Goal: Information Seeking & Learning: Compare options

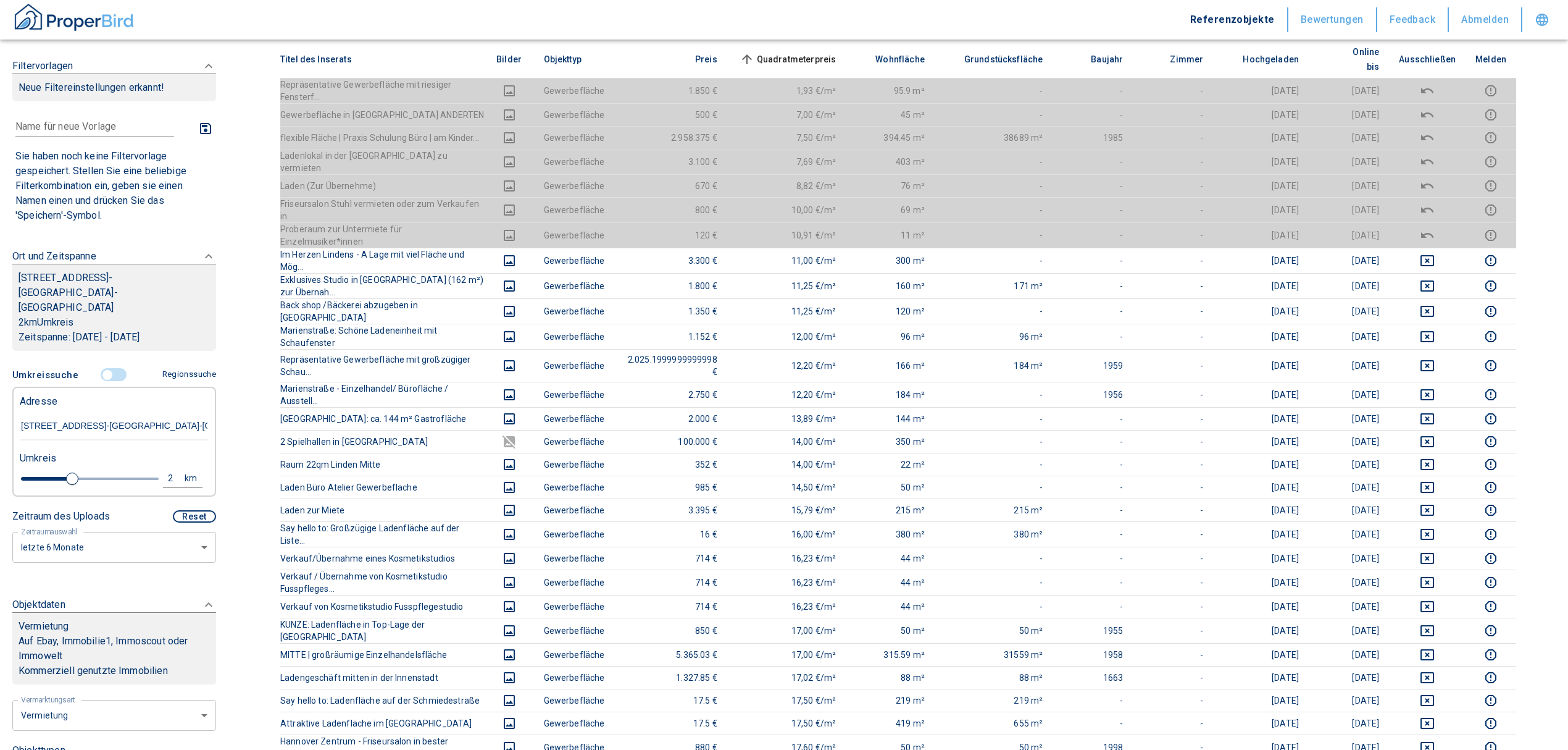
scroll to position [165, 0]
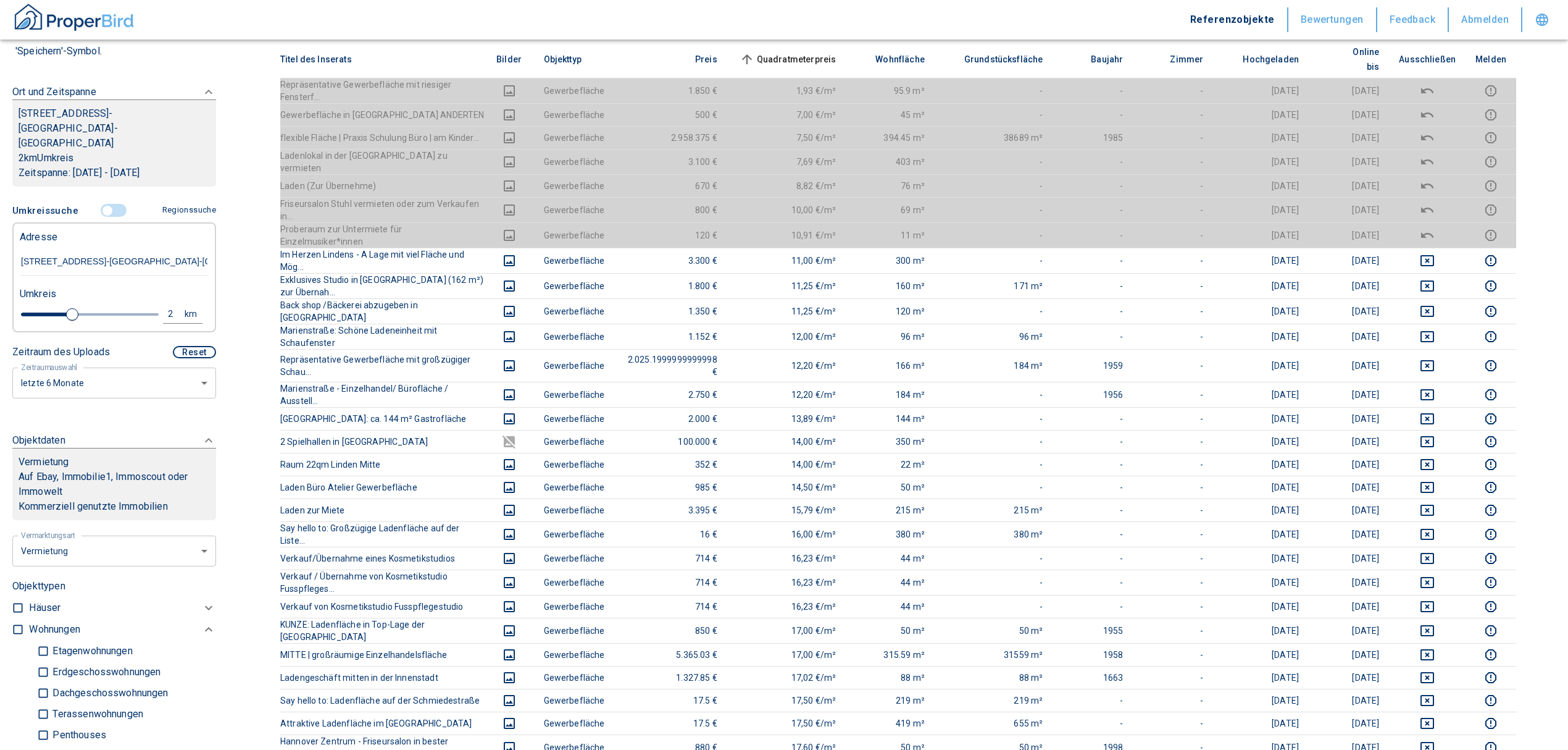
click at [102, 204] on input "controlled" at bounding box center [107, 210] width 37 height 14
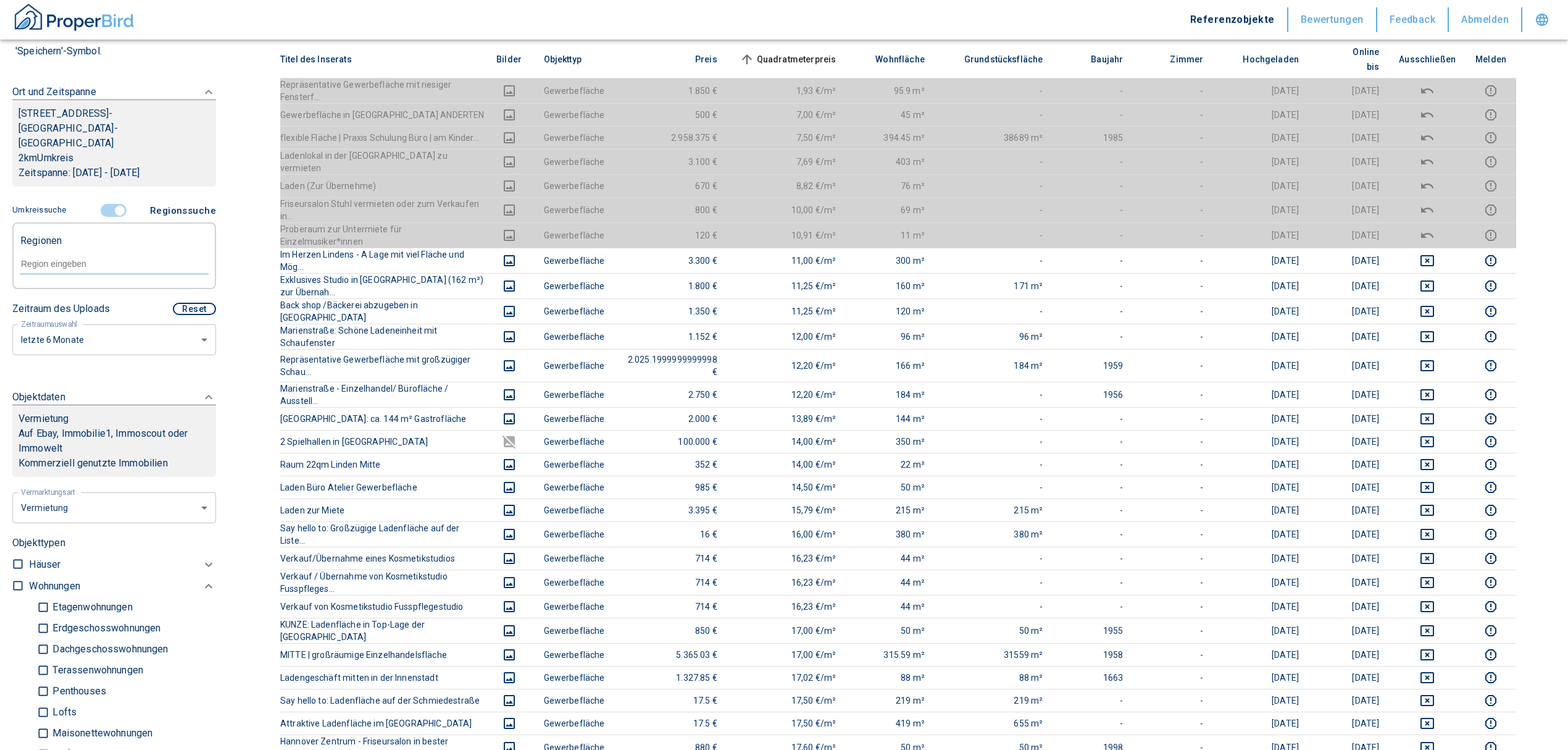
click at [112, 204] on input "controlled" at bounding box center [120, 210] width 37 height 14
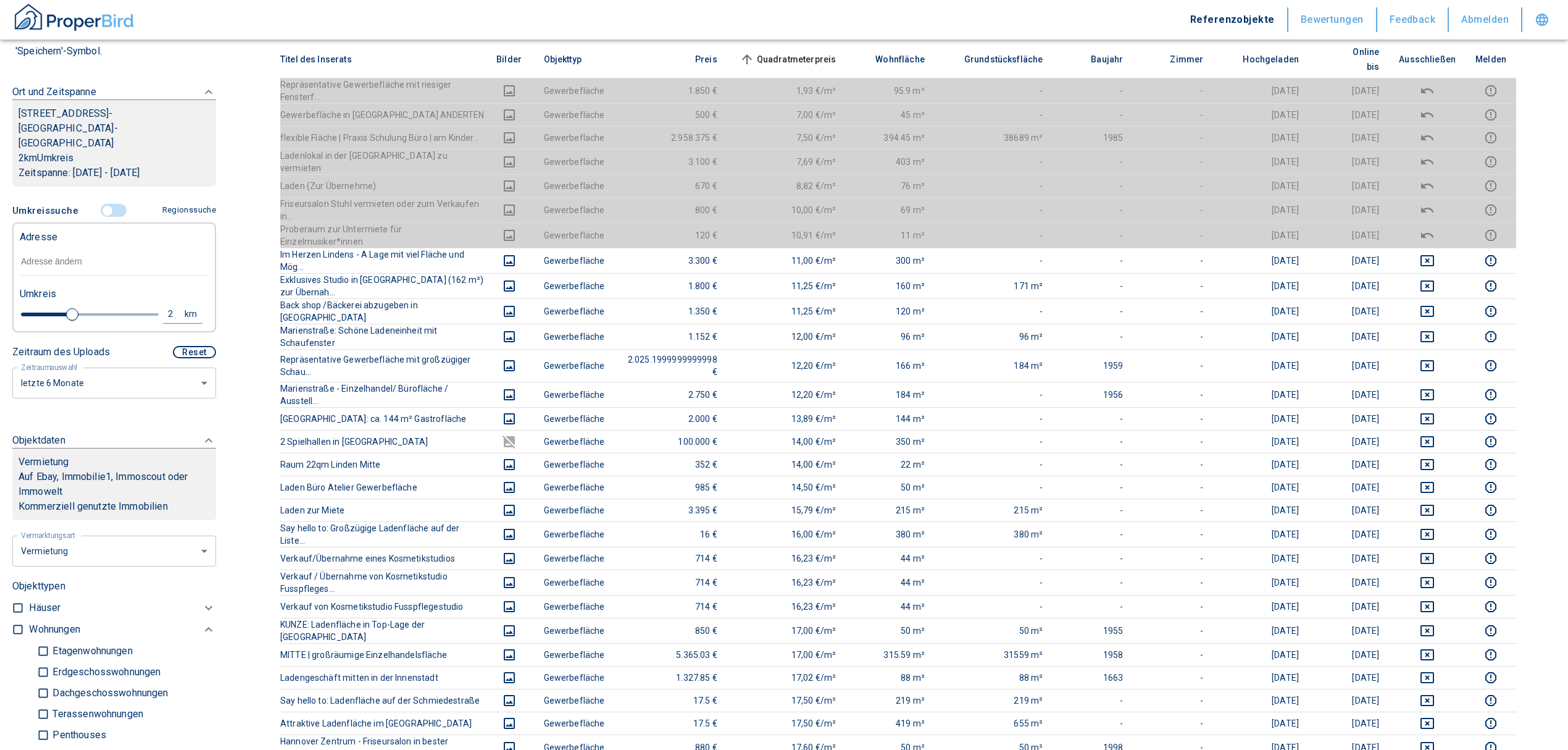
click at [102, 204] on input "controlled" at bounding box center [107, 210] width 37 height 14
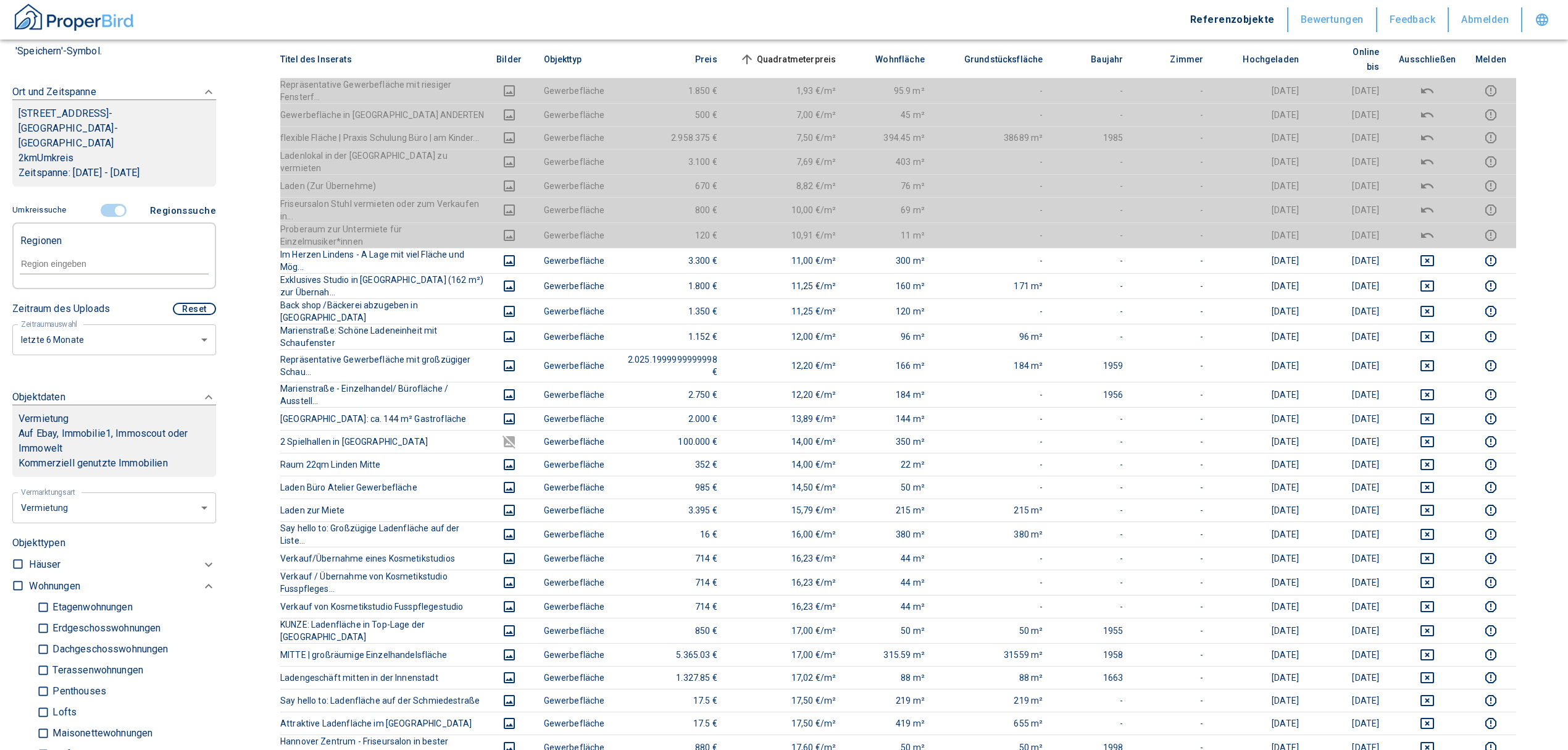
click at [107, 204] on input "controlled" at bounding box center [120, 210] width 37 height 14
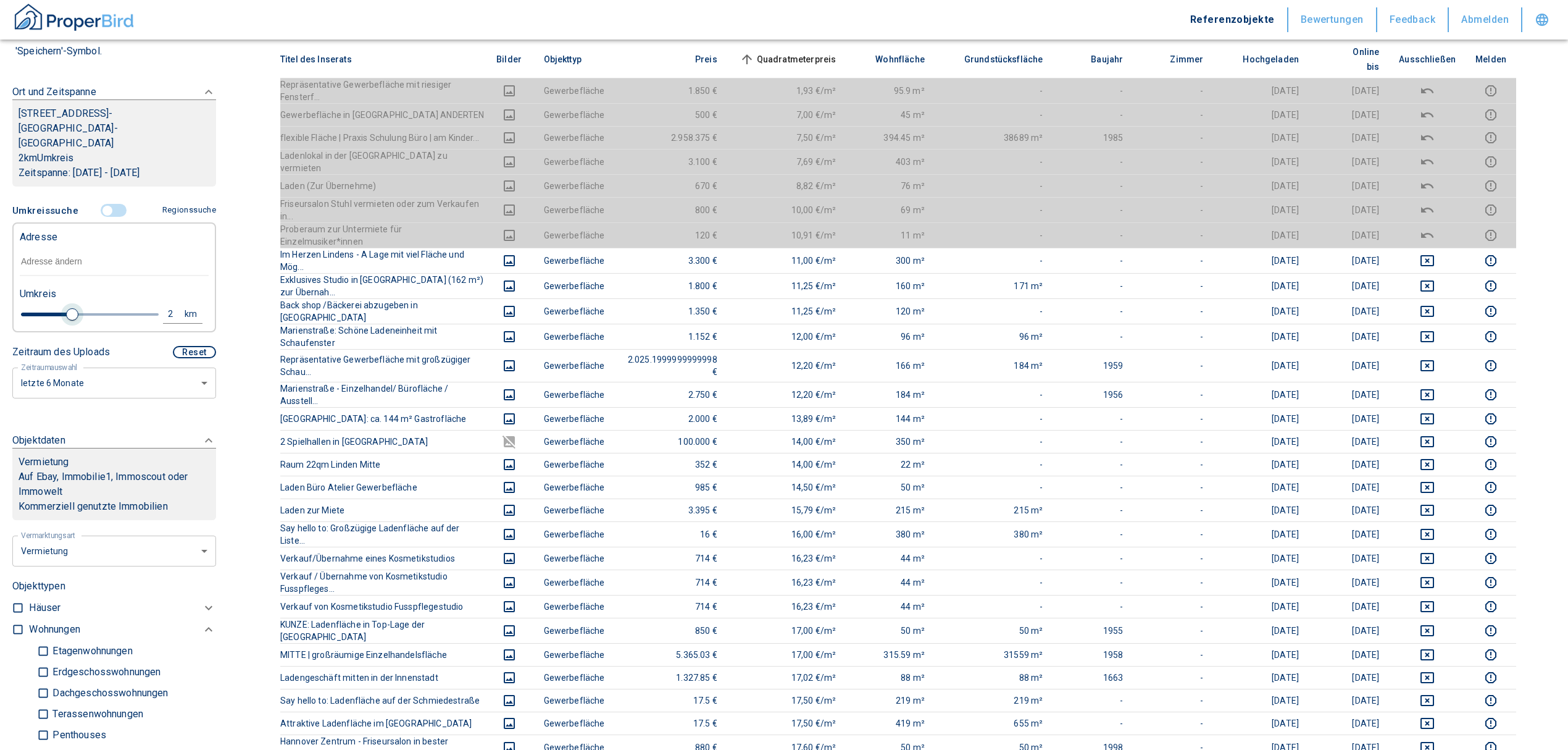
type input "2020"
type input "2"
type input "2020"
type input "1.8"
type input "2020"
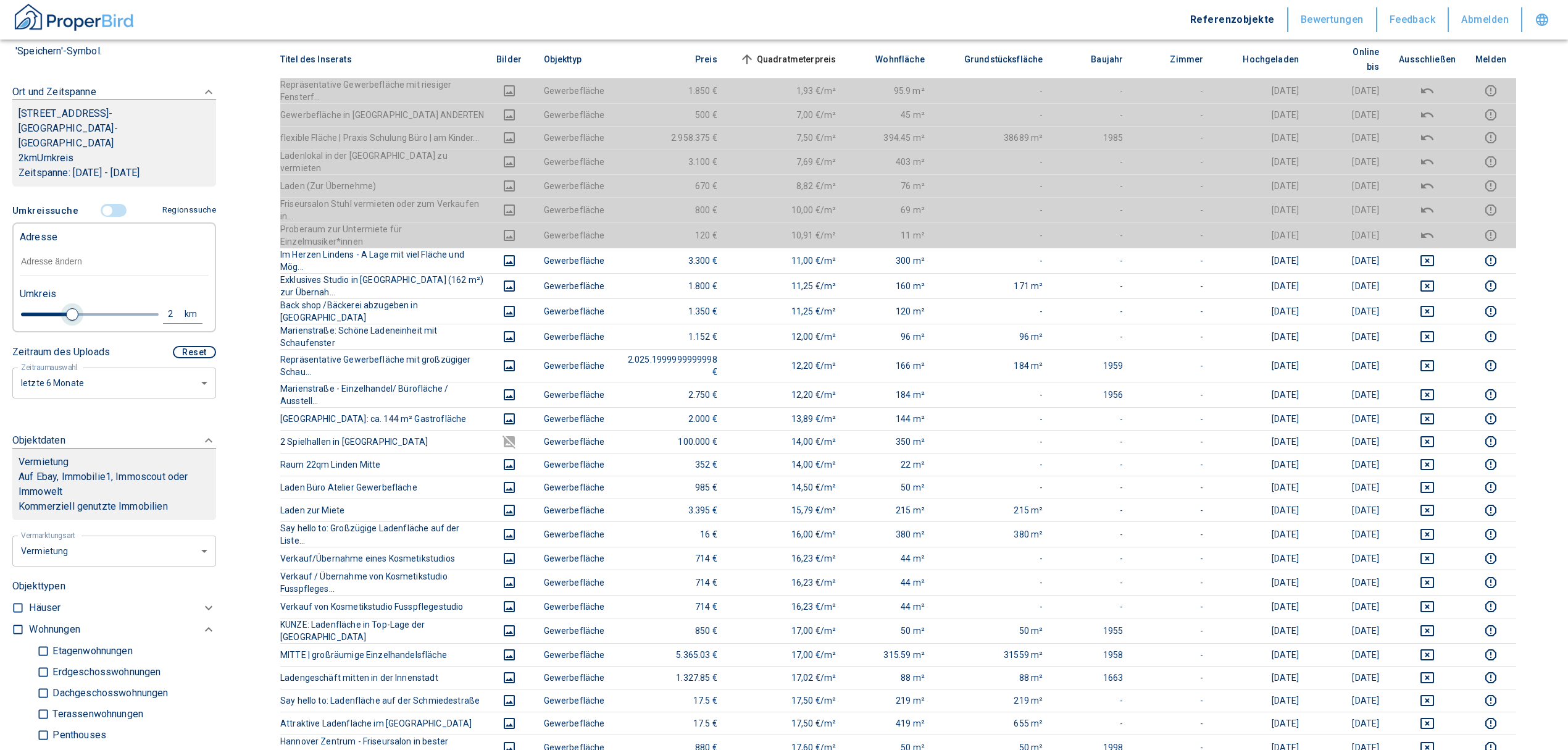
type input "1.6"
type input "2020"
type input "1.4"
type input "2020"
type input "1.2"
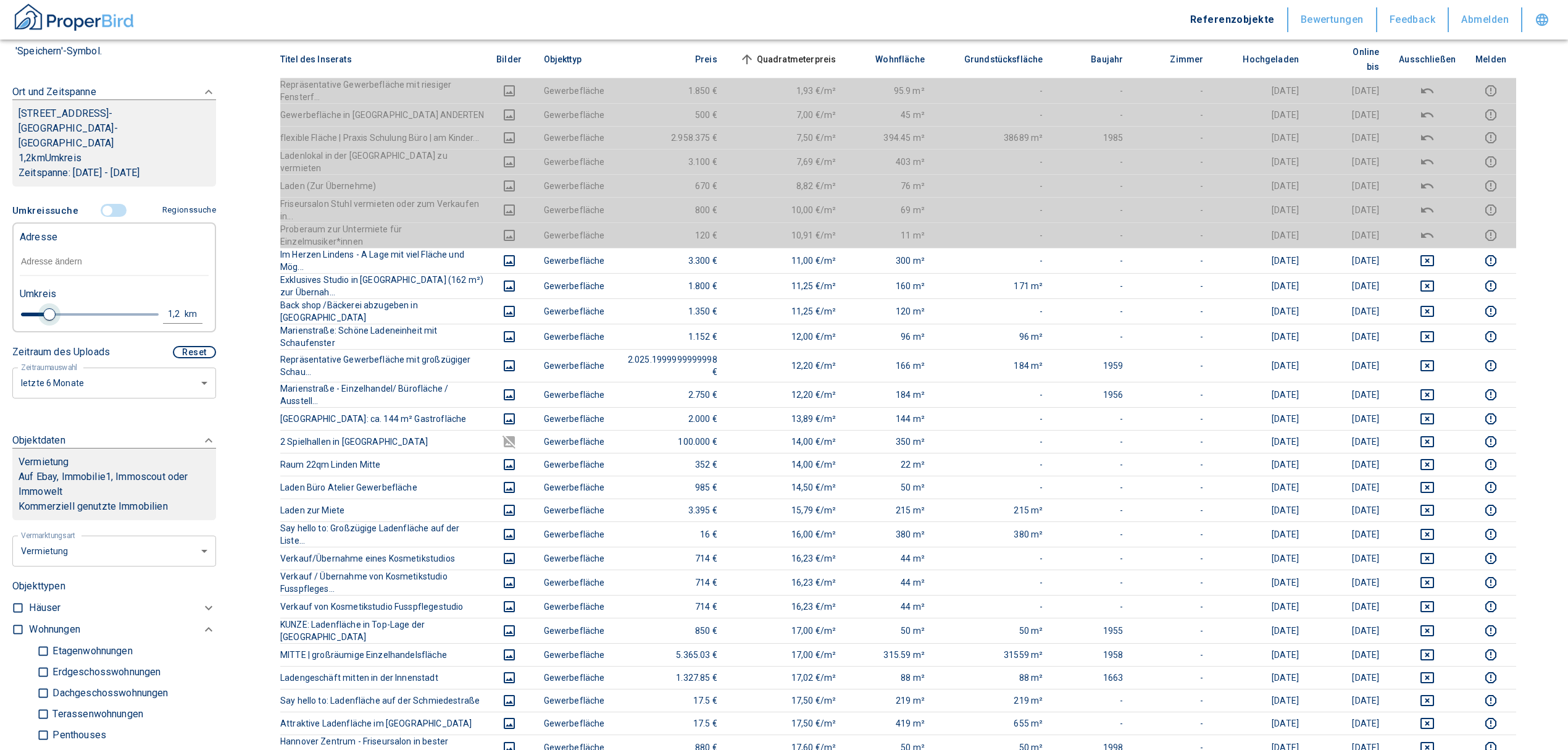
type input "2020"
type input "1"
drag, startPoint x: 73, startPoint y: 295, endPoint x: 41, endPoint y: 300, distance: 32.4
click at [41, 308] on span at bounding box center [44, 314] width 12 height 12
type input "2020"
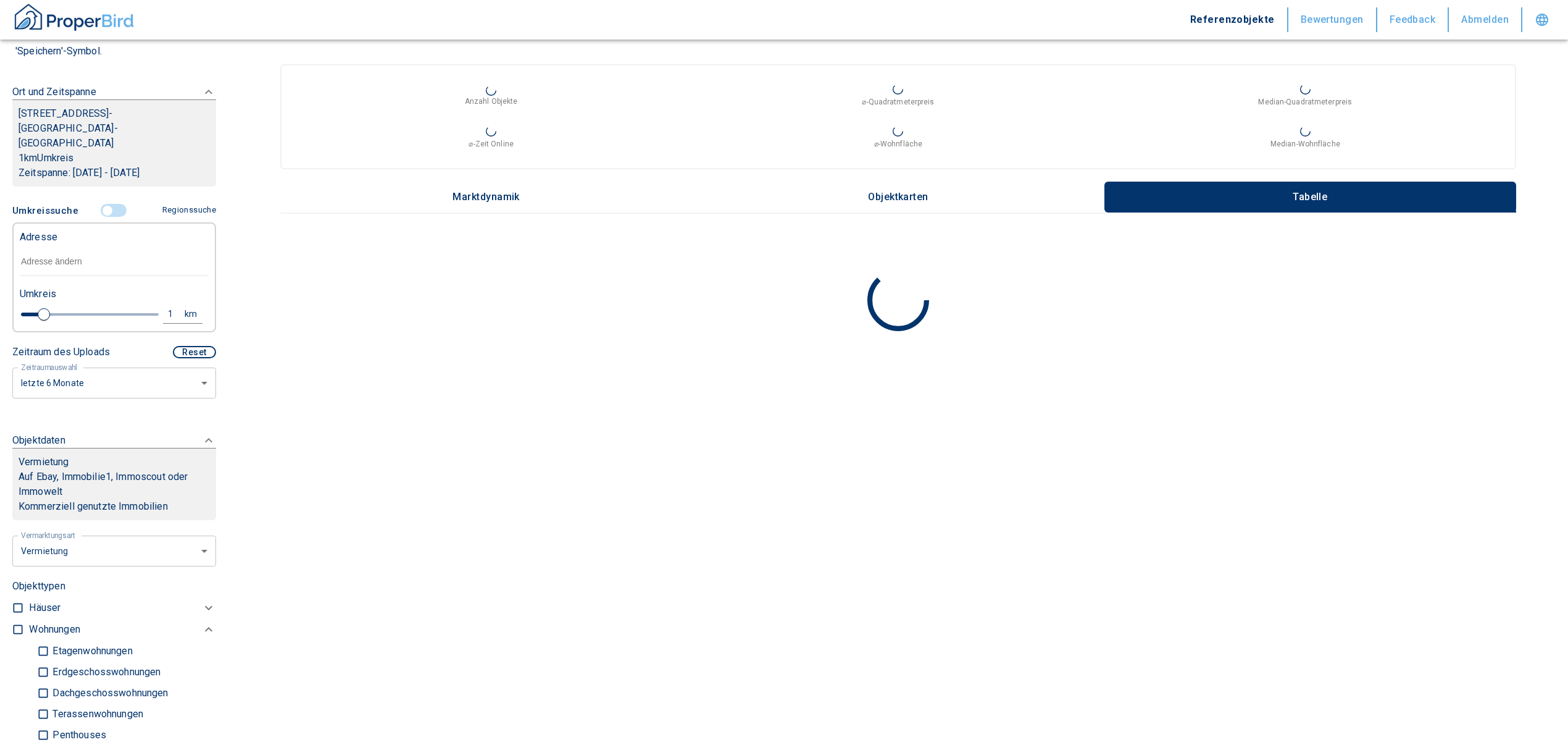
click at [43, 248] on input "text" at bounding box center [114, 261] width 189 height 28
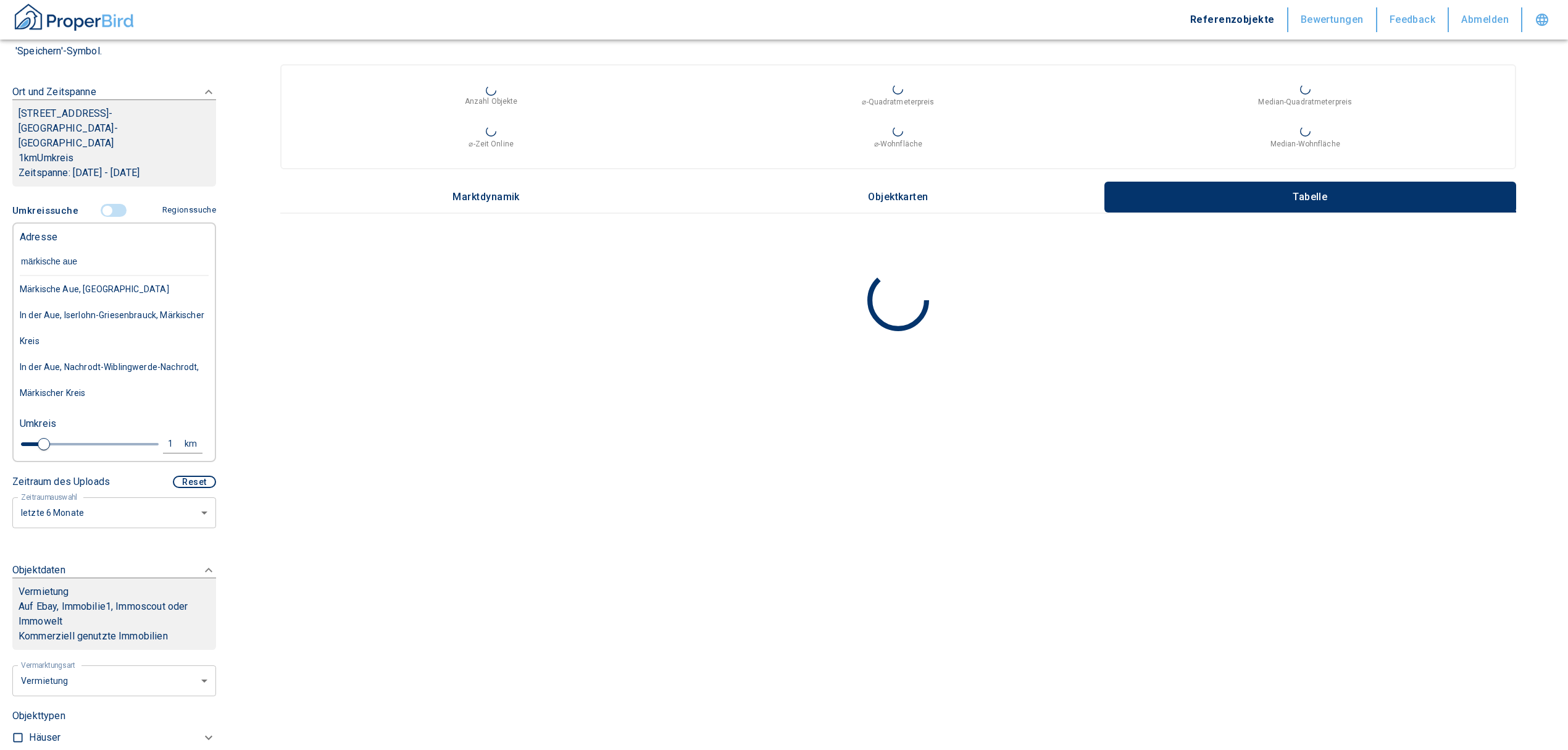
type input "märkische aue 2"
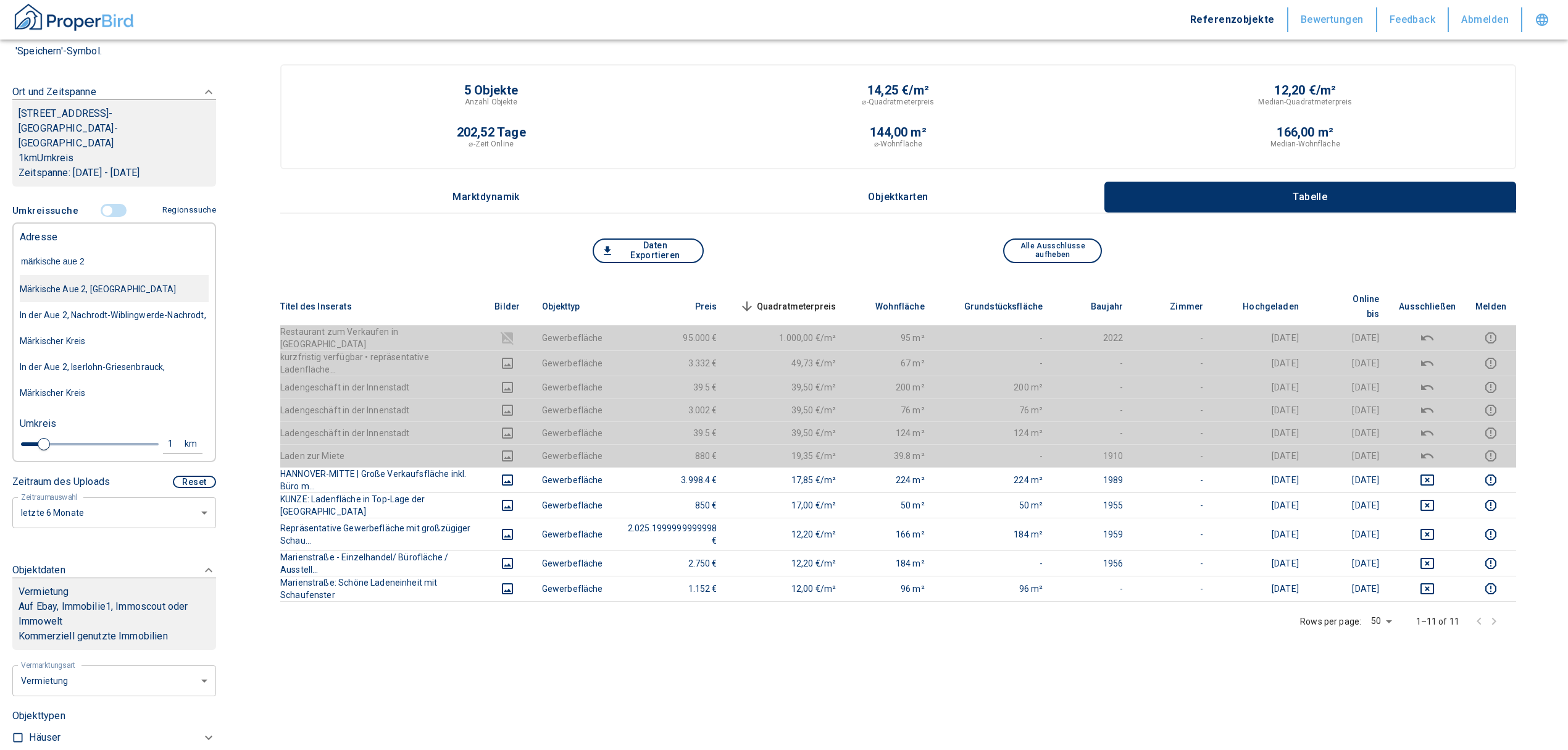
click at [73, 276] on div "Märkische Aue 2, [GEOGRAPHIC_DATA]" at bounding box center [114, 289] width 189 height 26
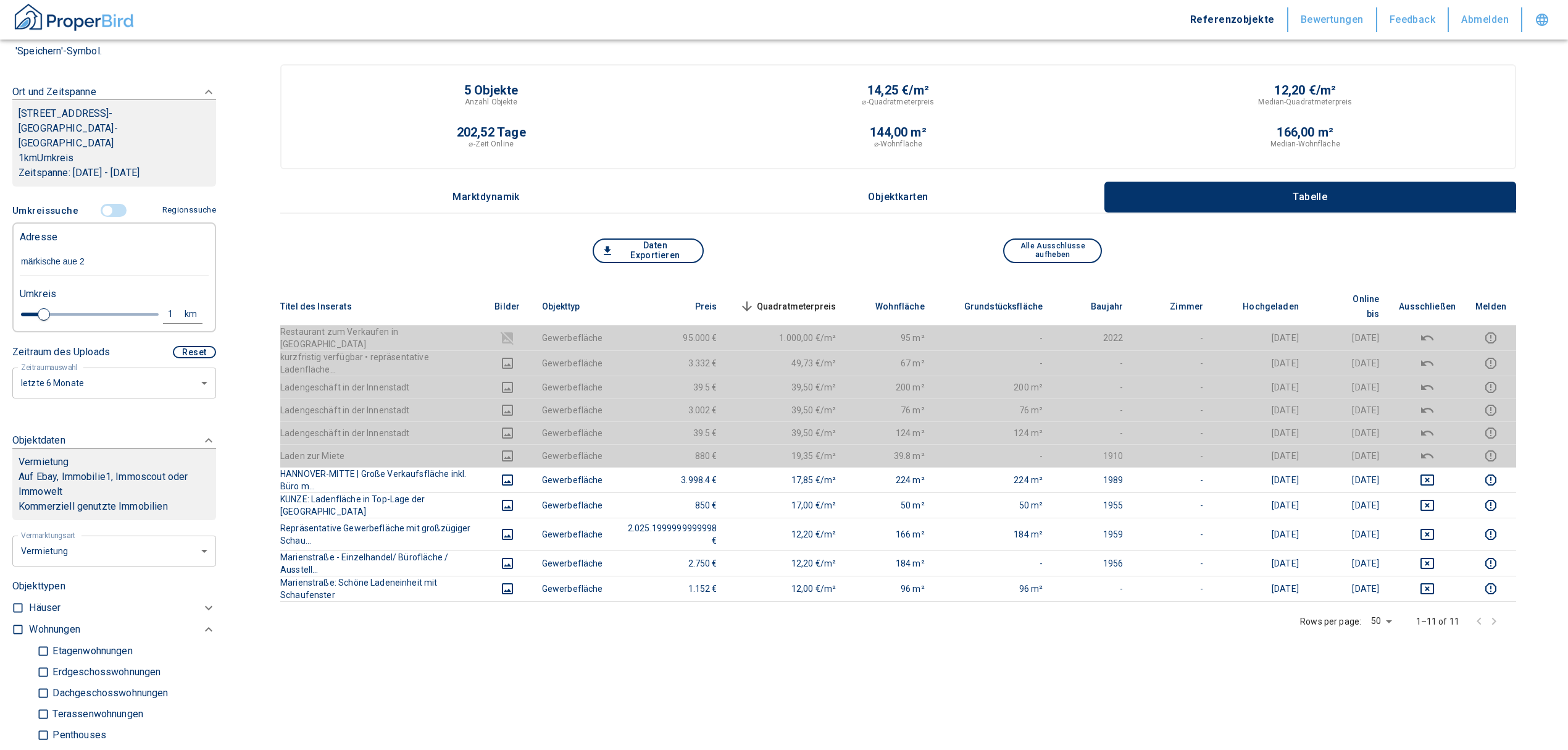
type input "2020"
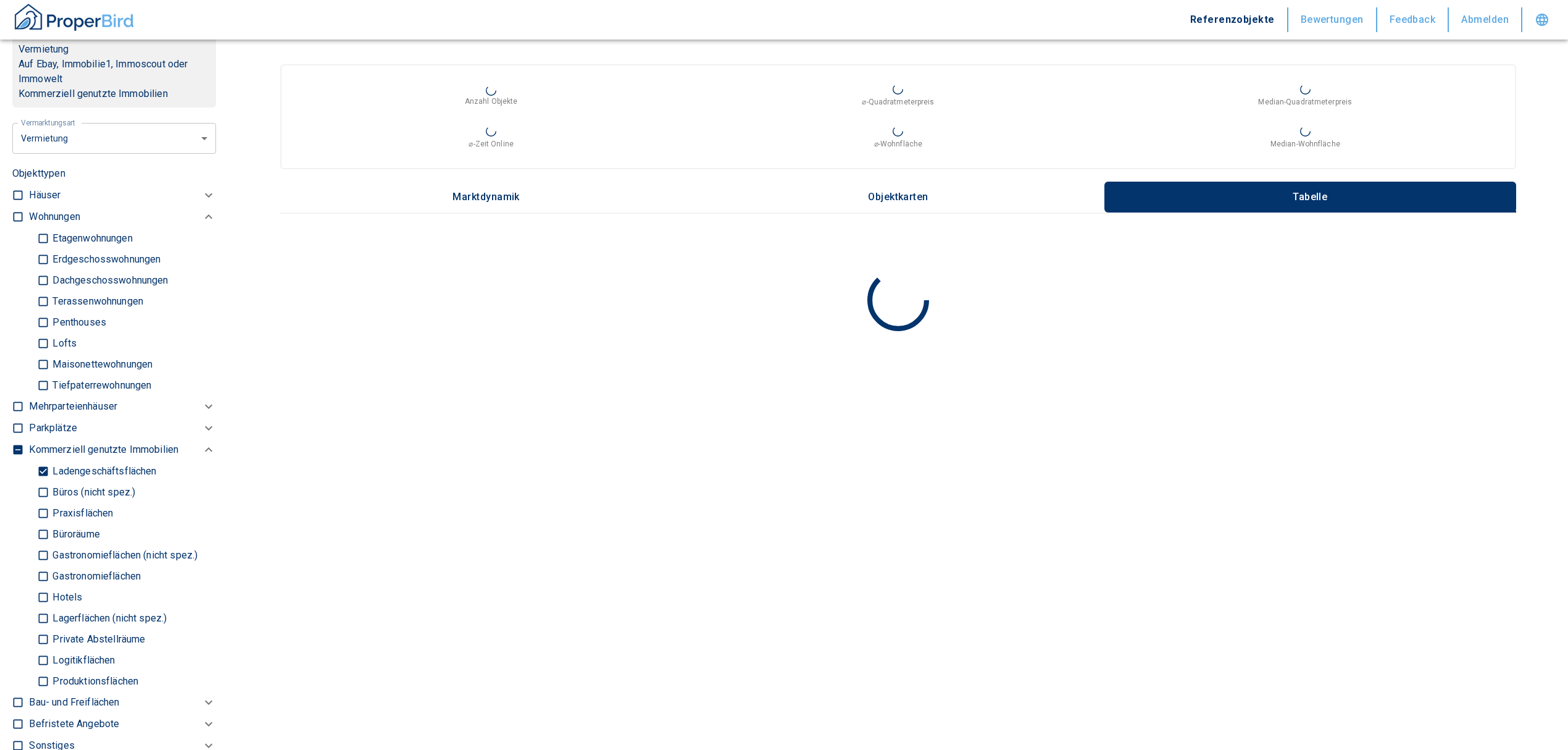
scroll to position [577, 0]
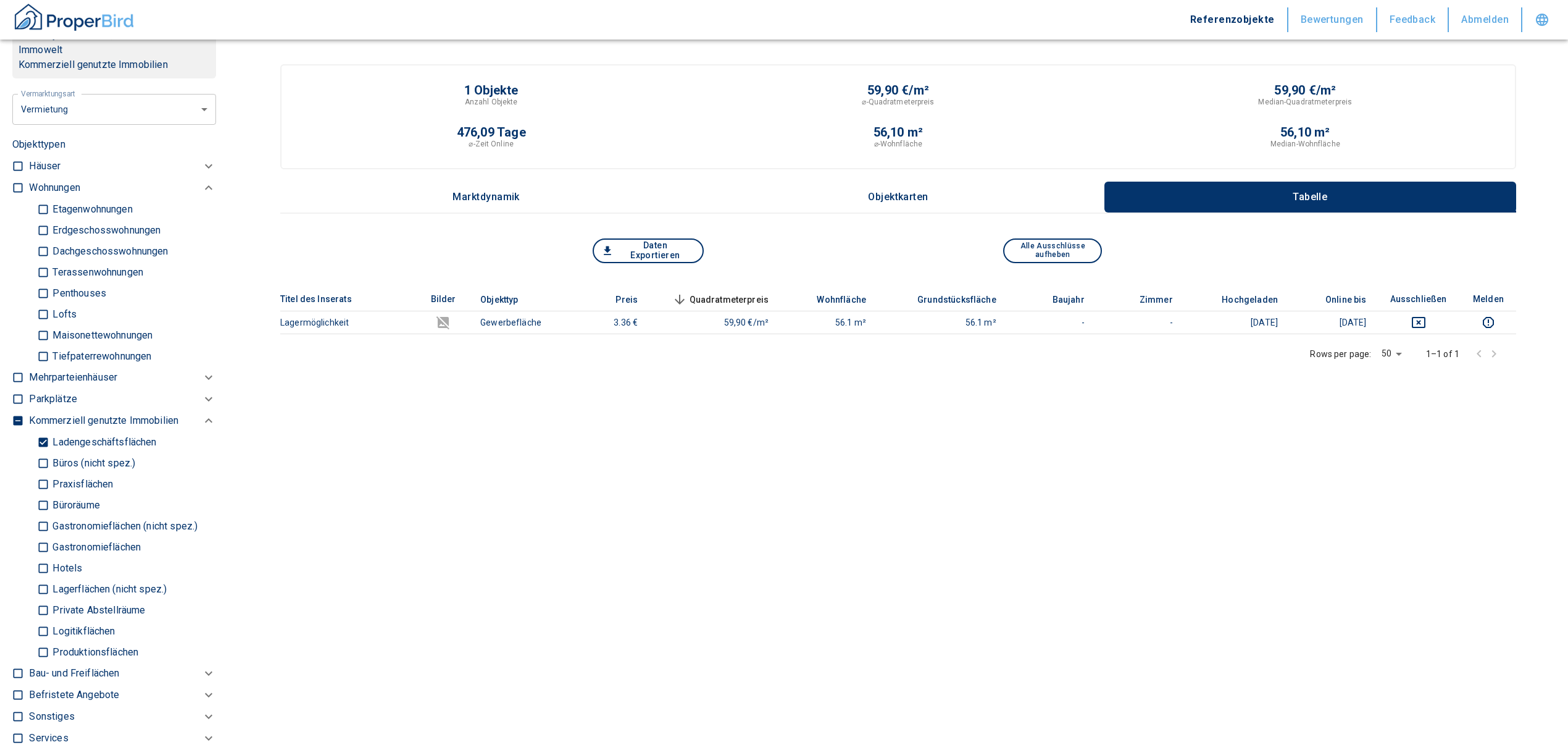
type input "Märkische Aue 2, [GEOGRAPHIC_DATA]"
click at [42, 447] on input "Ladengeschäftsflächen" at bounding box center [43, 442] width 12 height 22
checkbox input "false"
type input "2020"
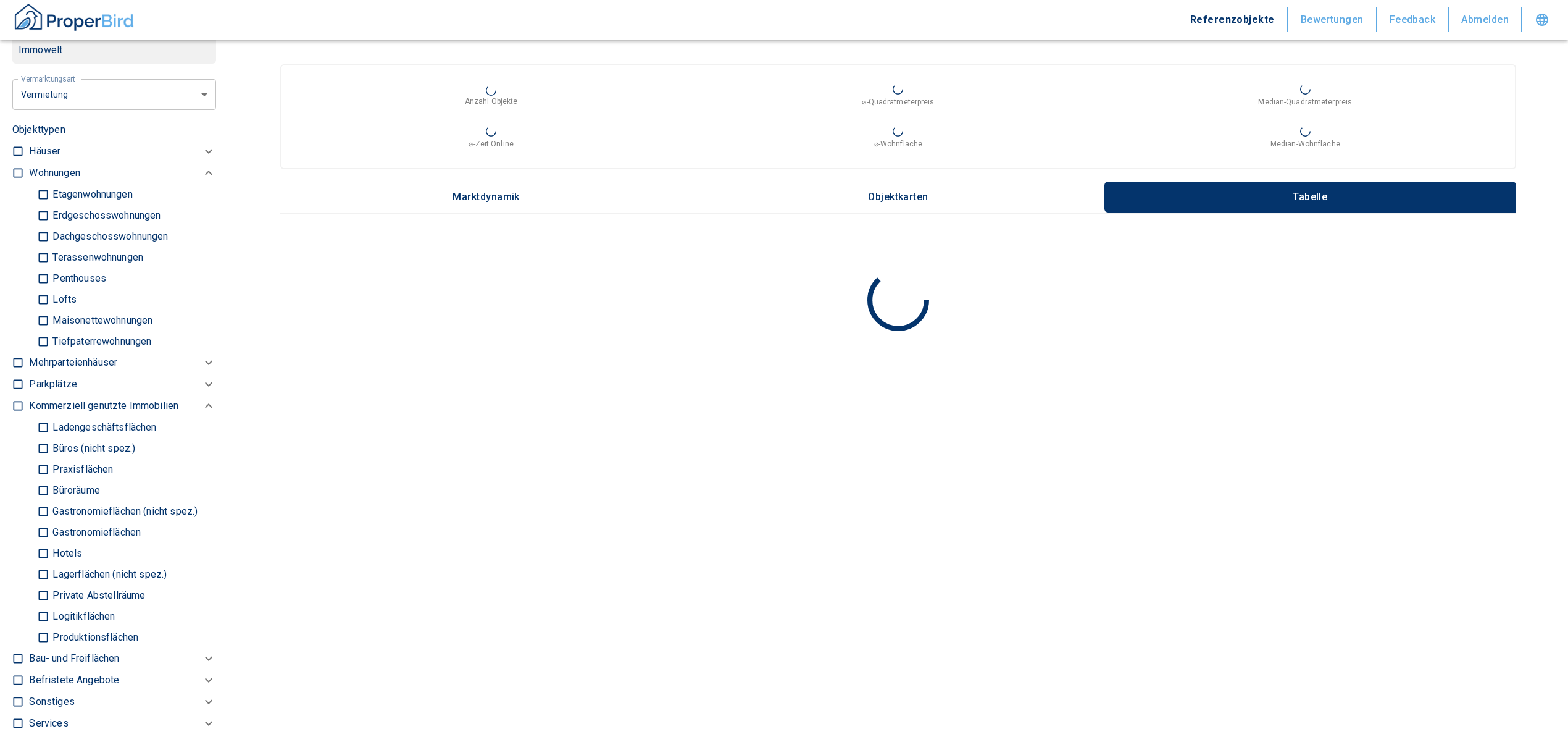
click at [23, 179] on input "checkbox" at bounding box center [18, 173] width 12 height 12
checkbox input "true"
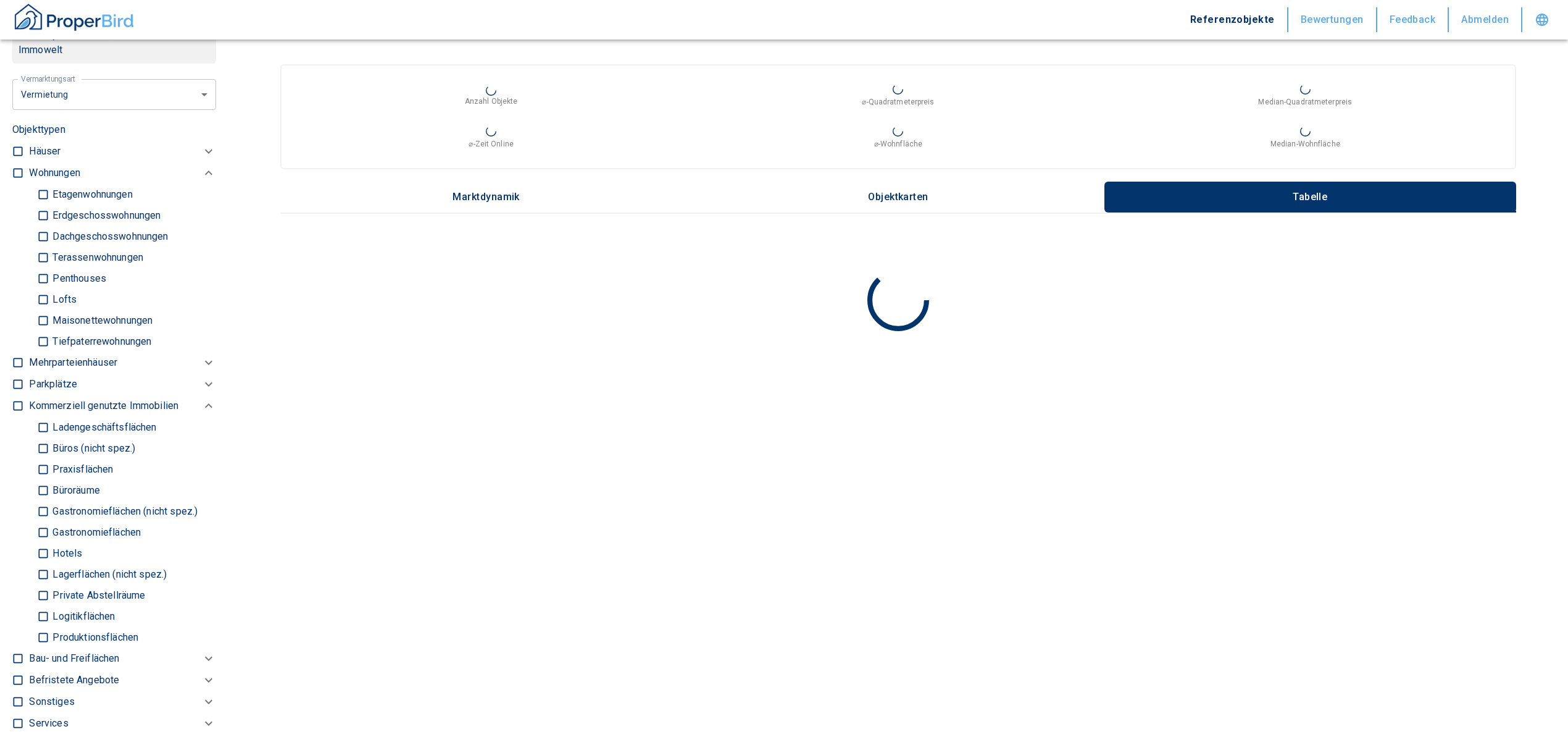
checkbox input "true"
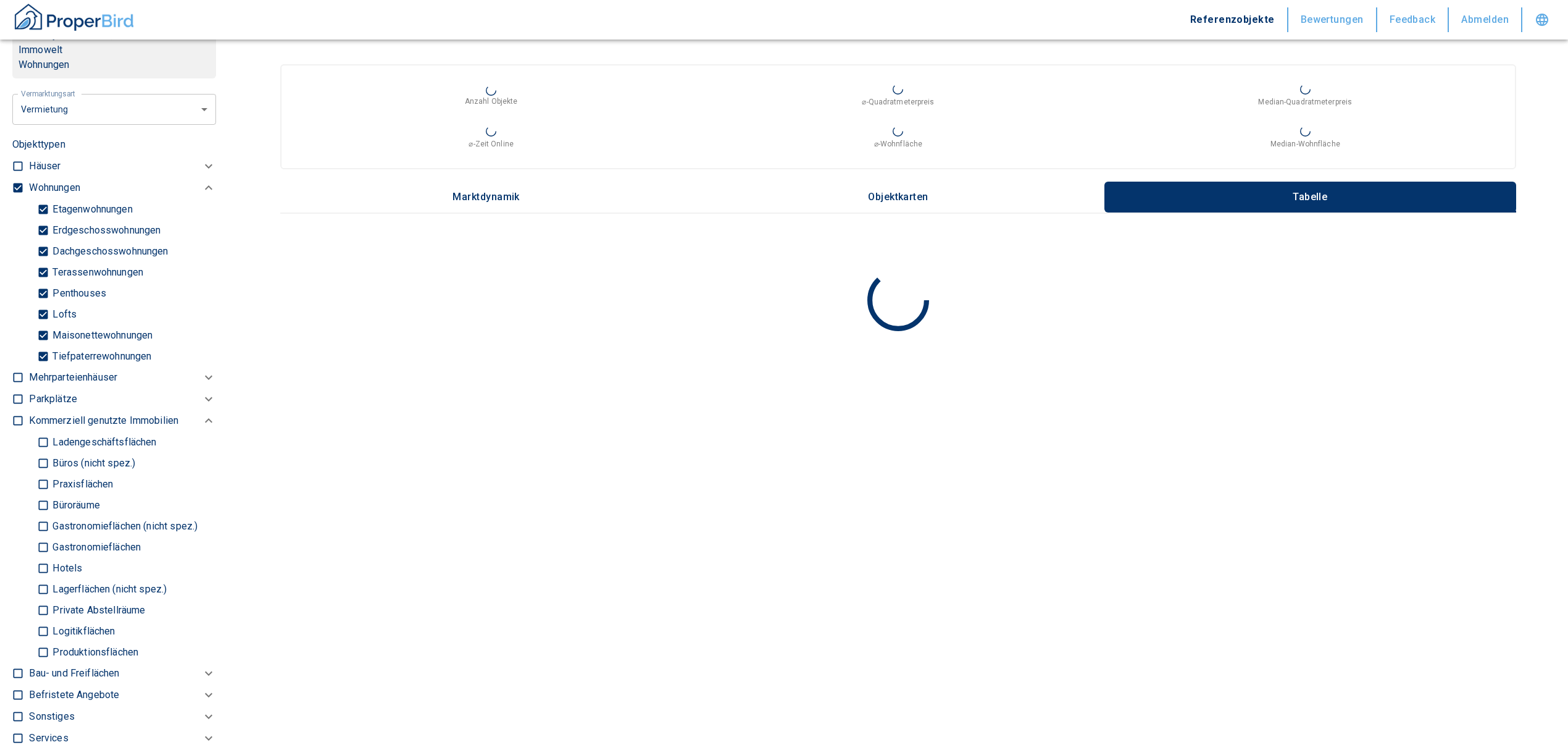
type input "2020"
click at [38, 367] on input "Tiefpaterrewohnungen" at bounding box center [43, 356] width 12 height 22
checkbox input "false"
type input "2020"
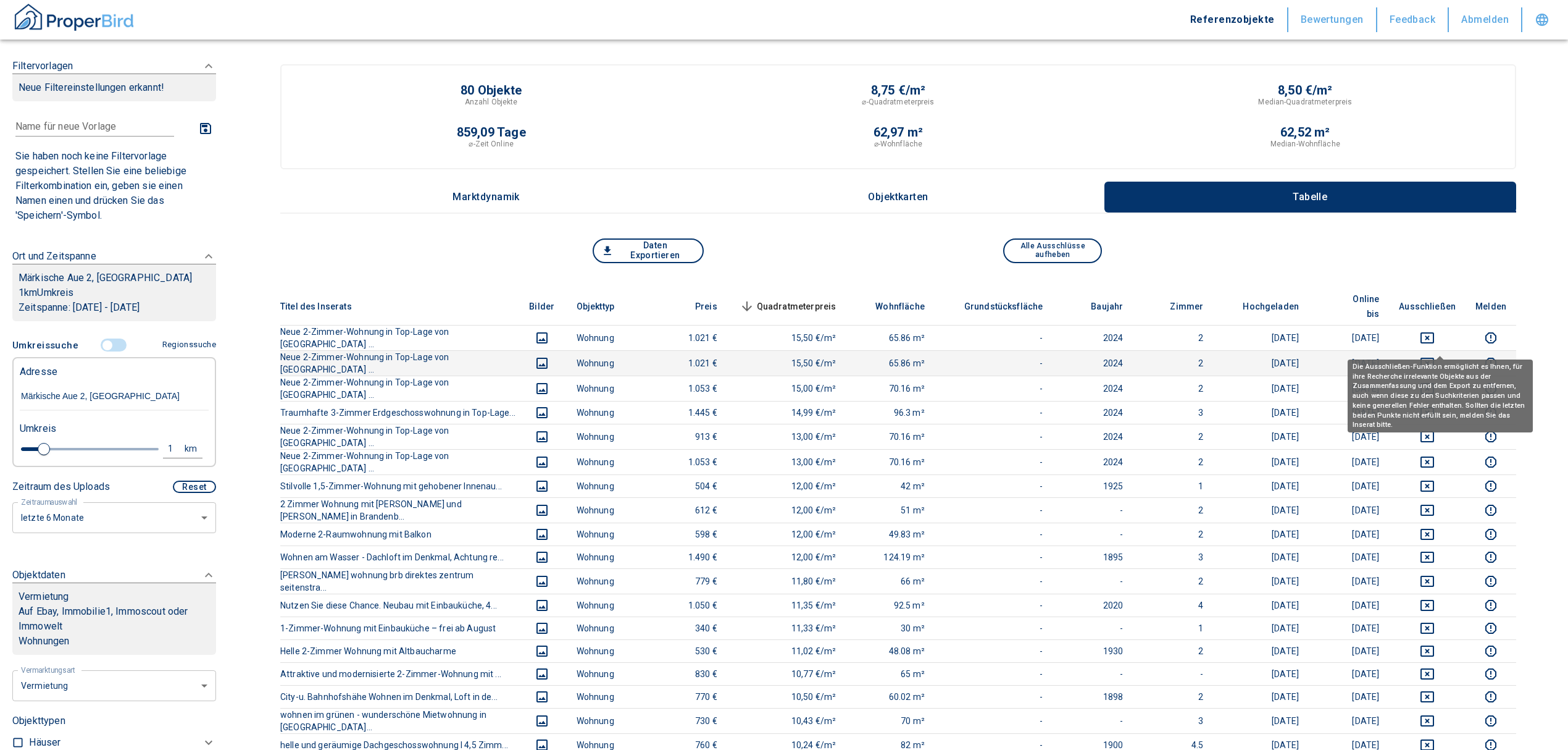
click at [1433, 357] on icon "deselect this listing" at bounding box center [1427, 363] width 14 height 11
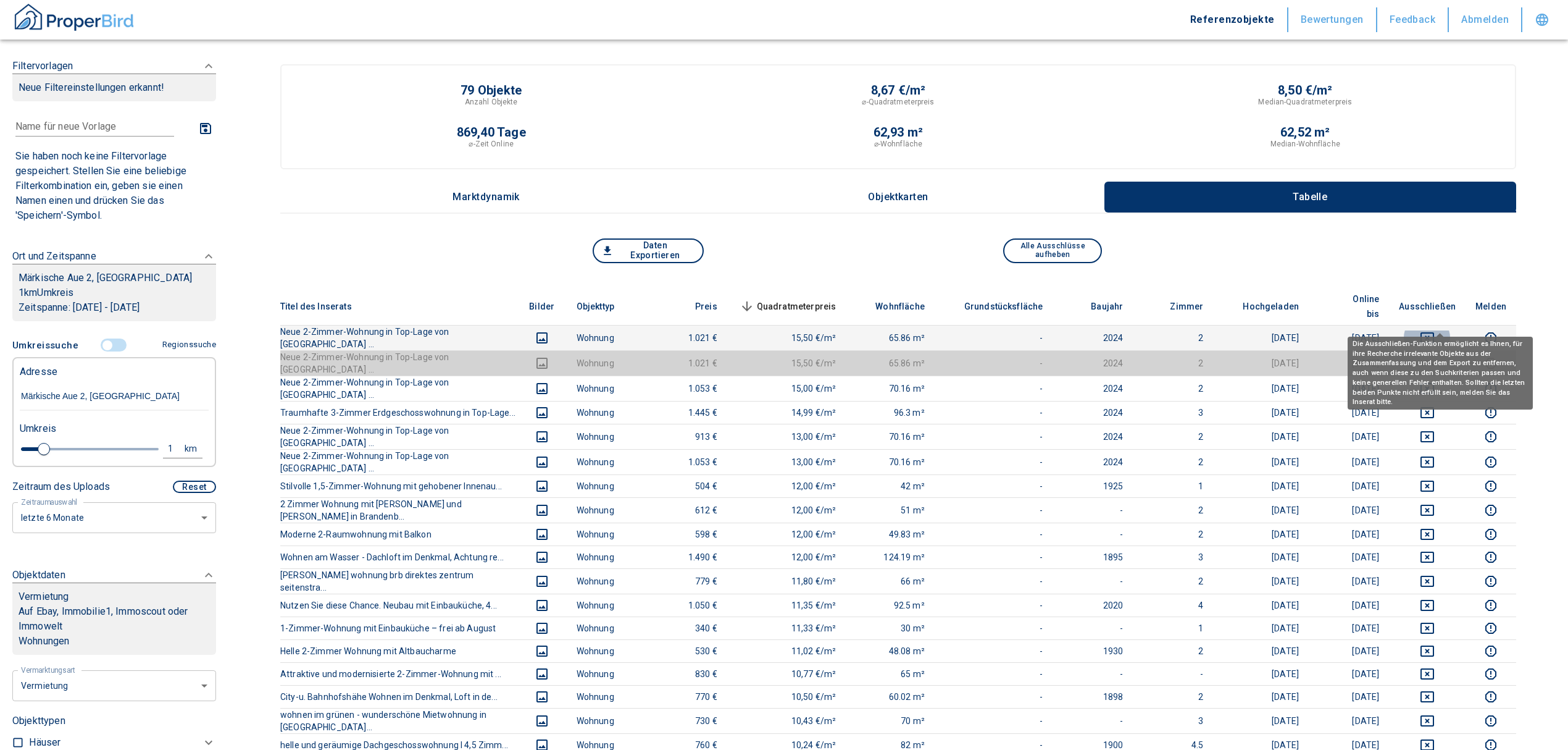
click at [1434, 332] on icon "deselect this listing" at bounding box center [1427, 338] width 14 height 11
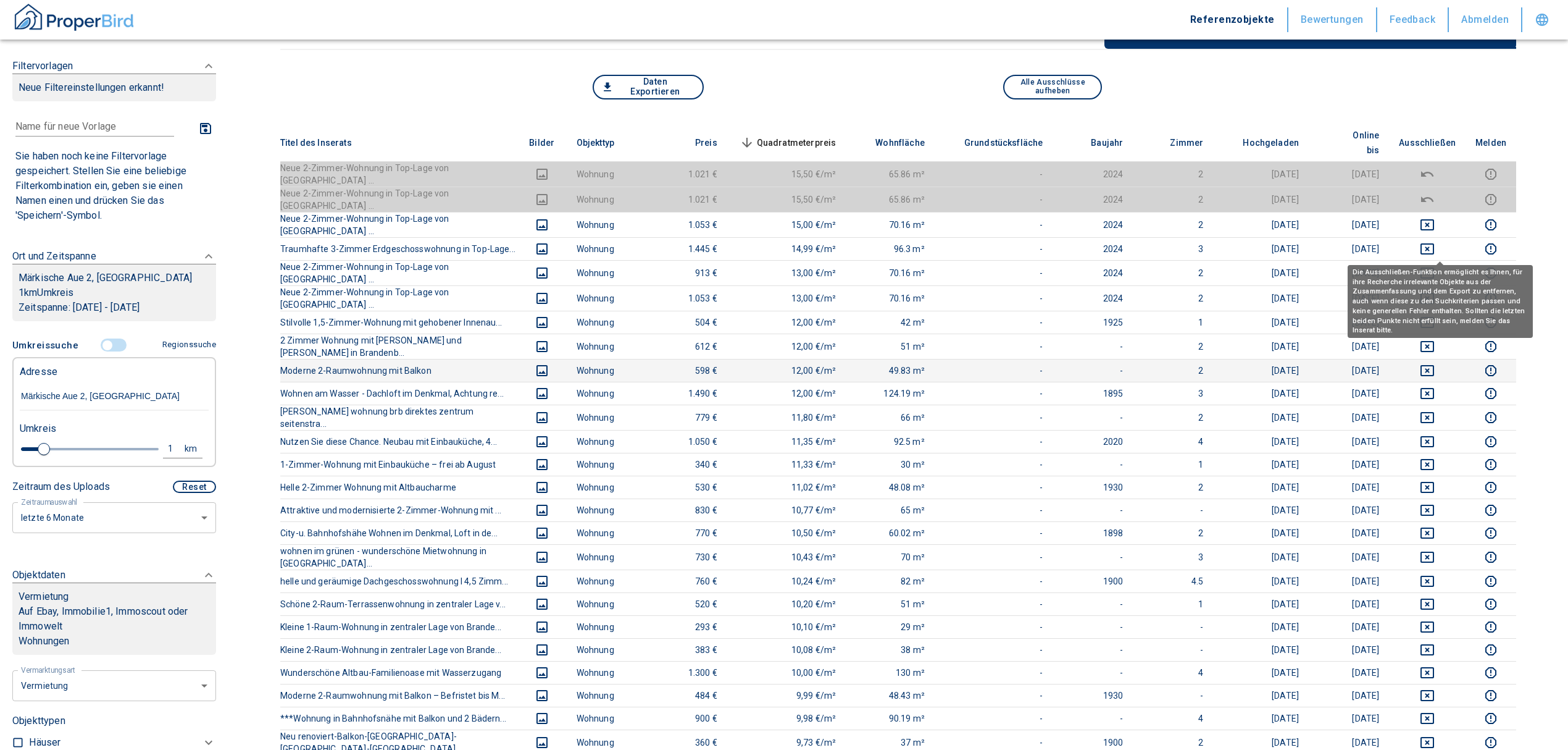
scroll to position [165, 0]
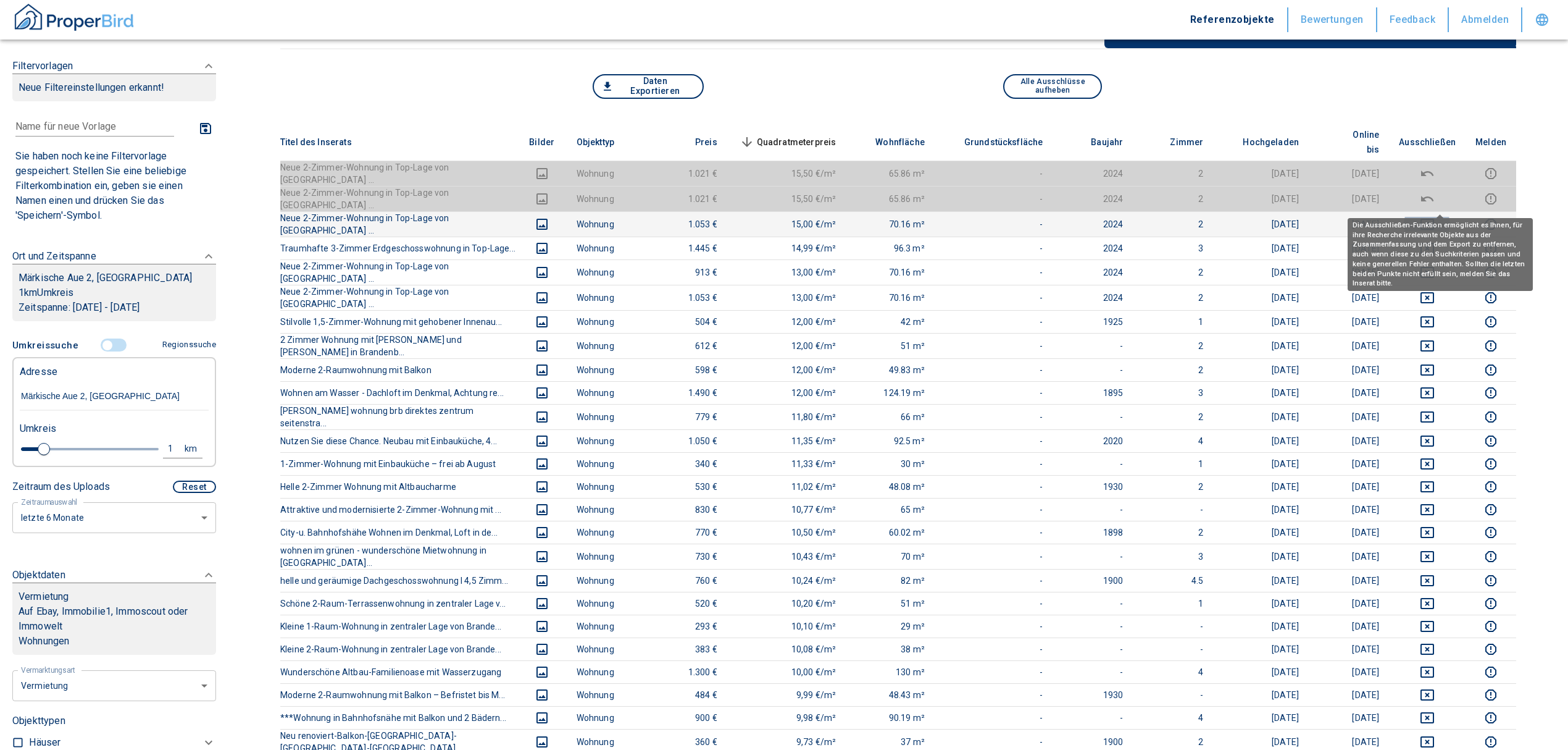
click at [1435, 217] on icon "deselect this listing" at bounding box center [1427, 224] width 15 height 15
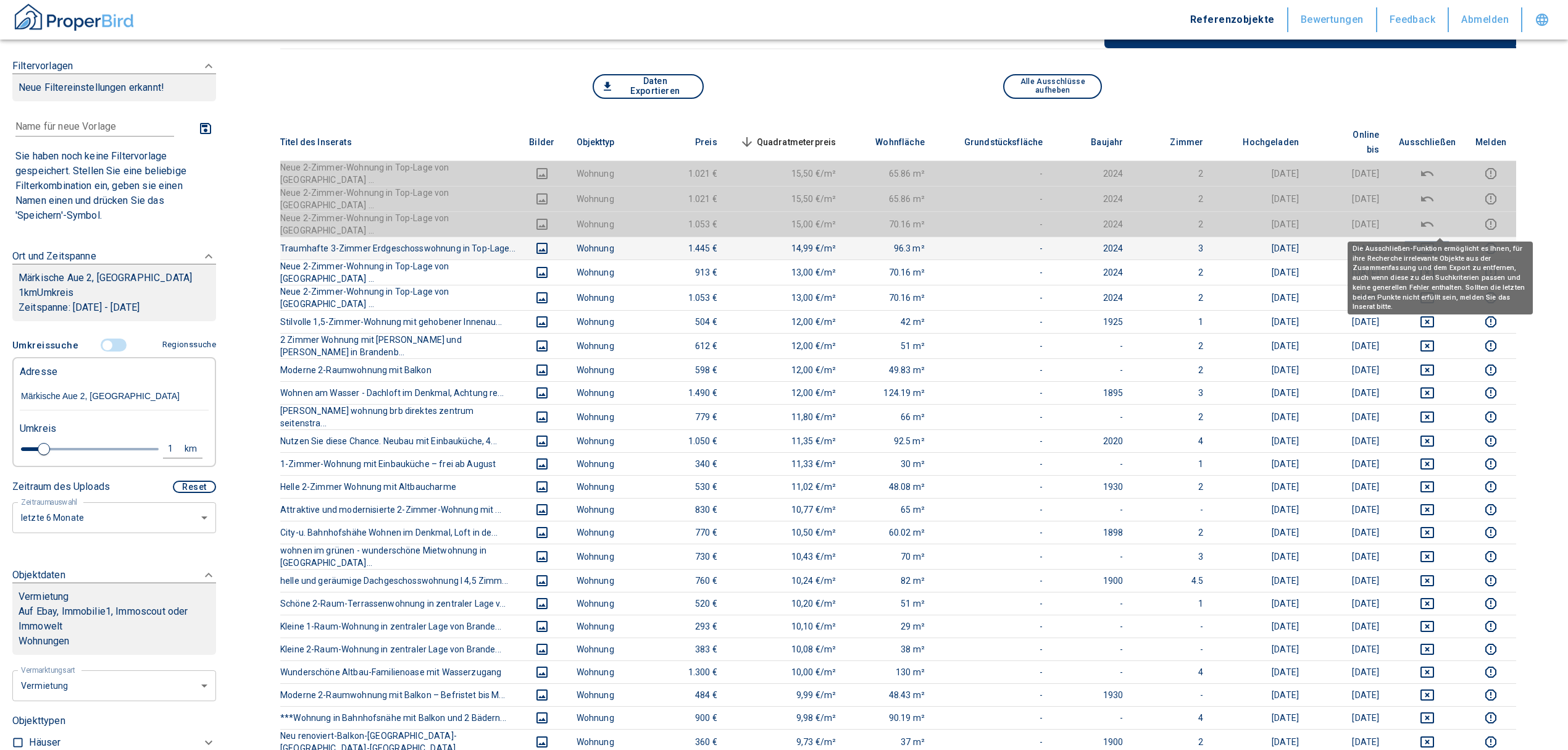
click at [1434, 243] on icon "deselect this listing" at bounding box center [1427, 248] width 14 height 11
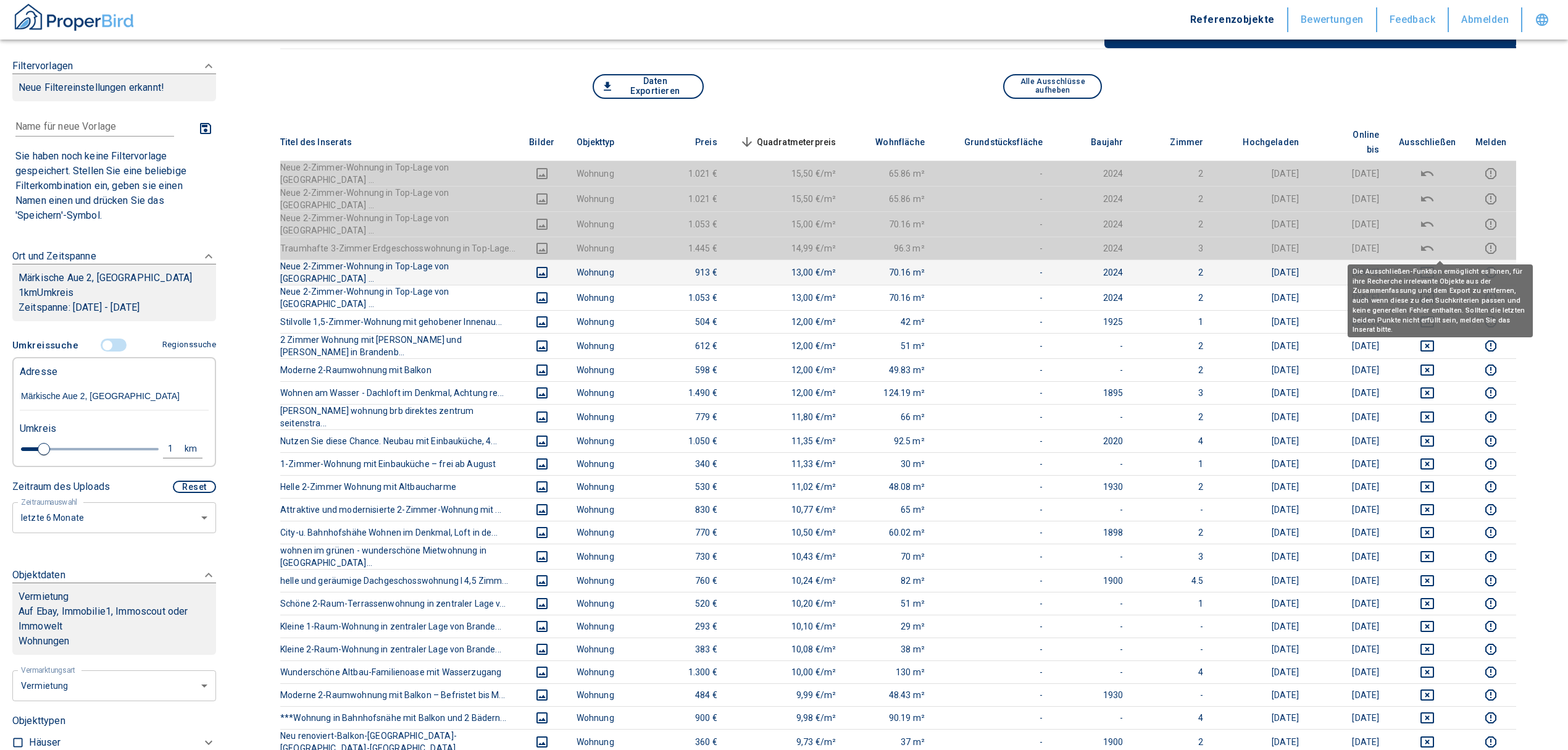
click at [1435, 265] on icon "deselect this listing" at bounding box center [1427, 273] width 15 height 15
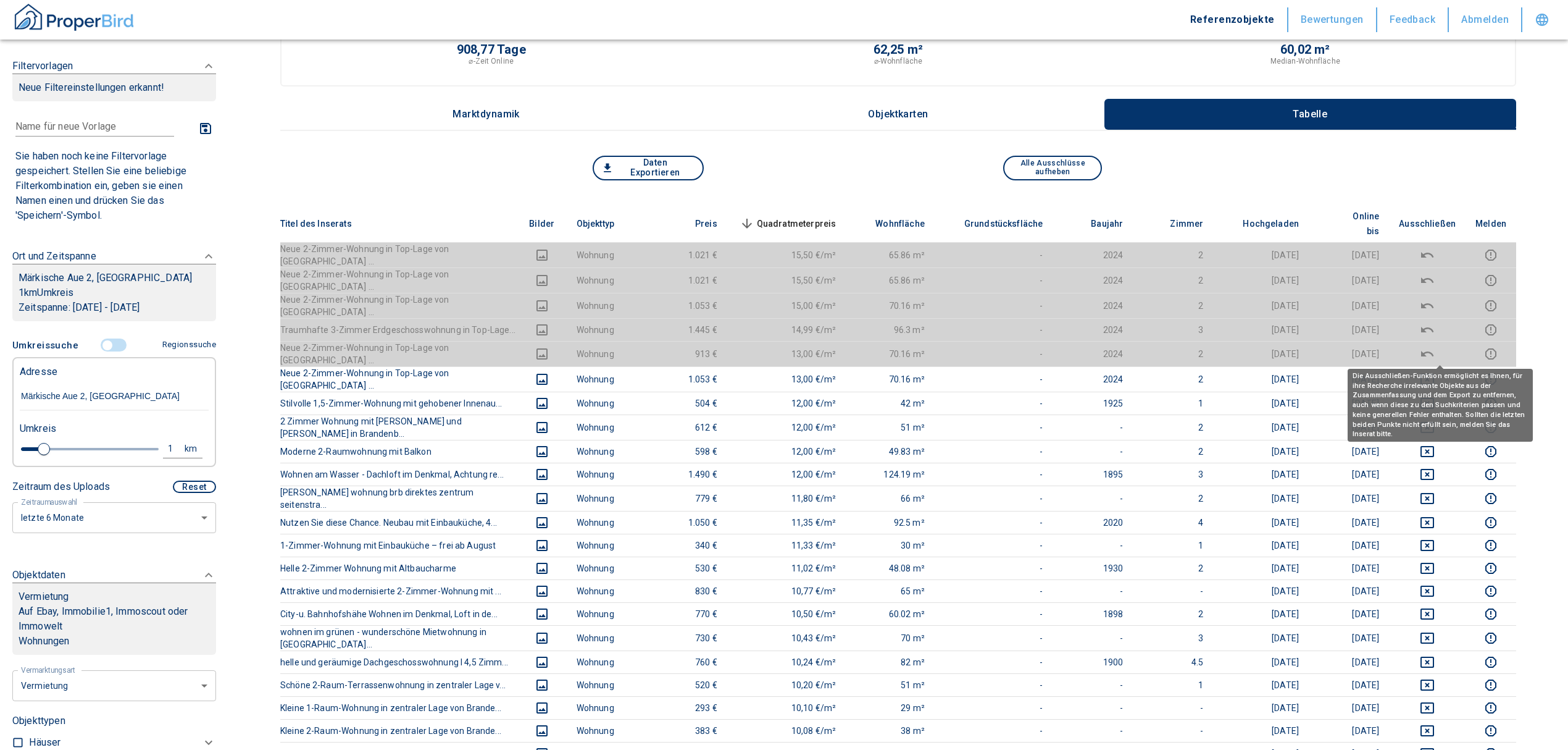
scroll to position [82, 0]
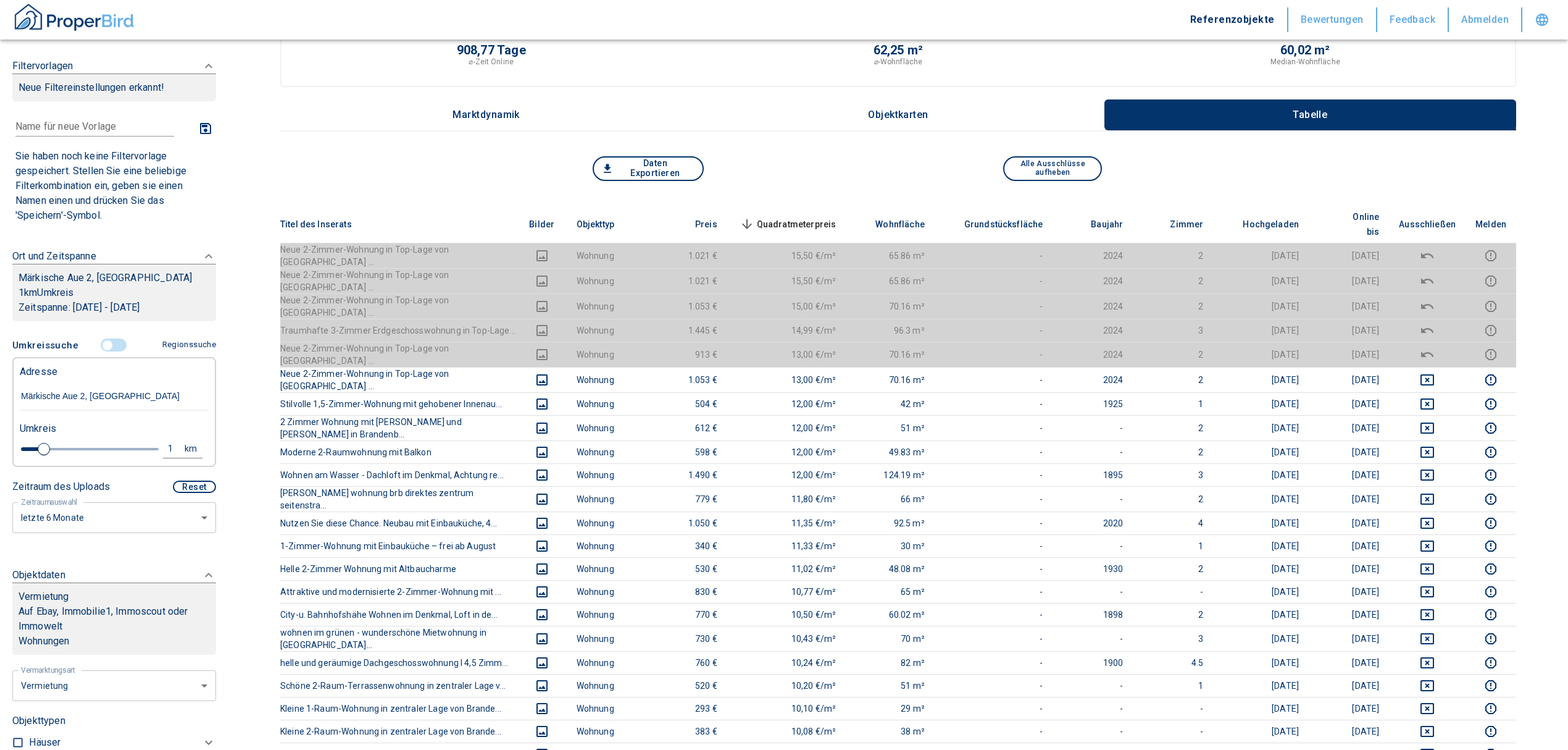
click at [836, 217] on span "Quadratmeterpreis sorted descending" at bounding box center [786, 224] width 99 height 15
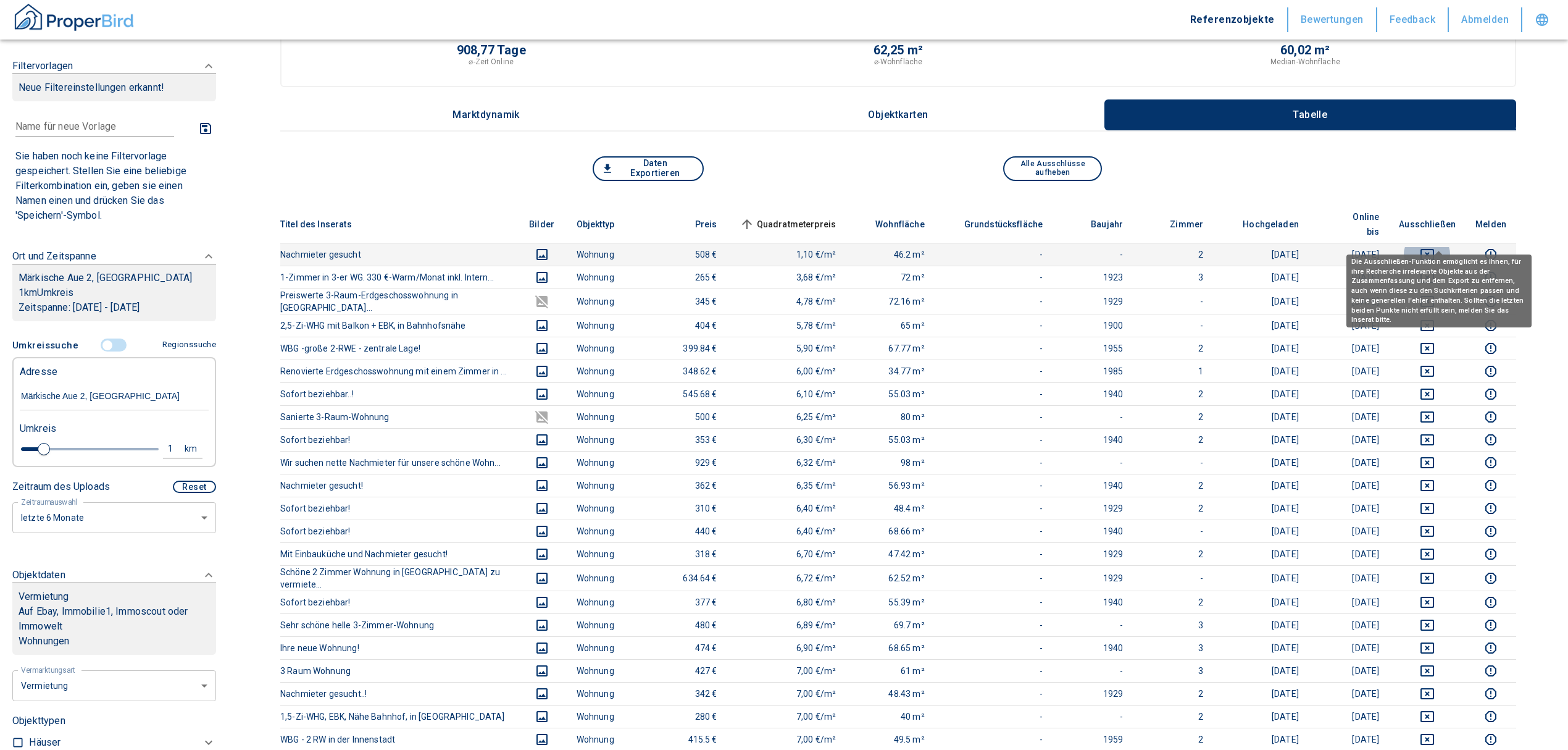
click at [1435, 247] on icon "deselect this listing" at bounding box center [1427, 254] width 15 height 15
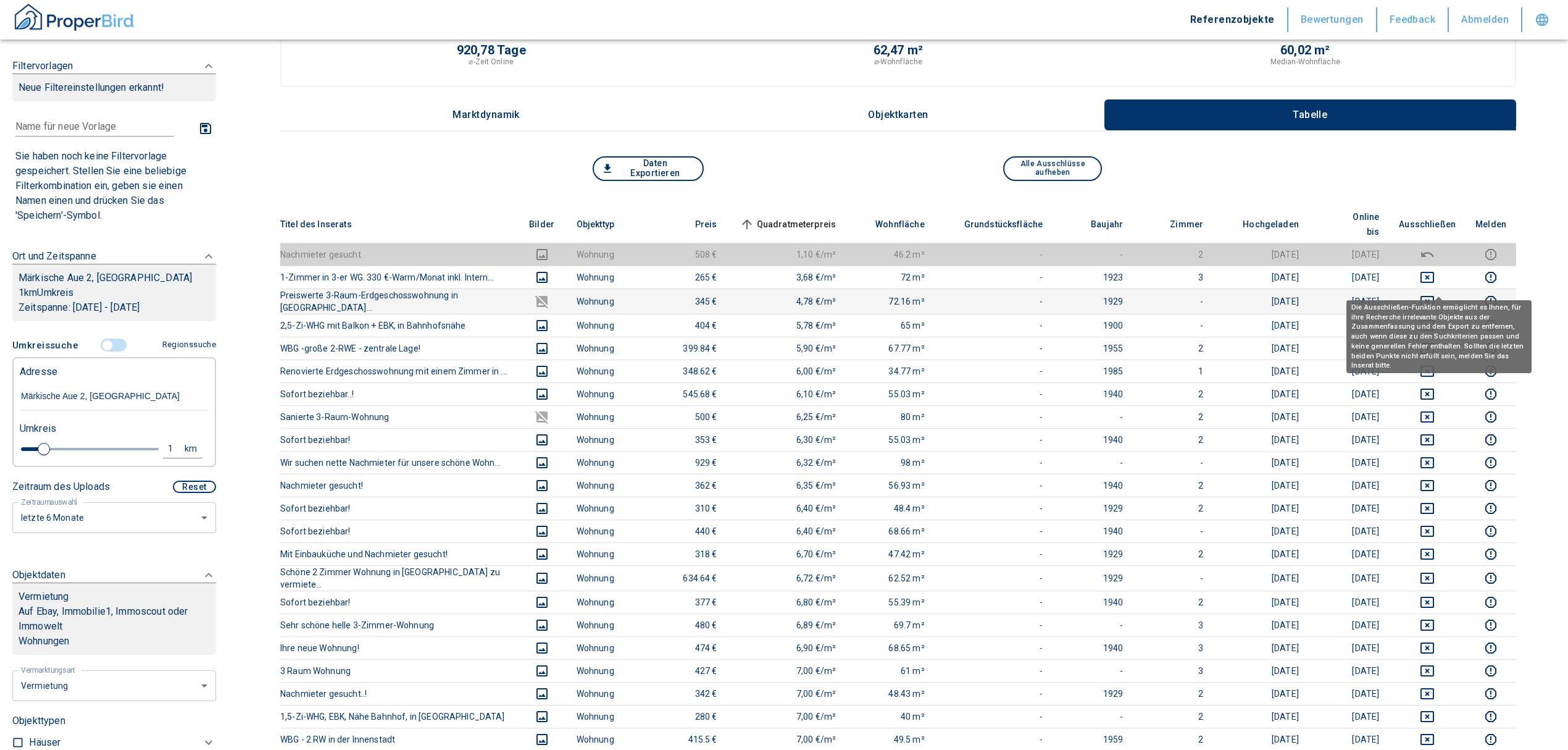
click at [1434, 296] on icon "deselect this listing" at bounding box center [1427, 302] width 14 height 11
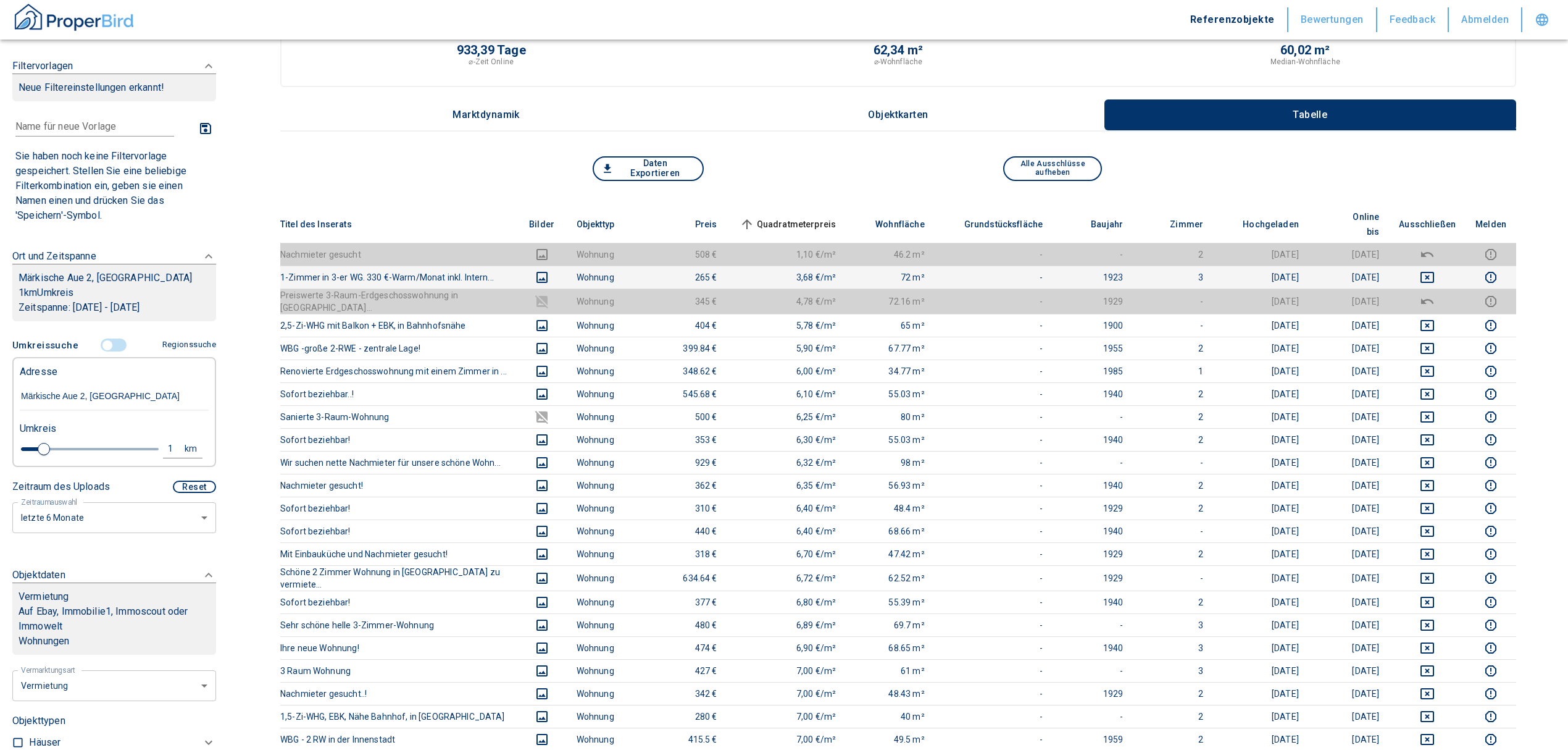
click at [1442, 265] on td at bounding box center [1427, 277] width 77 height 23
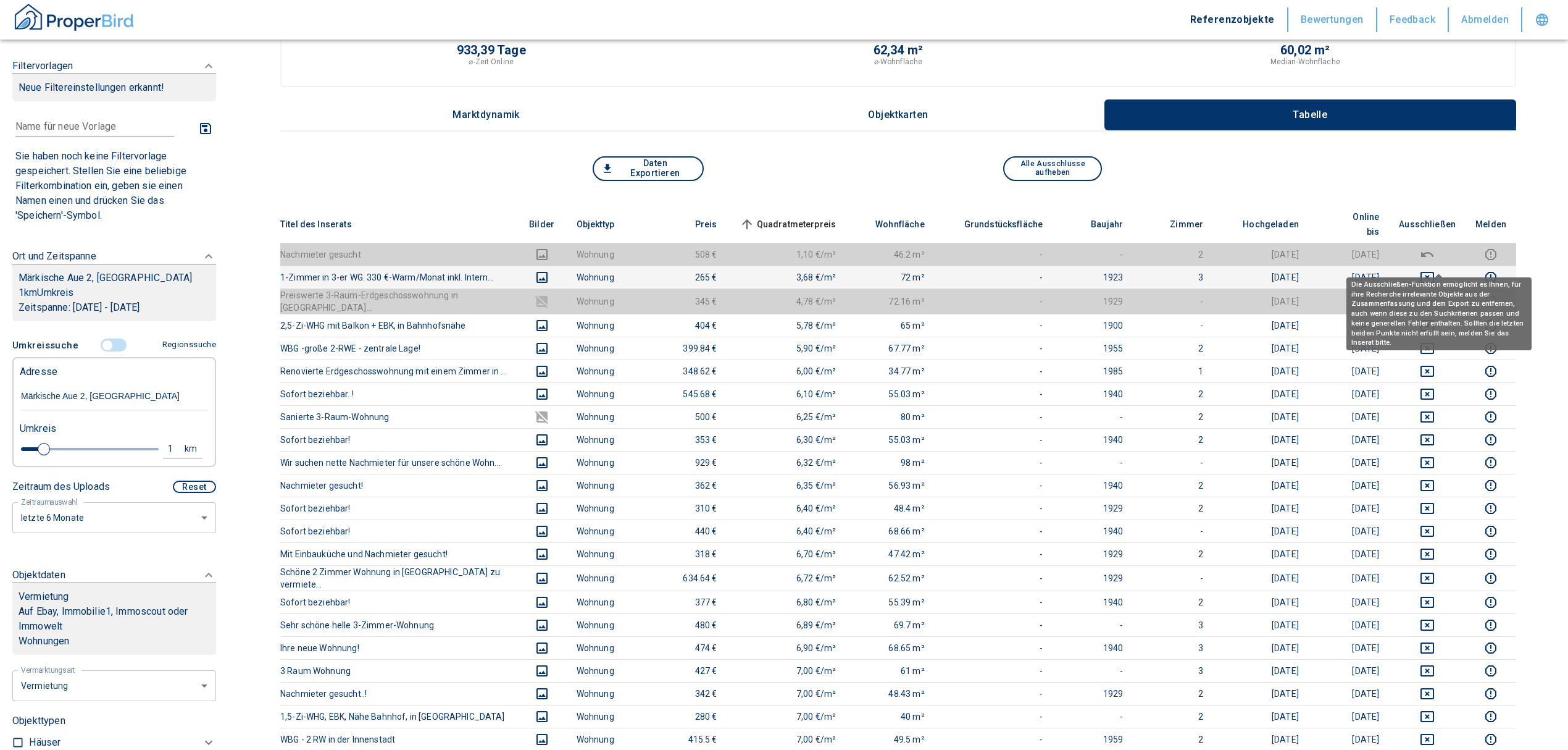
click at [1435, 270] on icon "deselect this listing" at bounding box center [1427, 277] width 15 height 15
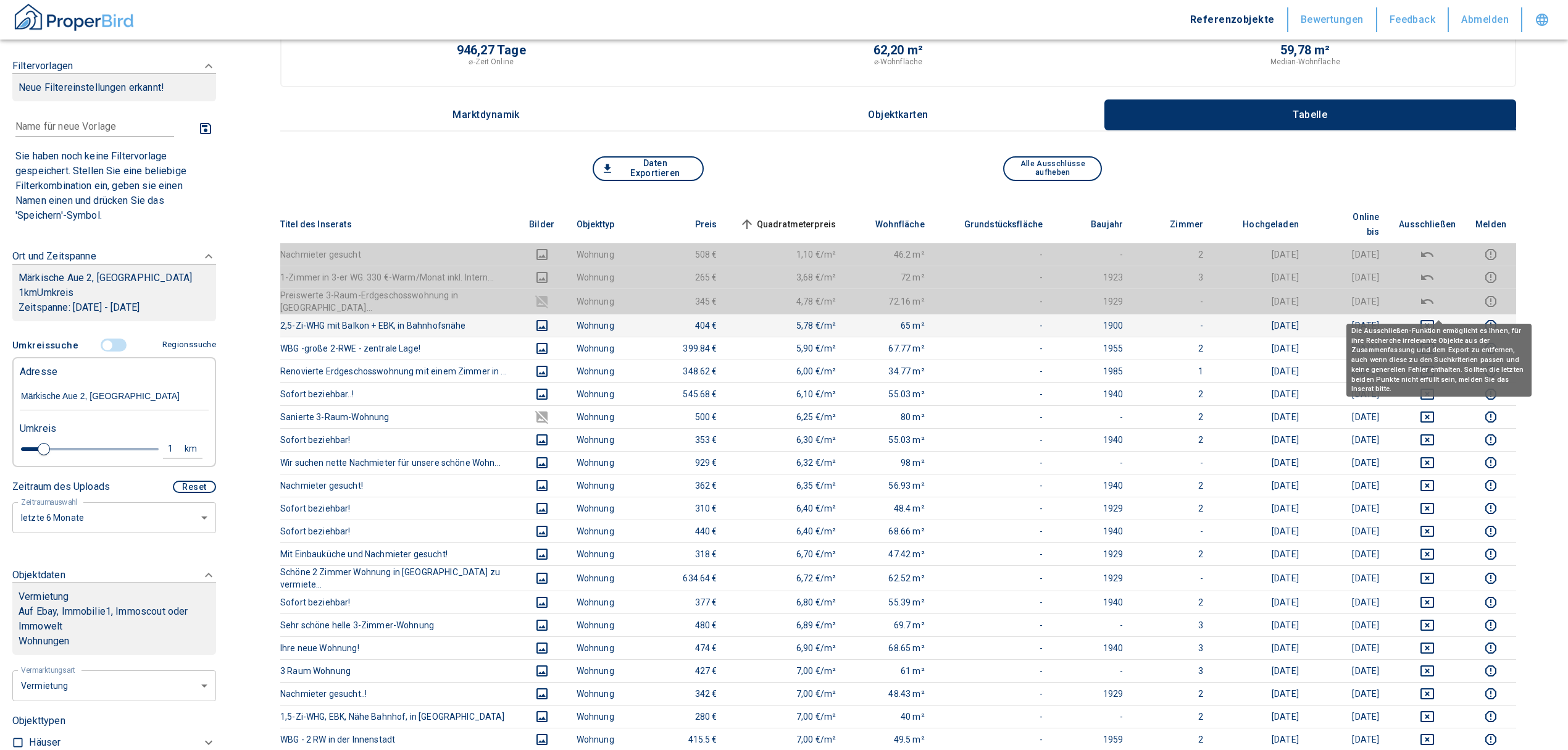
click at [1434, 320] on icon "deselect this listing" at bounding box center [1427, 326] width 14 height 11
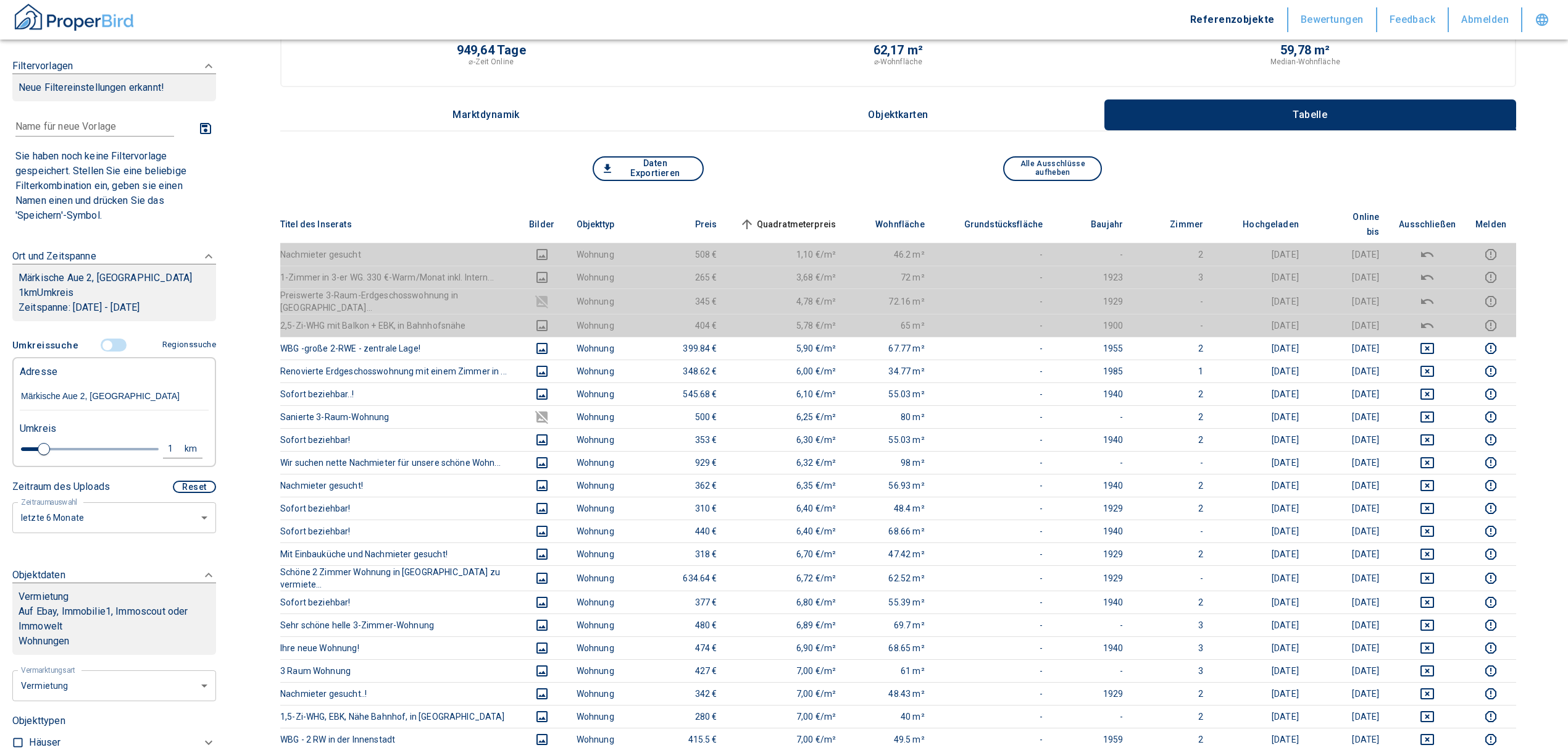
click at [776, 217] on span "Quadratmeterpreis sorted ascending" at bounding box center [786, 224] width 99 height 15
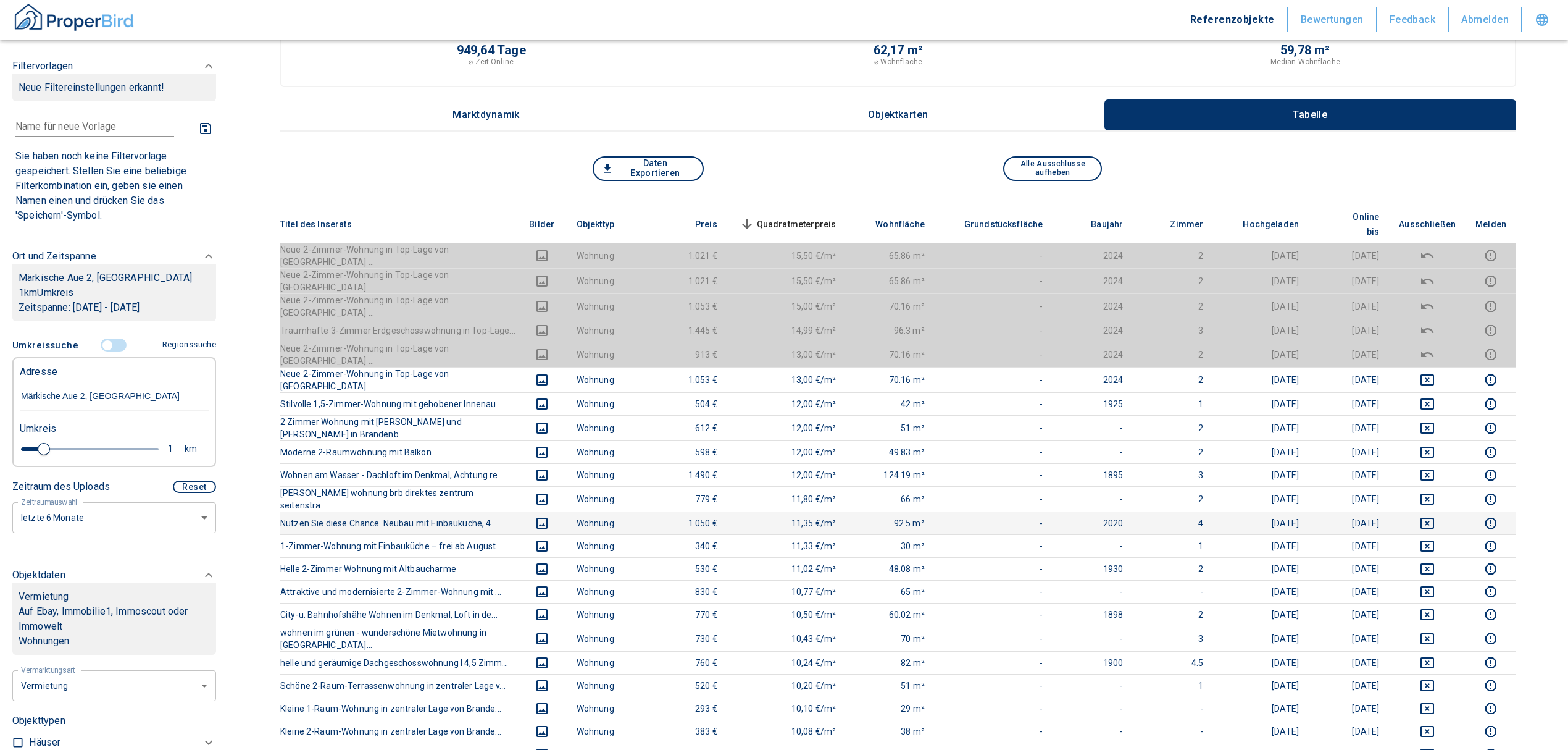
scroll to position [0, 0]
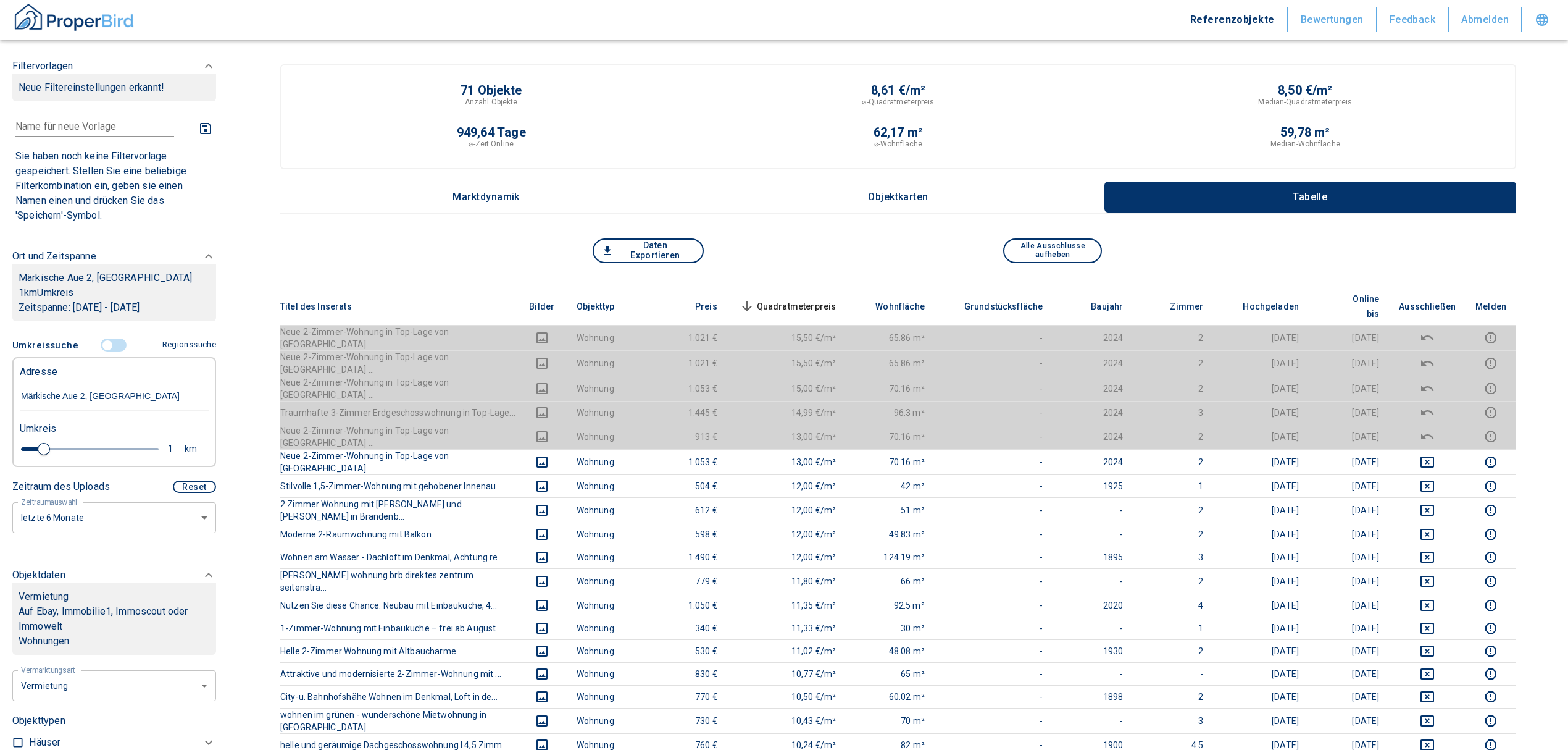
click at [794, 299] on span "Quadratmeterpreis sorted descending" at bounding box center [786, 306] width 99 height 15
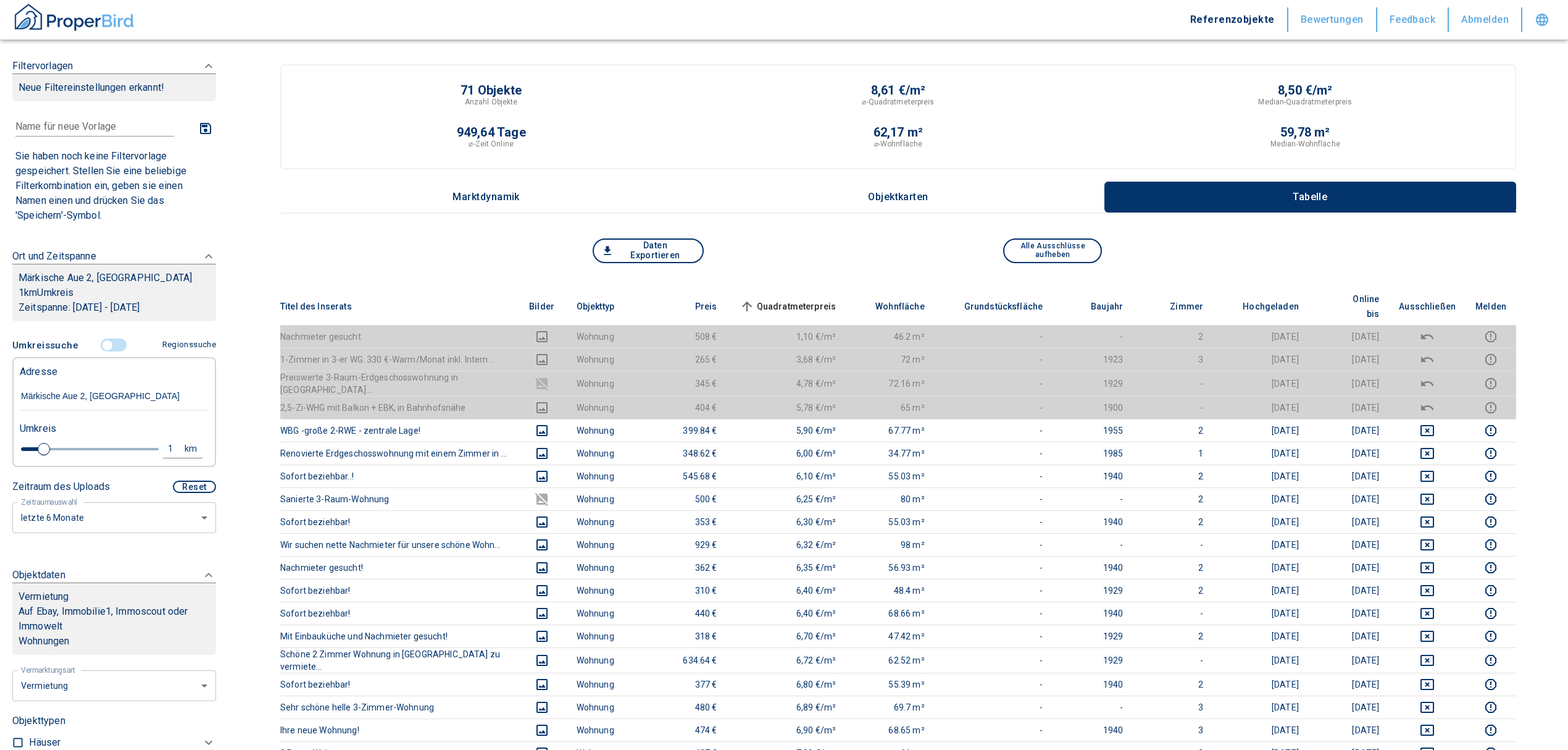
click at [97, 349] on span at bounding box center [114, 345] width 35 height 23
click at [104, 352] on input "controlled" at bounding box center [107, 345] width 37 height 14
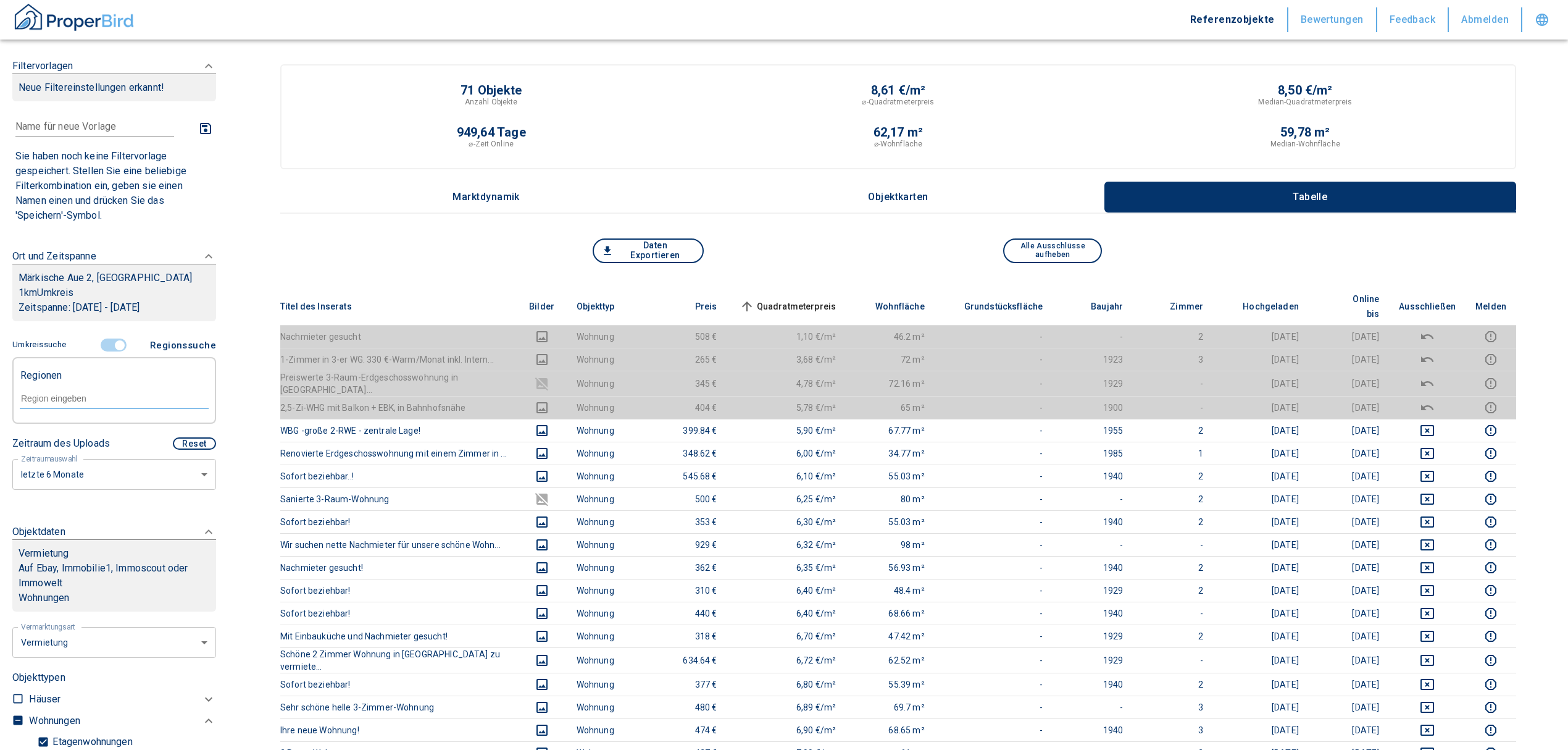
click at [104, 404] on input "text" at bounding box center [114, 398] width 189 height 11
click at [119, 433] on li "14776 [GEOGRAPHIC_DATA]" at bounding box center [108, 442] width 177 height 23
type input "14776"
type input "2020"
type input "14776 [GEOGRAPHIC_DATA]"
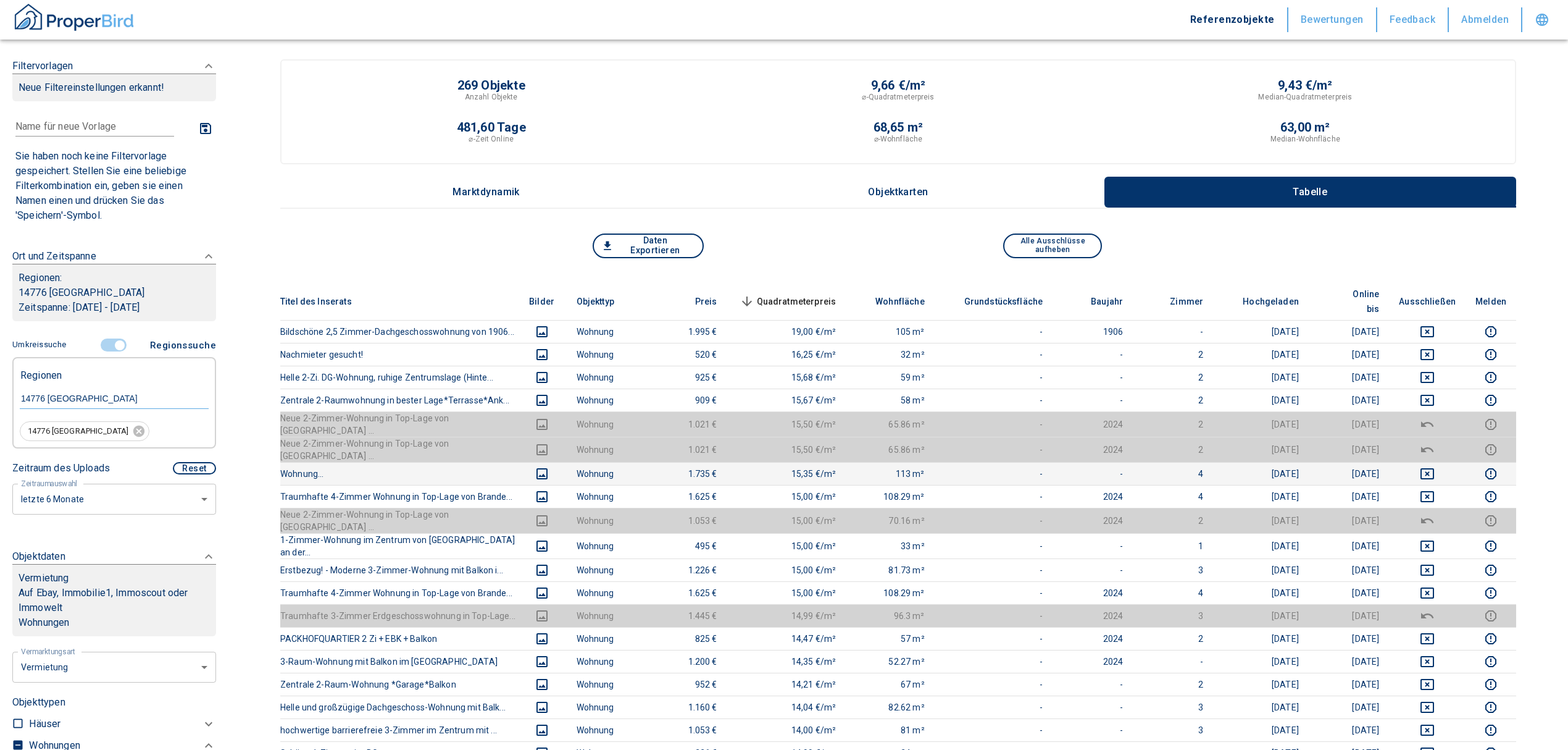
scroll to position [82, 0]
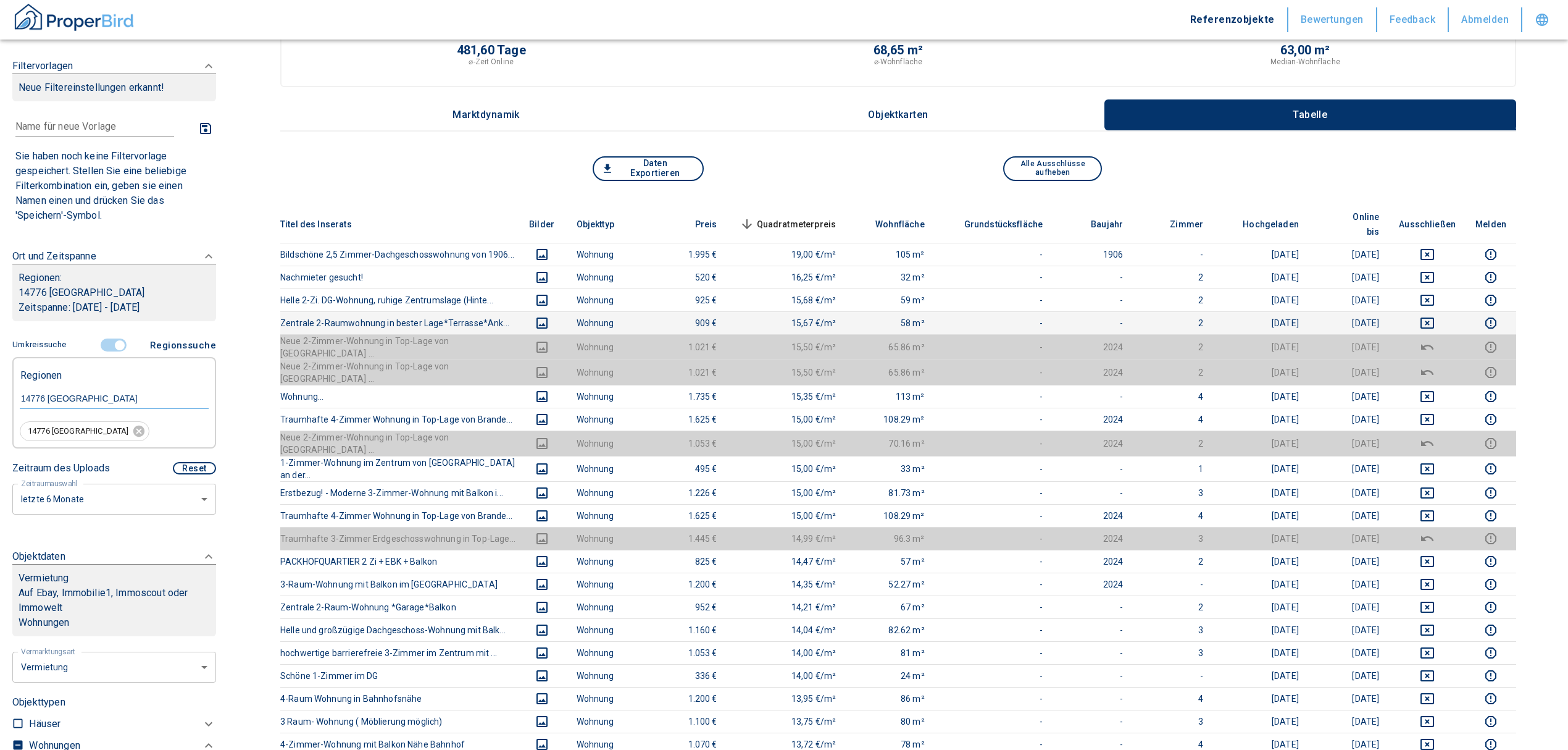
click at [1435, 315] on icon "deselect this listing" at bounding box center [1427, 323] width 15 height 15
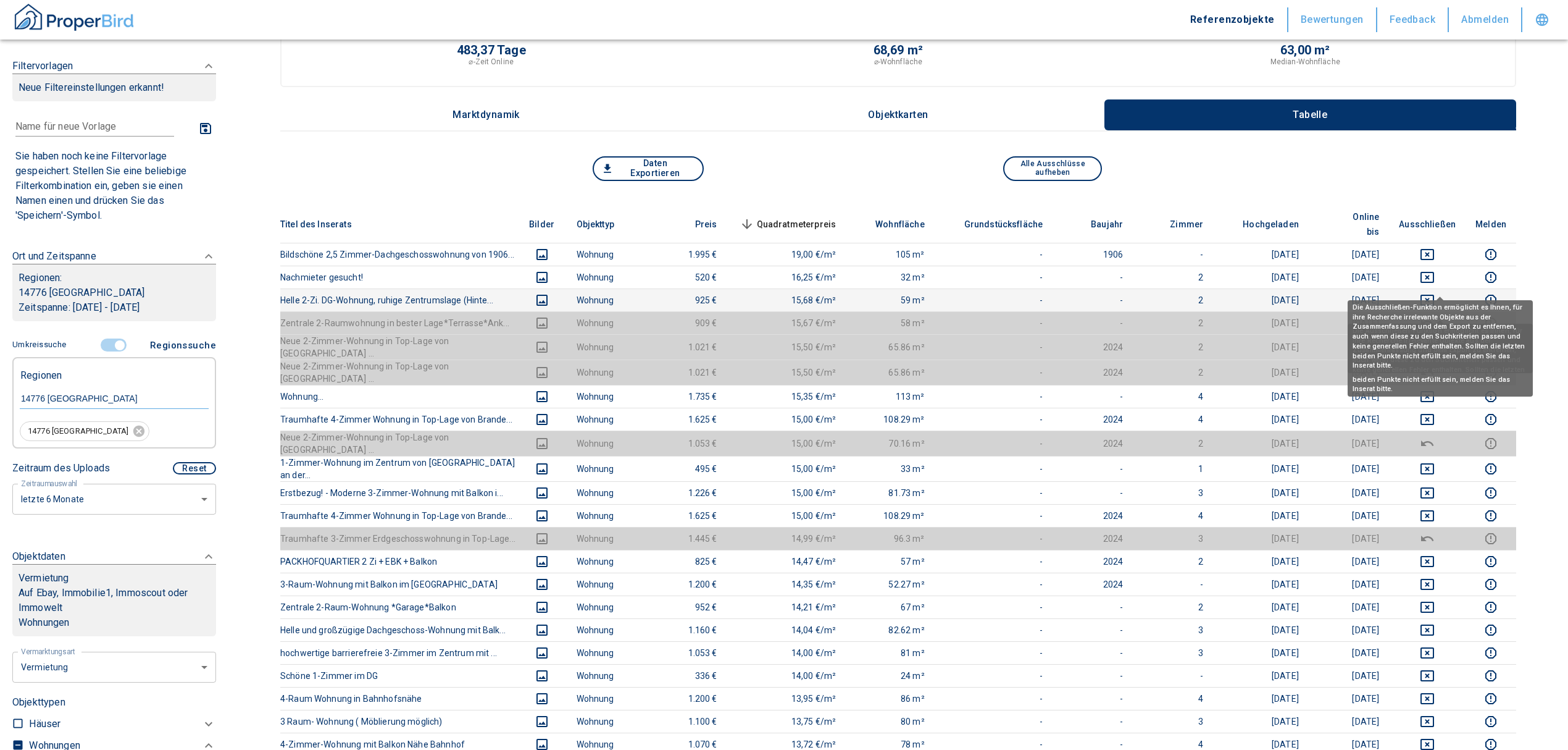
click at [1435, 293] on icon "deselect this listing" at bounding box center [1427, 300] width 15 height 15
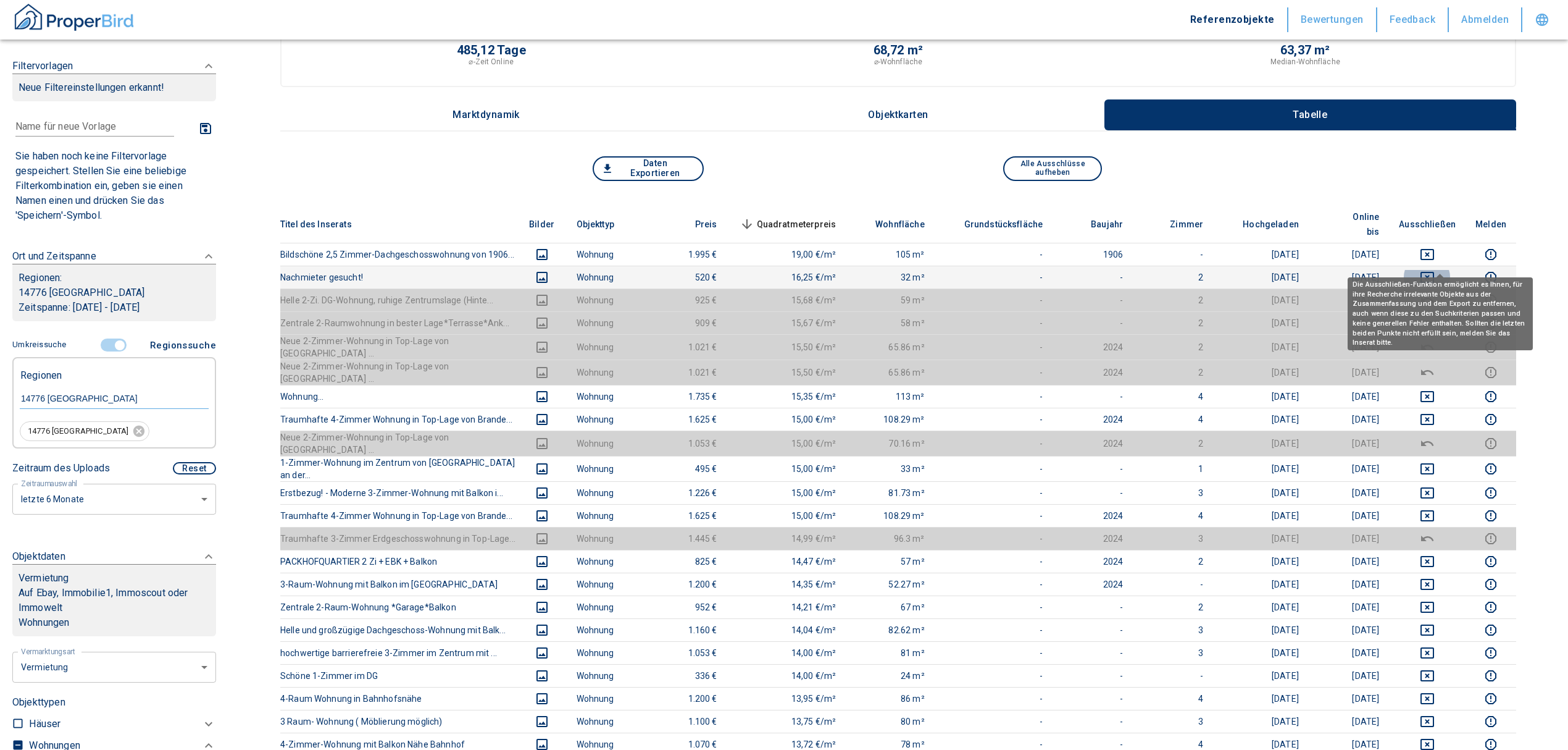
click at [1435, 270] on icon "deselect this listing" at bounding box center [1427, 277] width 15 height 15
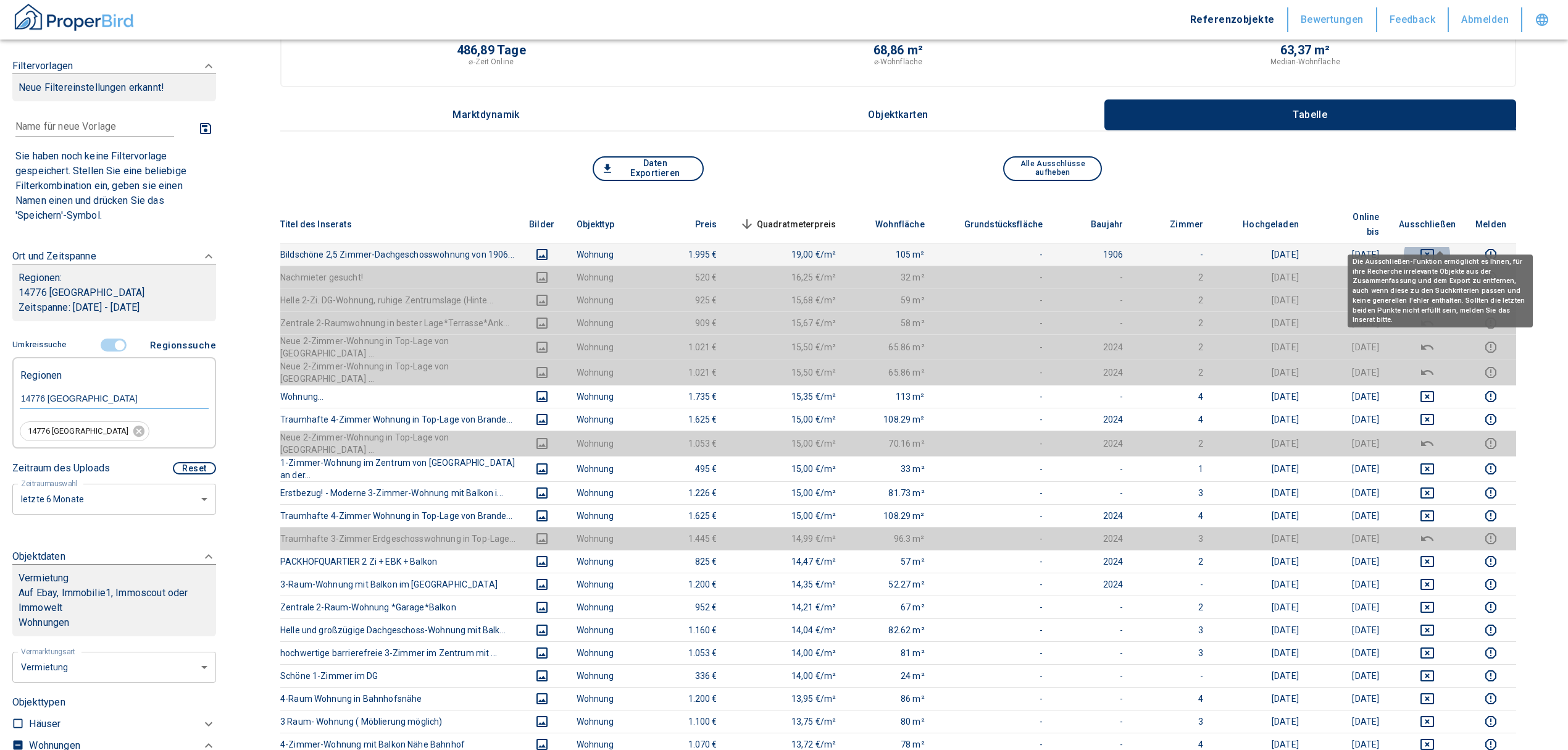
click at [1435, 247] on icon "deselect this listing" at bounding box center [1427, 254] width 15 height 15
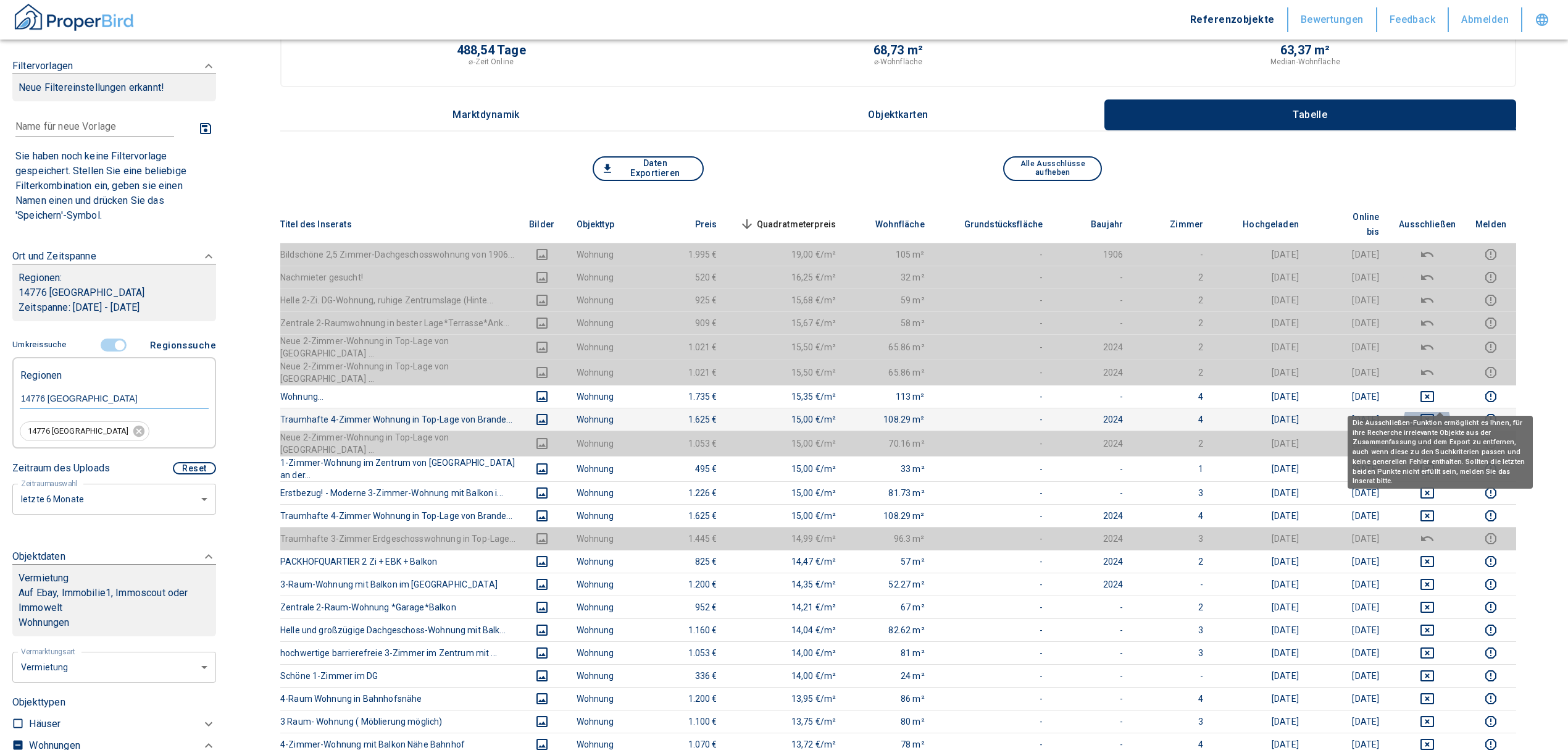
drag, startPoint x: 1436, startPoint y: 397, endPoint x: 1437, endPoint y: 378, distance: 19.0
click at [1435, 412] on icon "deselect this listing" at bounding box center [1427, 419] width 15 height 15
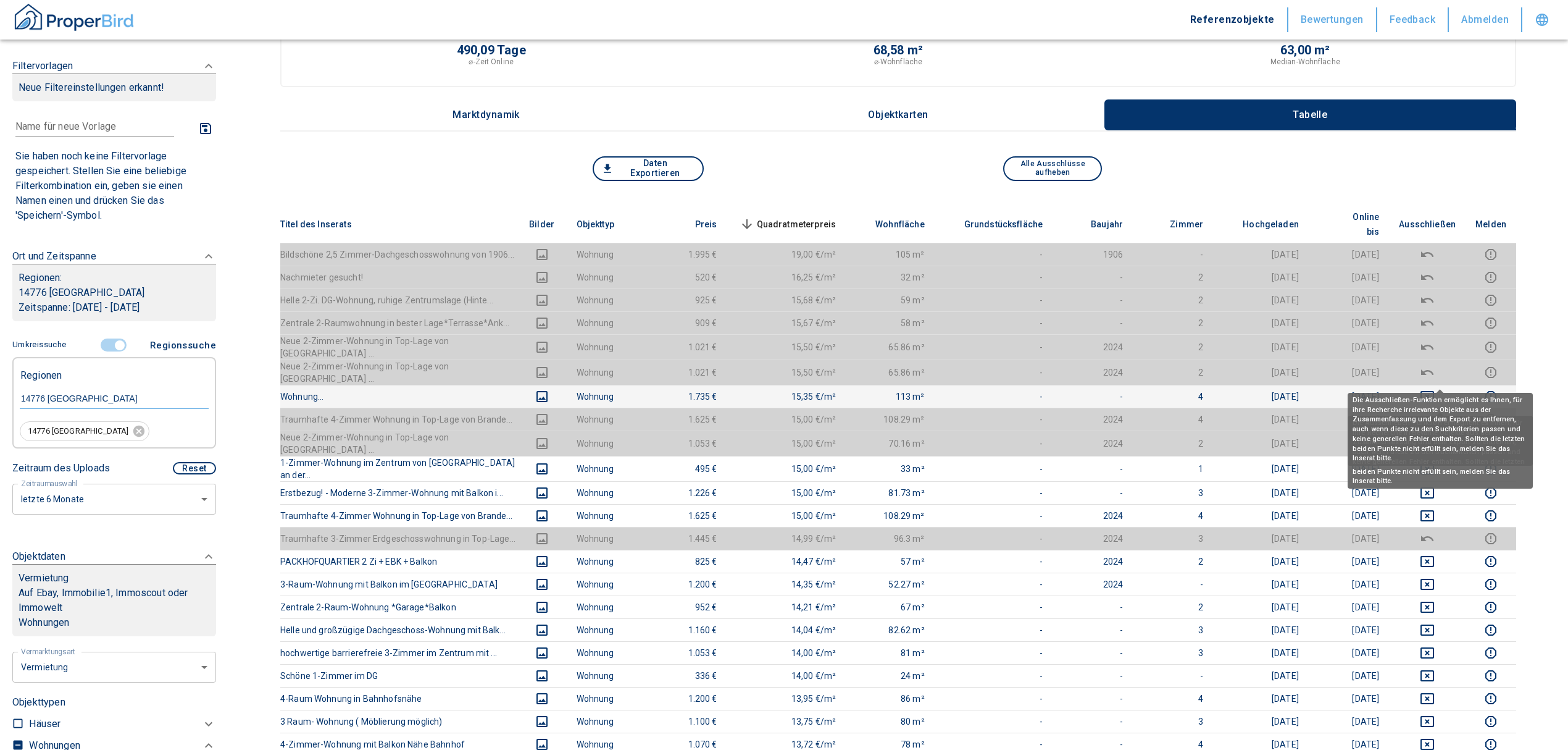
click at [1435, 389] on icon "deselect this listing" at bounding box center [1427, 396] width 15 height 15
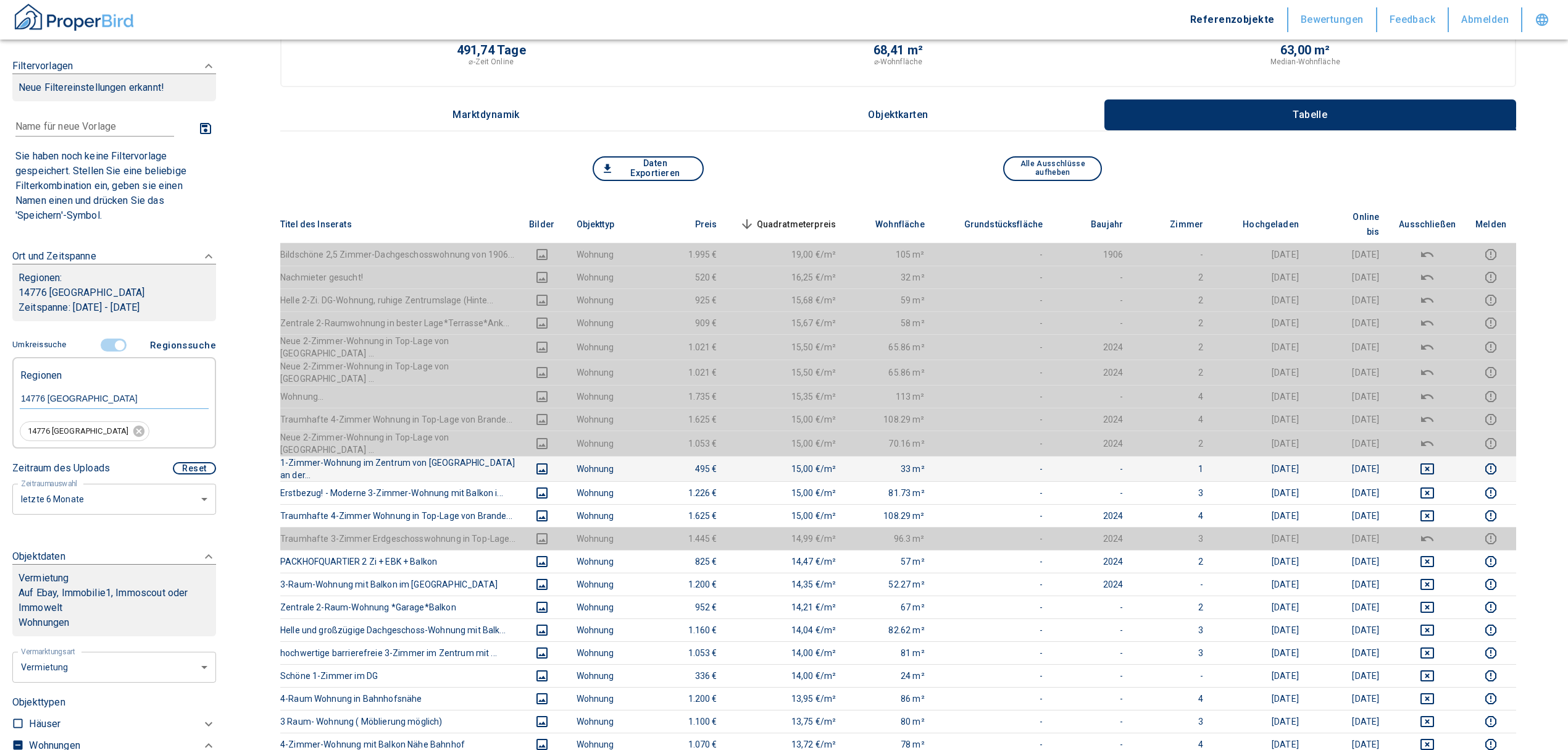
click at [1438, 456] on td at bounding box center [1427, 468] width 77 height 25
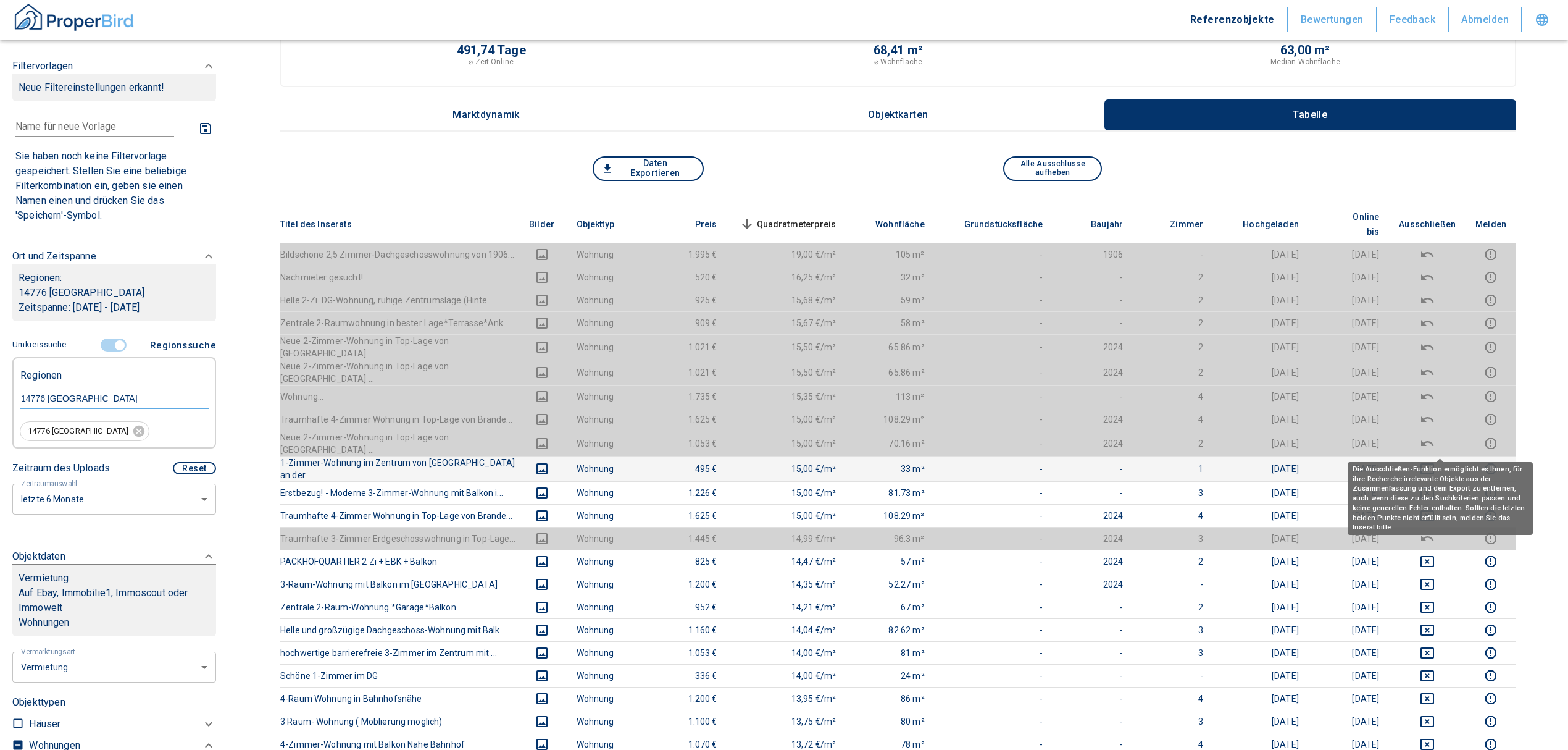
click at [1434, 463] on icon "deselect this listing" at bounding box center [1427, 469] width 14 height 11
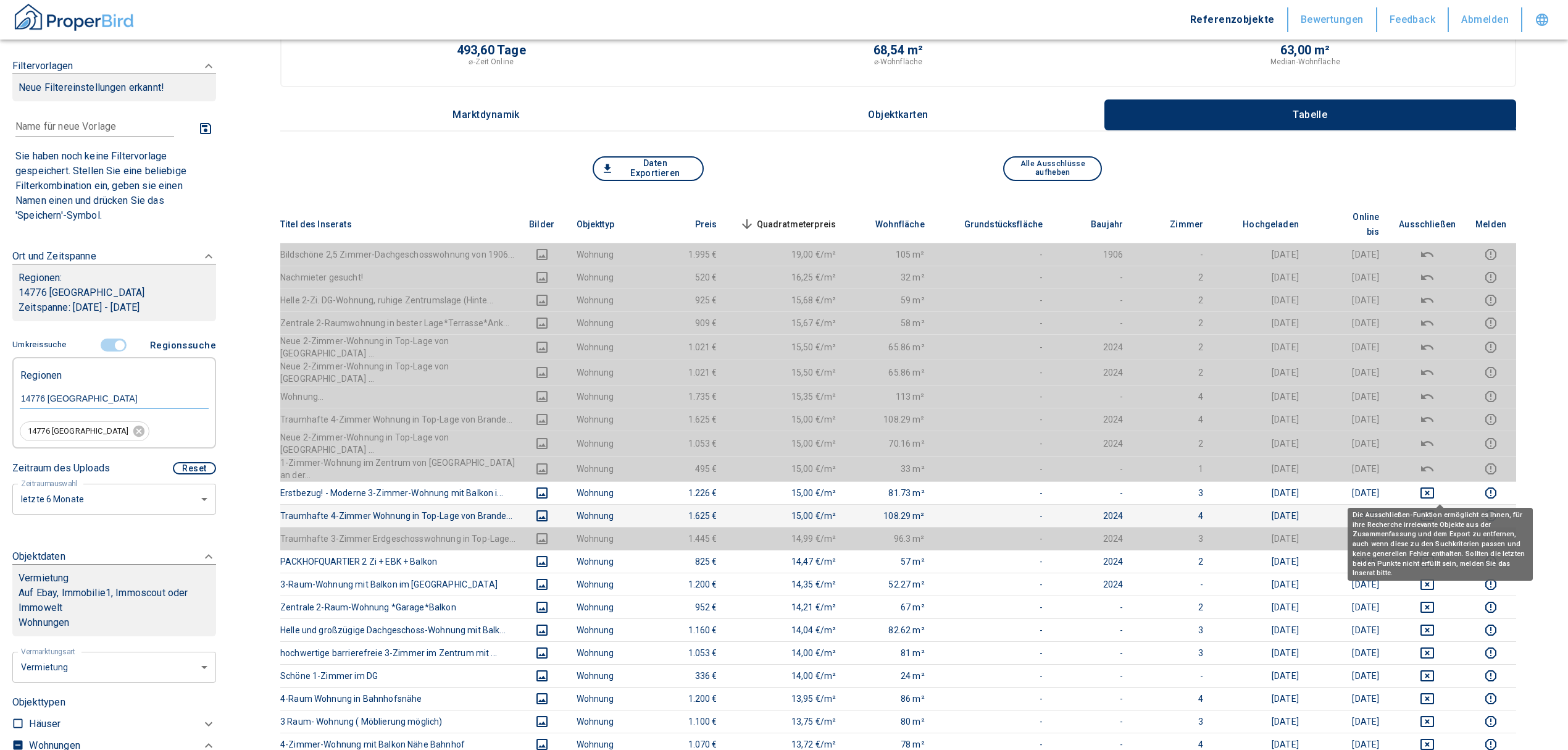
click at [1433, 508] on icon "deselect this listing" at bounding box center [1427, 515] width 15 height 15
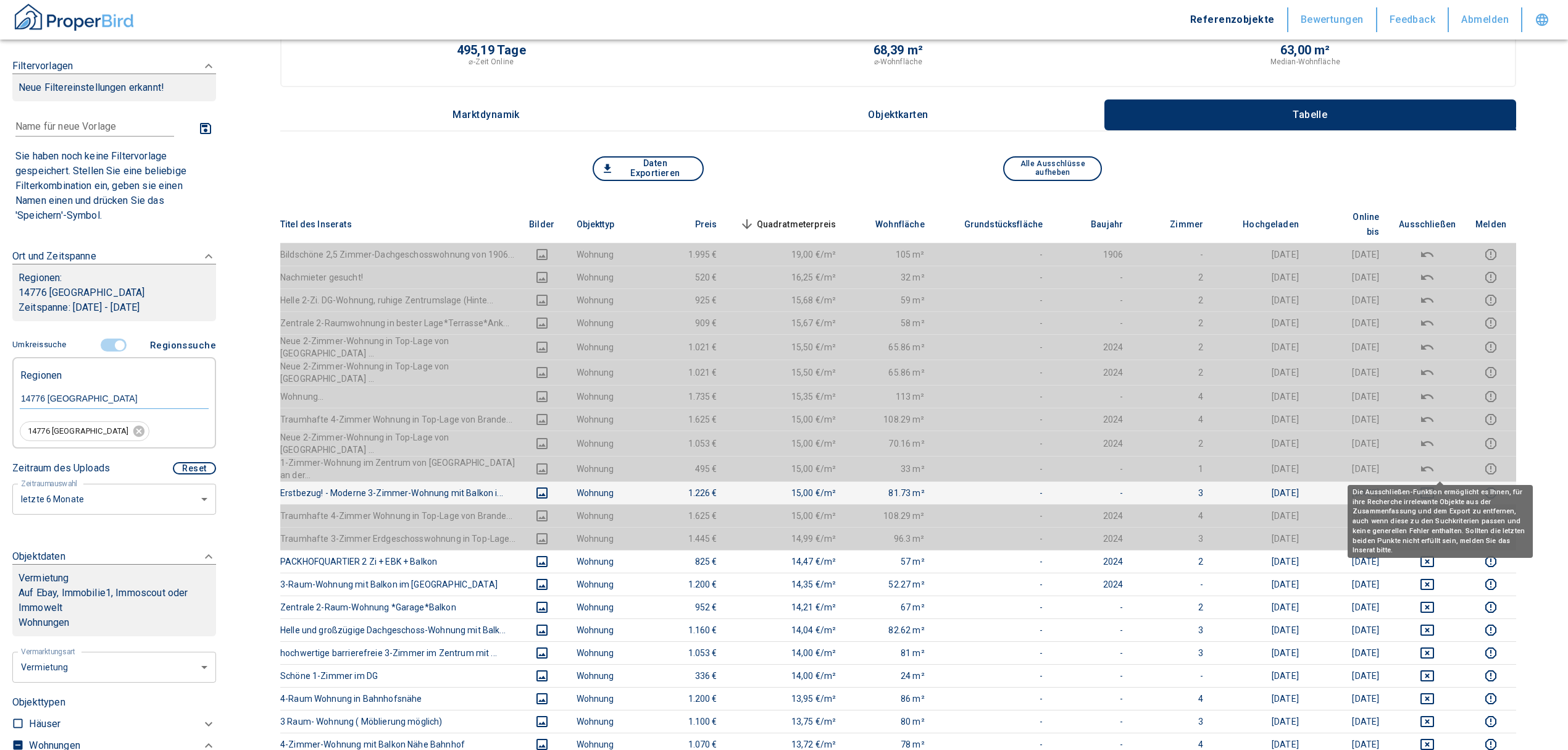
click at [1435, 485] on icon "deselect this listing" at bounding box center [1427, 493] width 15 height 15
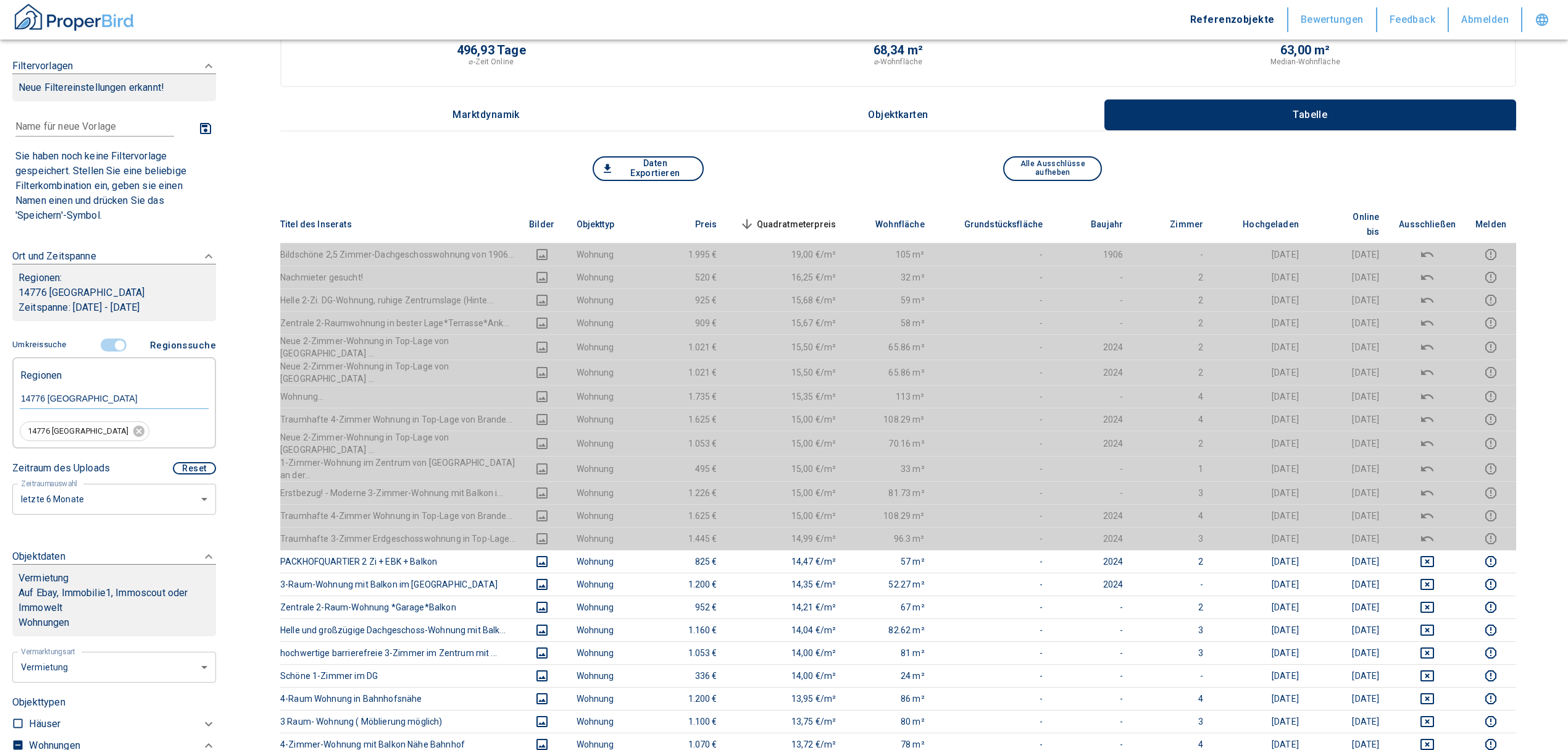
click at [811, 220] on span "Quadratmeterpreis sorted descending" at bounding box center [786, 224] width 99 height 15
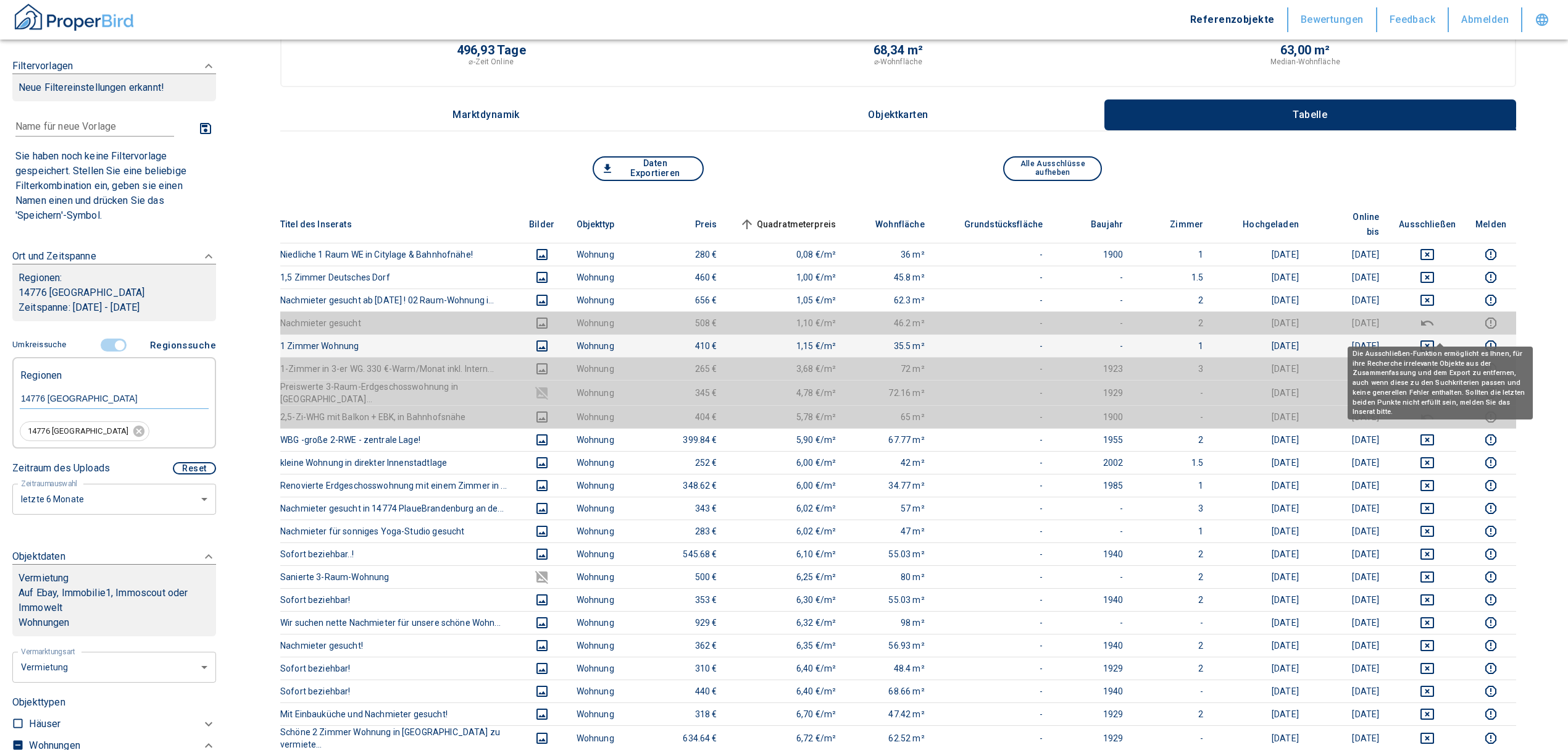
click at [1435, 339] on icon "deselect this listing" at bounding box center [1427, 346] width 15 height 15
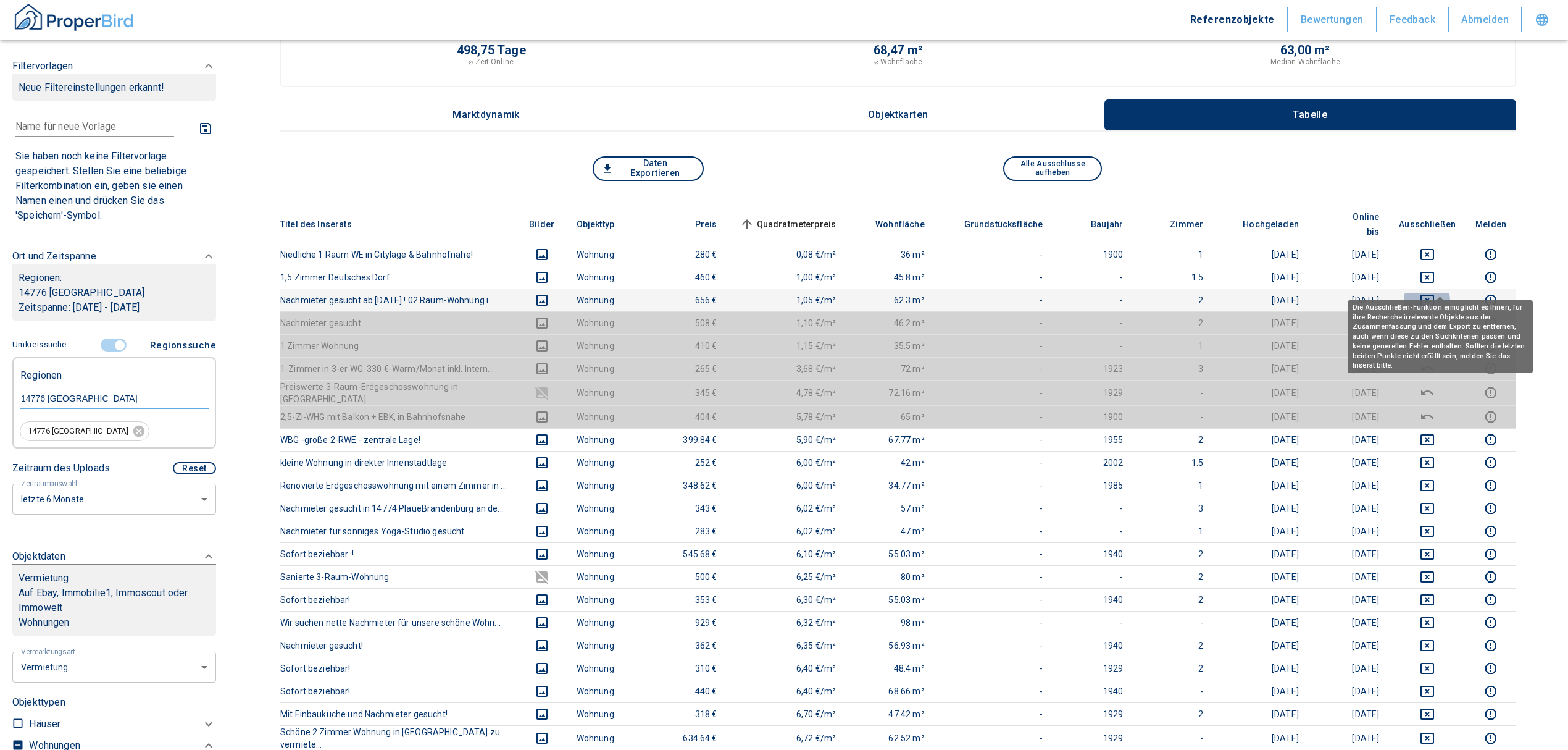
click at [1433, 293] on icon "deselect this listing" at bounding box center [1427, 300] width 15 height 15
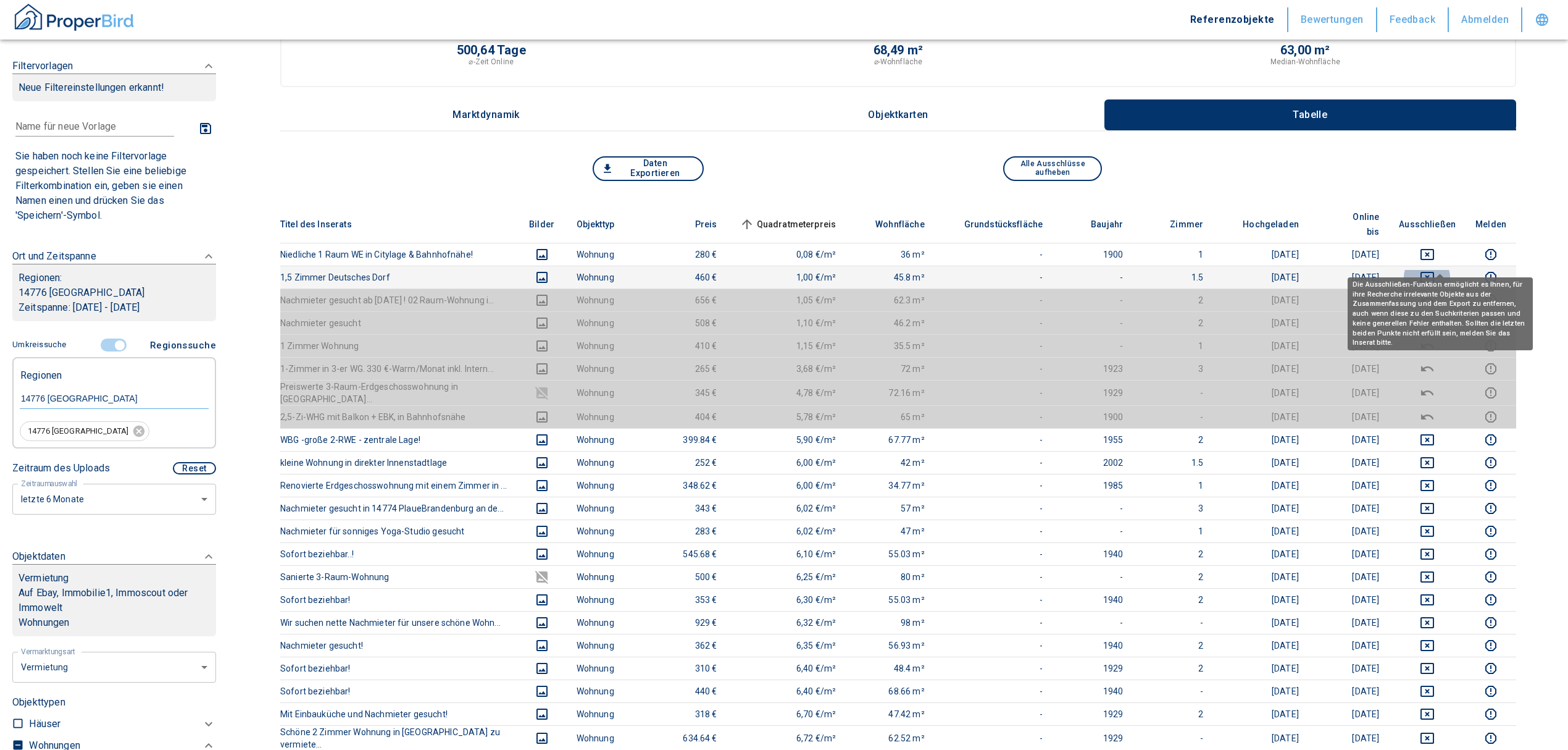
click at [1435, 270] on icon "deselect this listing" at bounding box center [1427, 277] width 15 height 15
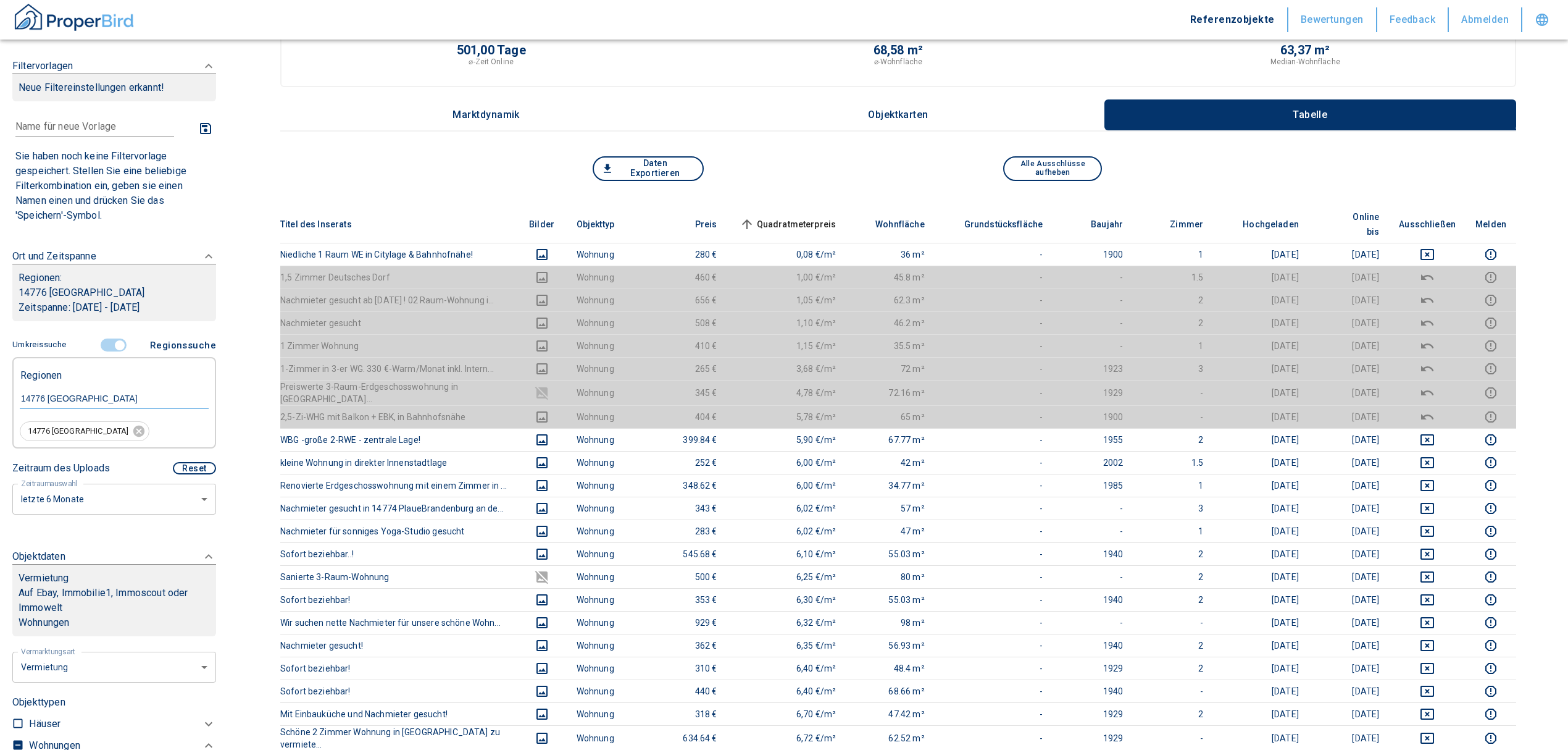
click at [1438, 223] on th "Ausschließen" at bounding box center [1427, 224] width 77 height 38
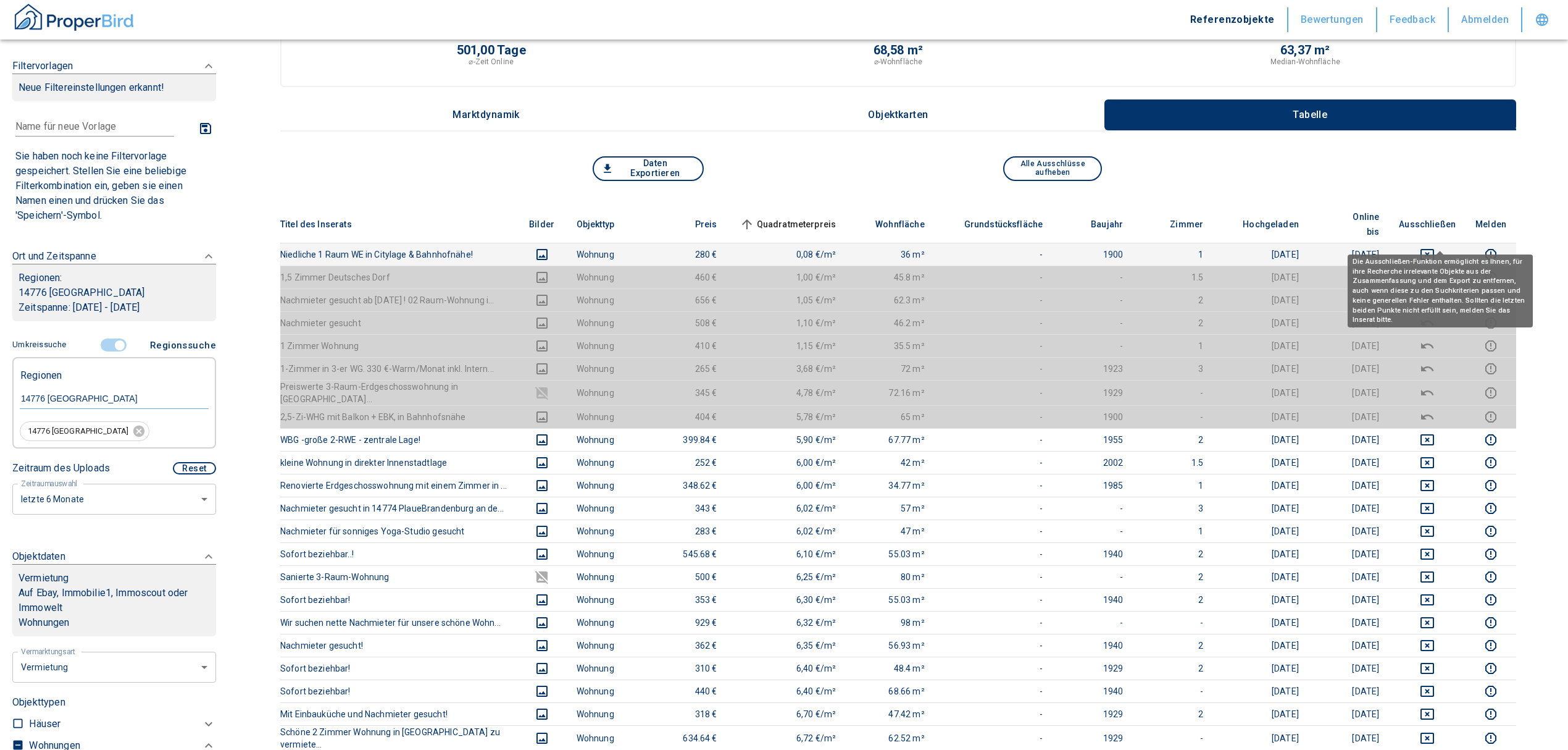
click at [1434, 249] on icon "deselect this listing" at bounding box center [1427, 255] width 14 height 11
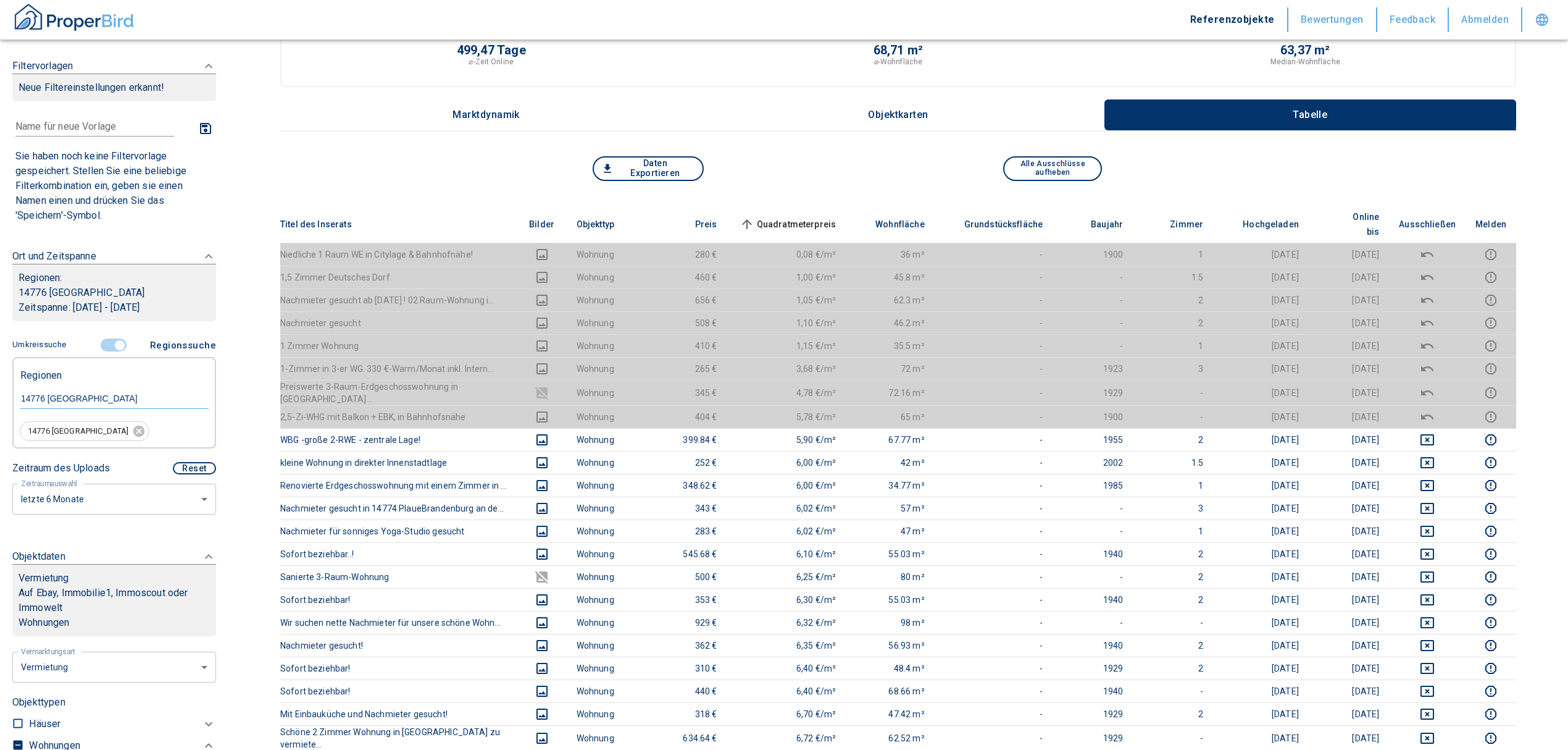
click at [801, 217] on span "Quadratmeterpreis sorted ascending" at bounding box center [786, 224] width 99 height 15
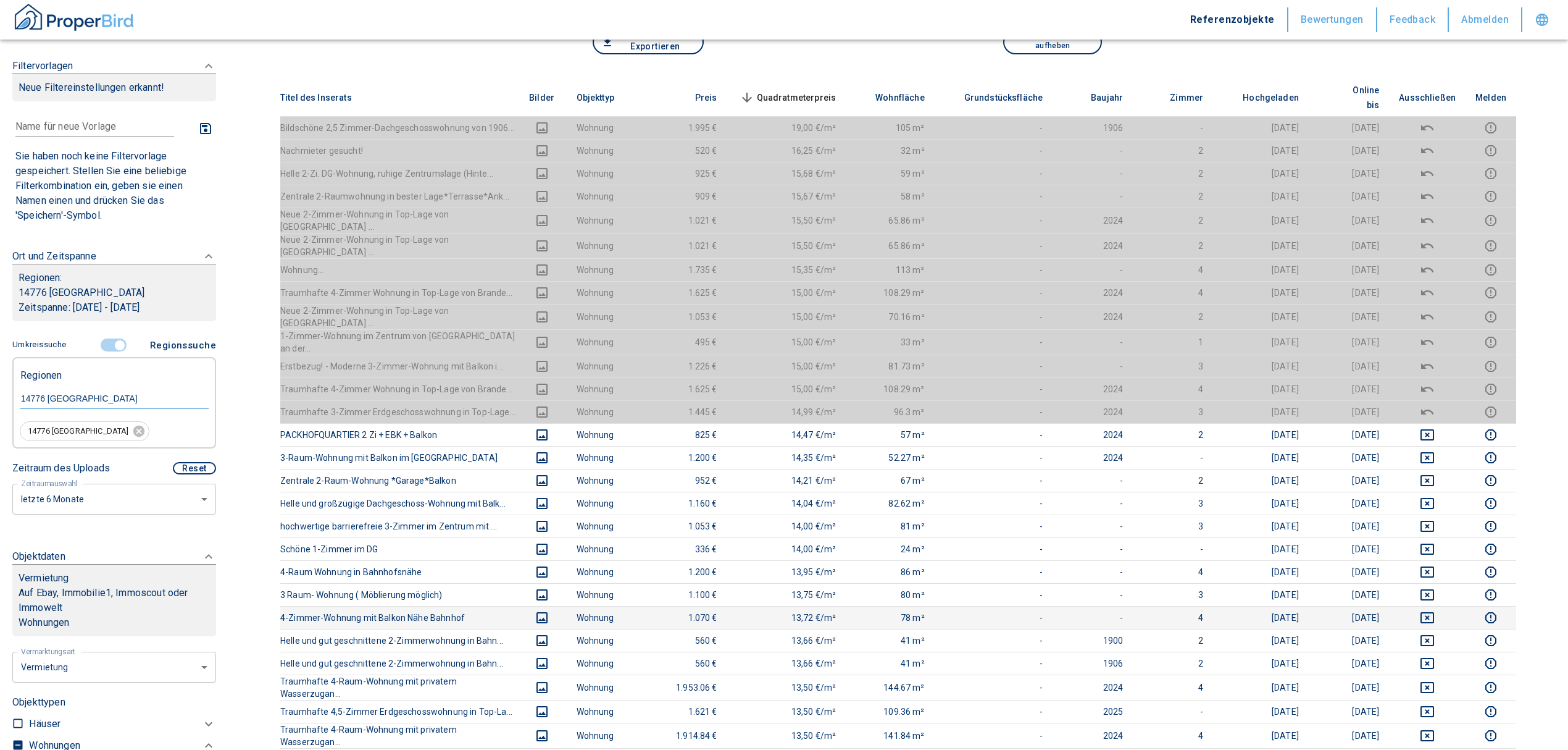
scroll to position [165, 0]
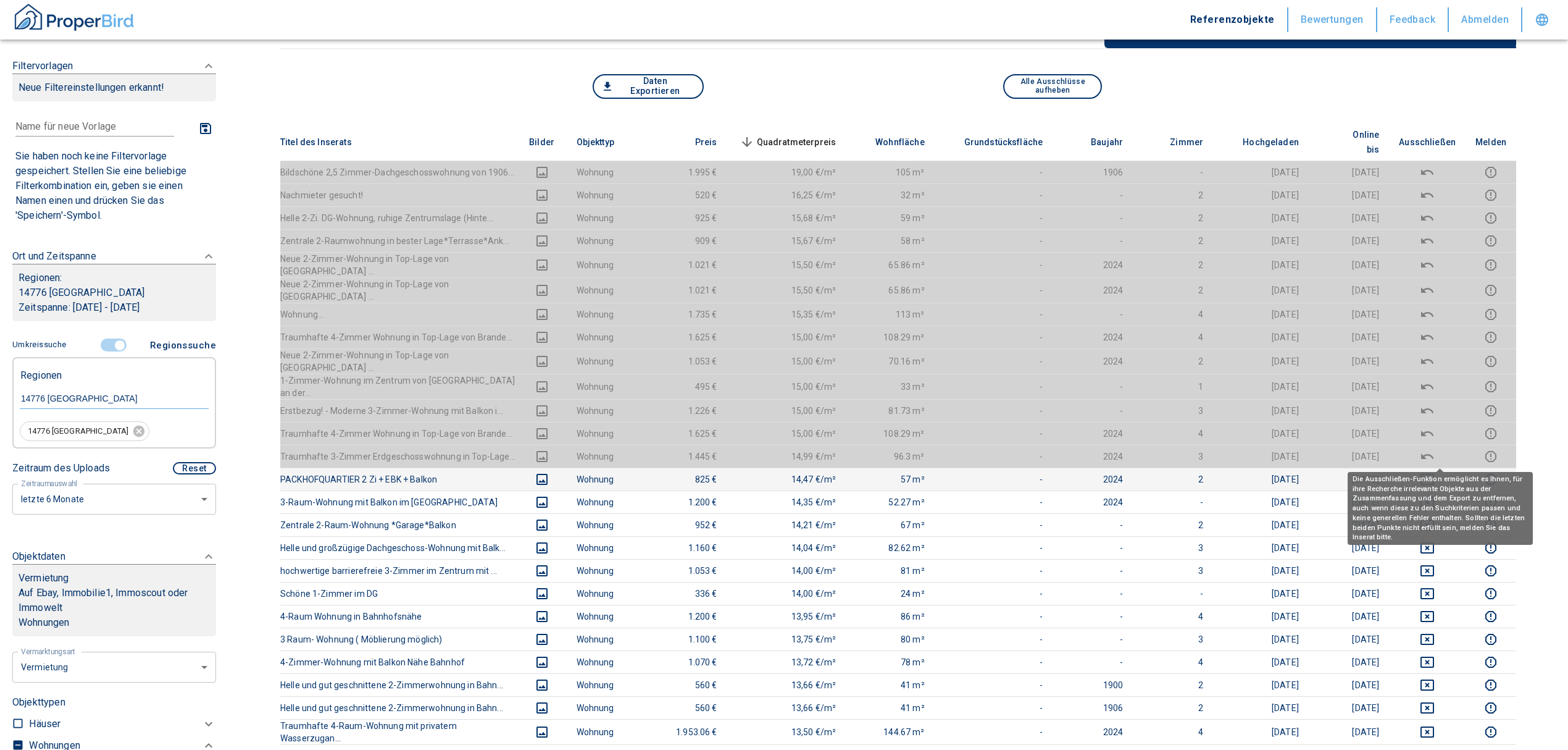
click at [1434, 473] on icon "deselect this listing" at bounding box center [1427, 479] width 14 height 11
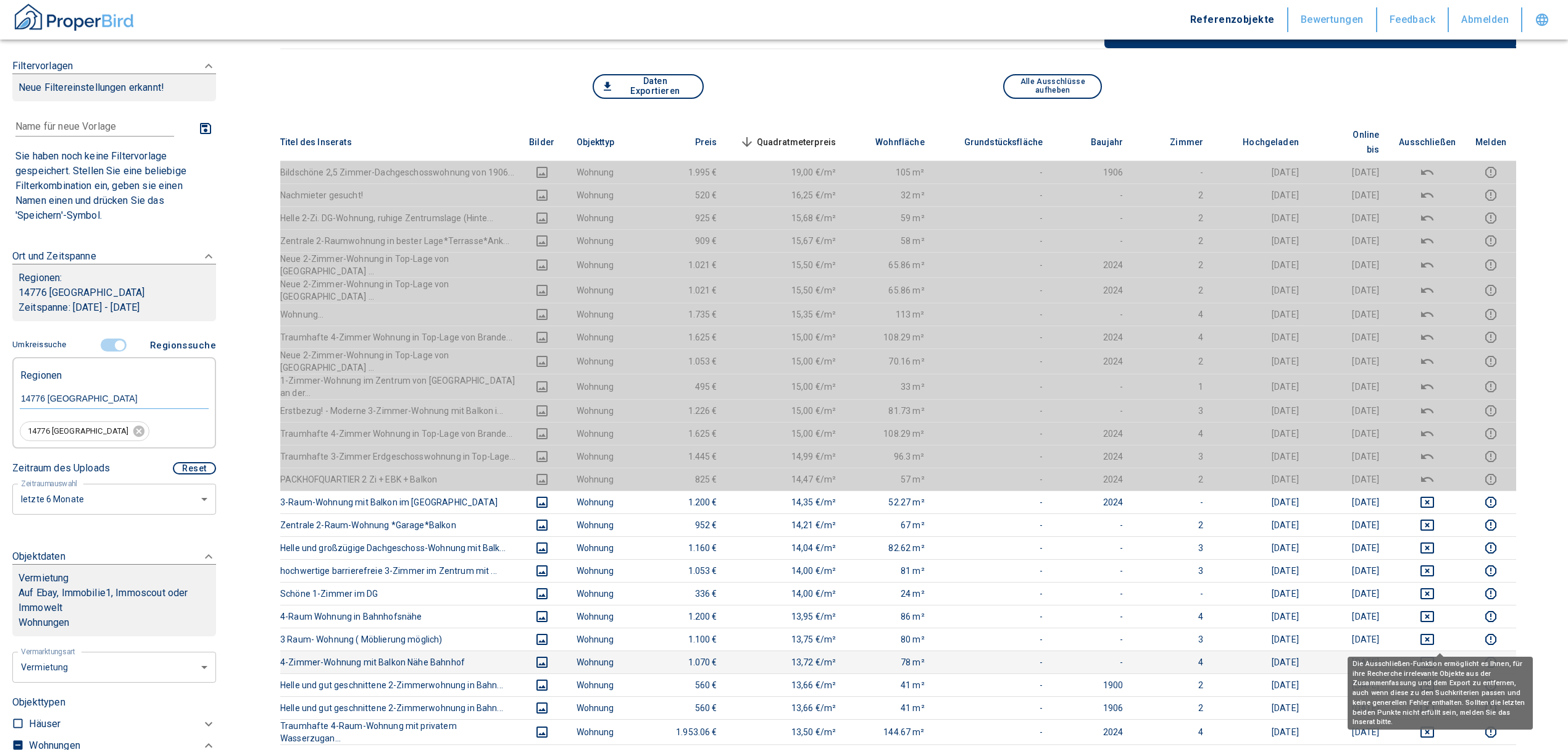
scroll to position [247, 0]
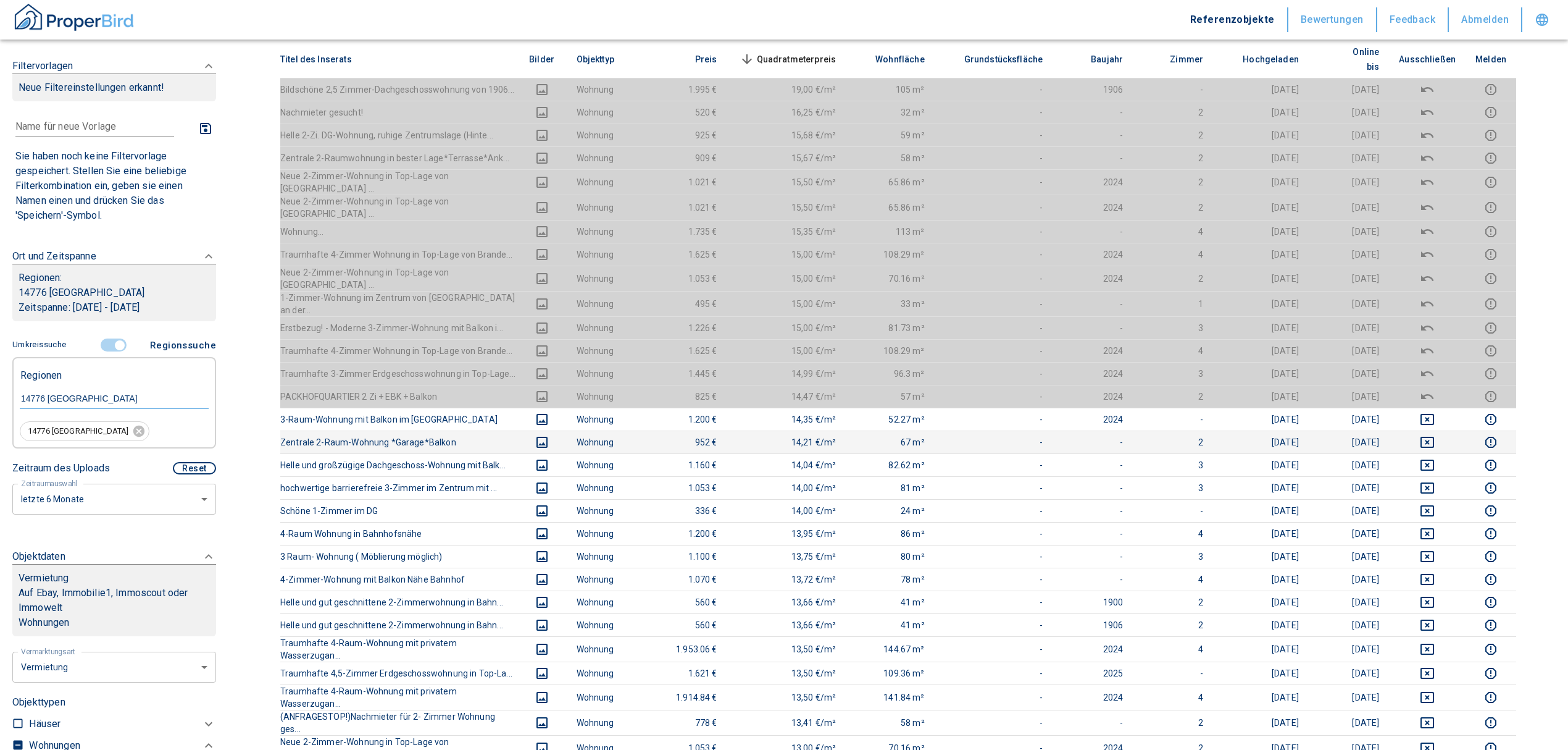
drag, startPoint x: 1438, startPoint y: 441, endPoint x: 1438, endPoint y: 423, distance: 18.0
click at [1435, 458] on icon "deselect this listing" at bounding box center [1427, 465] width 15 height 15
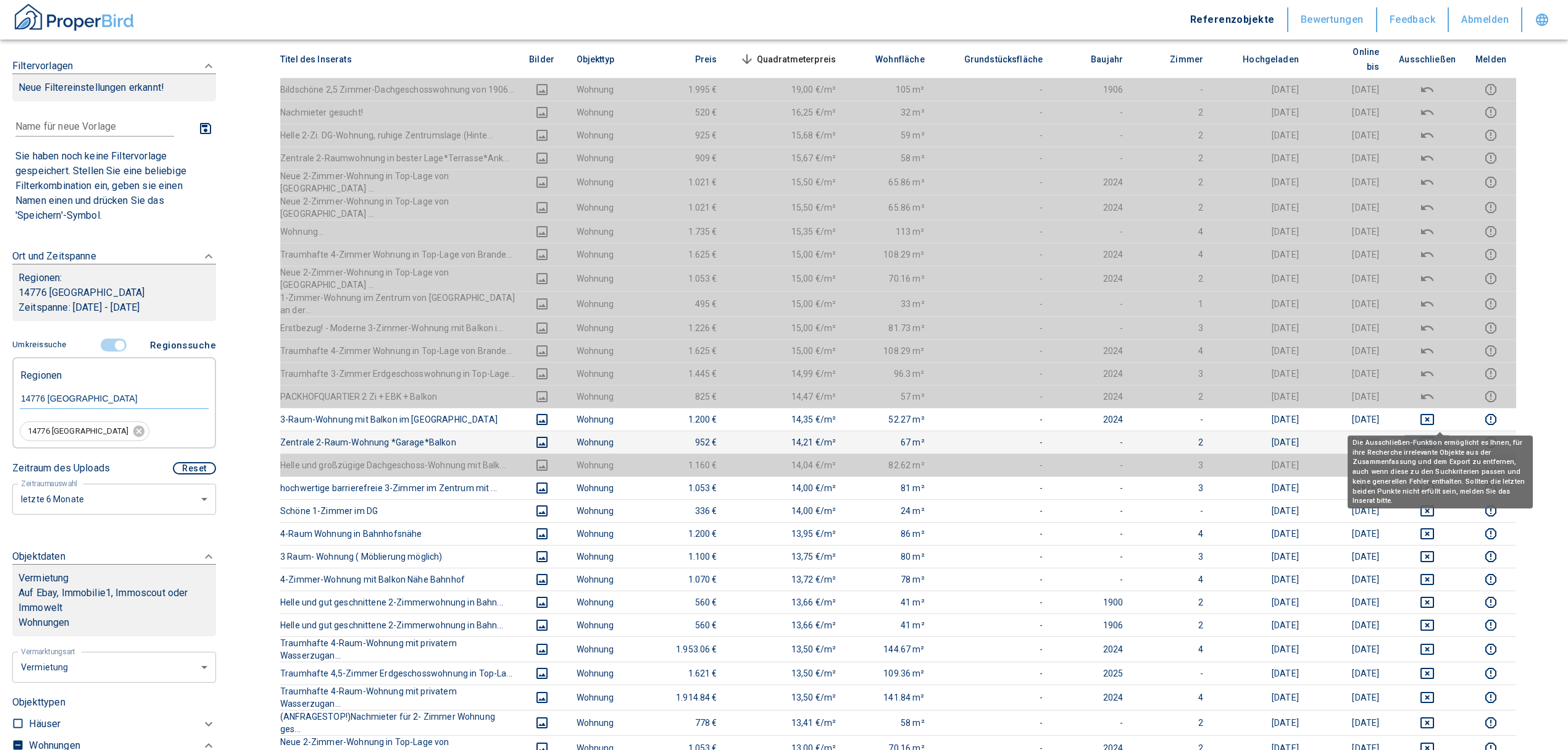
click at [1435, 435] on icon "deselect this listing" at bounding box center [1427, 442] width 15 height 15
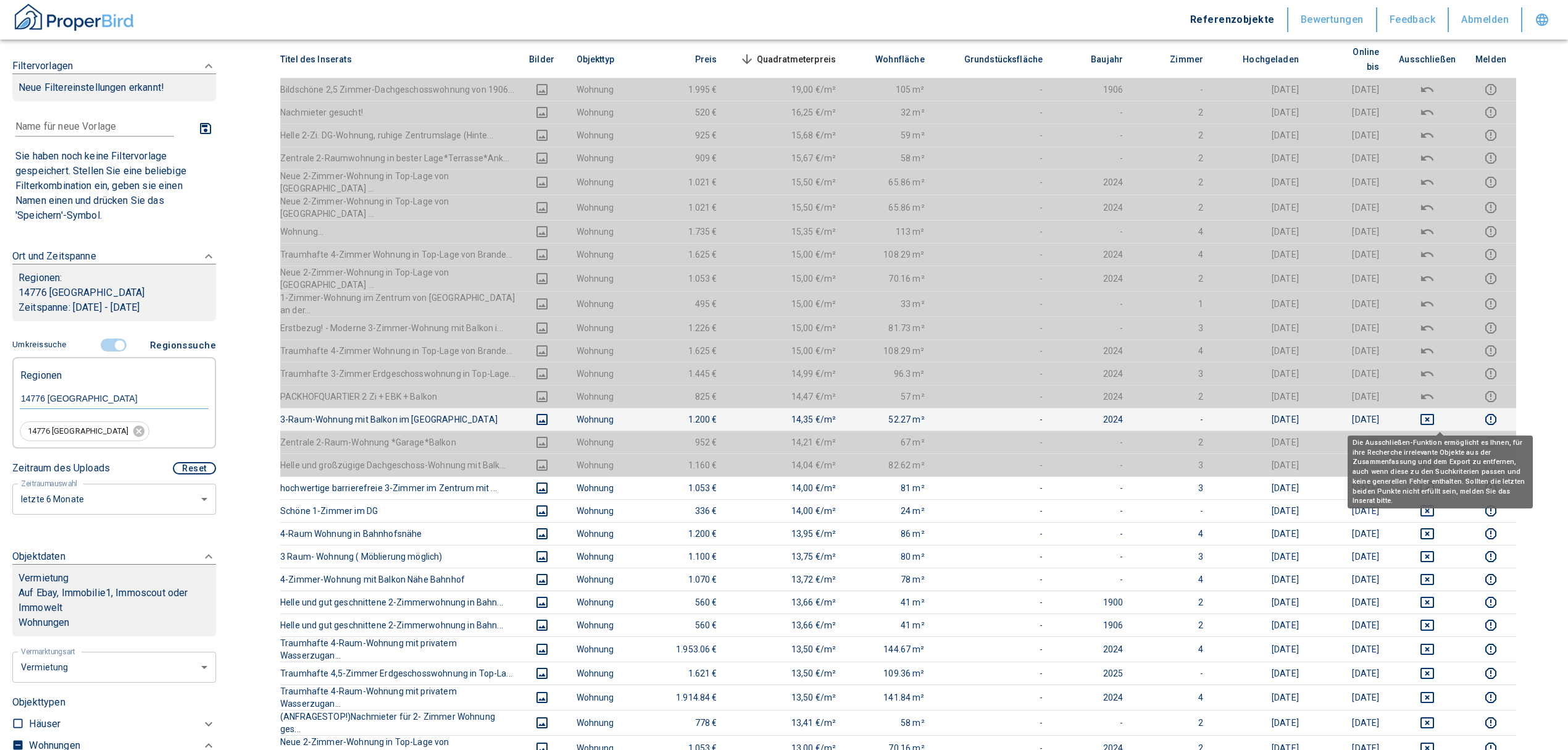
click at [1441, 407] on td at bounding box center [1427, 419] width 77 height 23
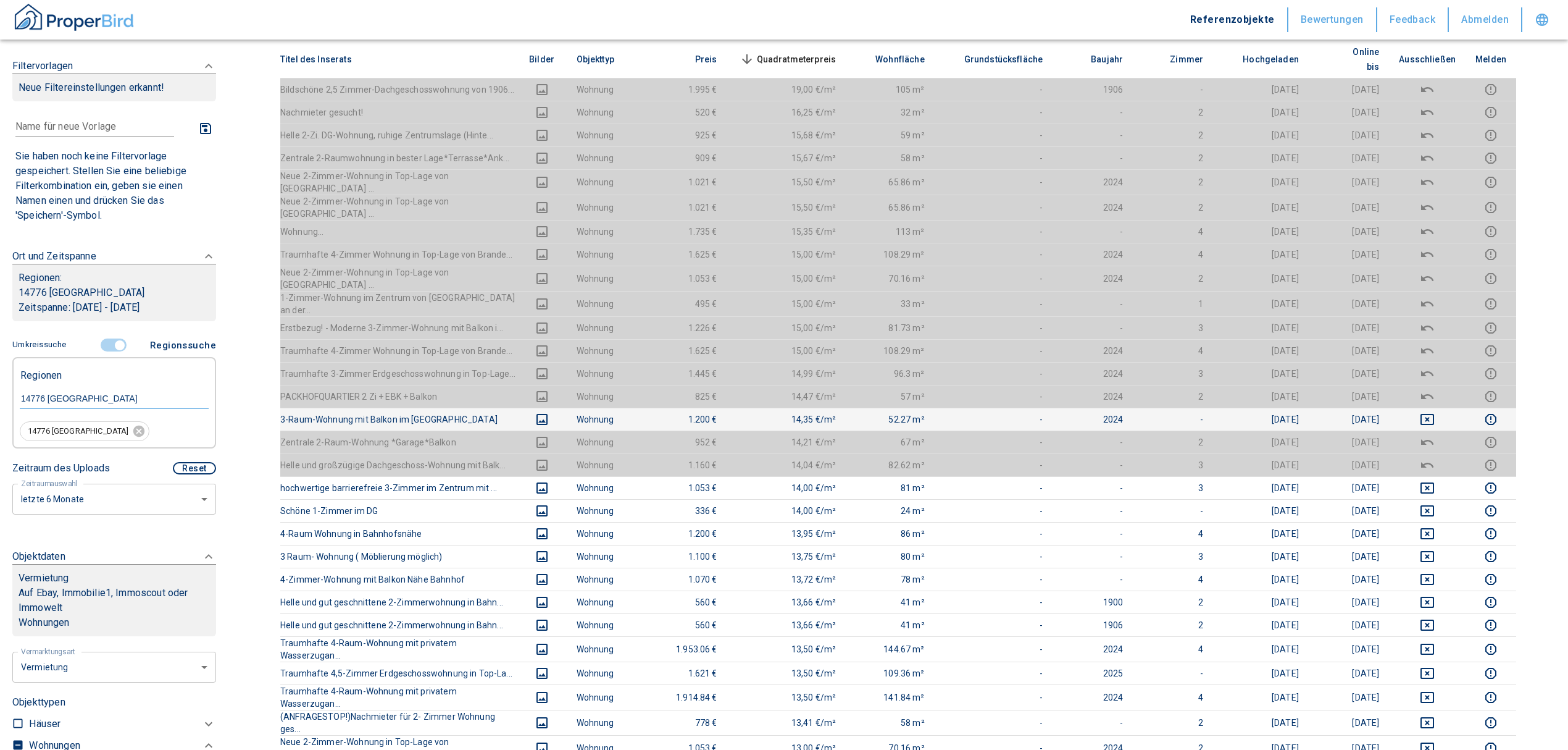
click at [1434, 414] on icon "deselect this listing" at bounding box center [1427, 419] width 14 height 11
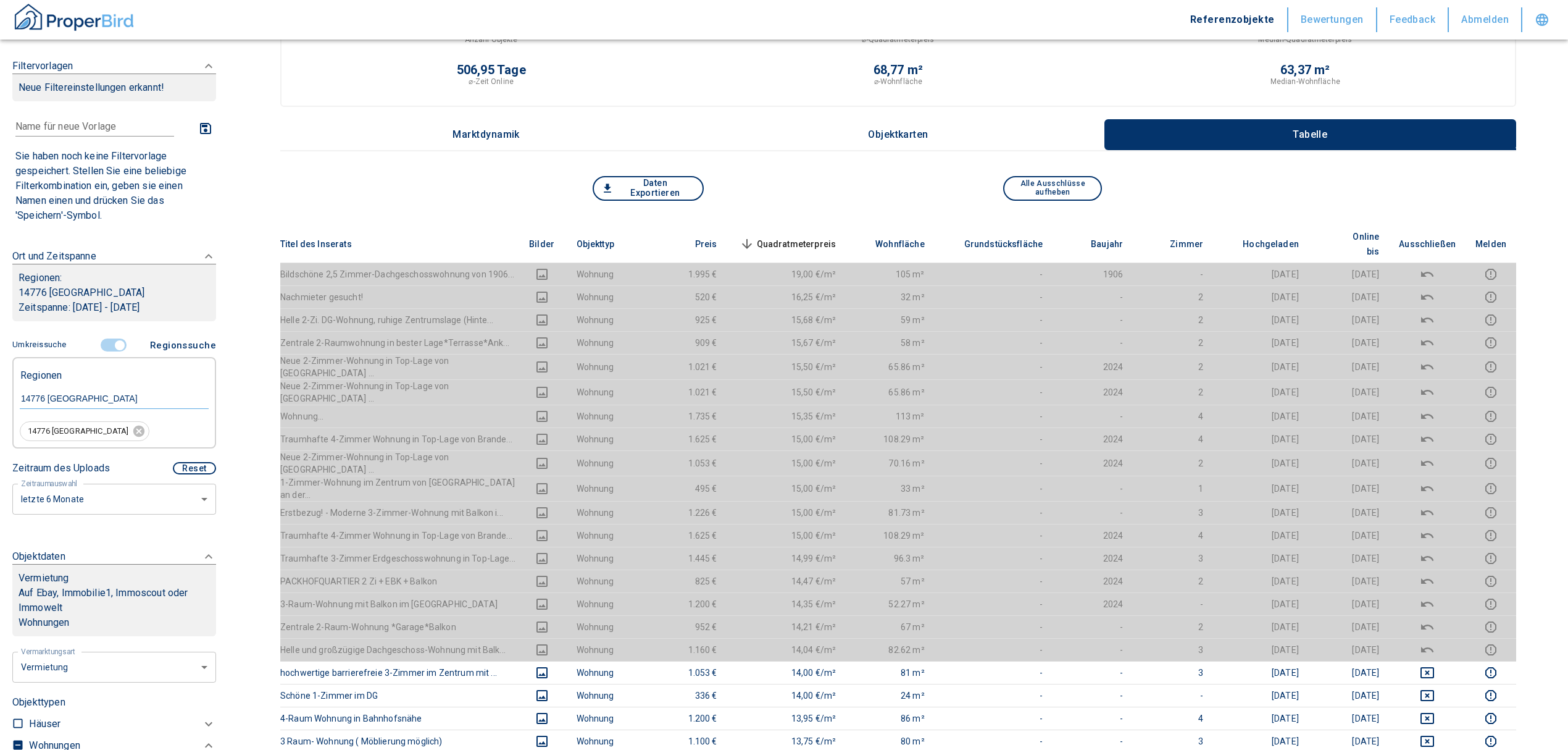
scroll to position [165, 0]
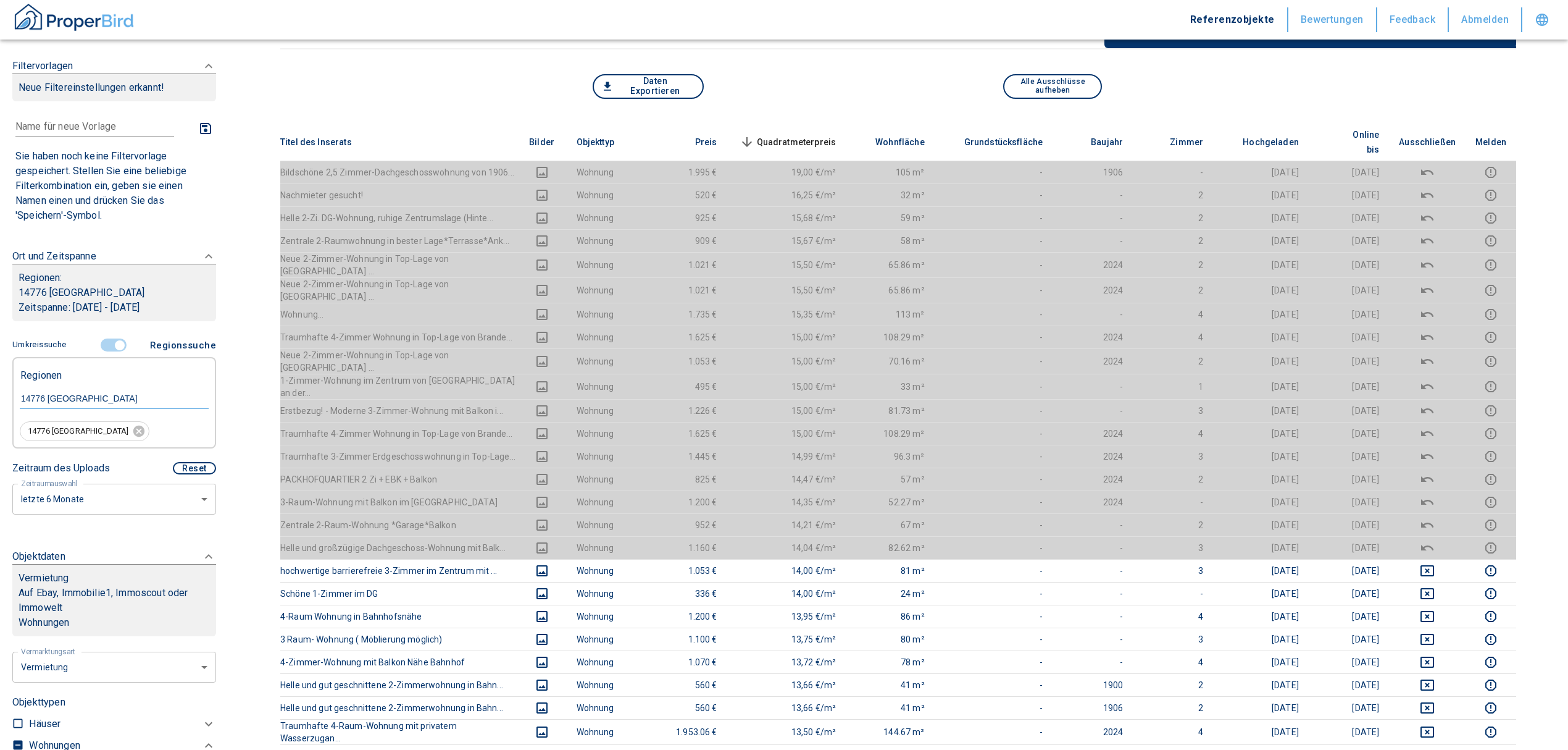
click at [803, 135] on span "Quadratmeterpreis sorted descending" at bounding box center [786, 142] width 99 height 15
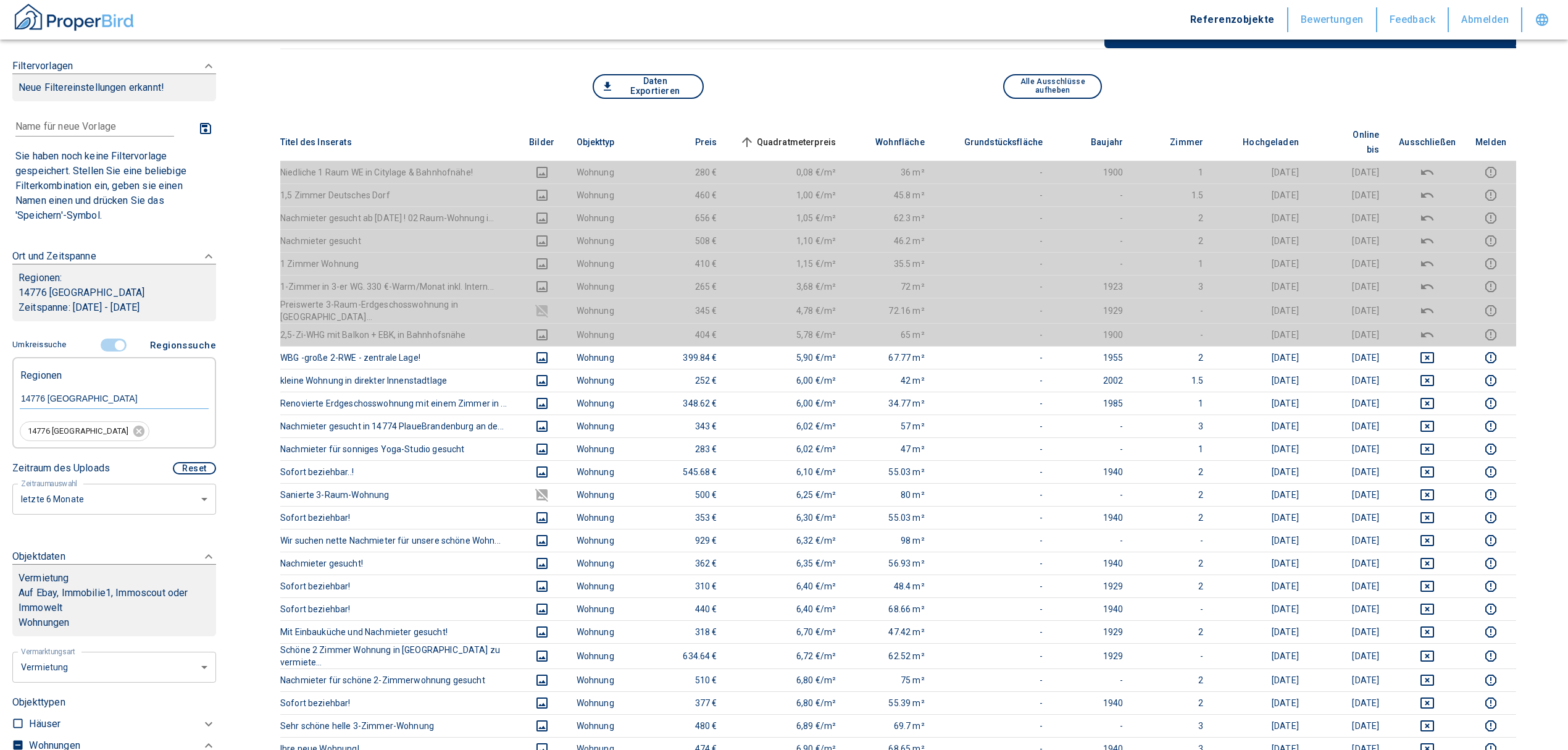
click at [112, 344] on input "controlled" at bounding box center [120, 345] width 37 height 14
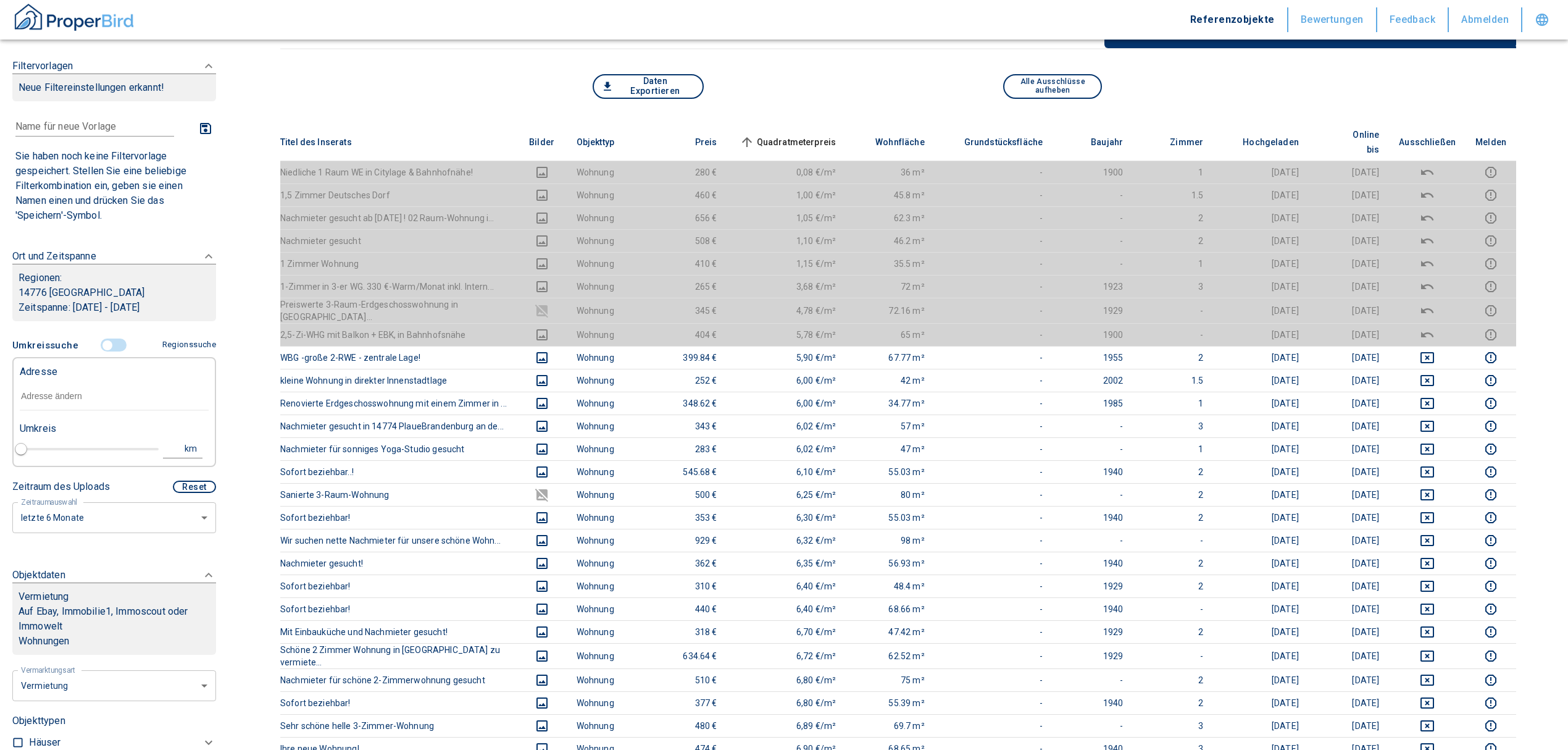
click at [67, 392] on input "text" at bounding box center [114, 396] width 189 height 28
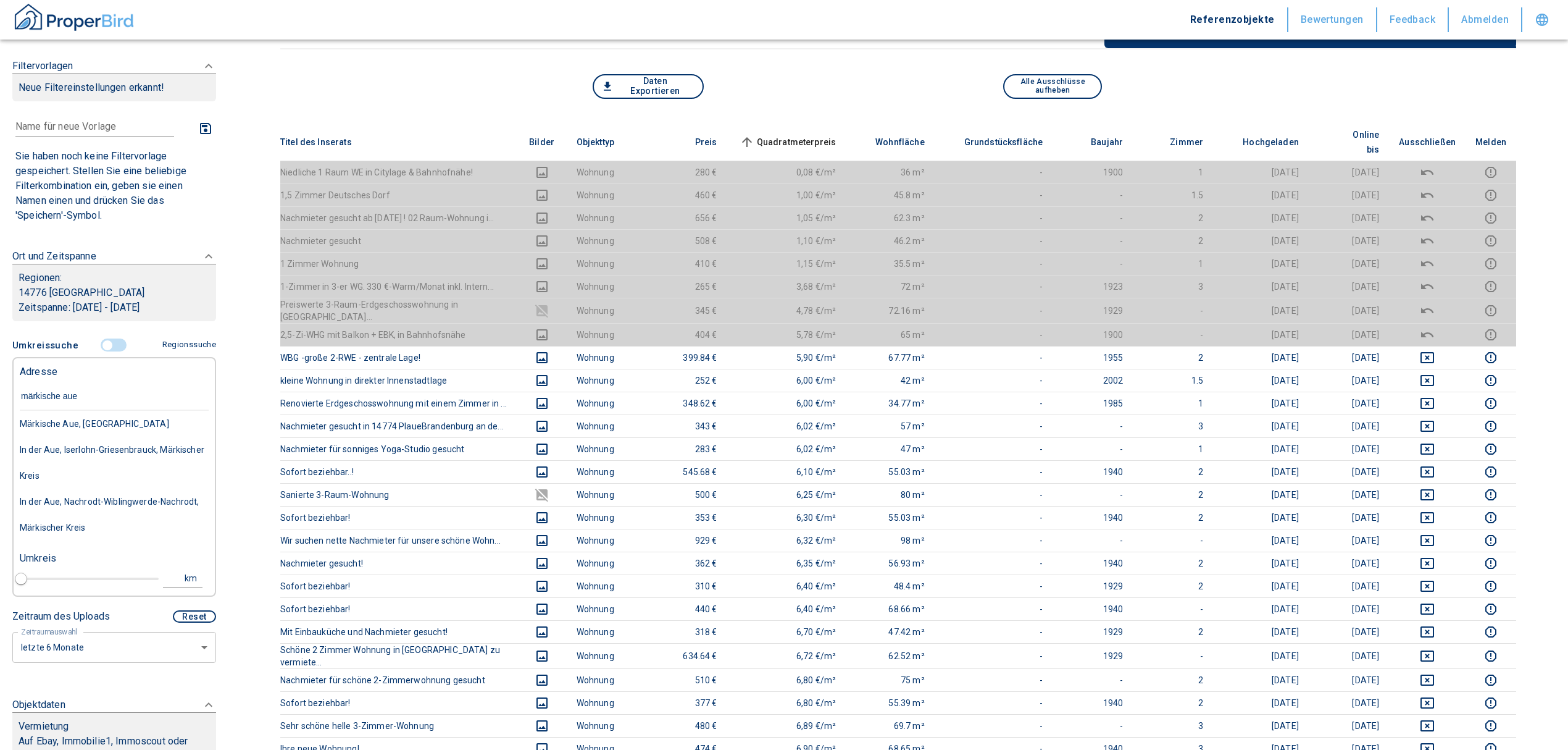
type input "märkische aue 2"
click at [73, 413] on div "Märkische Aue 2, [GEOGRAPHIC_DATA]" at bounding box center [114, 423] width 189 height 26
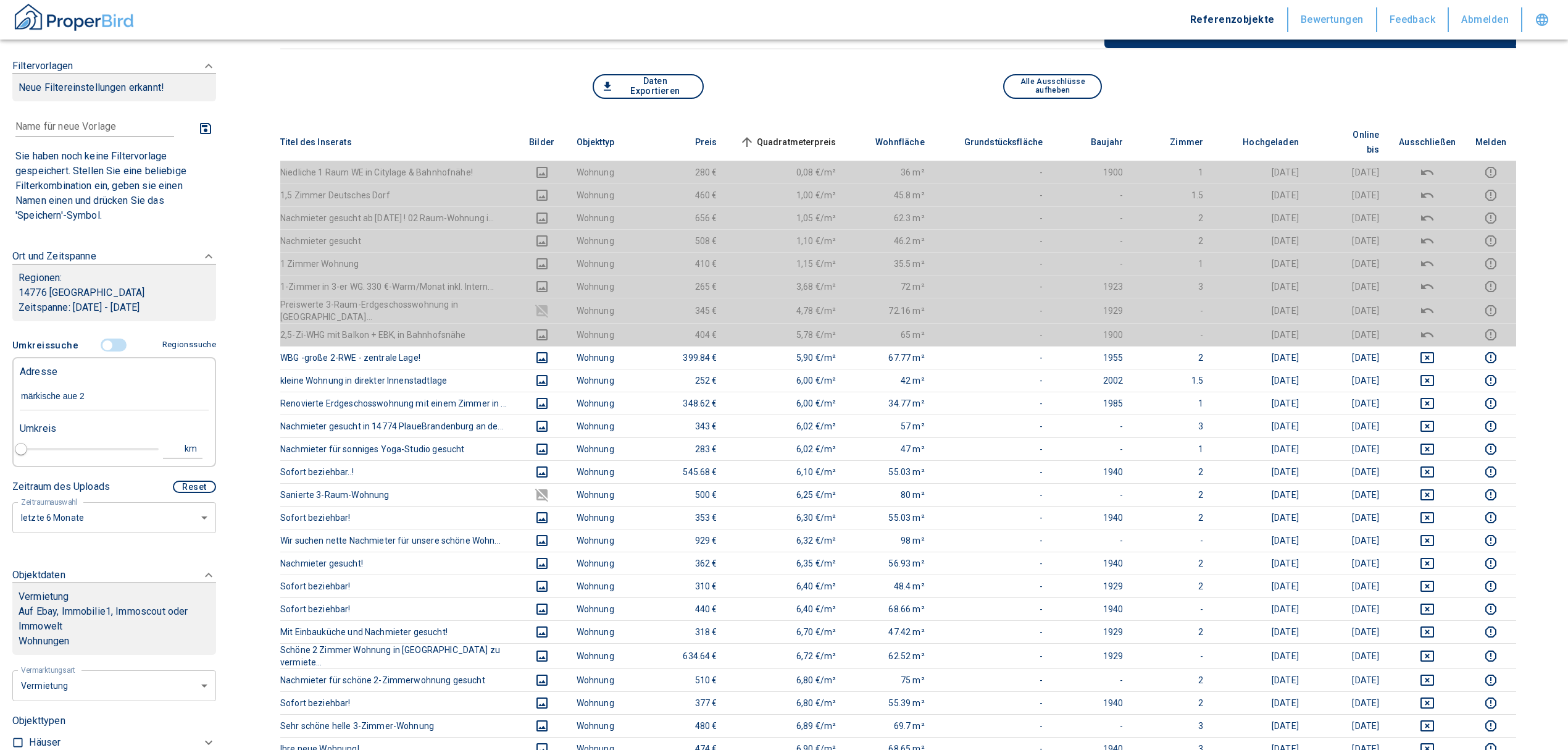
type input "2020"
type input "Märkische Aue 2, [GEOGRAPHIC_DATA]"
type input "1"
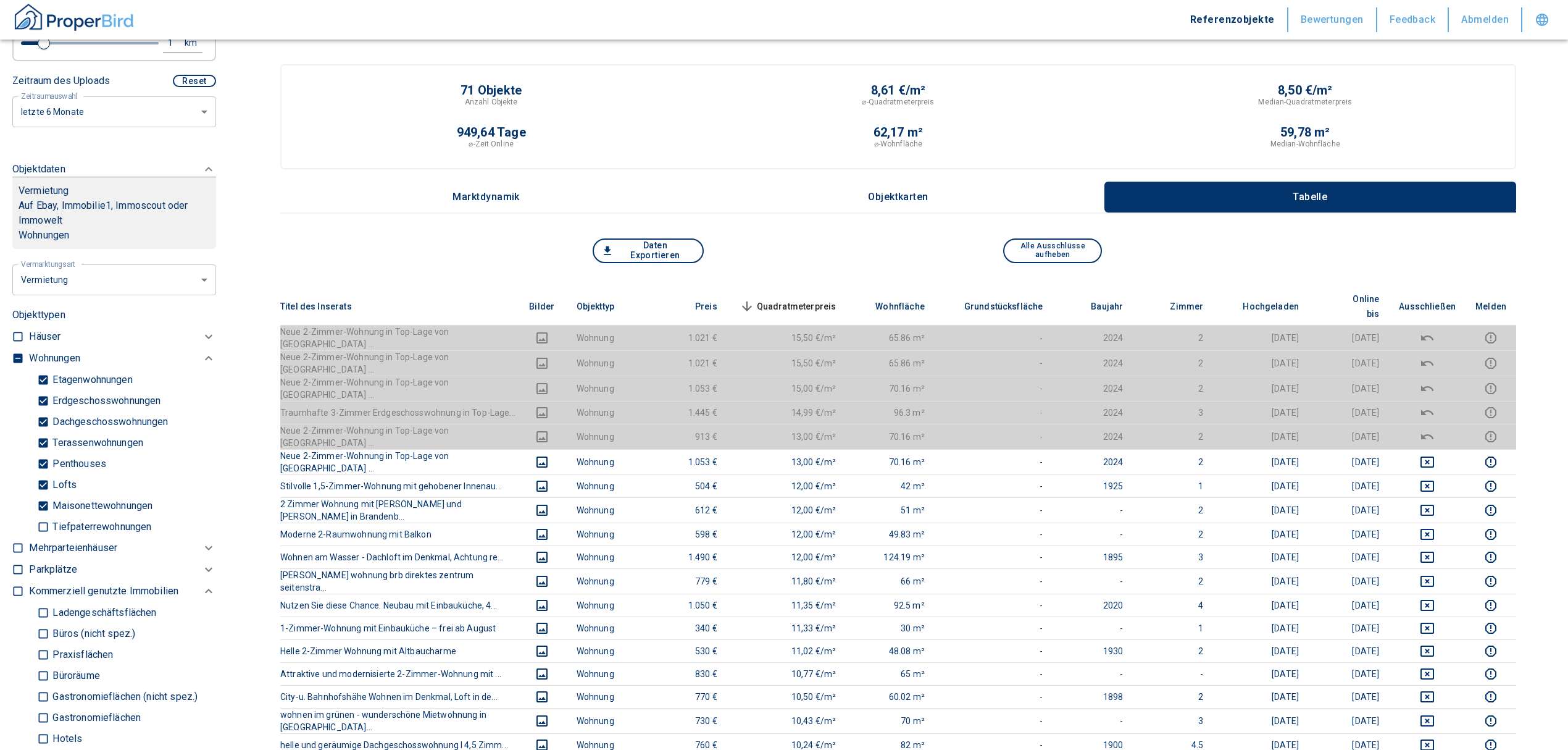
scroll to position [411, 0]
type input "Märkische Aue 2, [GEOGRAPHIC_DATA]"
click at [20, 359] on input "checkbox" at bounding box center [18, 352] width 12 height 12
checkbox input "true"
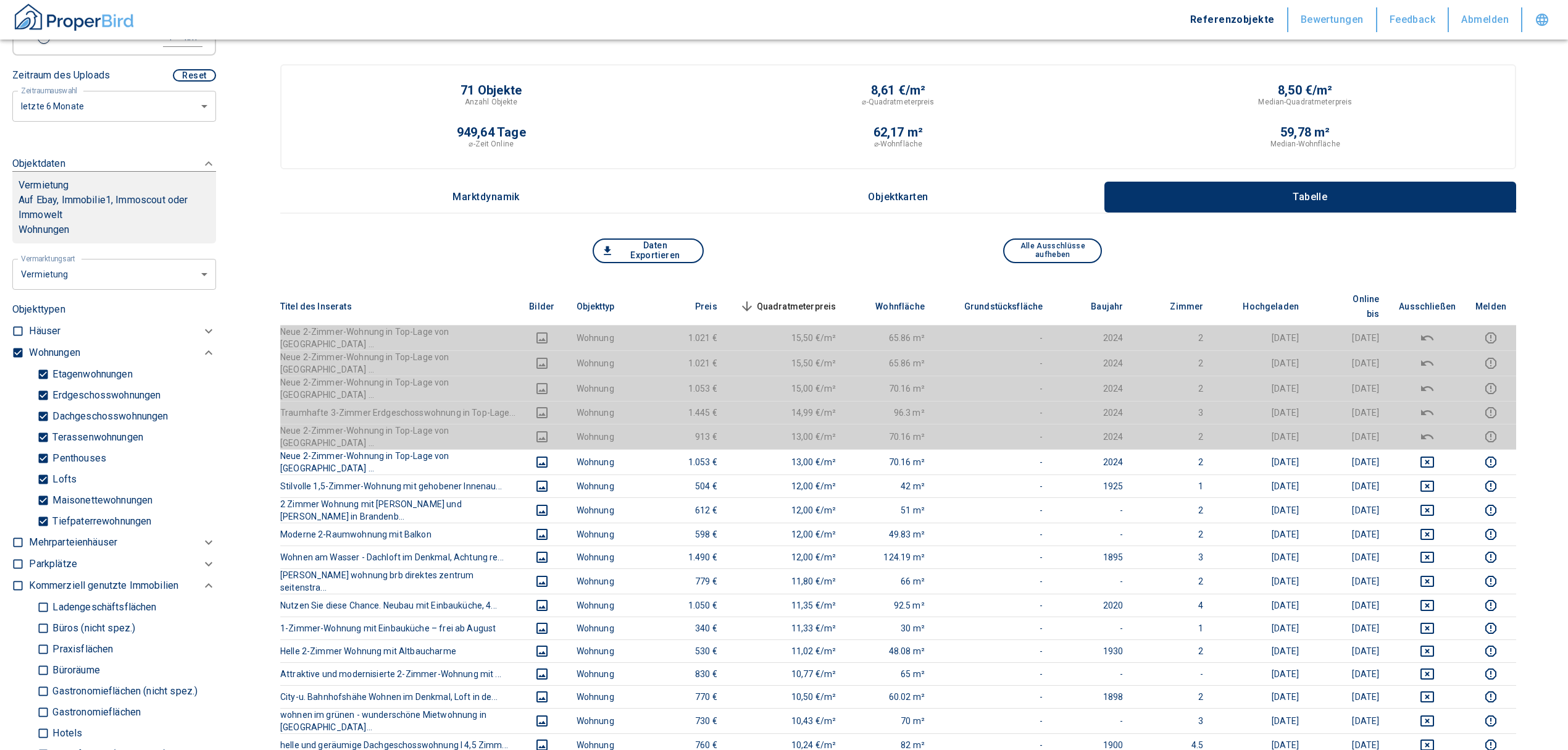
type input "2020"
click at [20, 359] on input "checkbox" at bounding box center [18, 352] width 12 height 12
checkbox input "false"
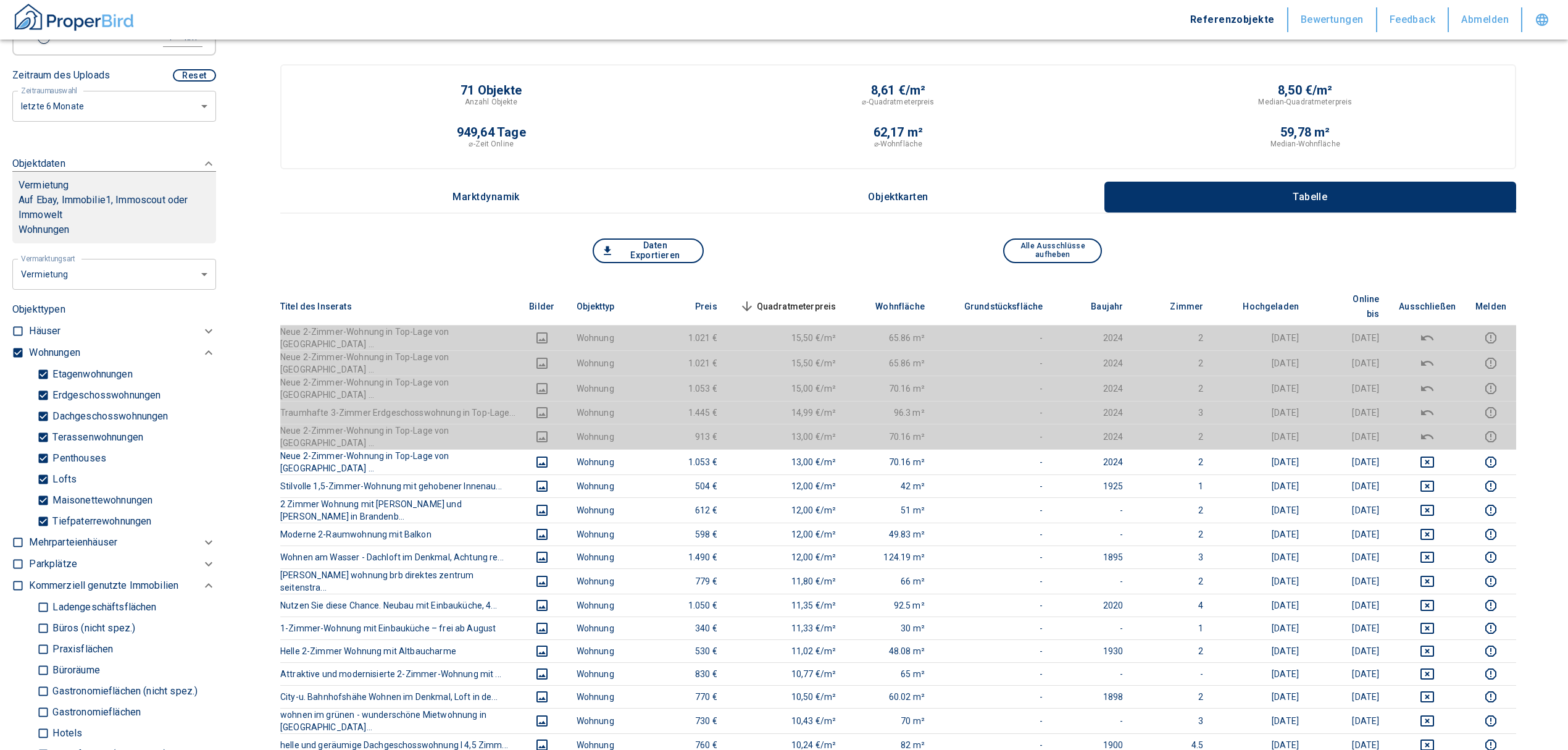
checkbox input "false"
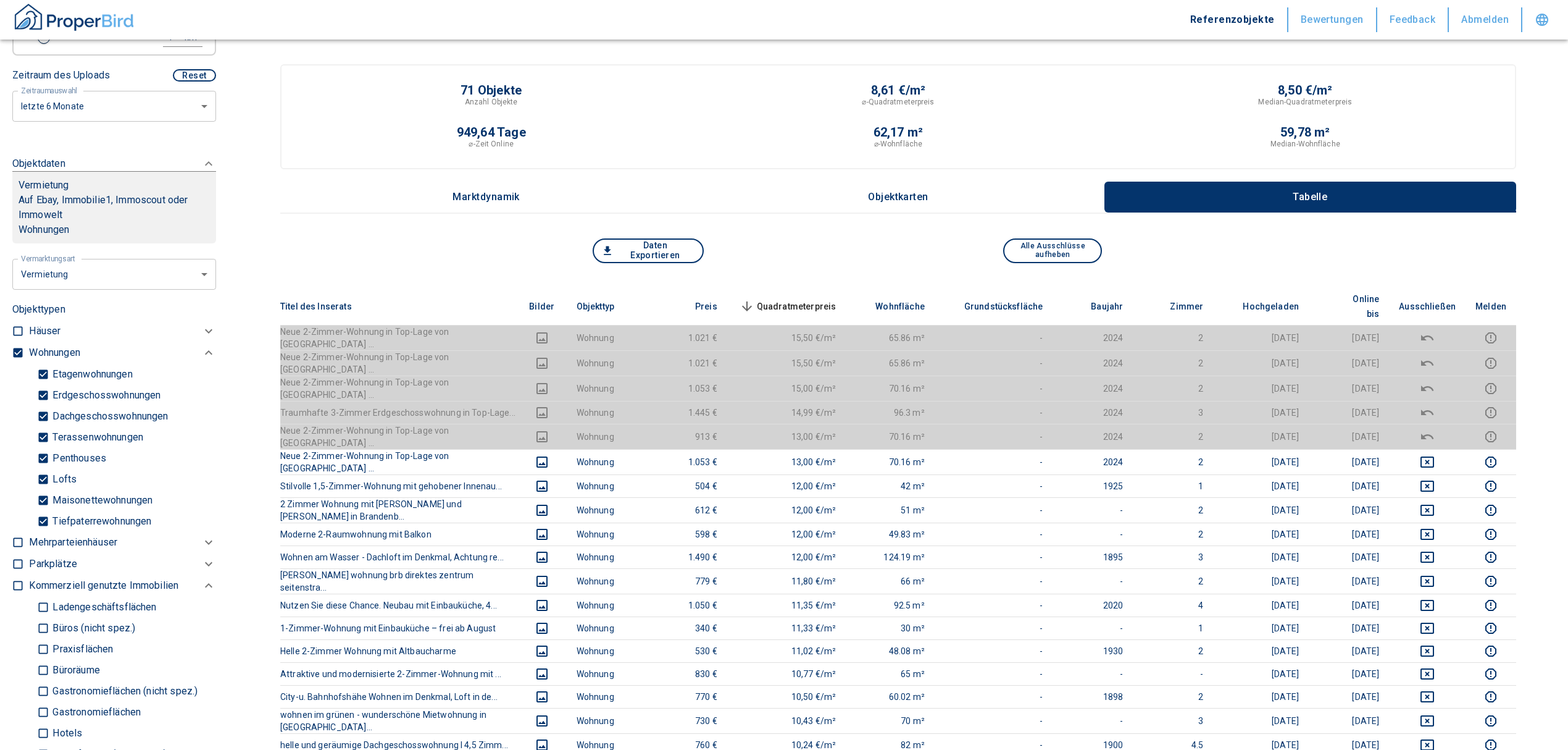
checkbox input "false"
type input "2020"
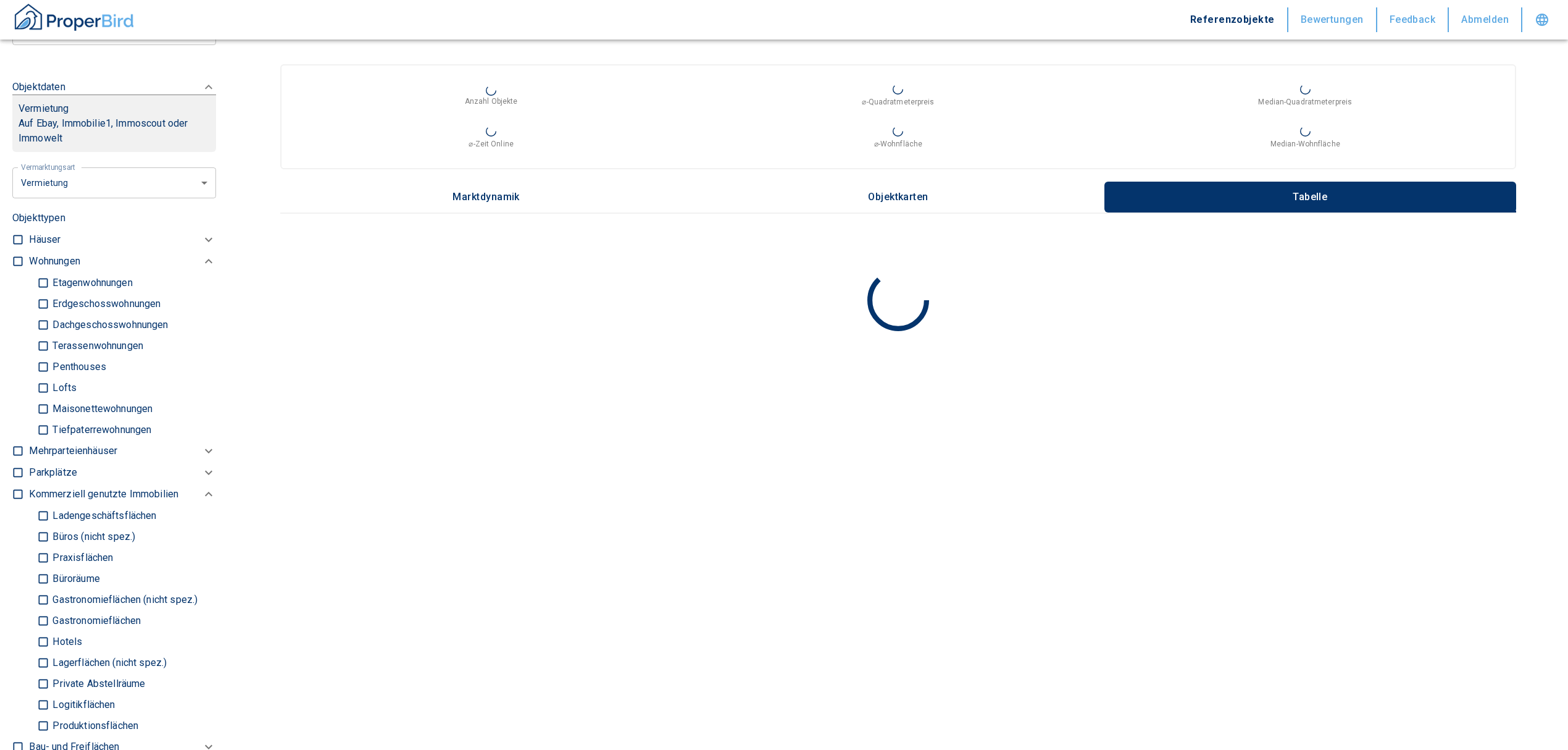
scroll to position [577, 0]
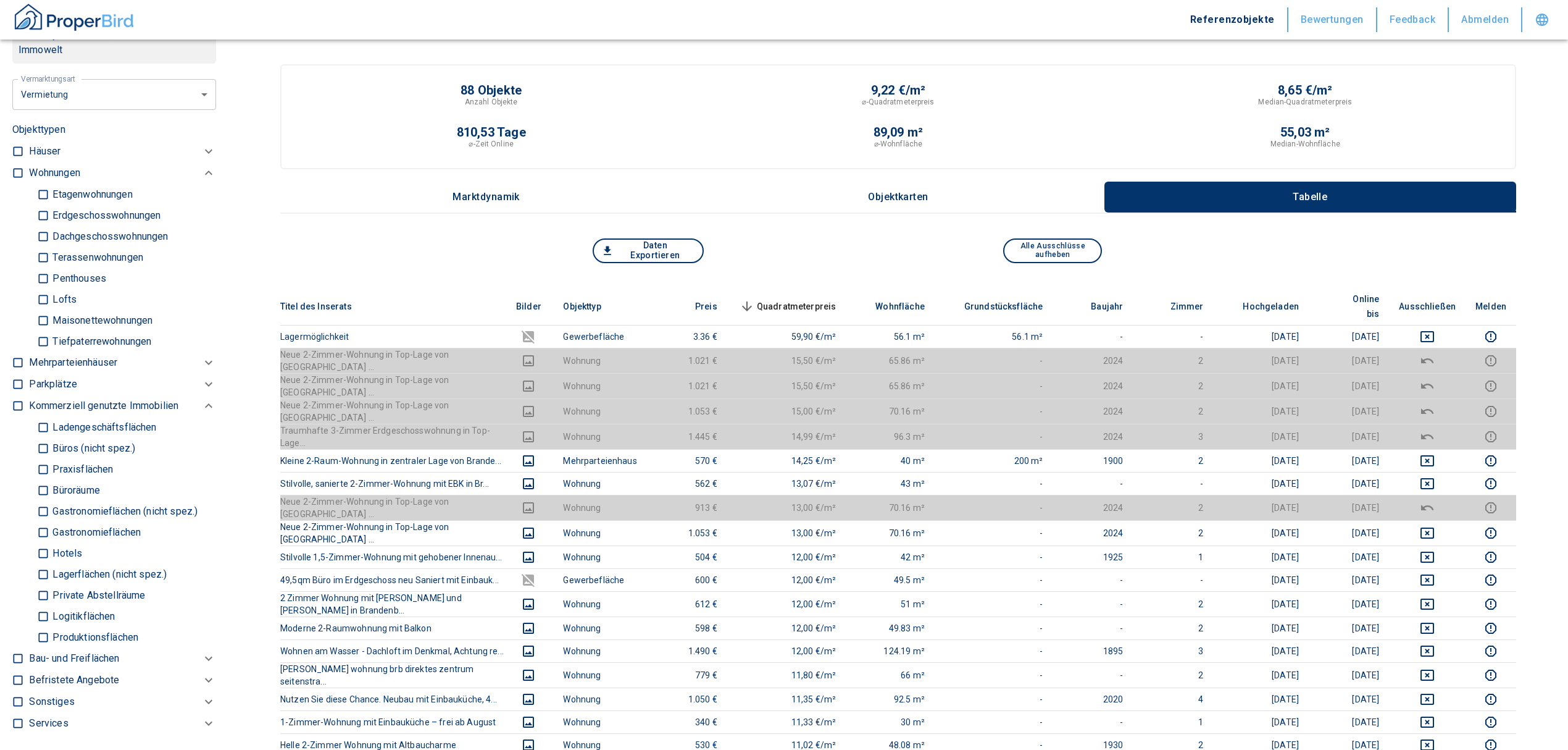
click at [43, 455] on input "Büros (nicht spez.)" at bounding box center [43, 448] width 12 height 22
checkbox input "true"
type input "2020"
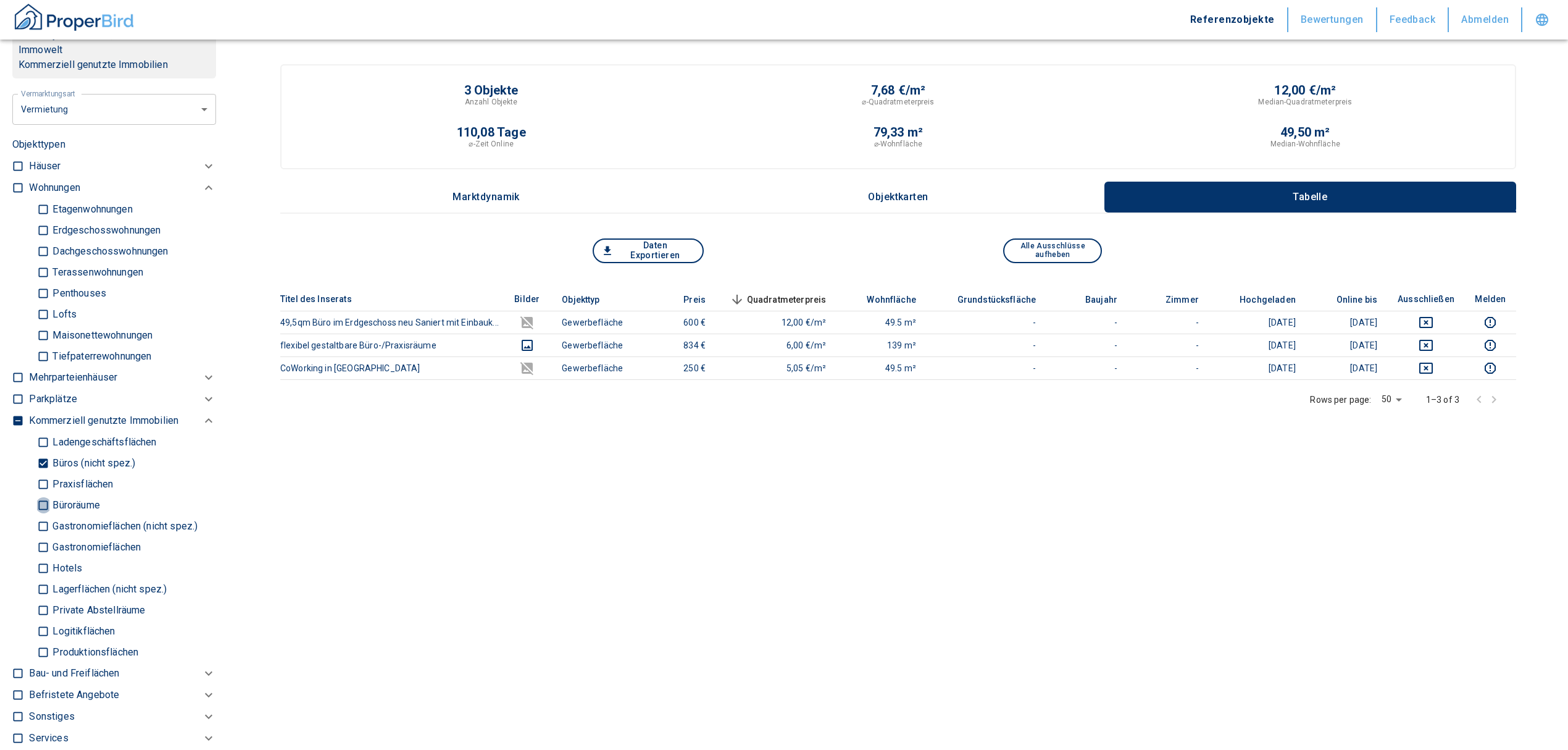
click at [42, 515] on input "Büroräume" at bounding box center [43, 505] width 12 height 22
checkbox input "true"
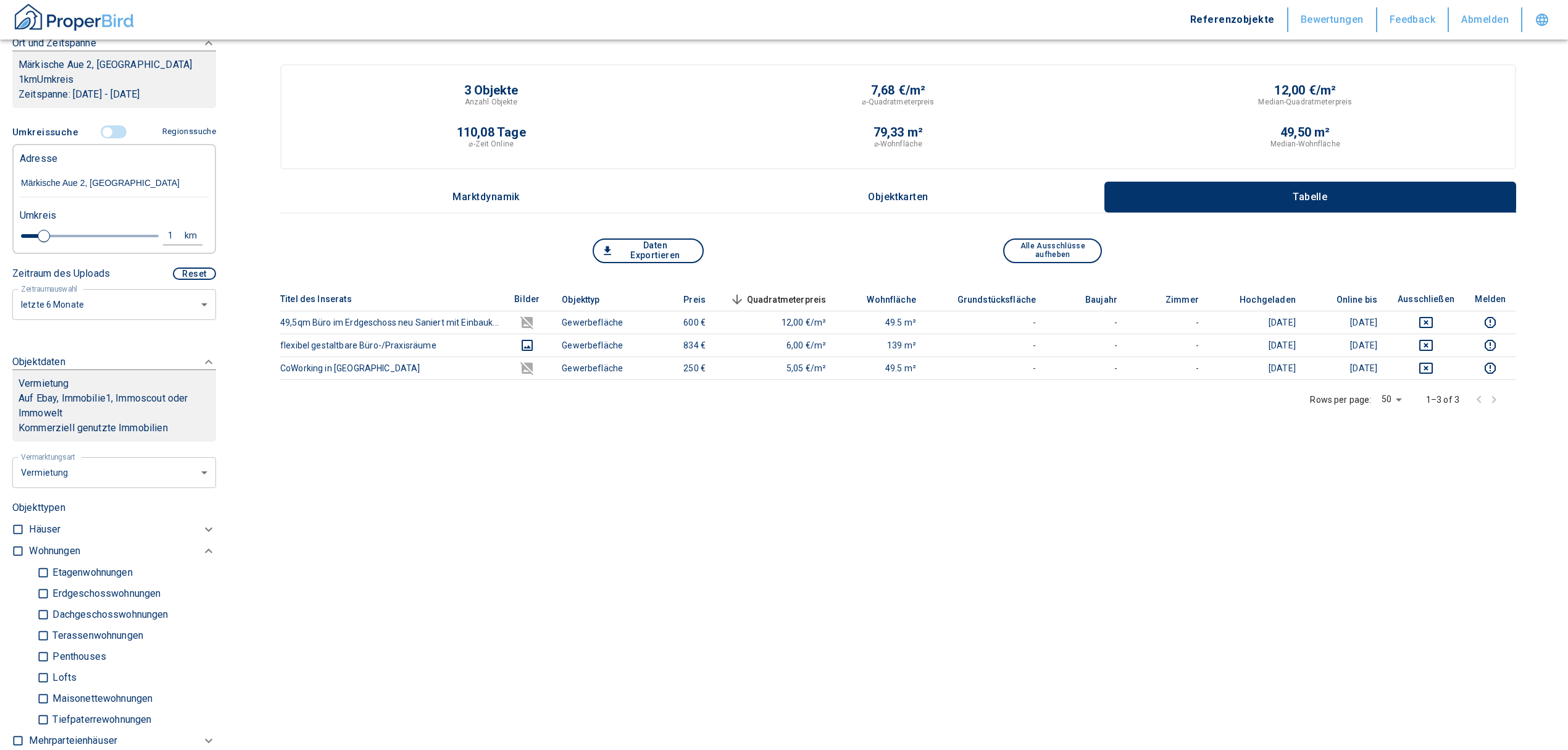
scroll to position [82, 0]
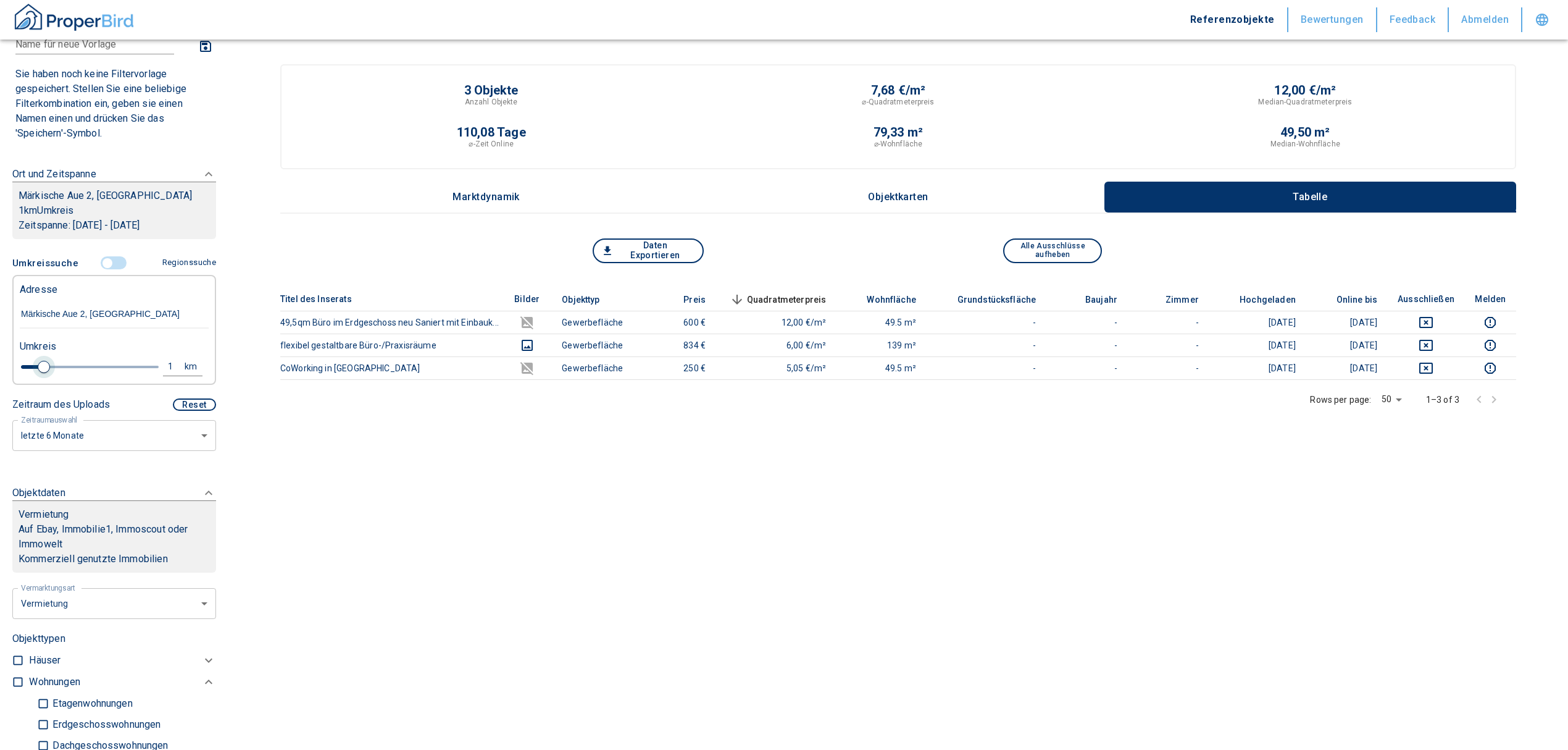
type input "2020"
type input "1.2"
type input "2020"
type input "1.4"
type input "2020"
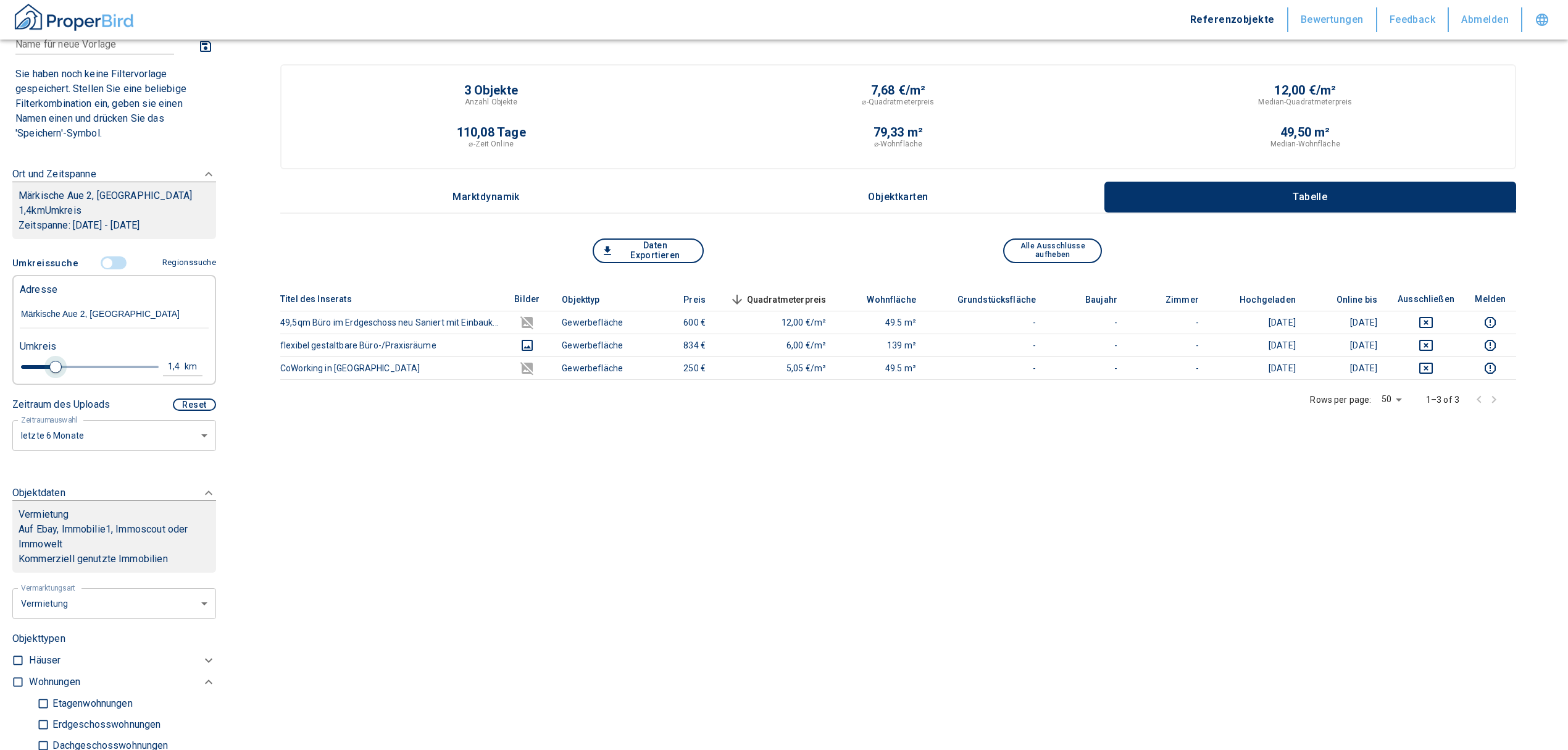
type input "1.6"
type input "2020"
type input "1.8"
type input "2020"
type input "2"
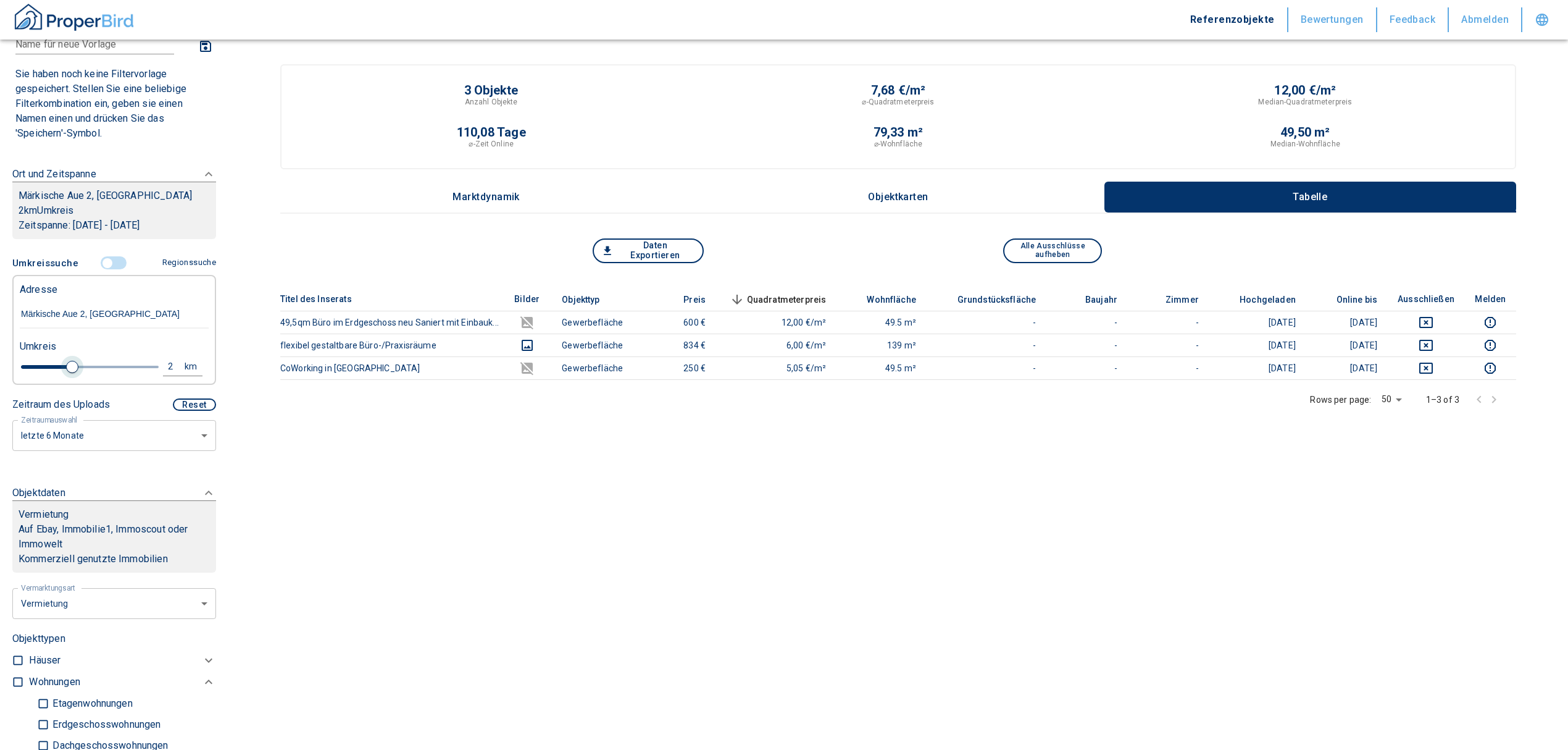
drag, startPoint x: 44, startPoint y: 384, endPoint x: 70, endPoint y: 381, distance: 26.2
click at [70, 373] on span at bounding box center [72, 366] width 12 height 12
type input "2020"
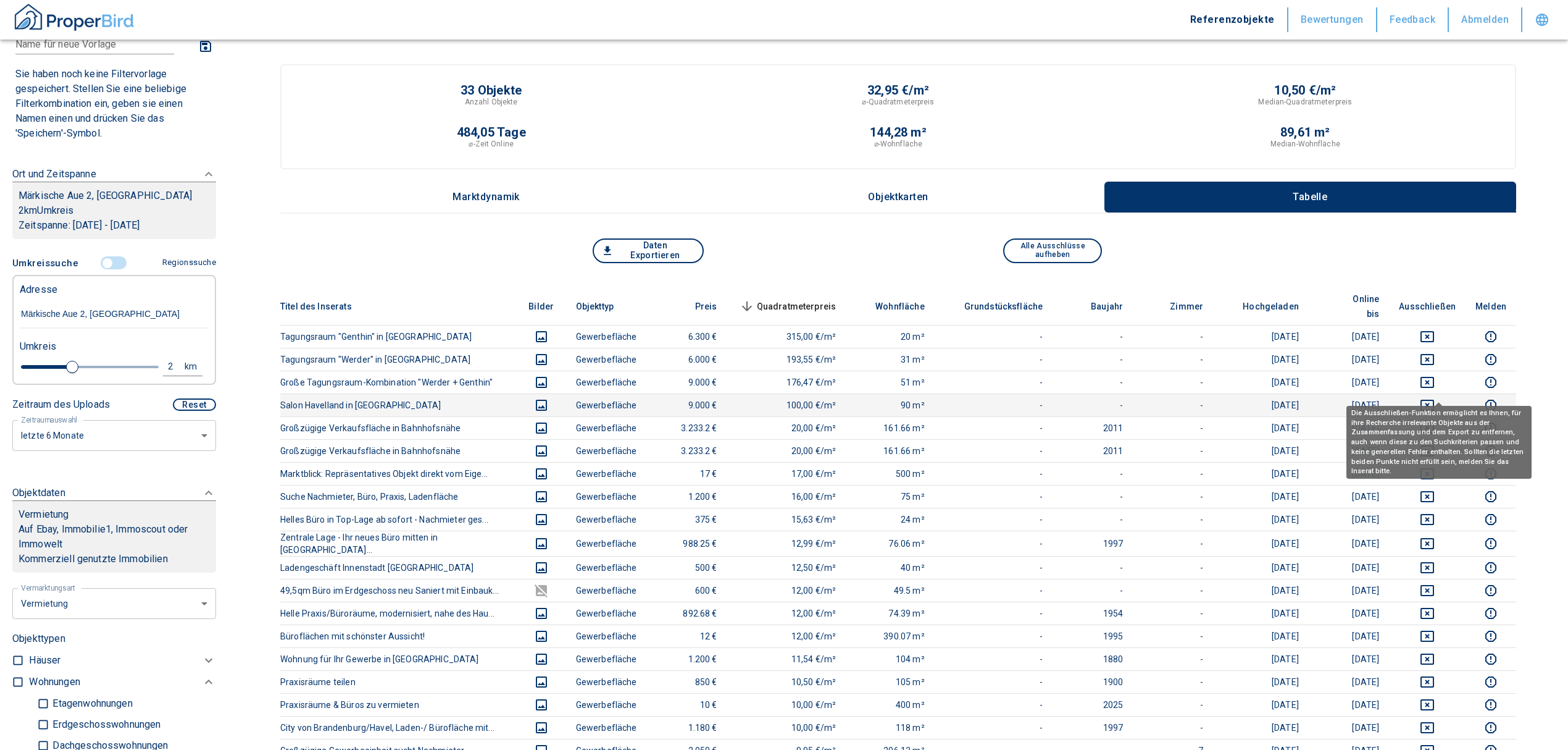
click at [1433, 400] on icon "deselect this listing" at bounding box center [1427, 406] width 14 height 11
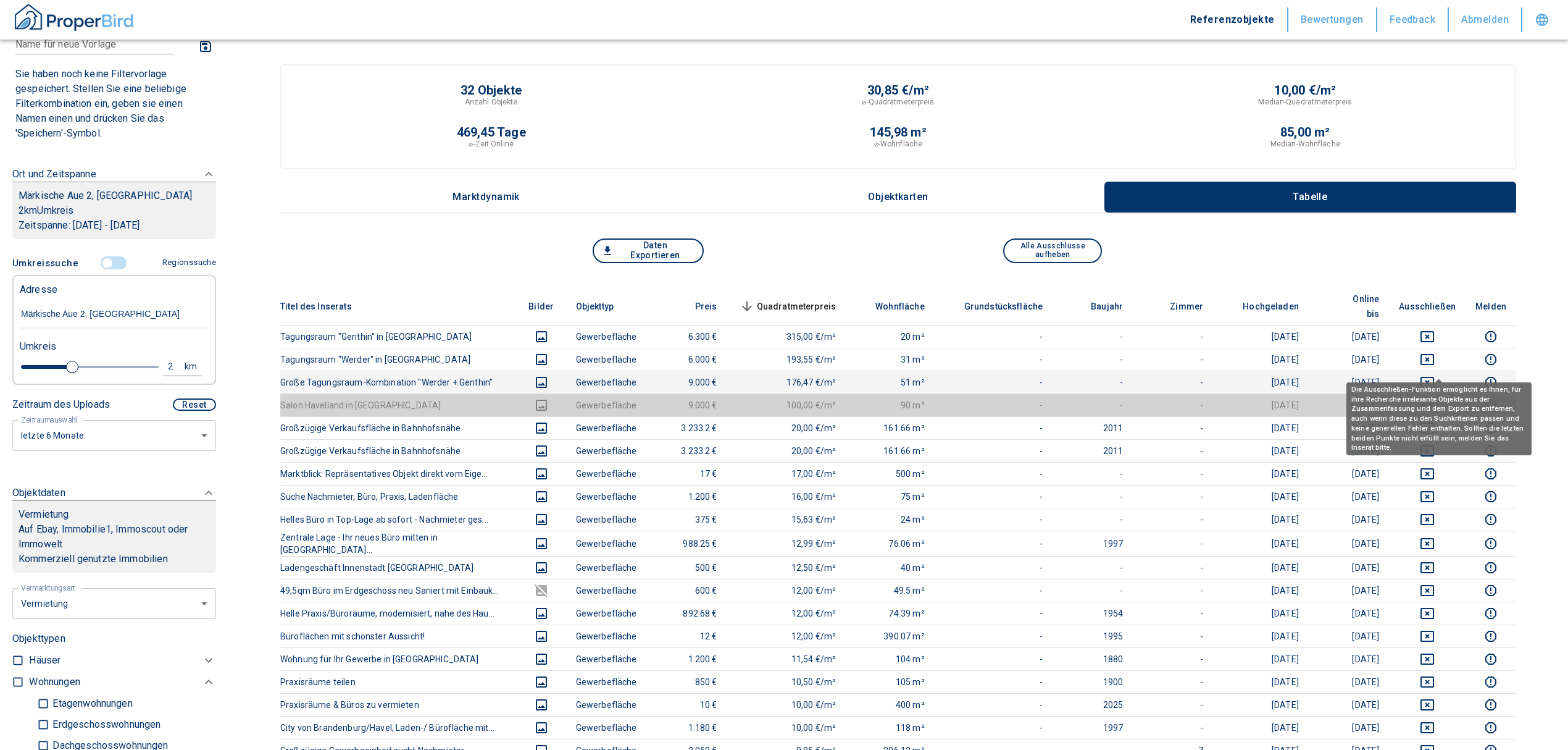
click at [1434, 377] on icon "deselect this listing" at bounding box center [1427, 382] width 14 height 11
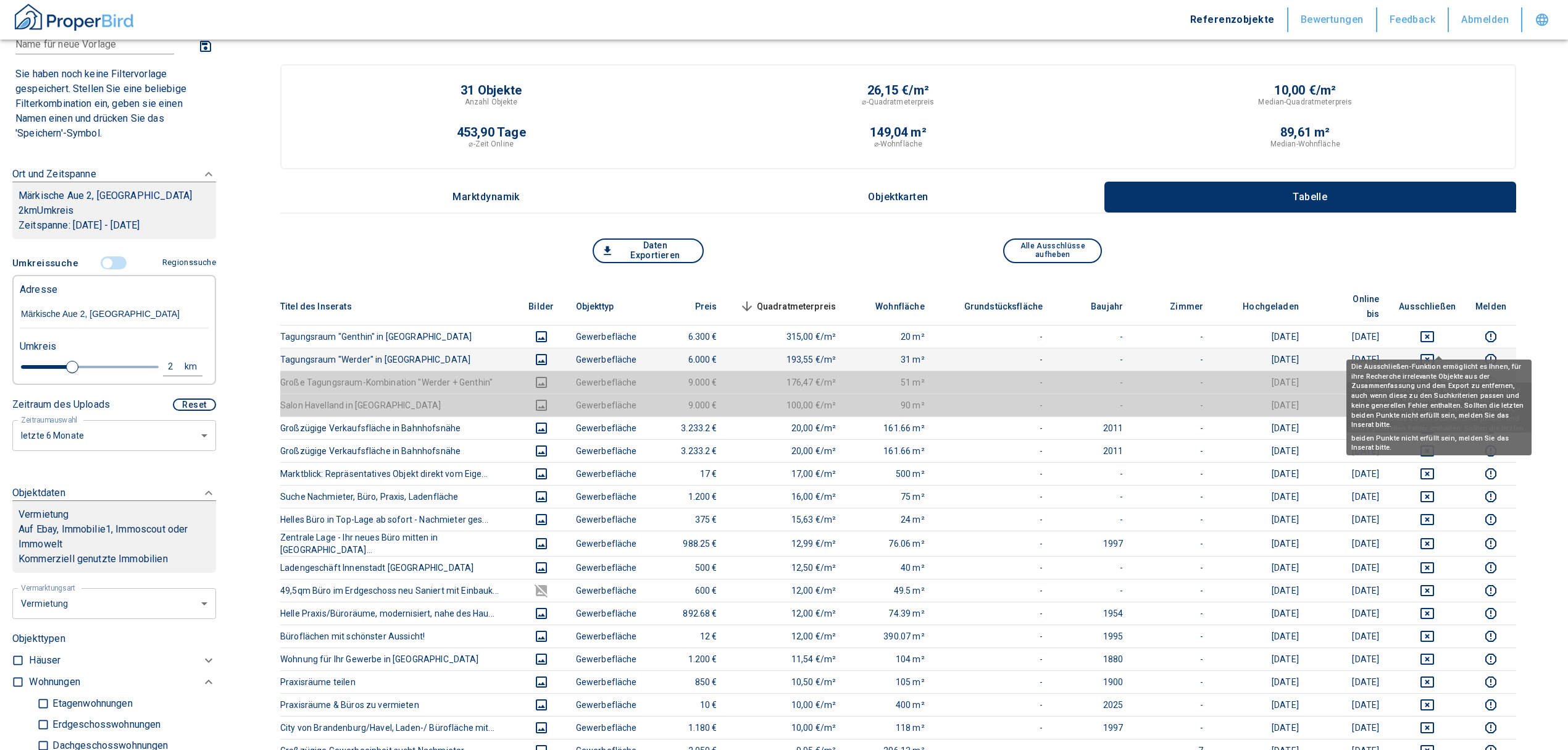
click at [1435, 352] on icon "deselect this listing" at bounding box center [1427, 360] width 15 height 15
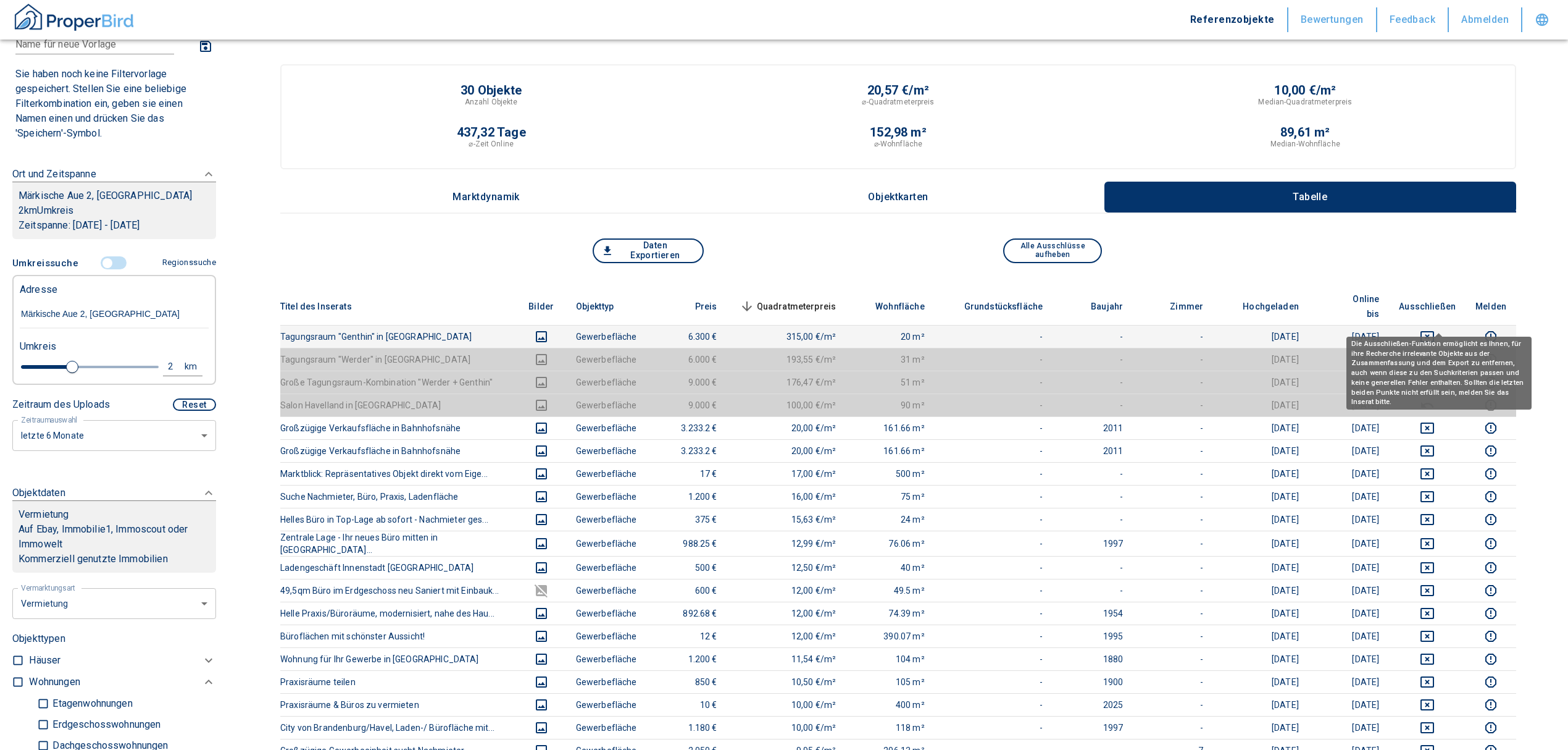
click at [1435, 329] on icon "deselect this listing" at bounding box center [1427, 336] width 15 height 15
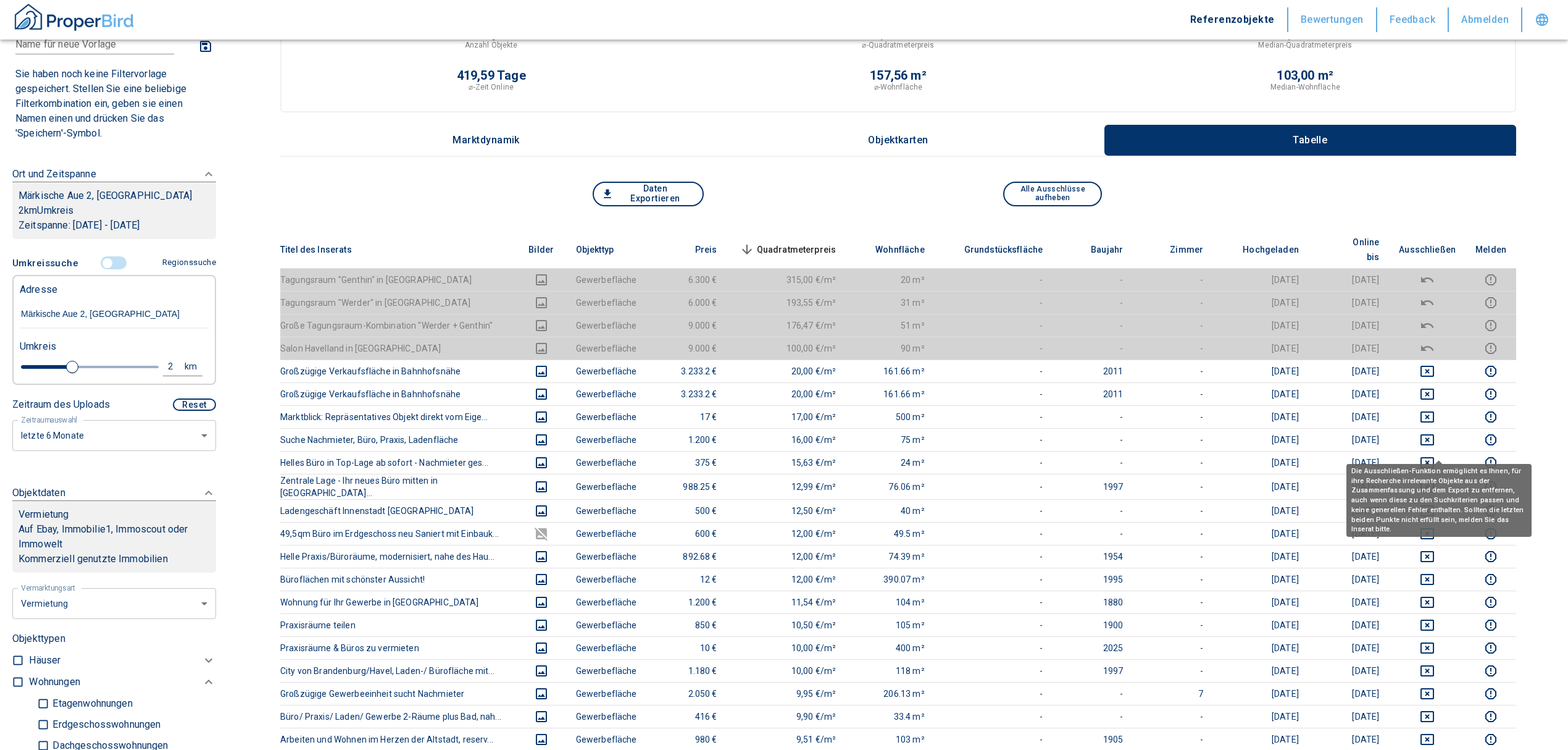
scroll to position [165, 0]
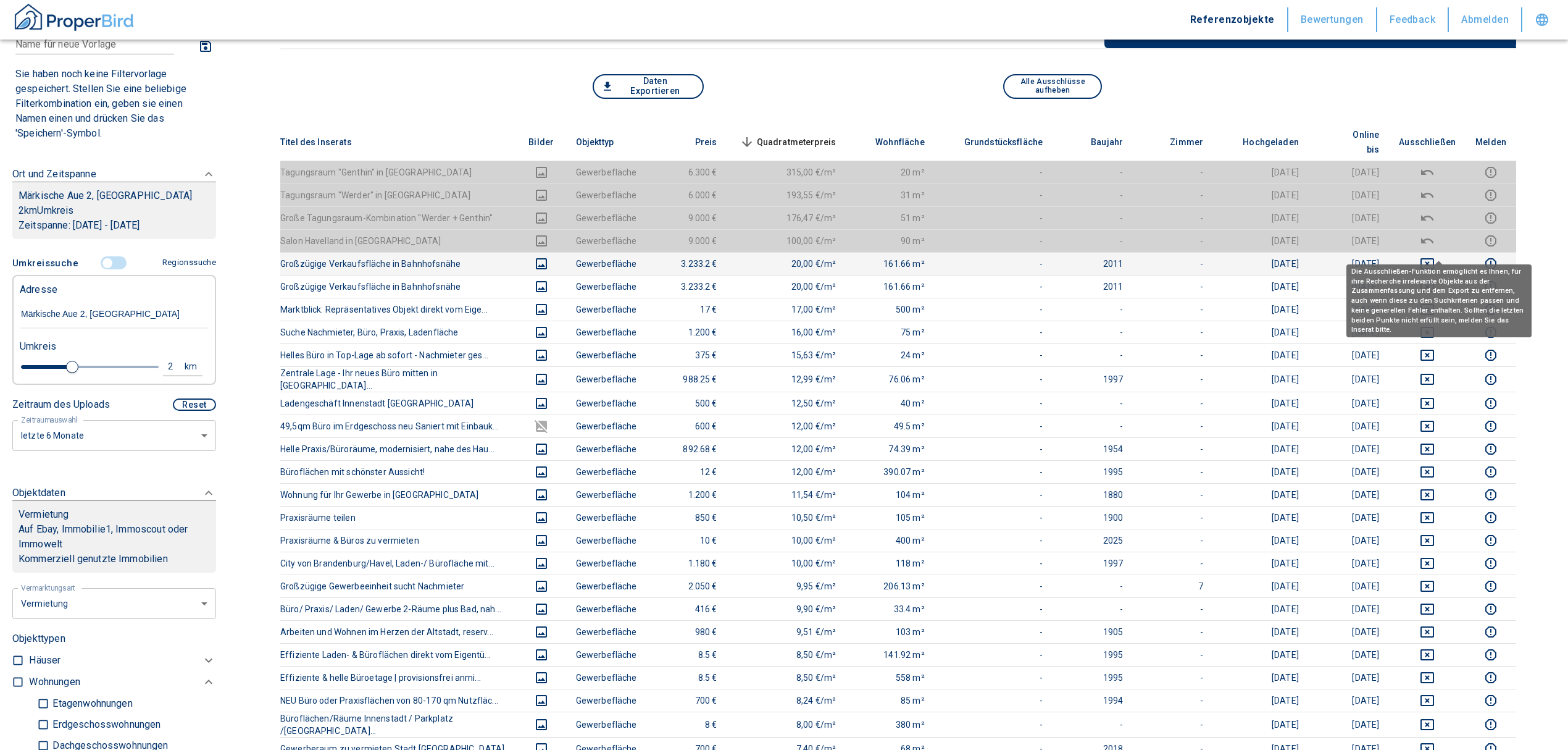
click at [1434, 258] on icon "deselect this listing" at bounding box center [1427, 264] width 14 height 11
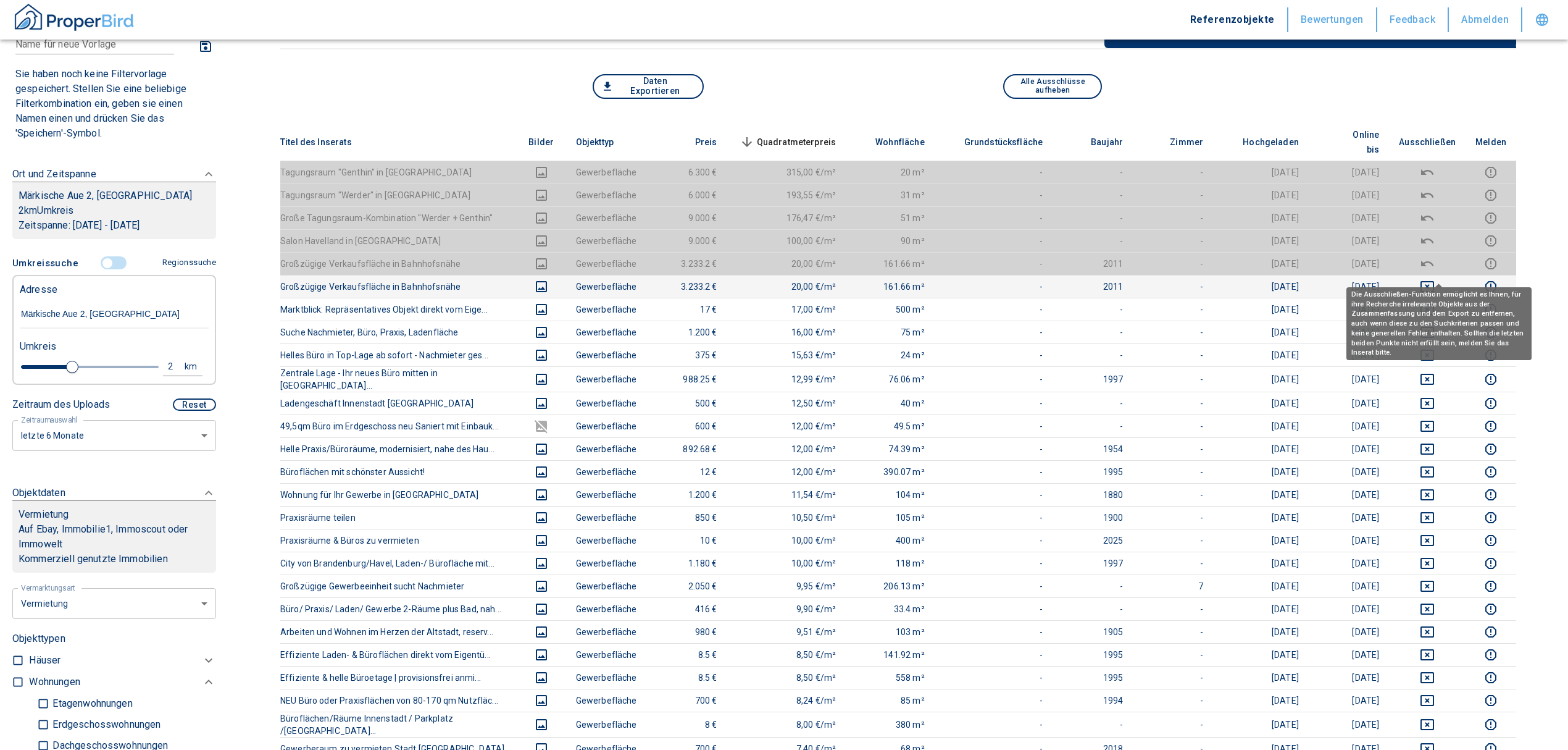
click at [1434, 281] on icon "deselect this listing" at bounding box center [1427, 286] width 14 height 11
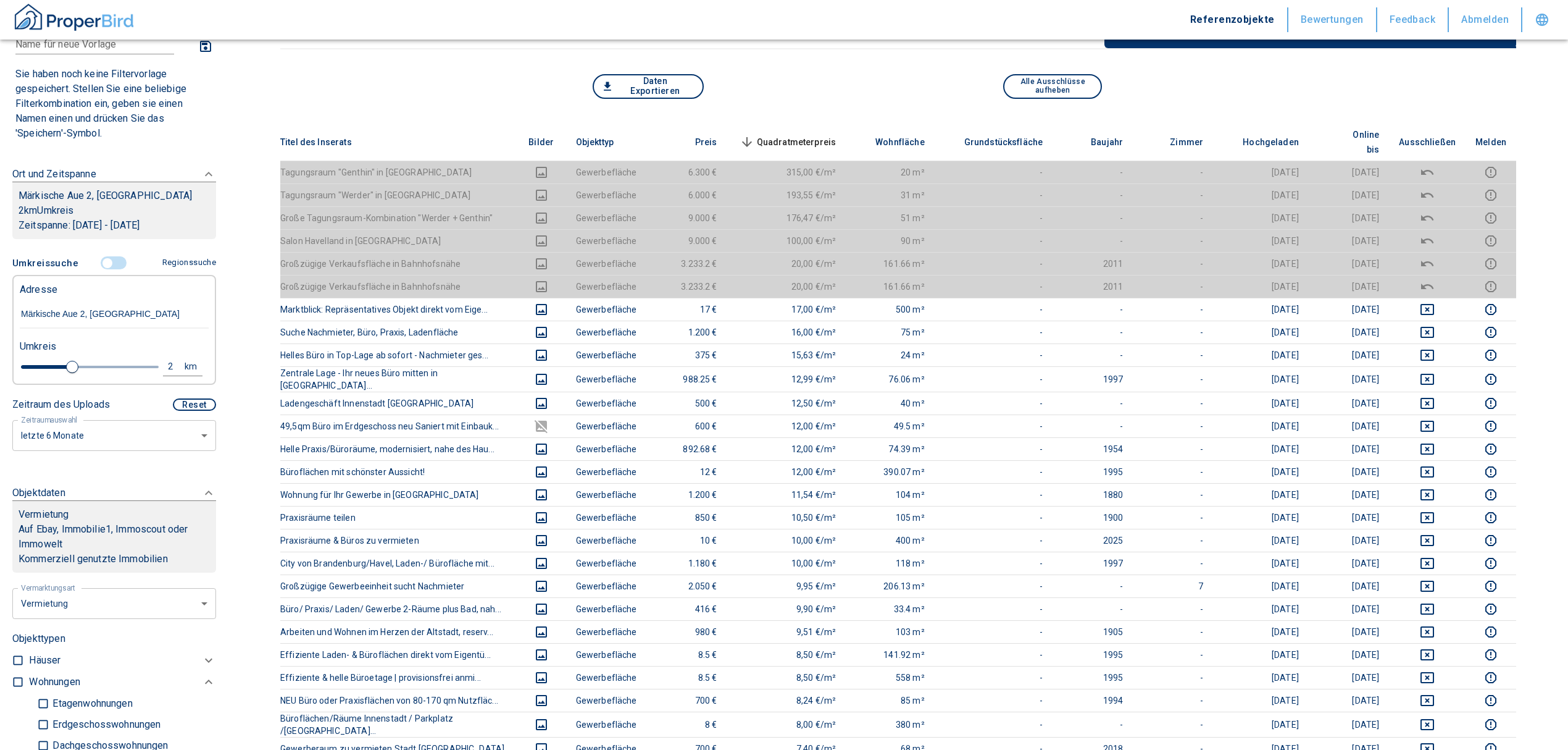
click at [801, 135] on span "Quadratmeterpreis sorted descending" at bounding box center [786, 142] width 99 height 15
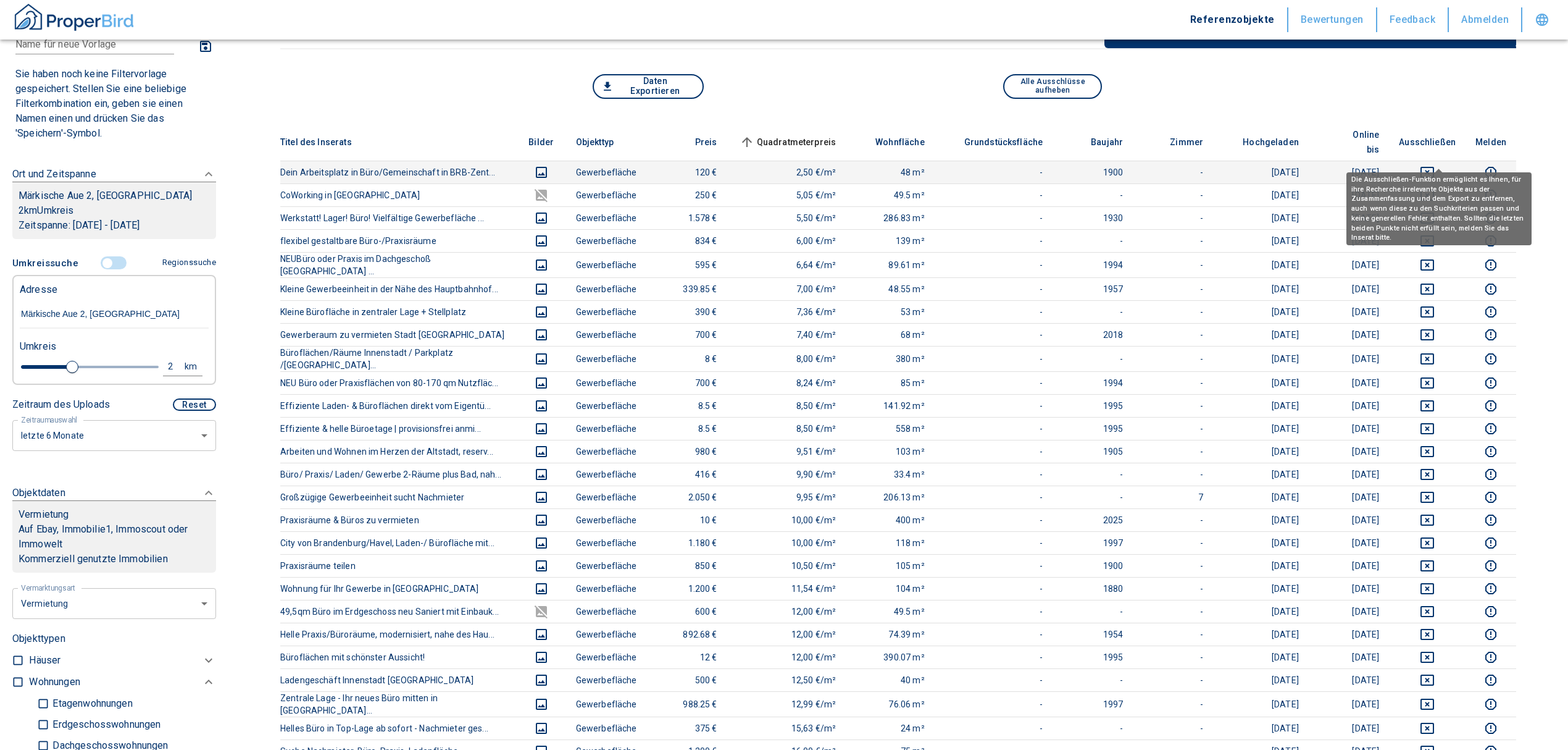
click at [1434, 167] on icon "deselect this listing" at bounding box center [1427, 173] width 14 height 11
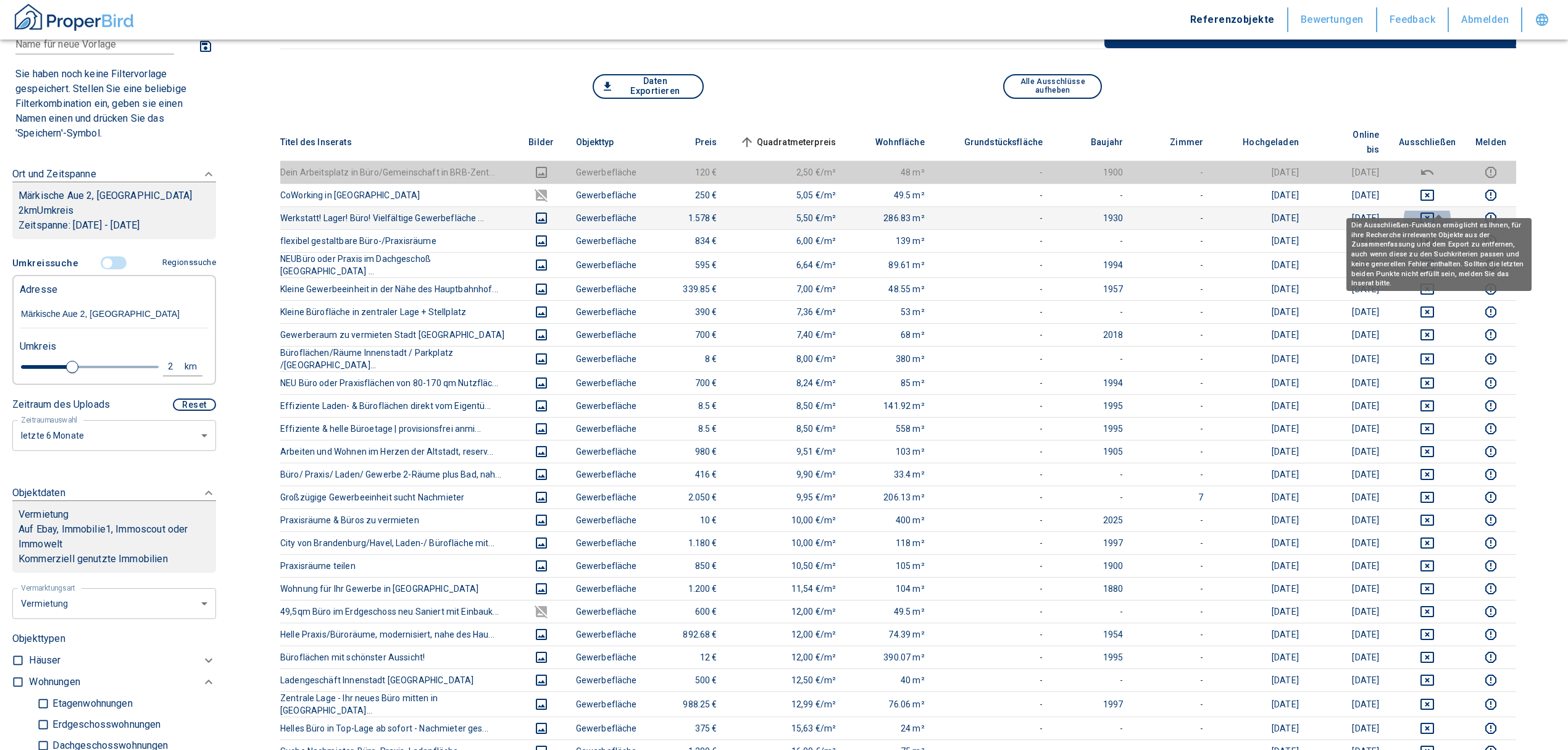
click at [1435, 210] on icon "deselect this listing" at bounding box center [1427, 218] width 15 height 15
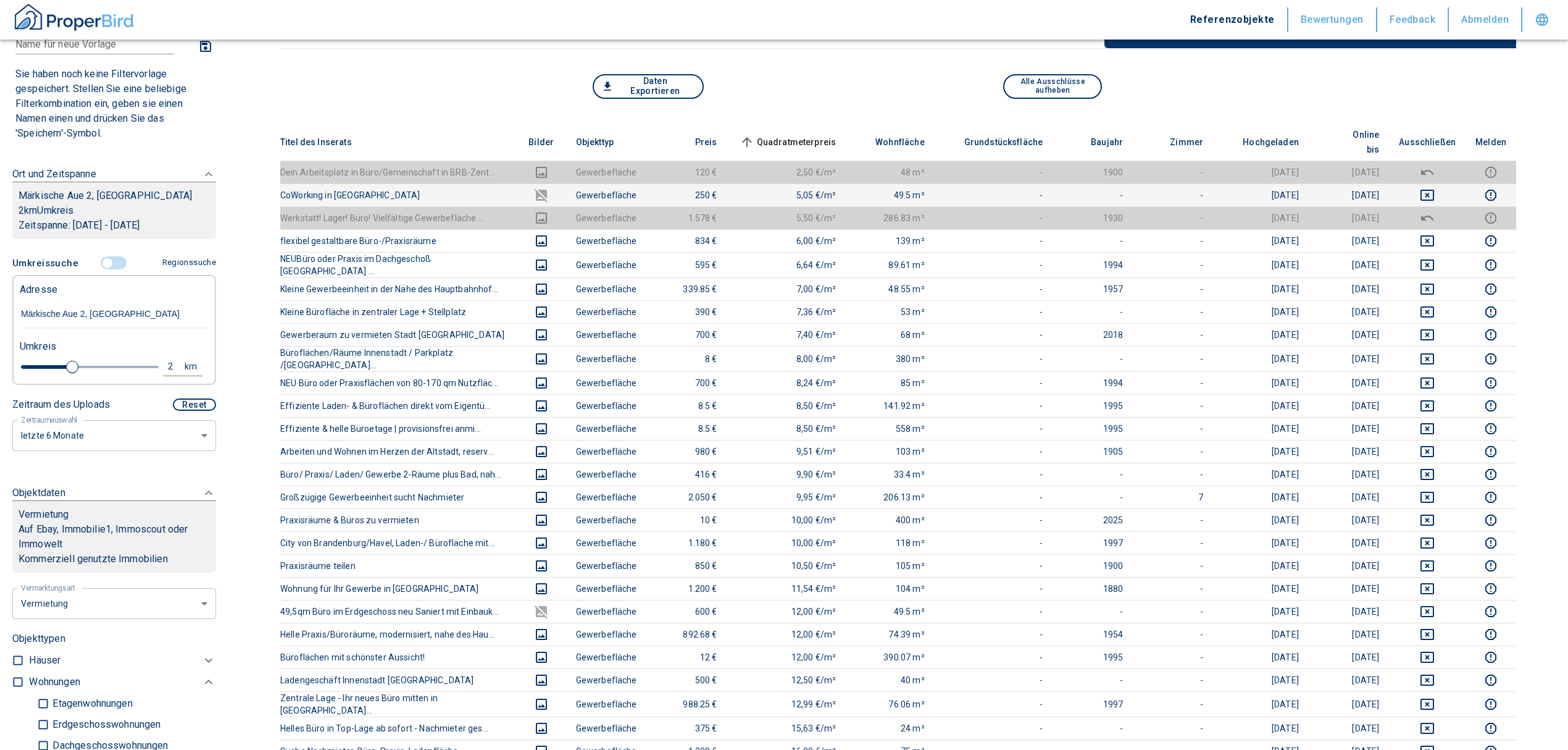
click at [1438, 183] on td at bounding box center [1427, 194] width 77 height 23
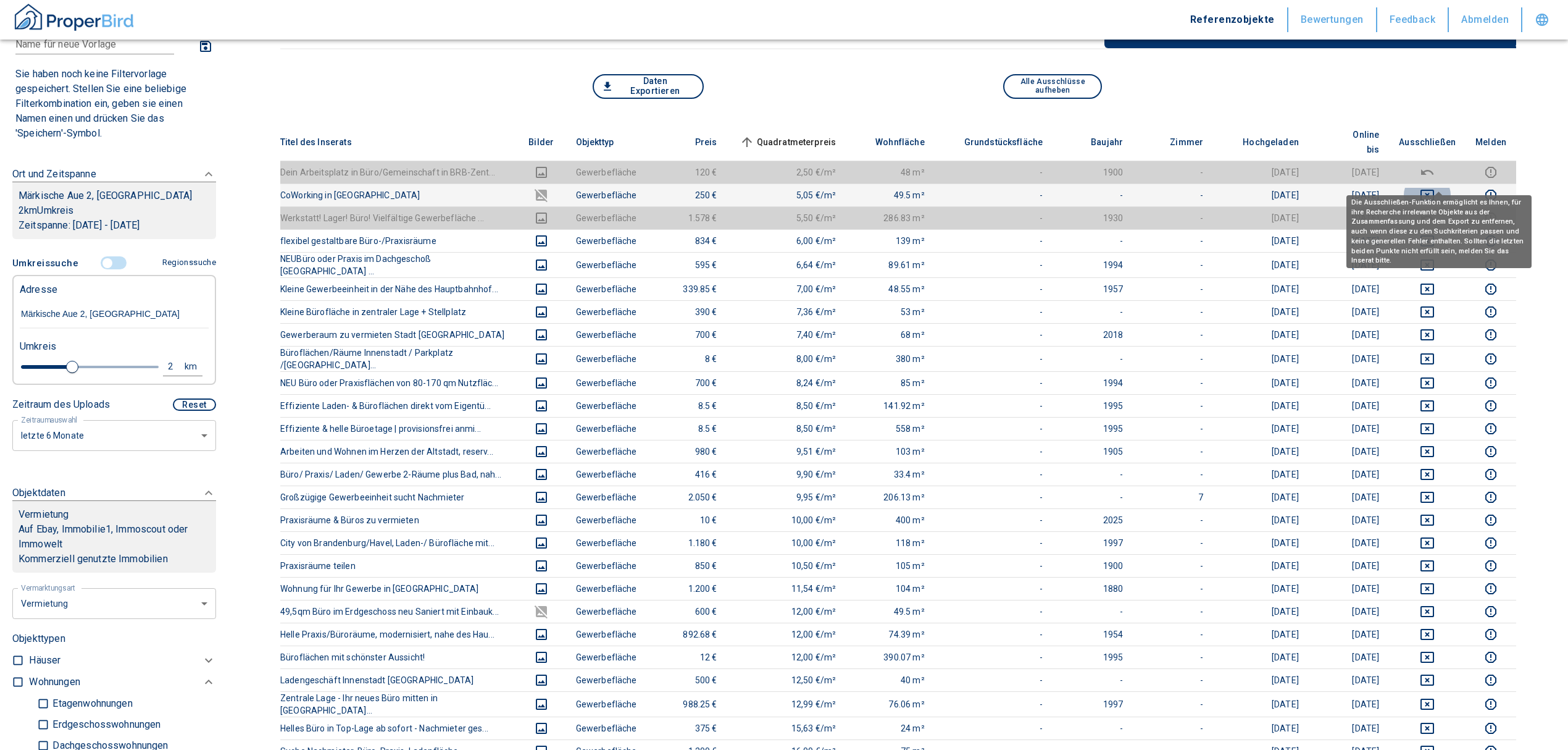
click at [1435, 188] on icon "deselect this listing" at bounding box center [1427, 195] width 15 height 15
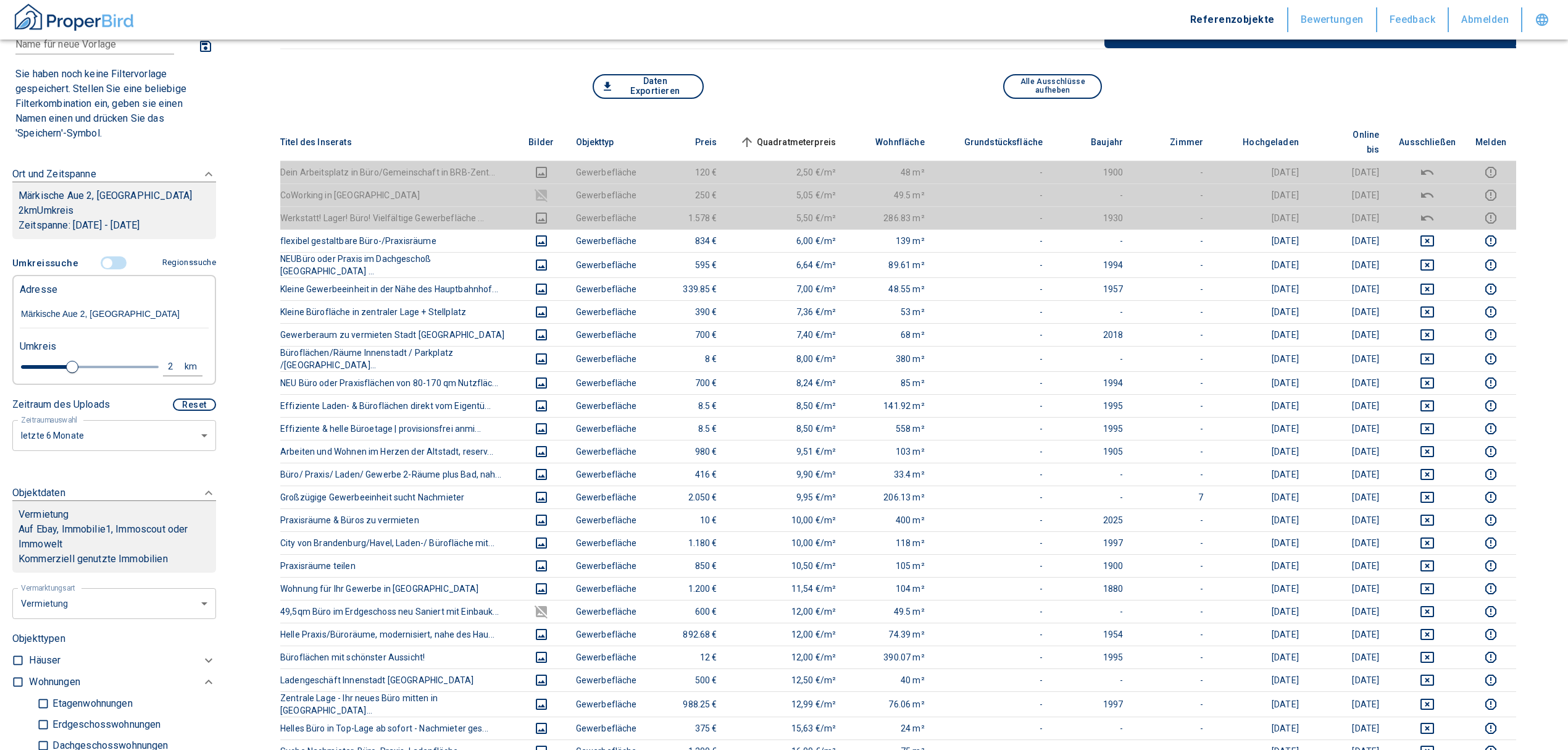
click at [821, 135] on span "Quadratmeterpreis sorted ascending" at bounding box center [786, 142] width 99 height 15
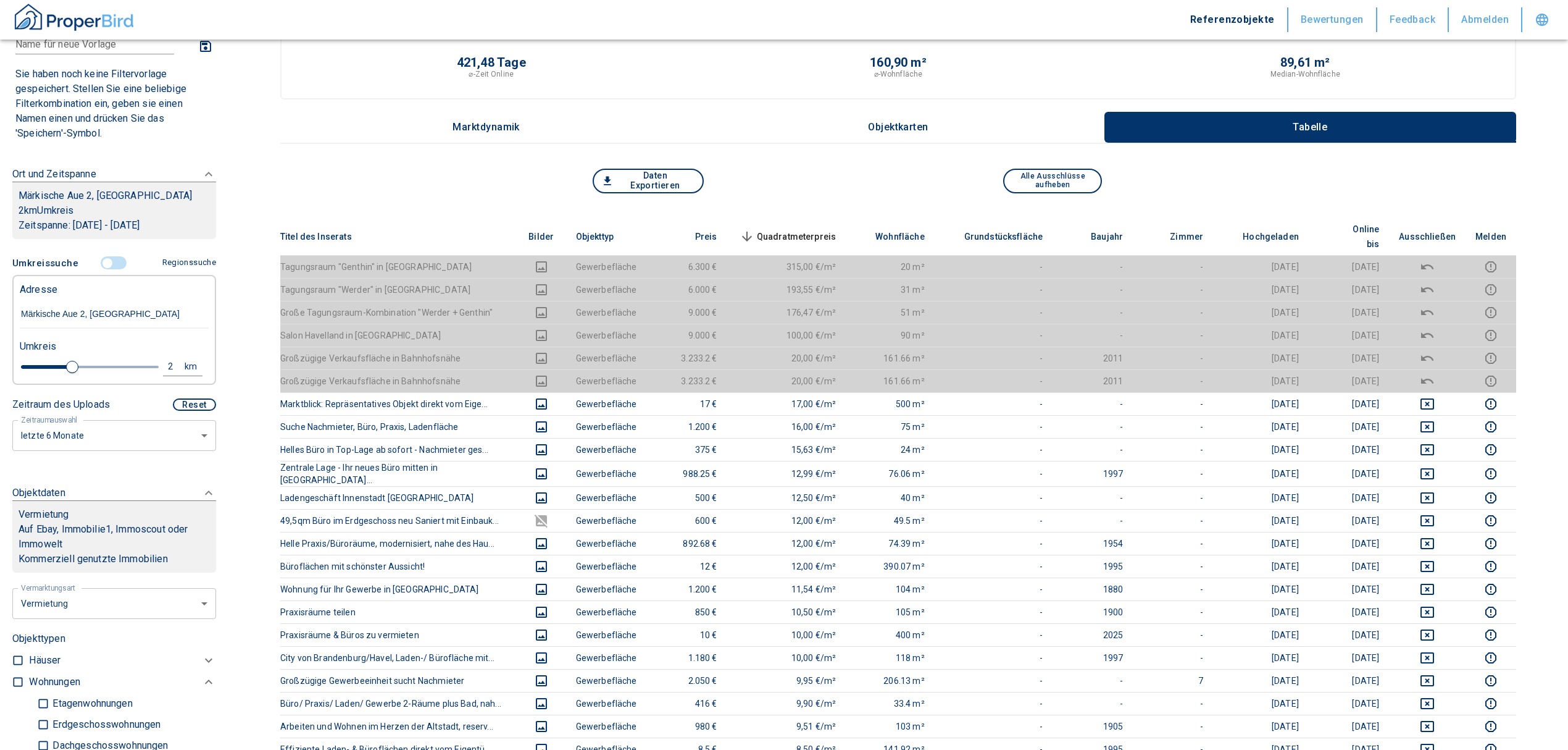
scroll to position [0, 0]
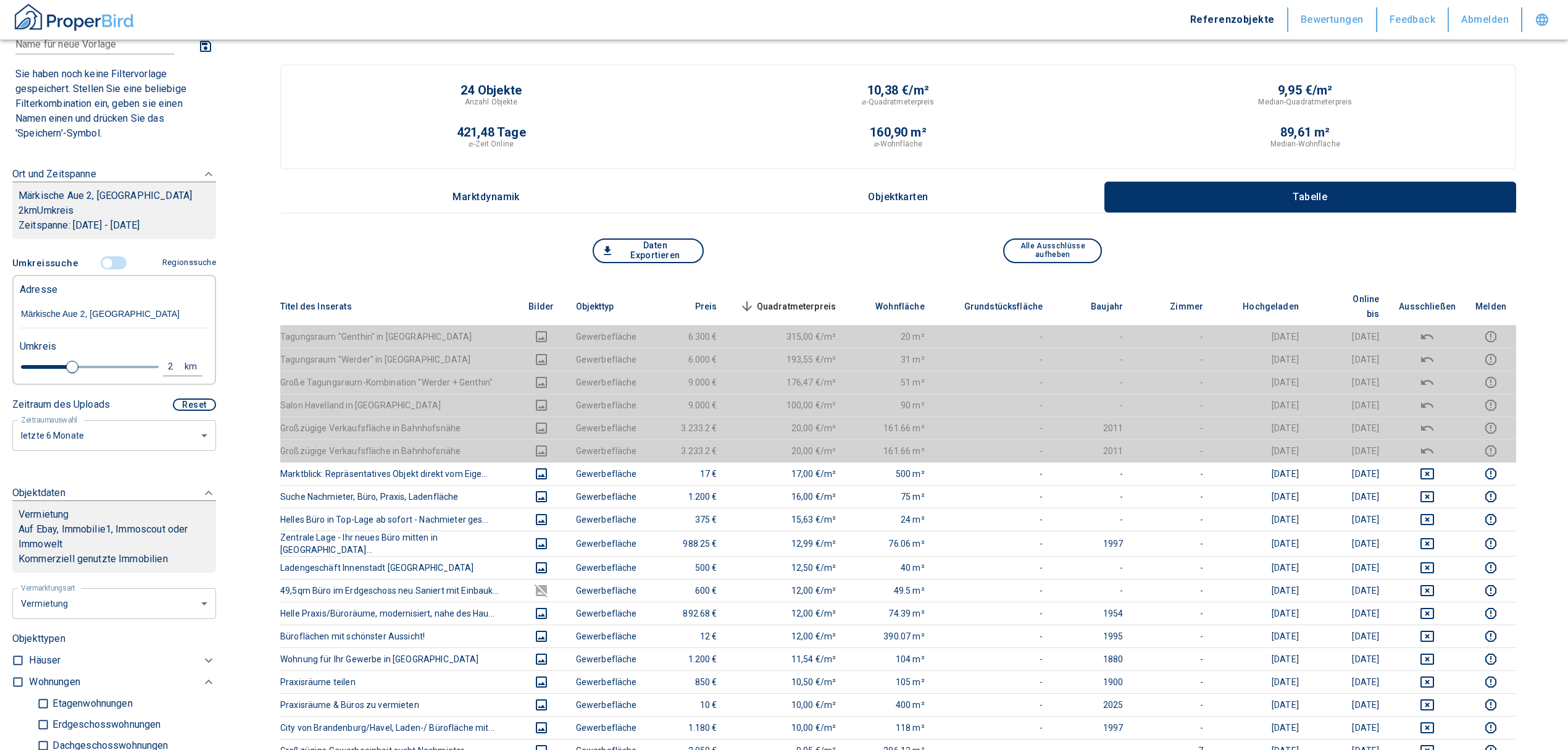
click at [808, 299] on span "Quadratmeterpreis sorted descending" at bounding box center [786, 306] width 99 height 15
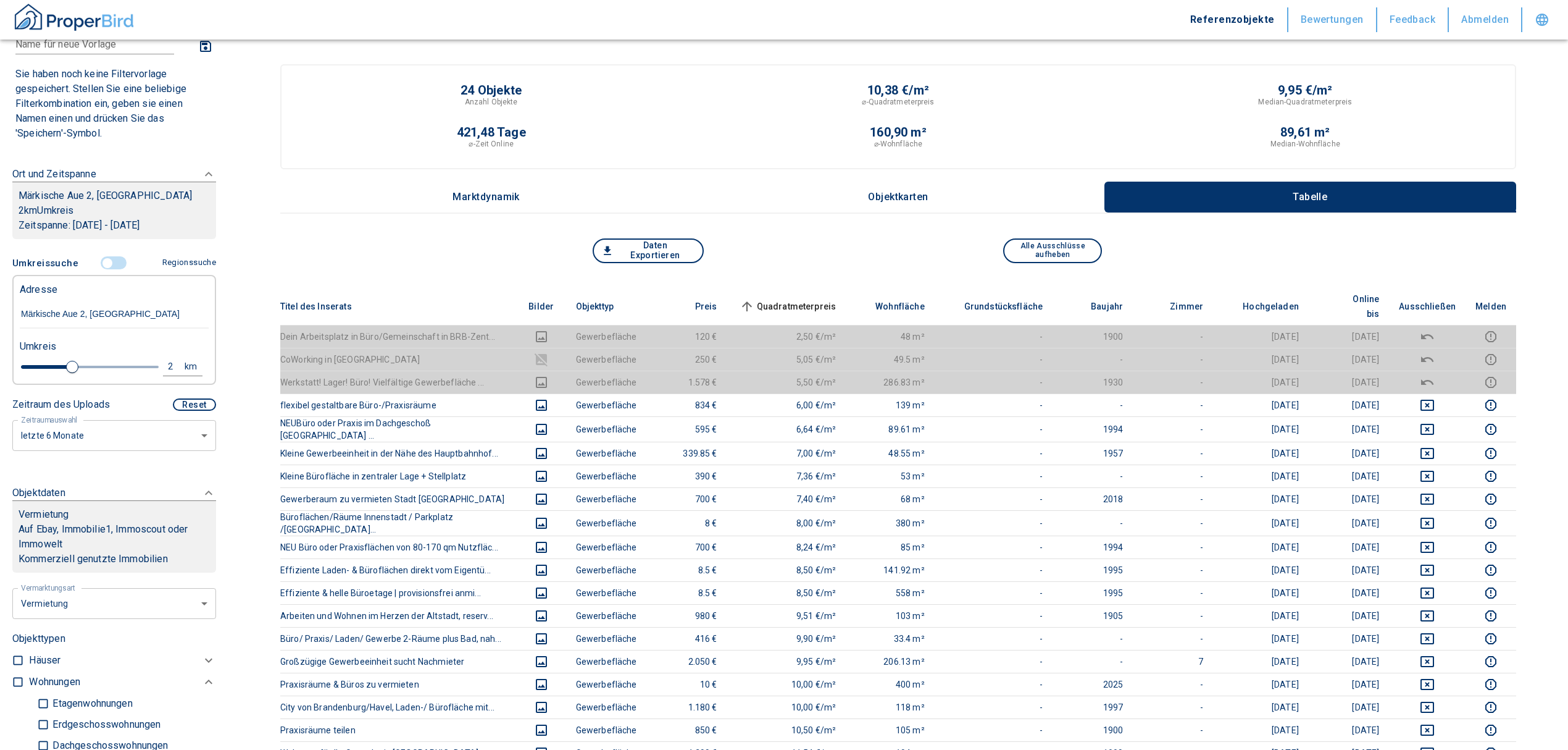
click at [102, 270] on input "controlled" at bounding box center [107, 263] width 37 height 14
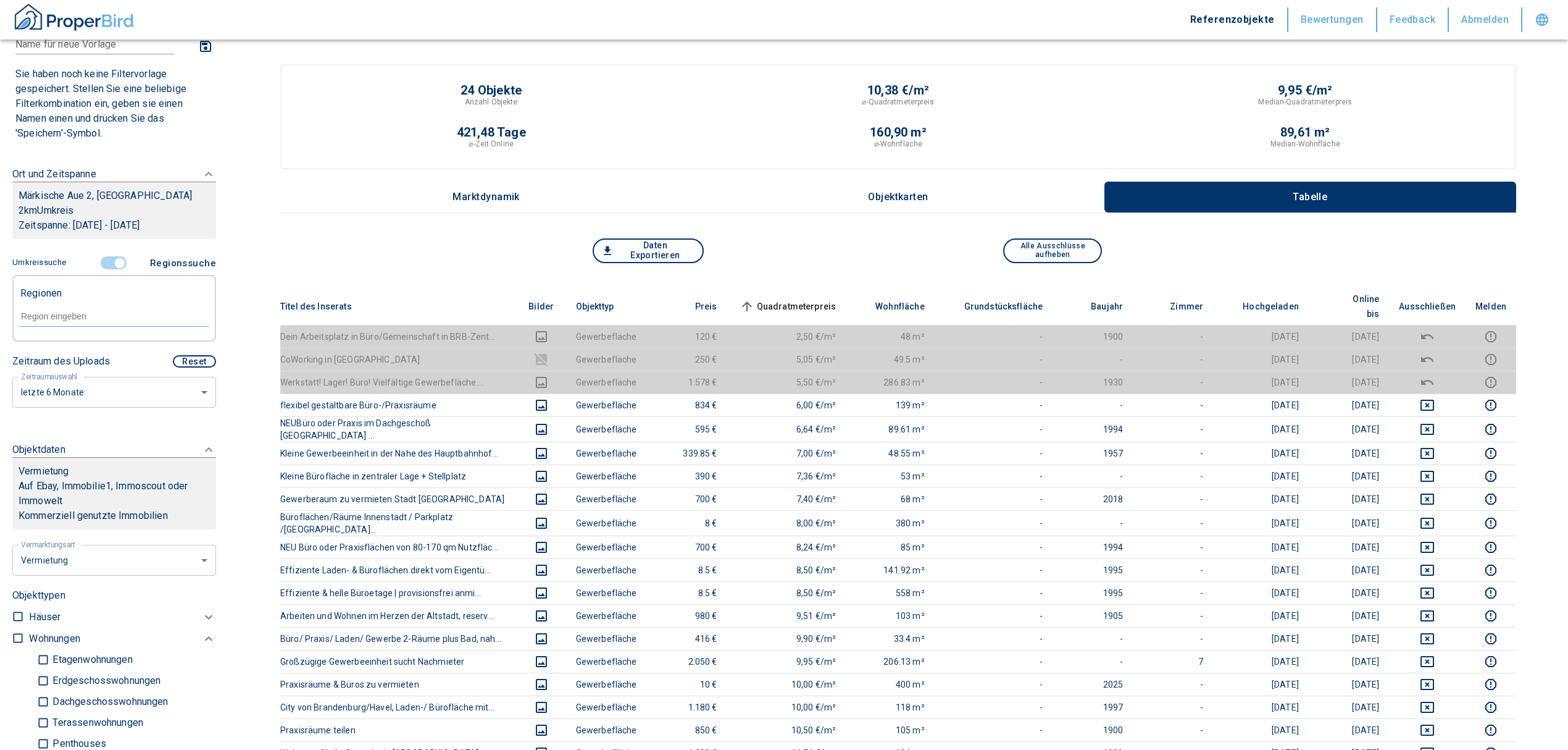
click at [73, 322] on input "text" at bounding box center [114, 316] width 189 height 11
type input "14776"
click at [94, 322] on input "text" at bounding box center [114, 316] width 189 height 11
click at [102, 362] on li "14776 [GEOGRAPHIC_DATA]" at bounding box center [108, 360] width 177 height 23
type input "14776"
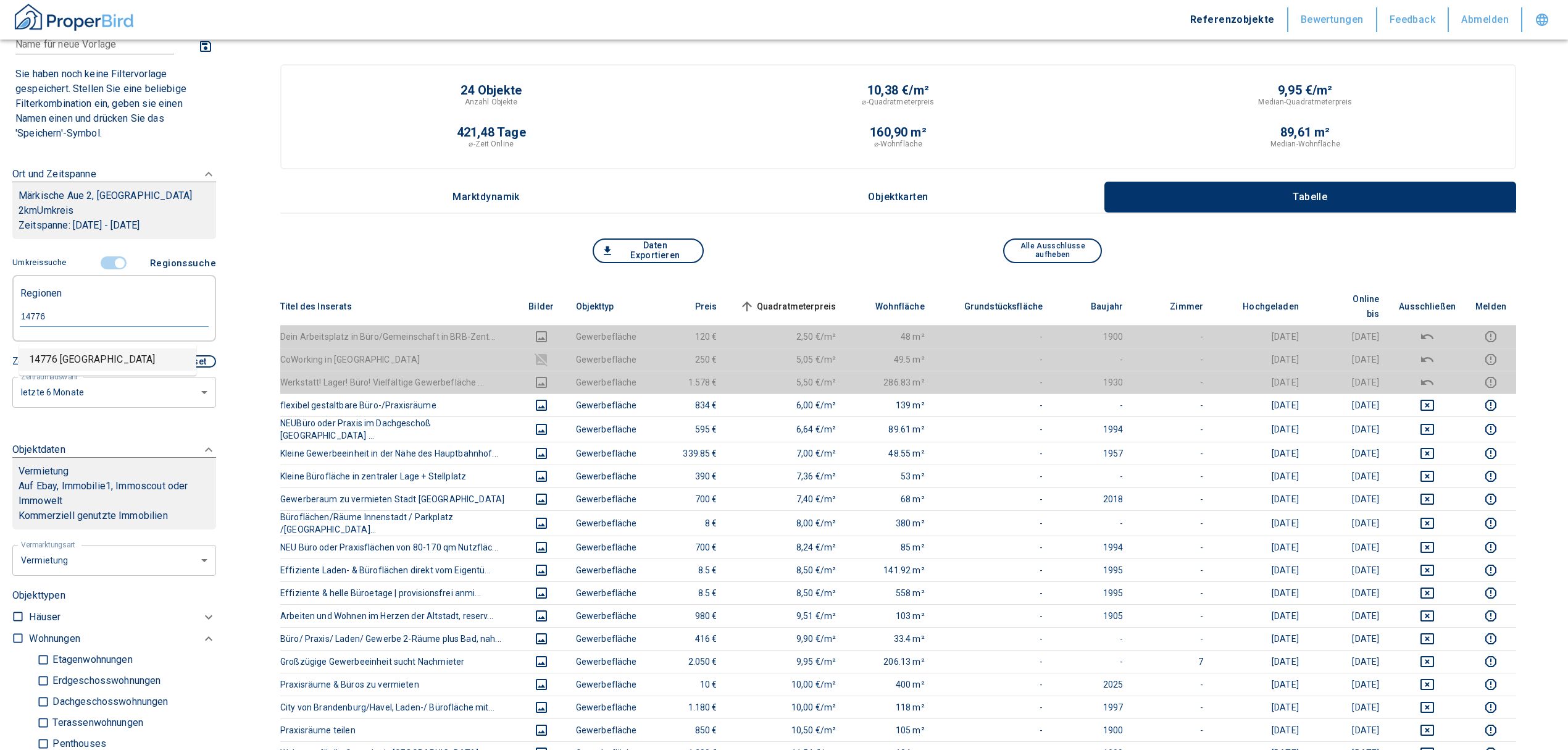
type input "2020"
type input "14776 [GEOGRAPHIC_DATA]"
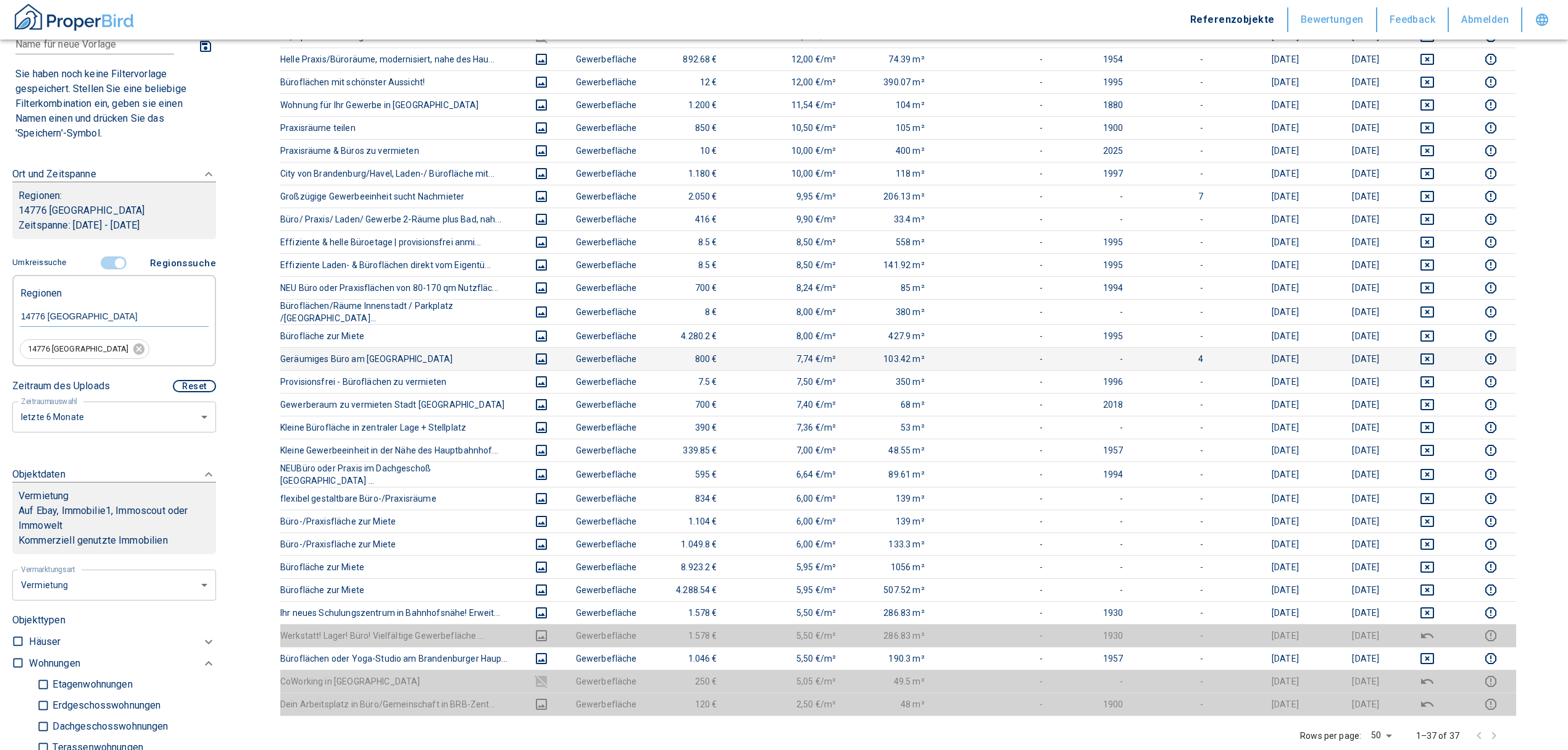
scroll to position [494, 0]
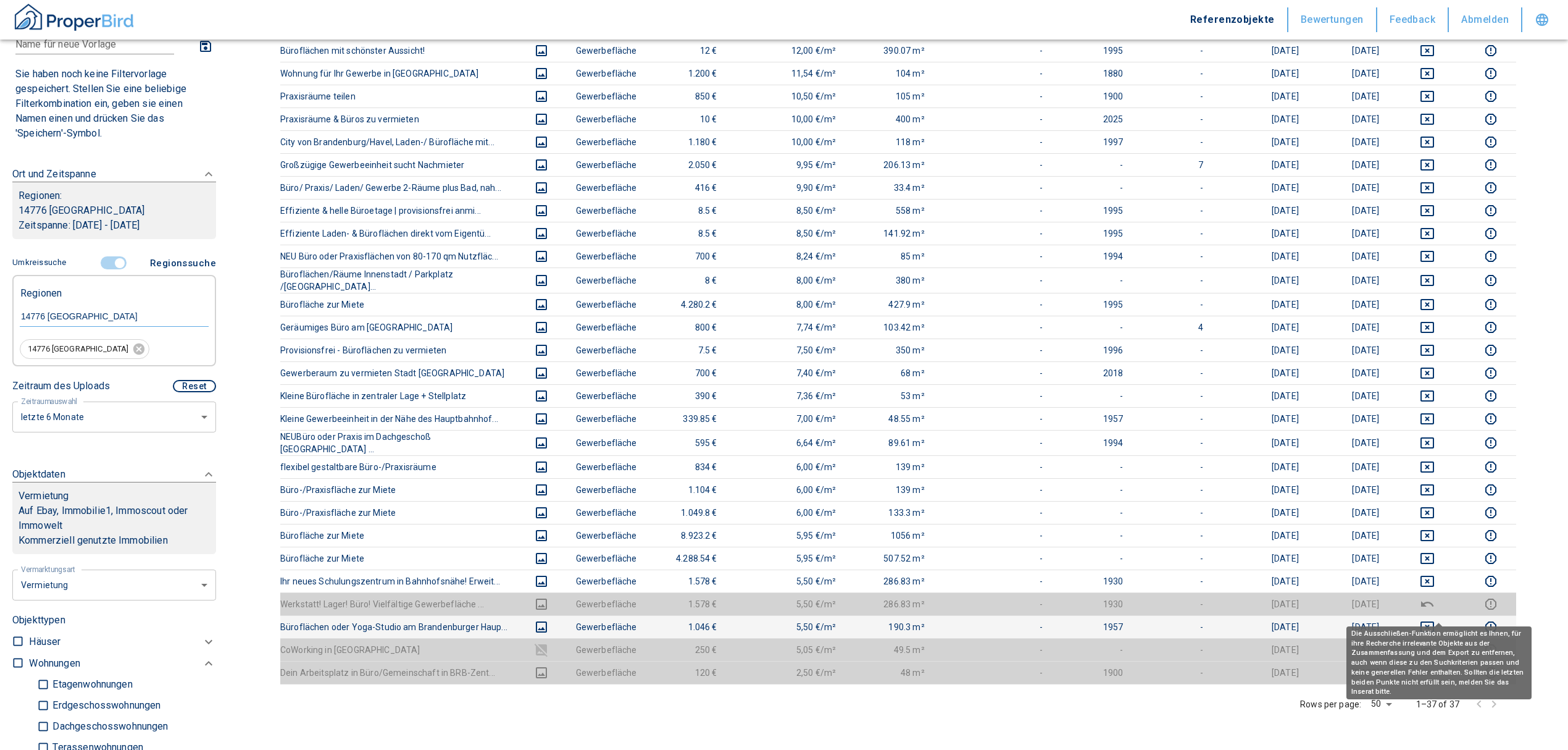
click at [1435, 619] on icon "deselect this listing" at bounding box center [1427, 627] width 15 height 15
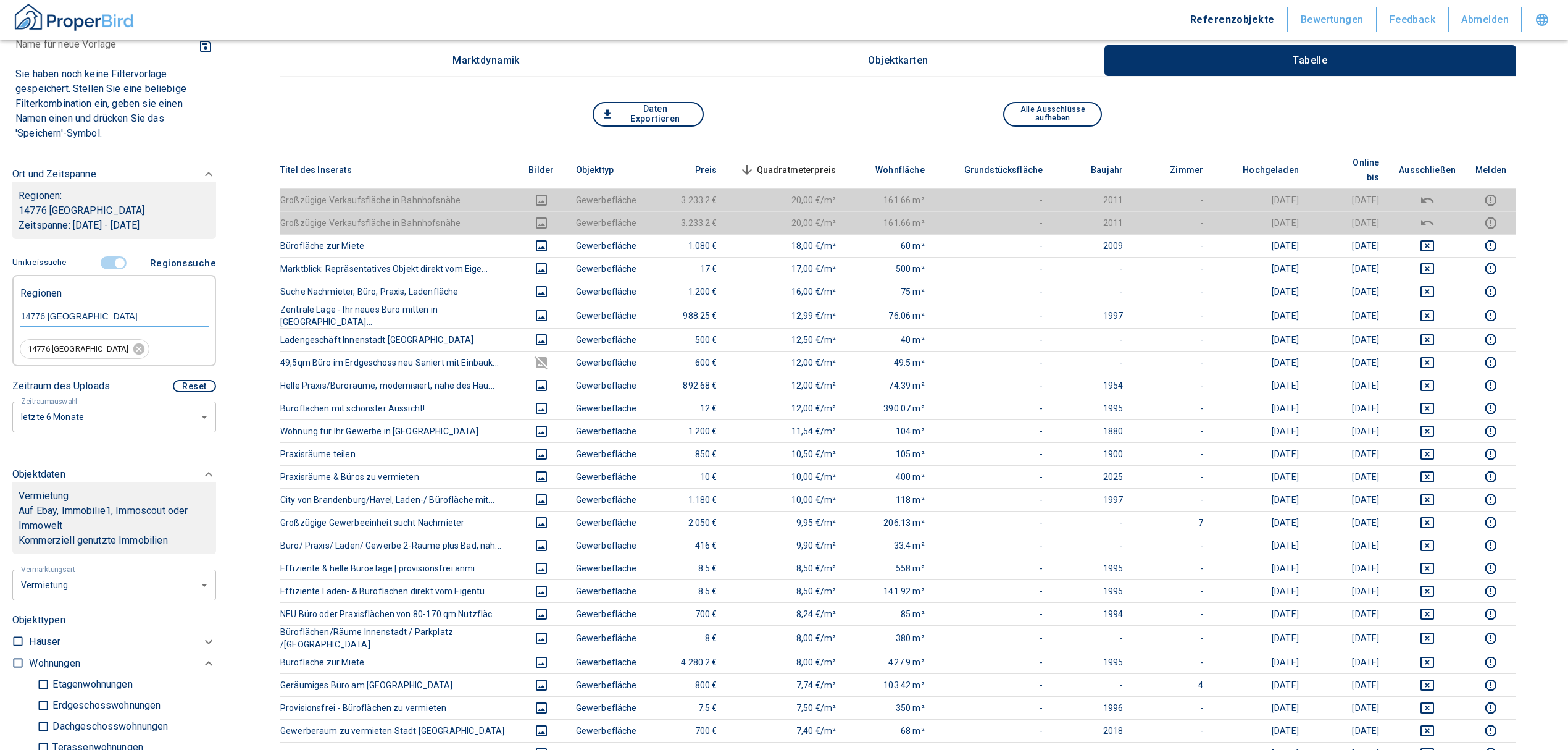
scroll to position [0, 0]
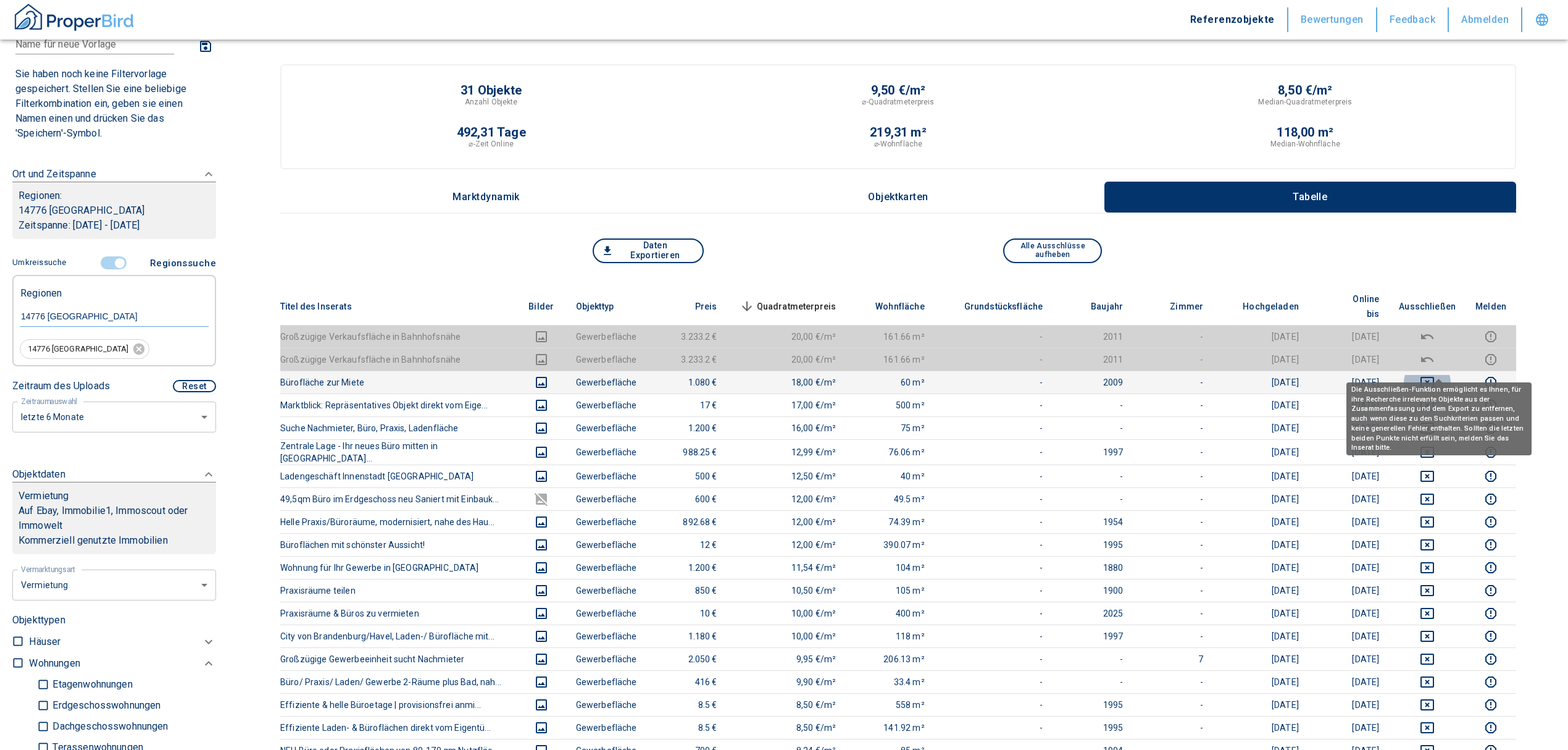
click at [1435, 375] on icon "deselect this listing" at bounding box center [1427, 382] width 15 height 15
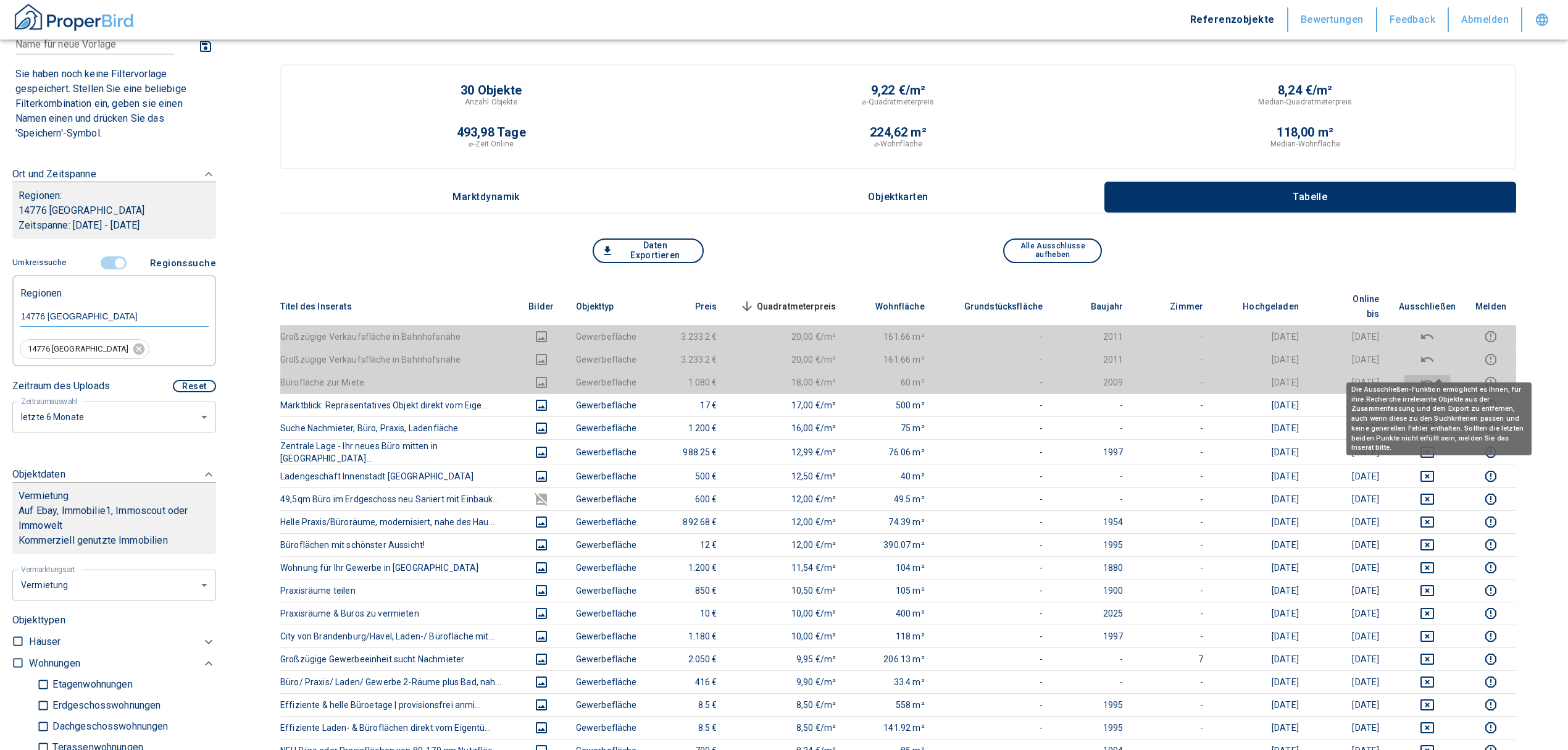
click at [1433, 379] on icon "deselect this listing" at bounding box center [1427, 381] width 12 height 6
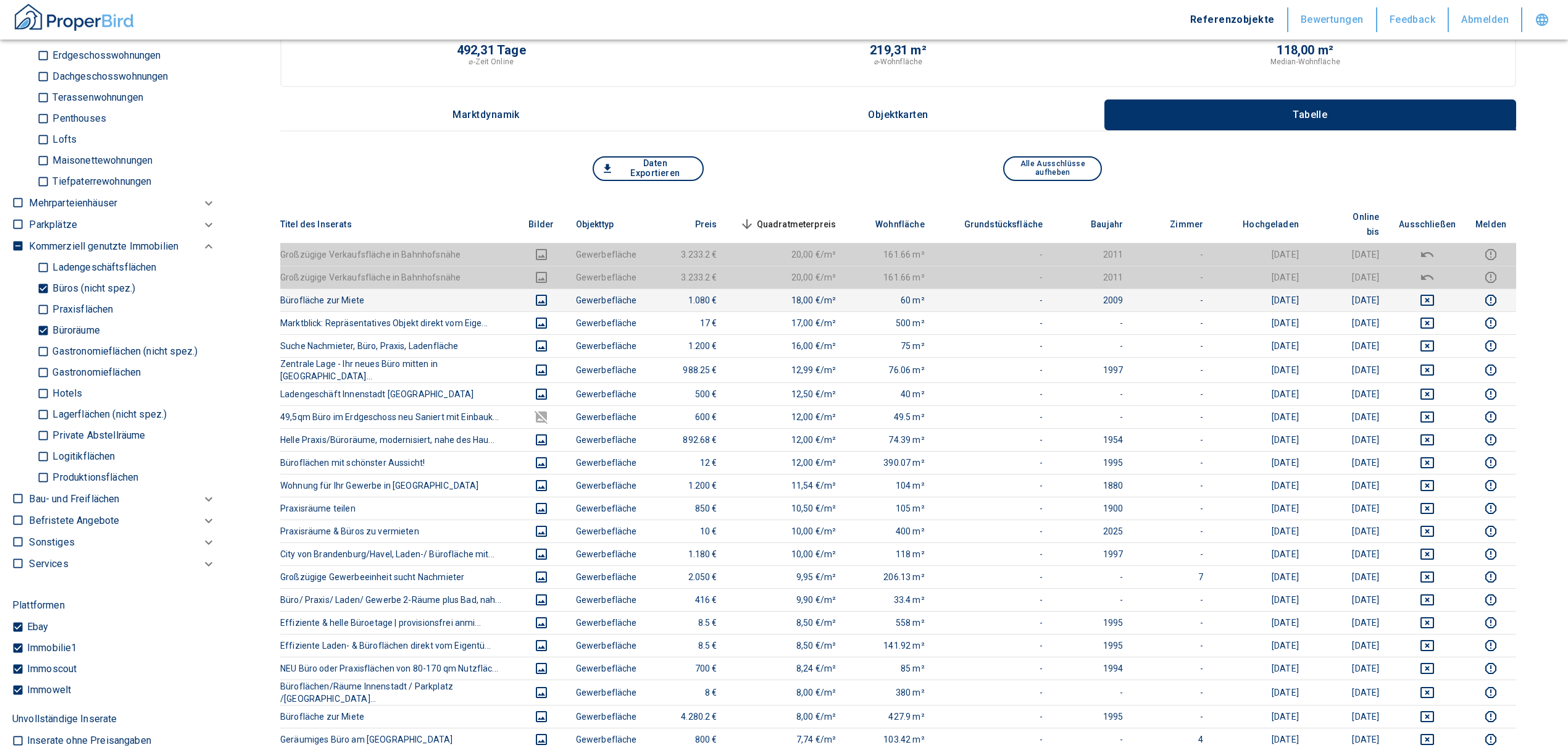
scroll to position [658, 0]
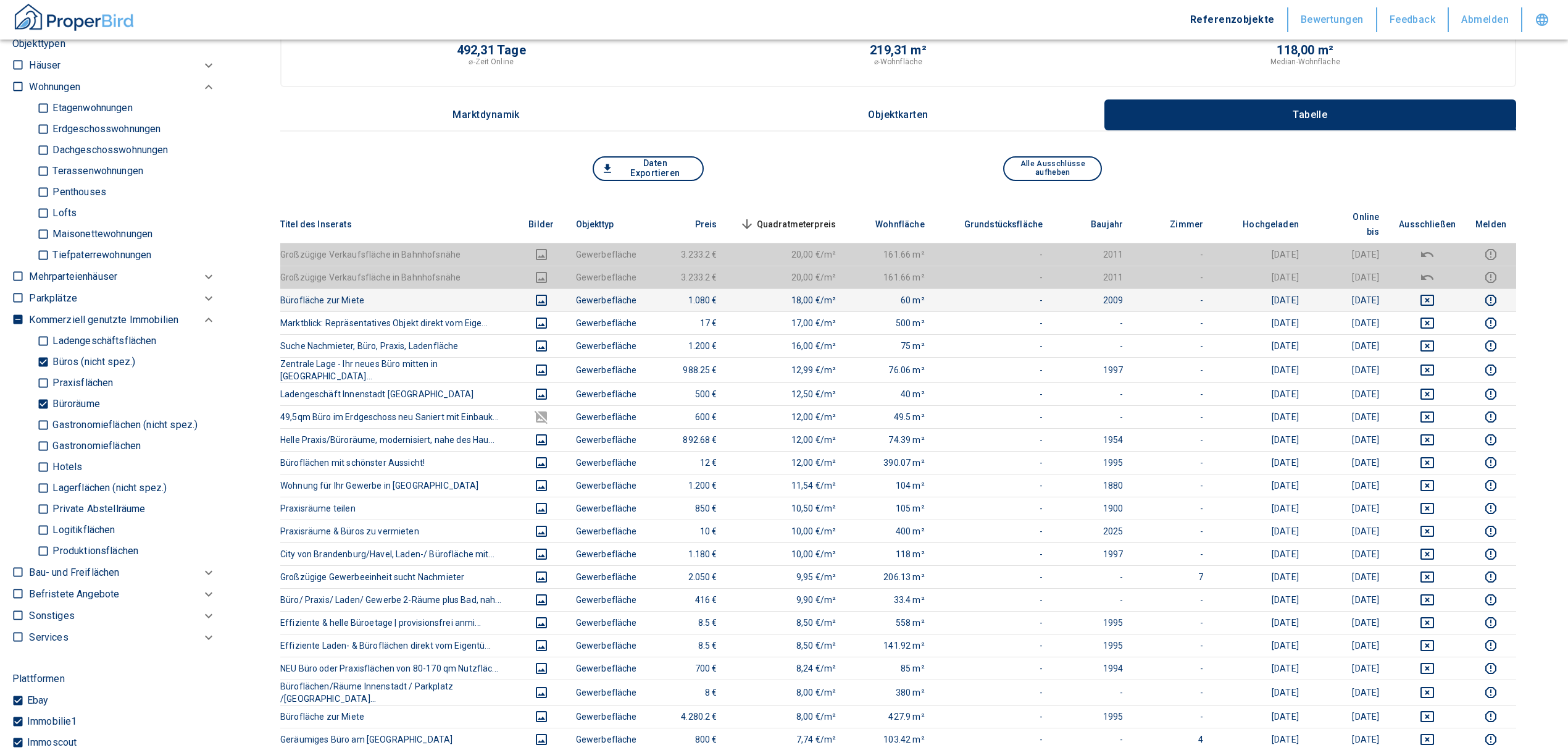
drag, startPoint x: 44, startPoint y: 402, endPoint x: 38, endPoint y: 371, distance: 31.6
click at [44, 402] on input "Büroräume" at bounding box center [43, 404] width 12 height 22
checkbox input "false"
type input "2020"
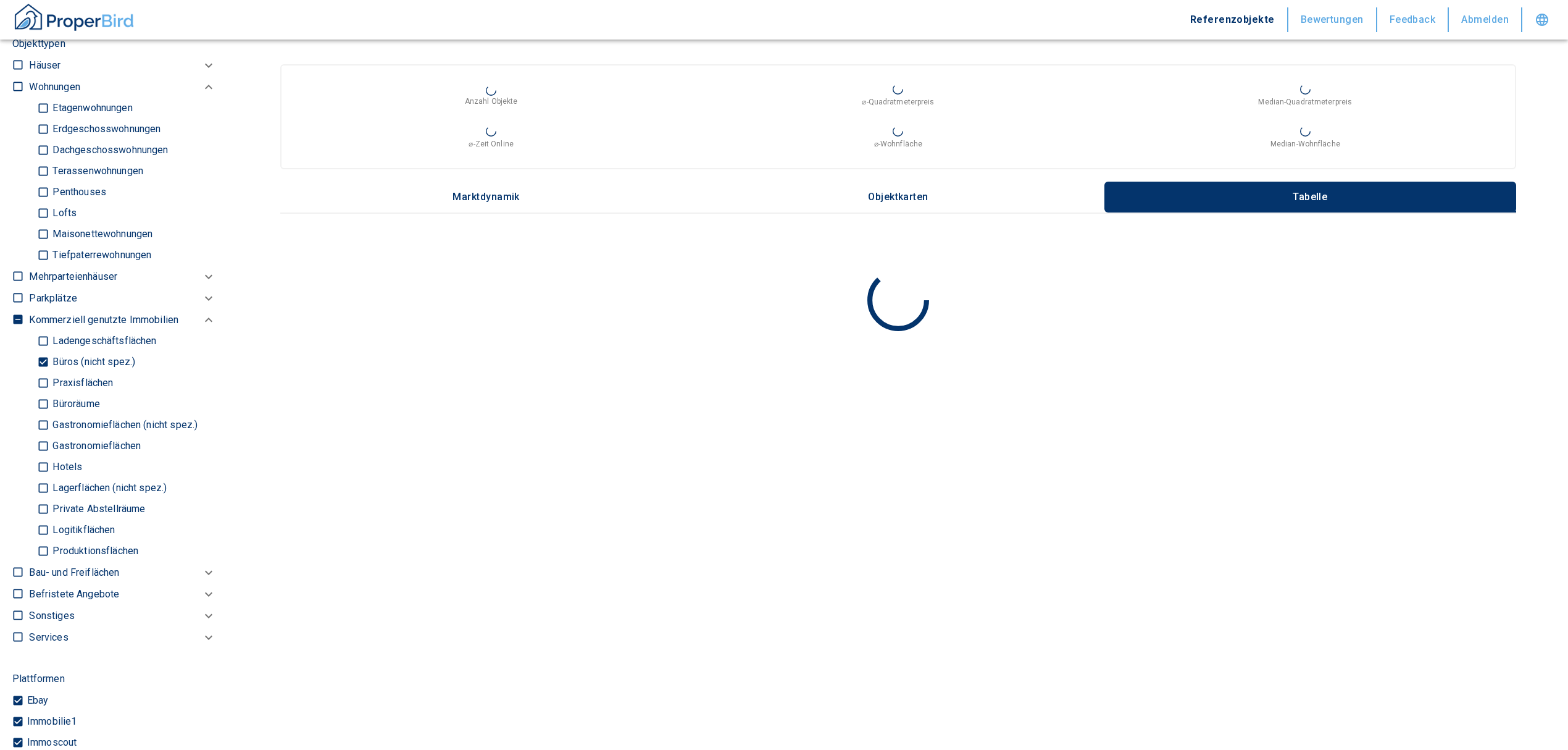
click at [38, 361] on input "Büros (nicht spez.)" at bounding box center [43, 362] width 12 height 22
checkbox input "false"
type input "2020"
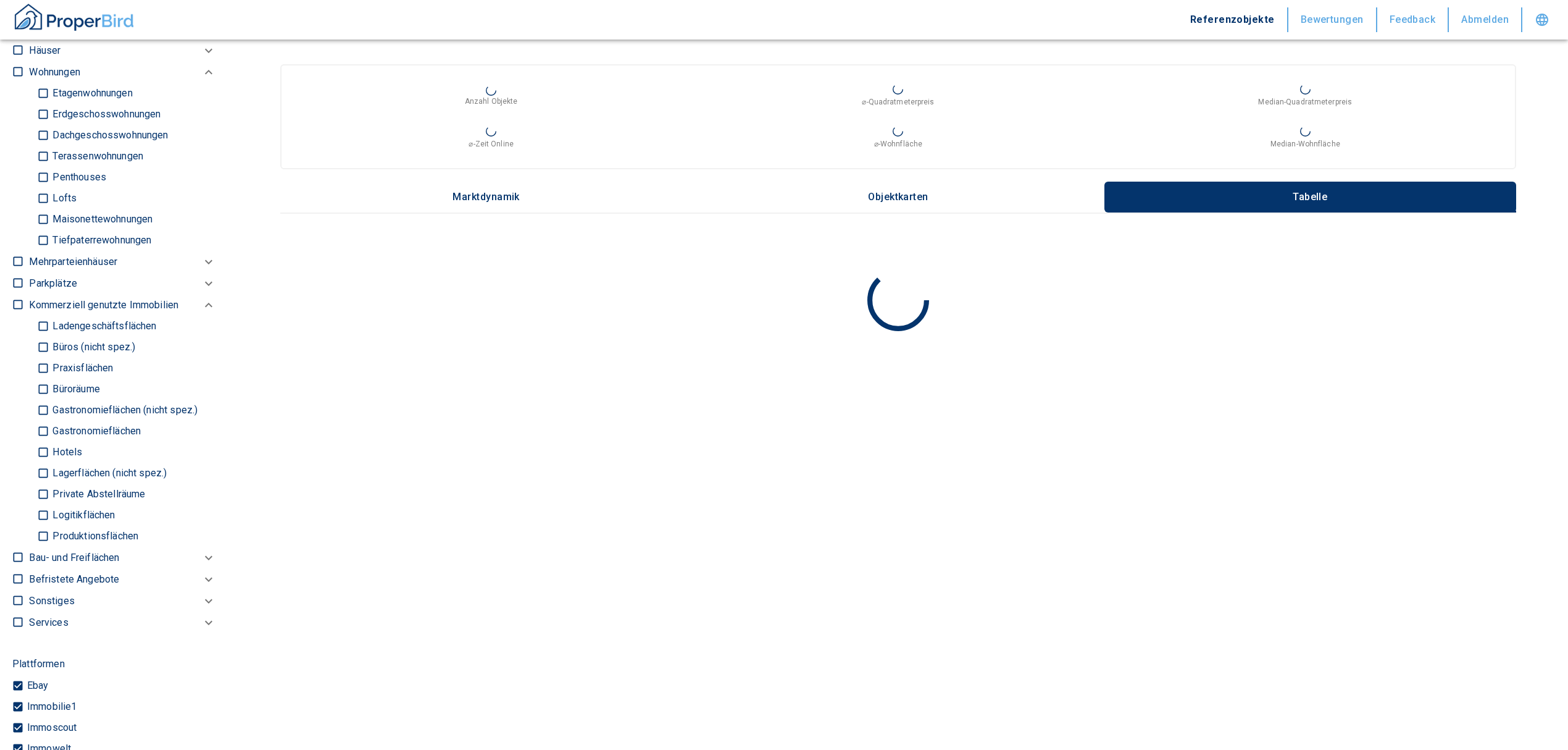
click at [45, 324] on input "Ladengeschäftsflächen" at bounding box center [43, 326] width 12 height 22
checkbox input "true"
type input "2020"
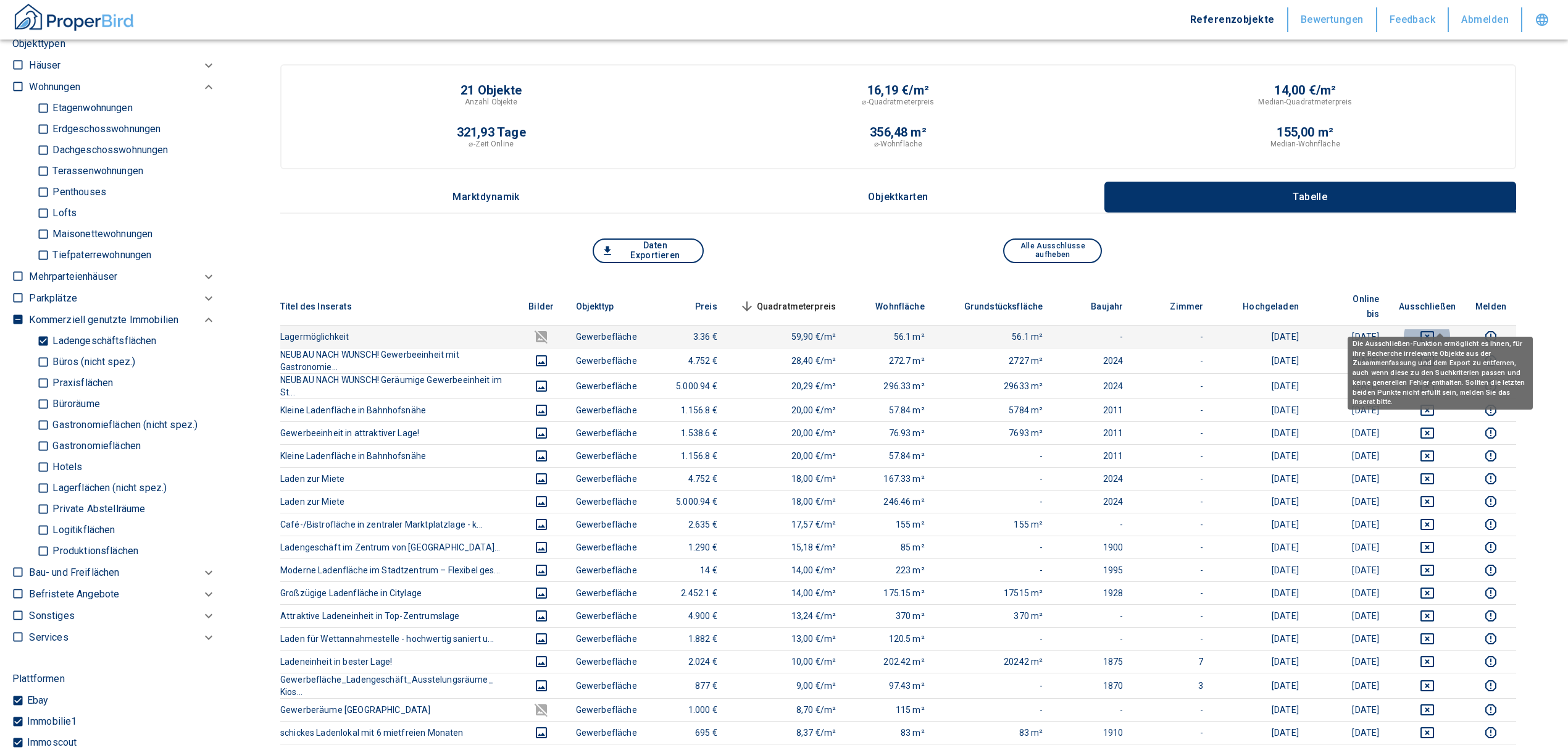
click at [1435, 329] on icon "deselect this listing" at bounding box center [1427, 336] width 15 height 15
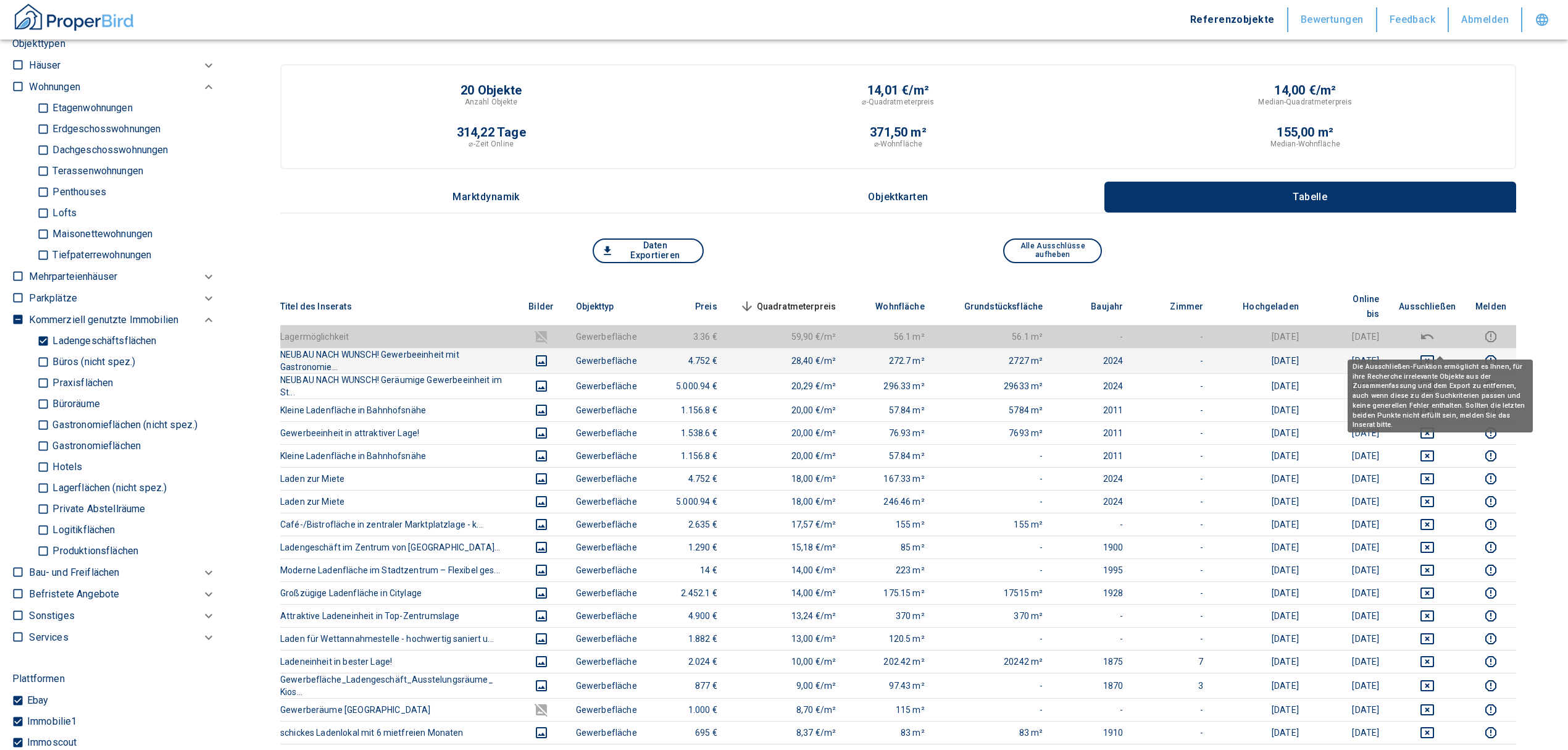
click at [1434, 355] on icon "deselect this listing" at bounding box center [1427, 360] width 14 height 11
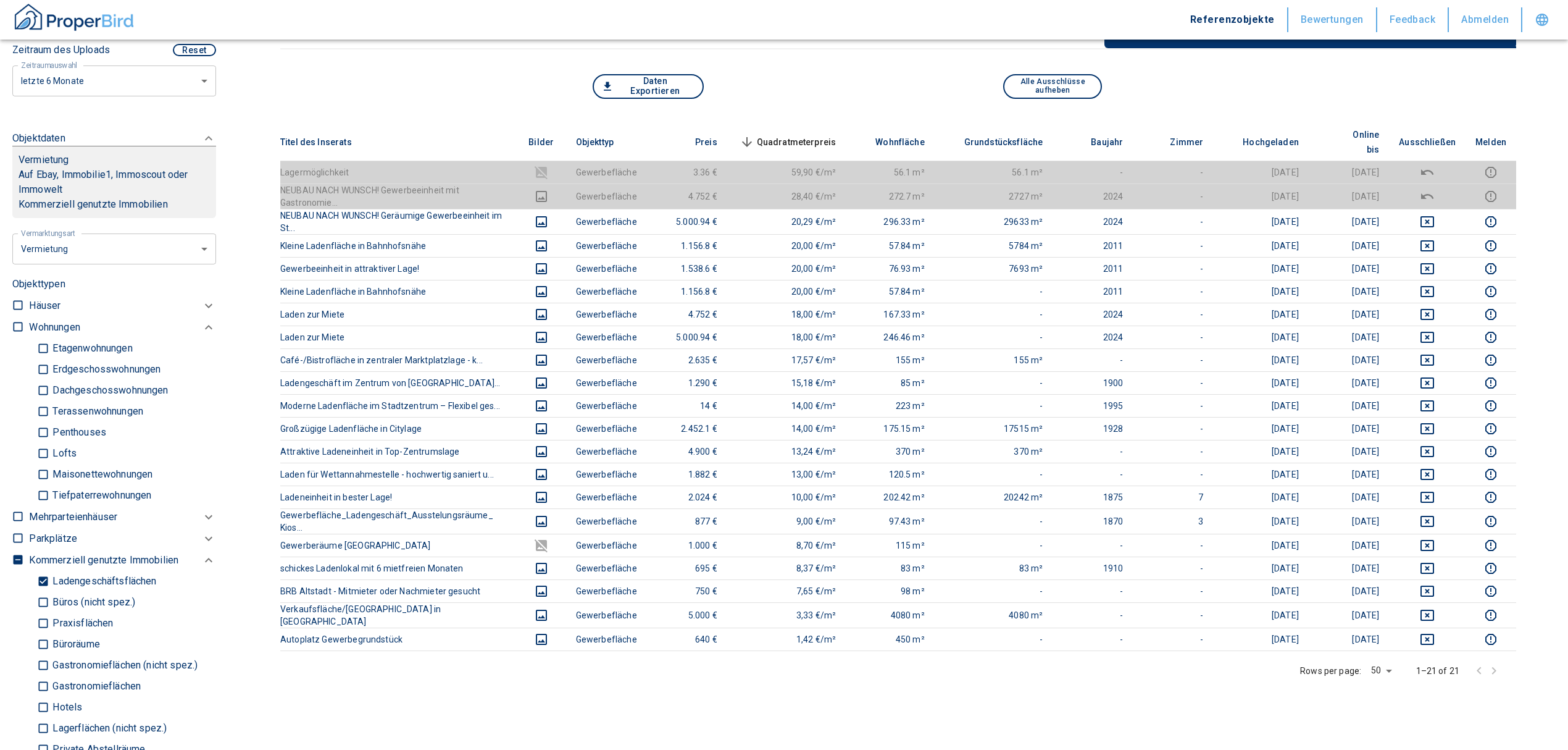
scroll to position [494, 0]
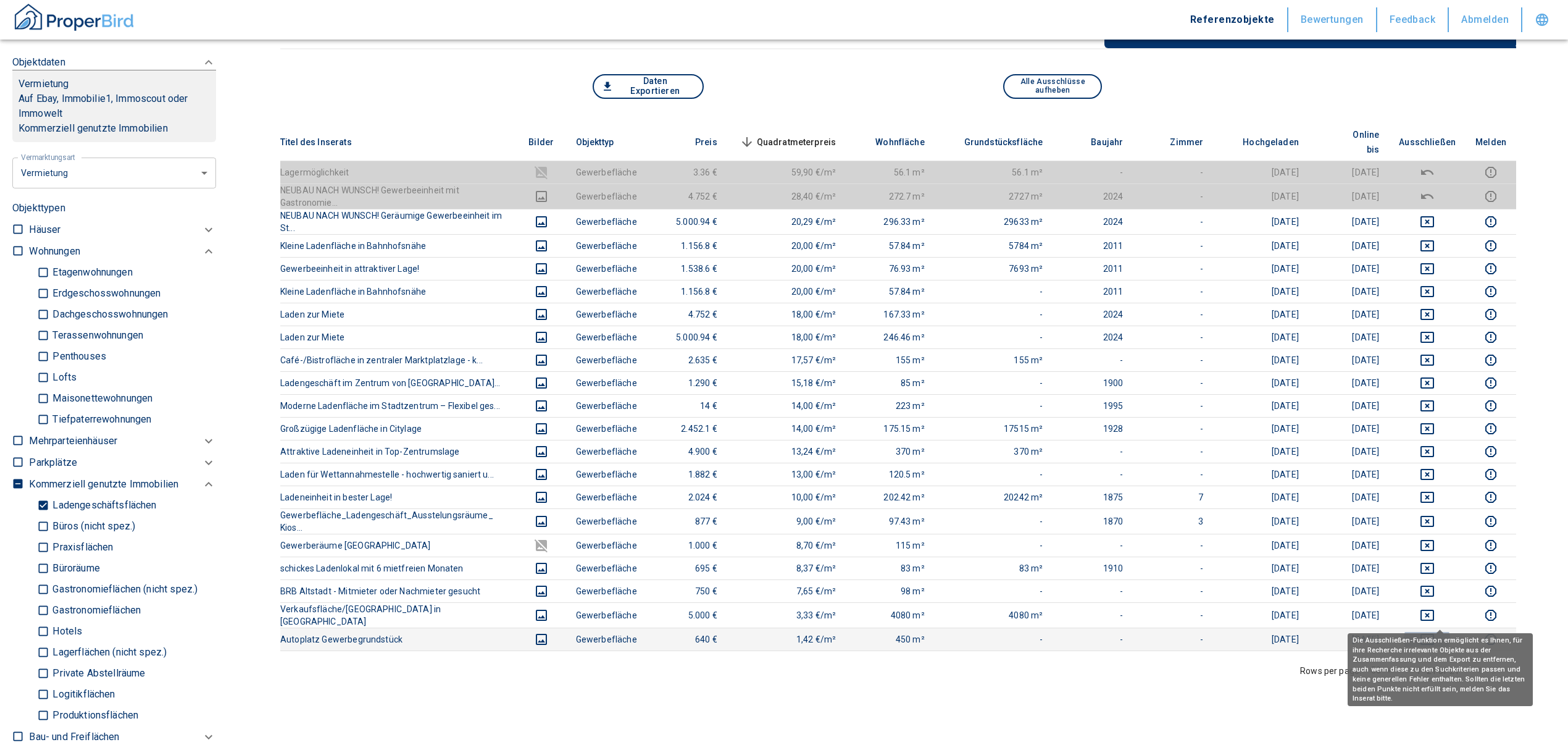
click at [1434, 634] on icon "deselect this listing" at bounding box center [1427, 640] width 14 height 11
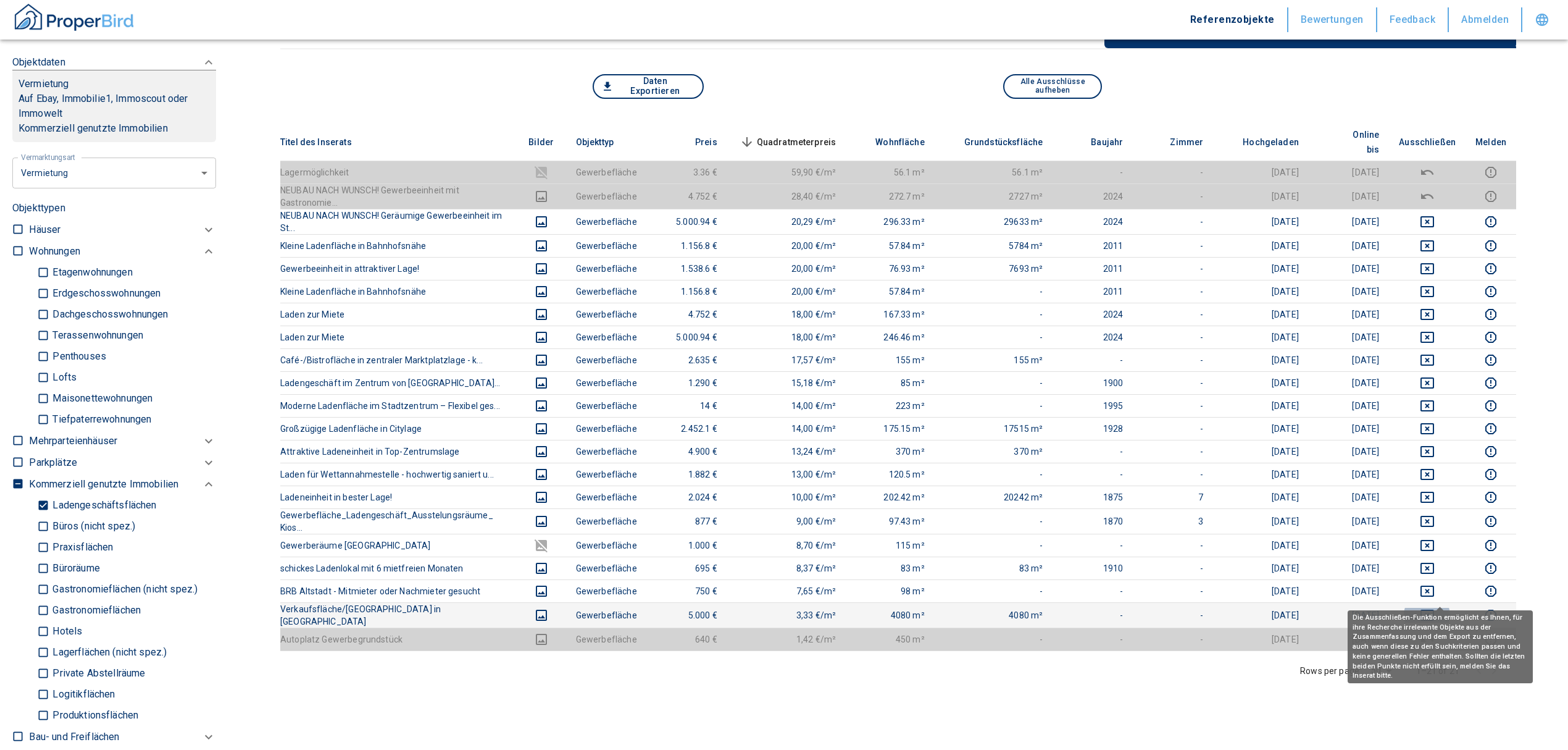
click at [1434, 610] on icon "deselect this listing" at bounding box center [1427, 615] width 14 height 11
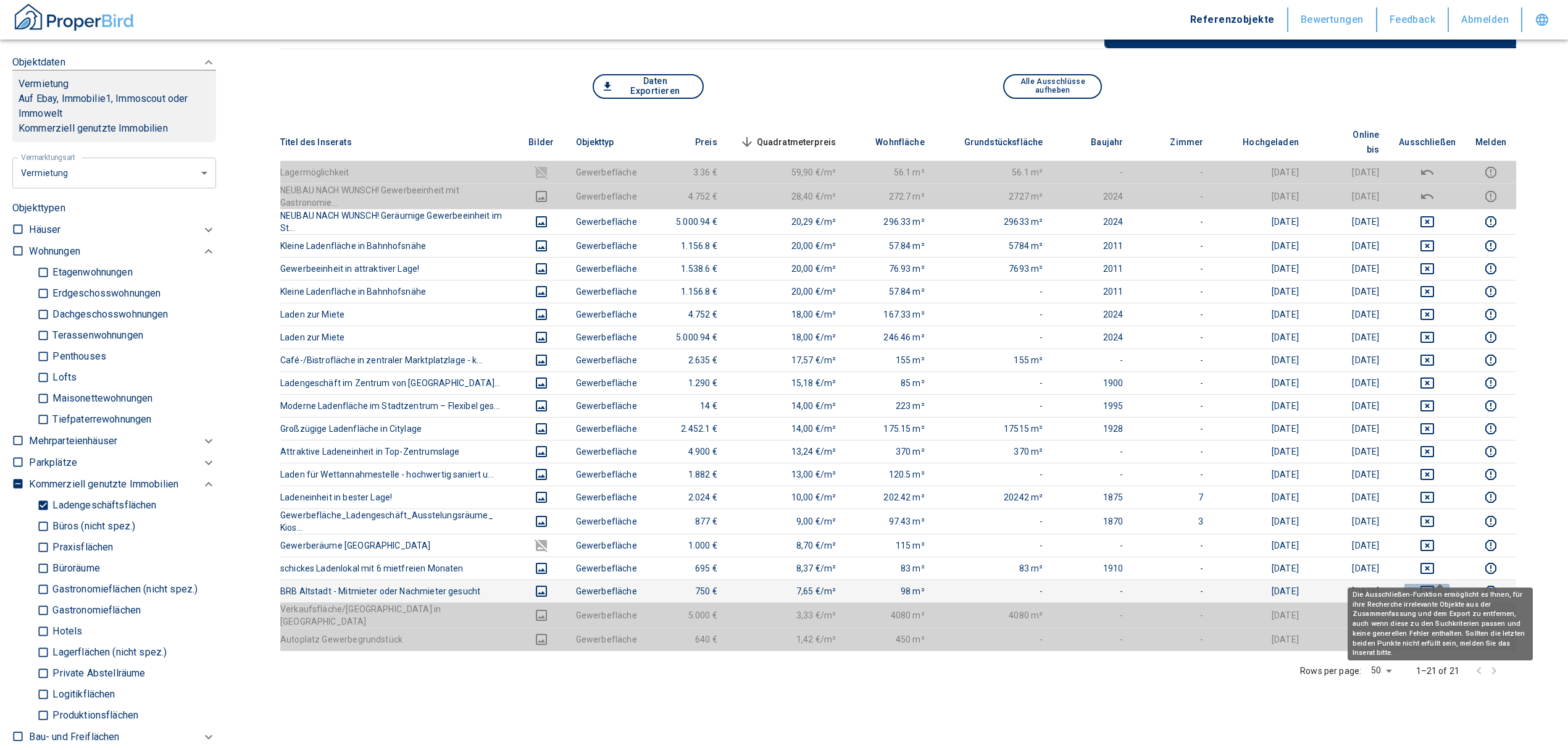
click at [1434, 585] on icon "deselect this listing" at bounding box center [1427, 591] width 14 height 11
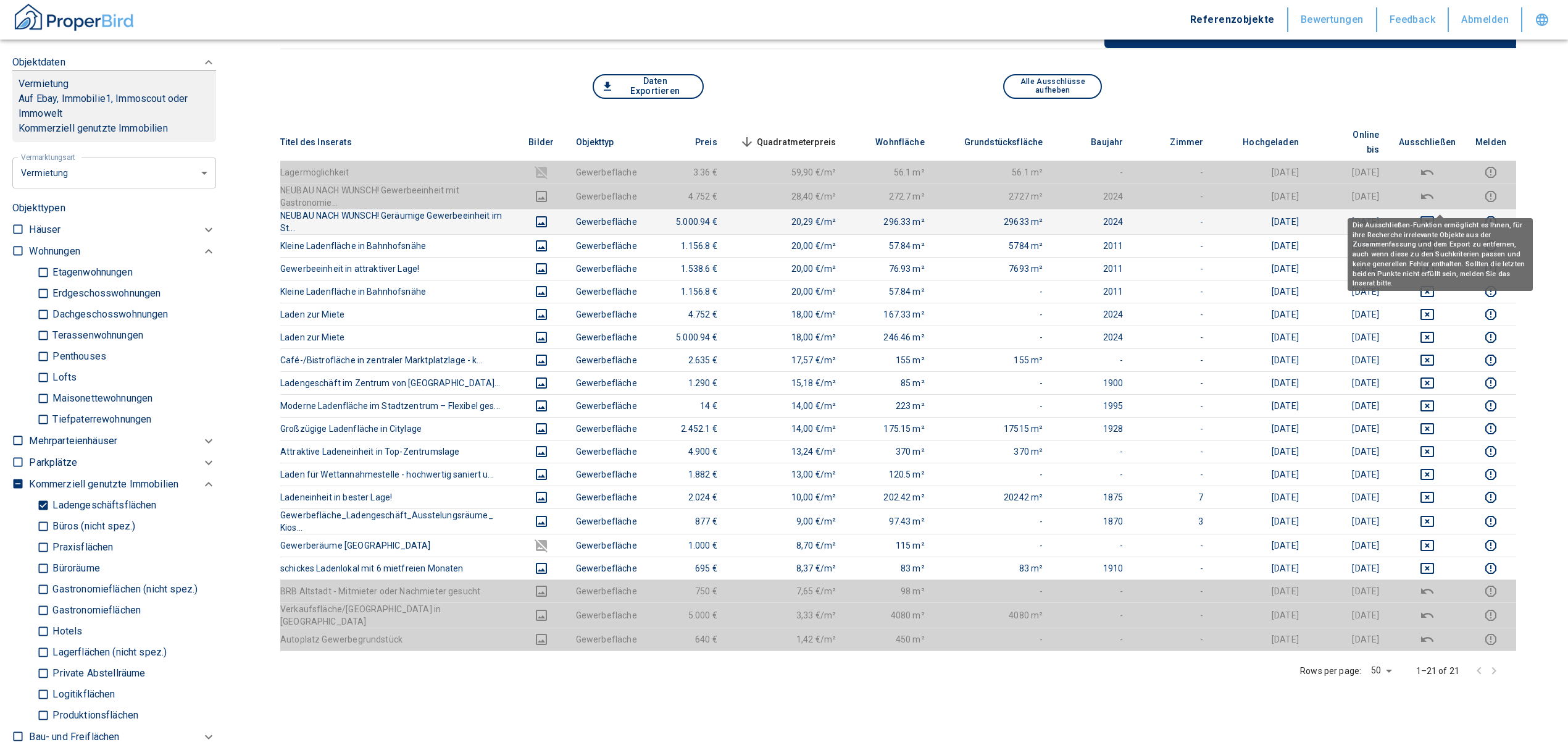
click at [1434, 216] on icon "deselect this listing" at bounding box center [1427, 222] width 14 height 11
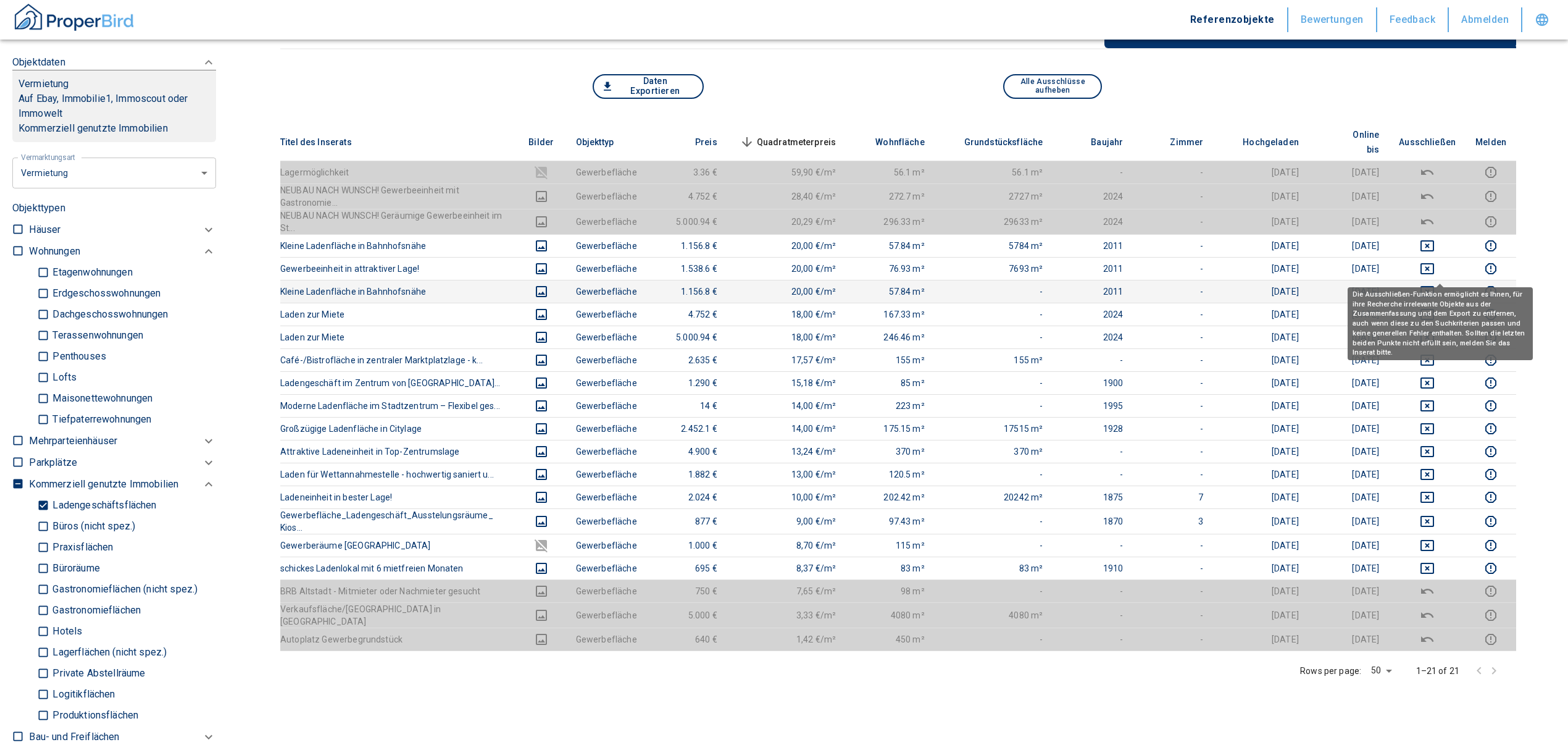
click at [1435, 284] on icon "deselect this listing" at bounding box center [1427, 291] width 15 height 15
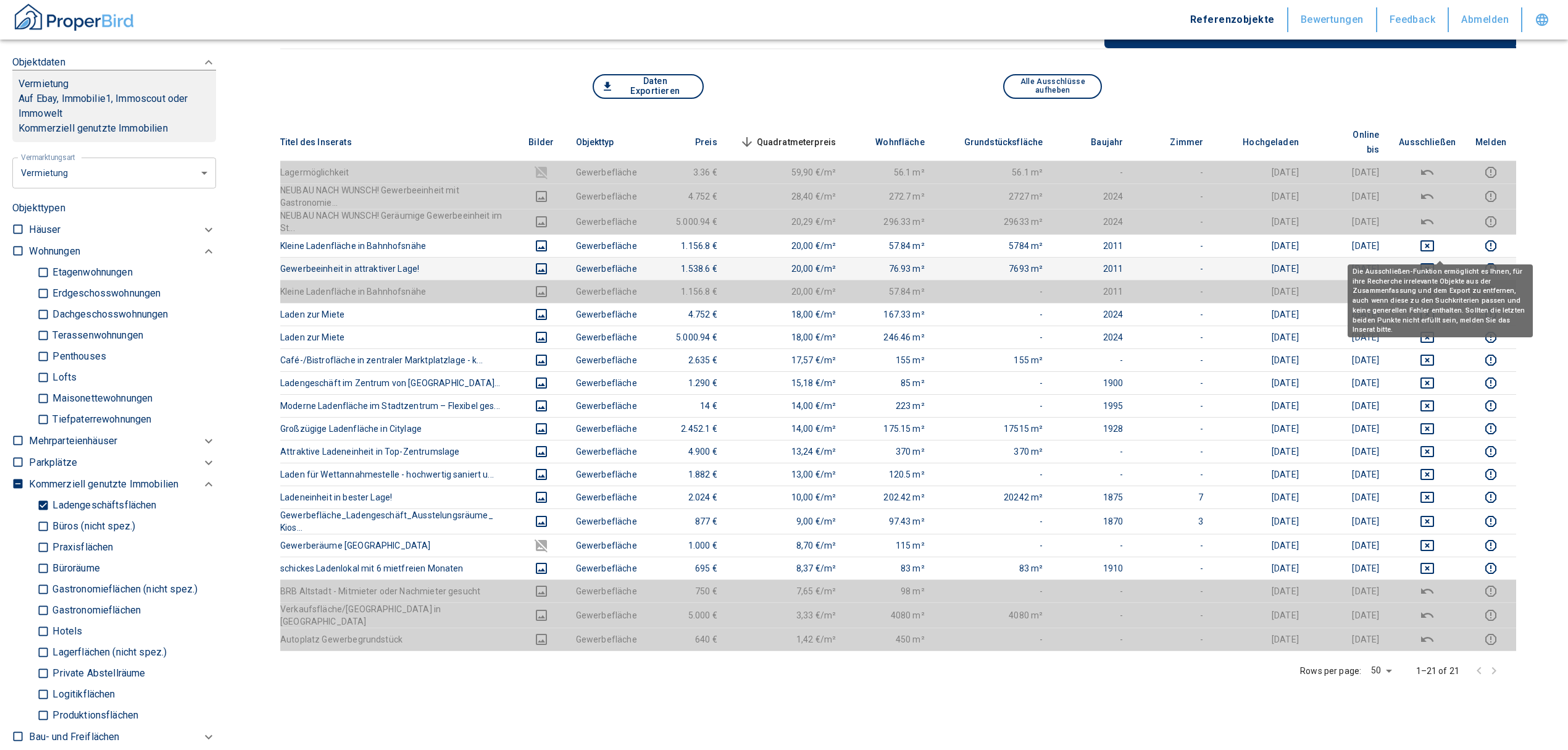
click at [1434, 263] on icon "deselect this listing" at bounding box center [1427, 269] width 14 height 11
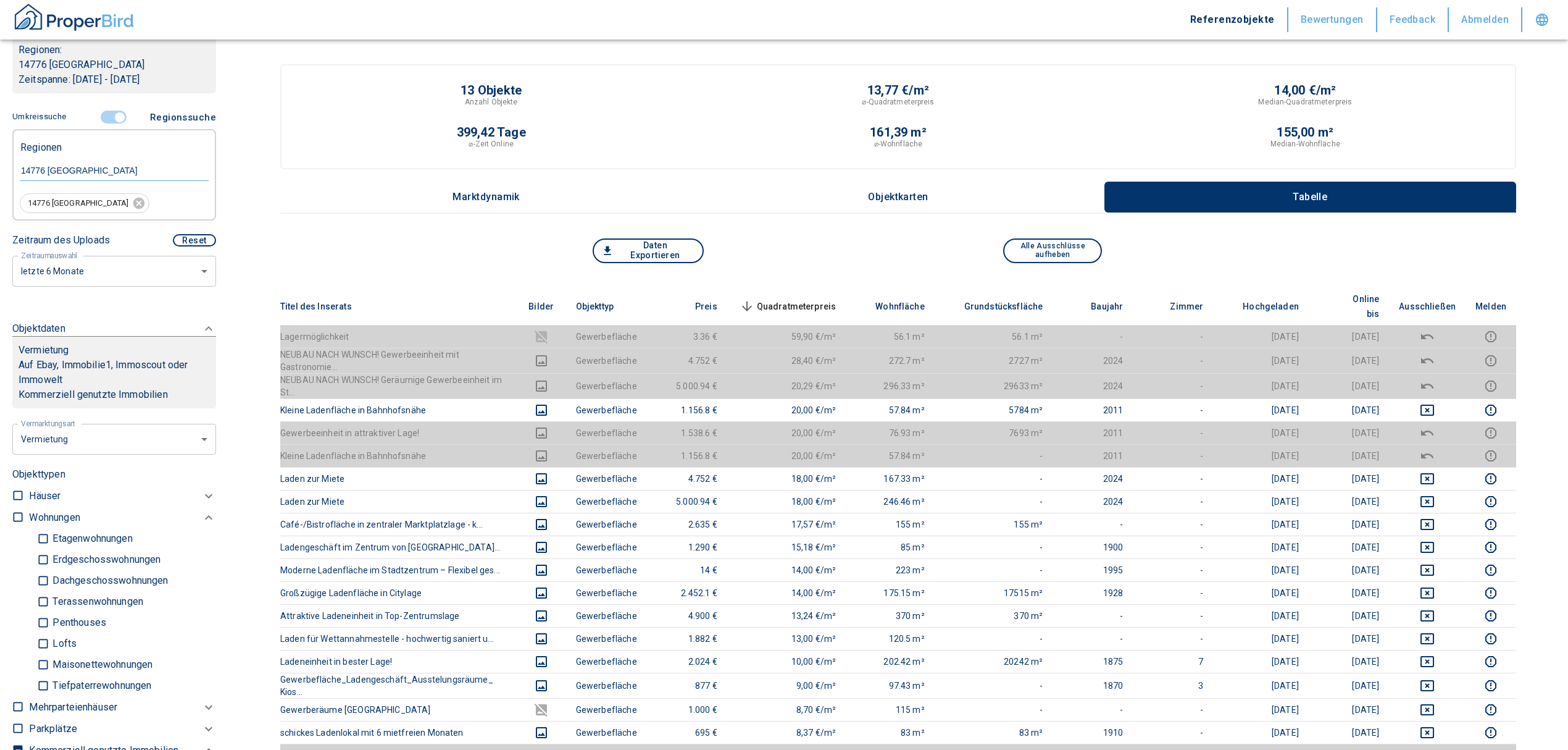
scroll to position [82, 0]
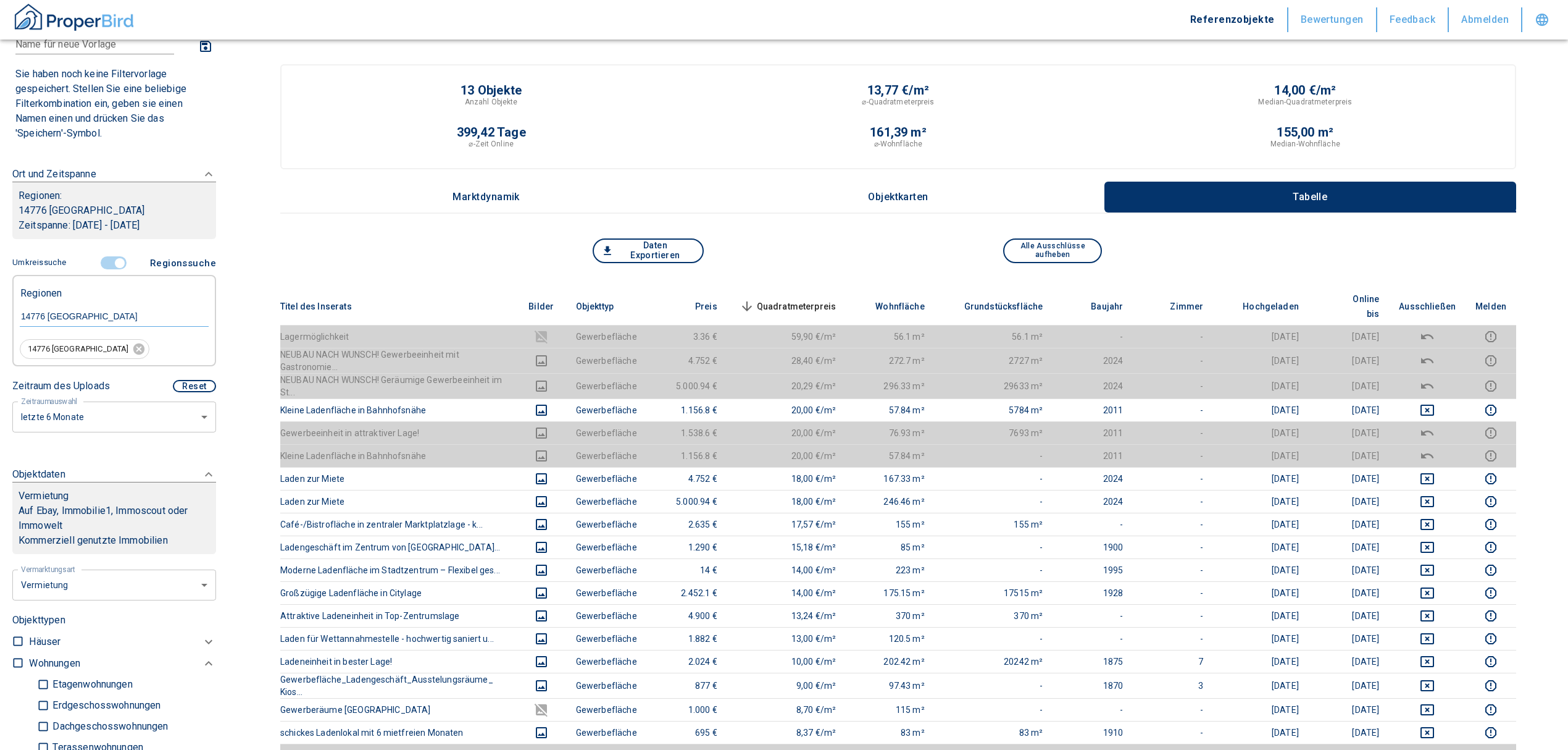
click at [105, 260] on input "controlled" at bounding box center [120, 263] width 37 height 14
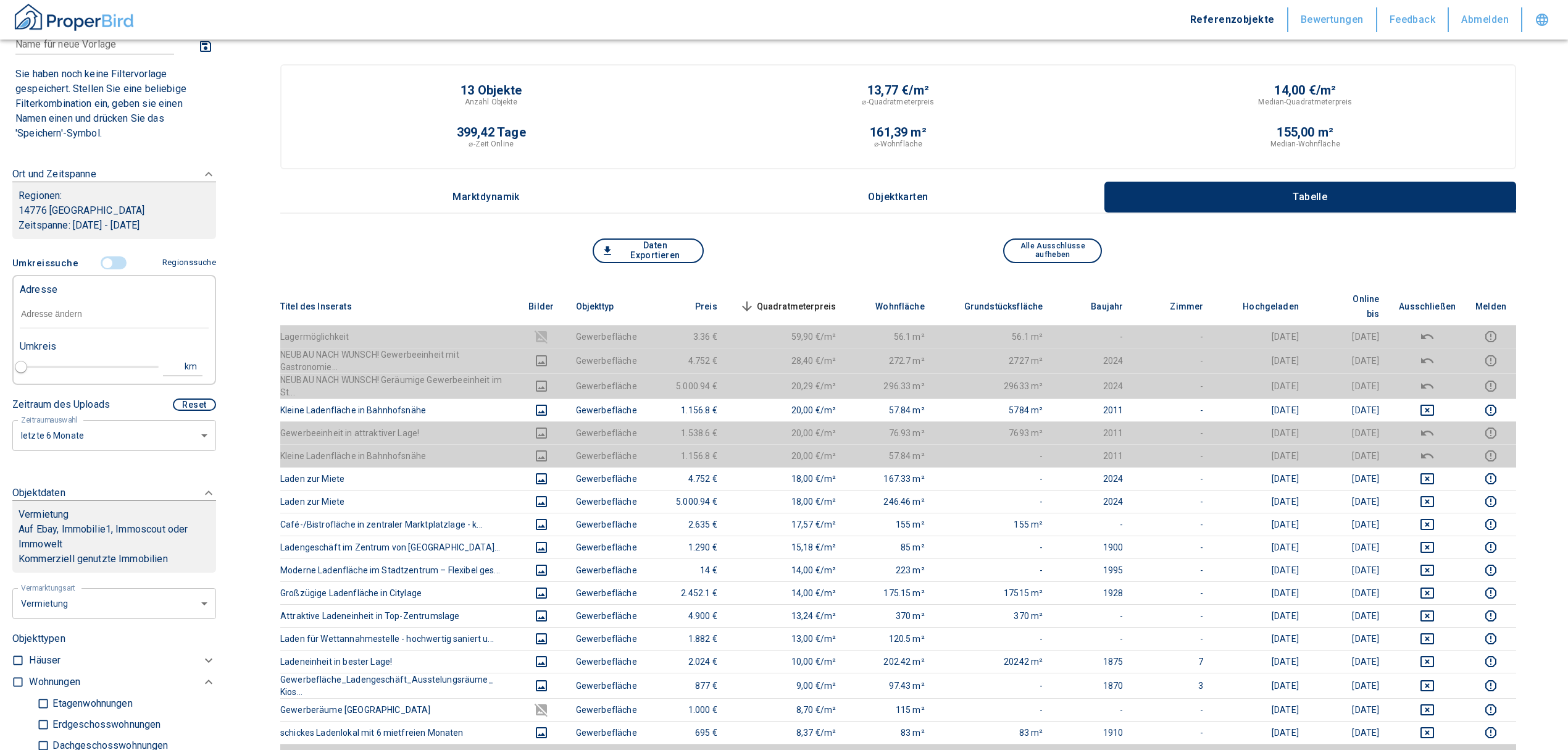
click at [60, 319] on input "text" at bounding box center [114, 314] width 189 height 28
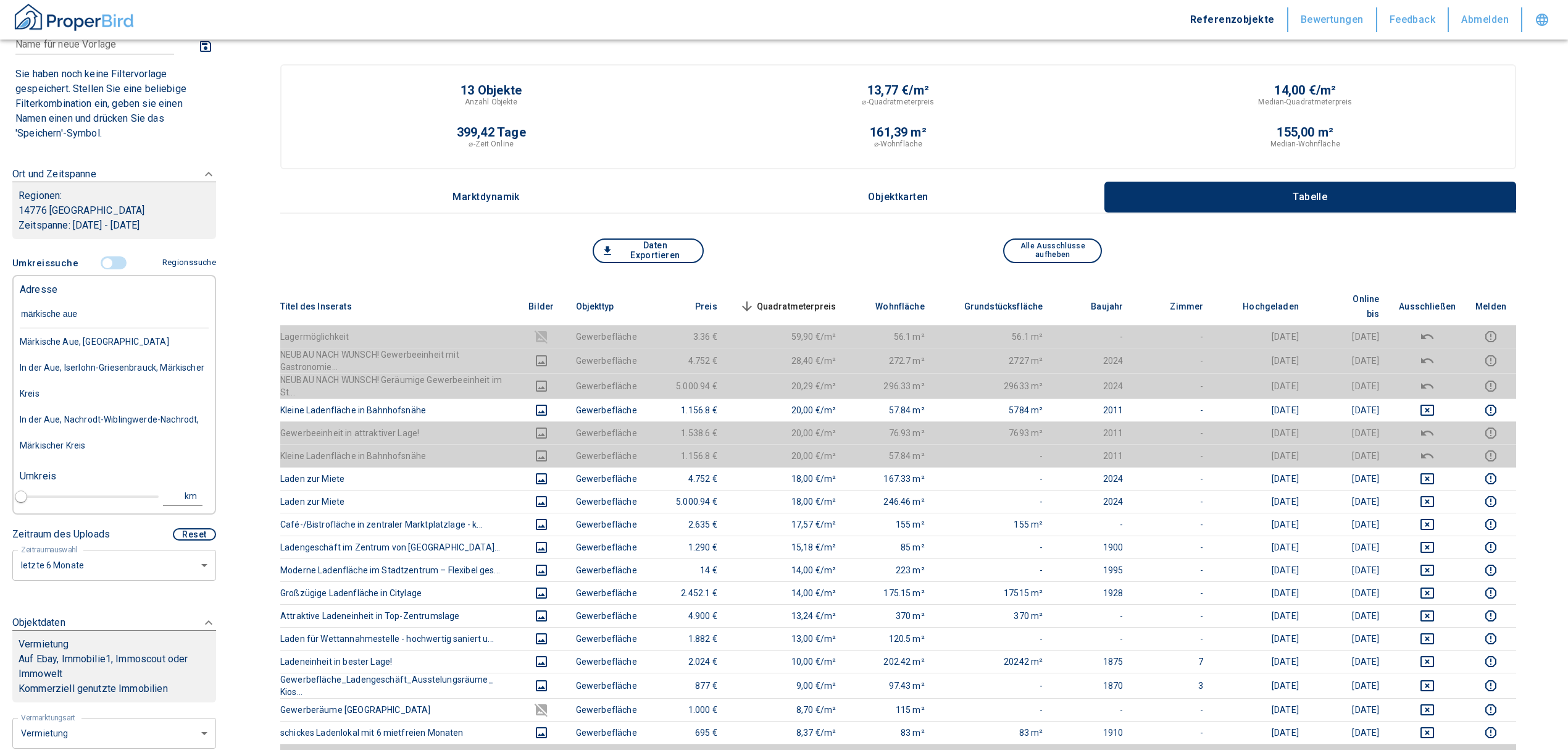
type input "märkische aue 2"
click at [123, 336] on div "Märkische Aue 2, [GEOGRAPHIC_DATA]" at bounding box center [114, 341] width 189 height 26
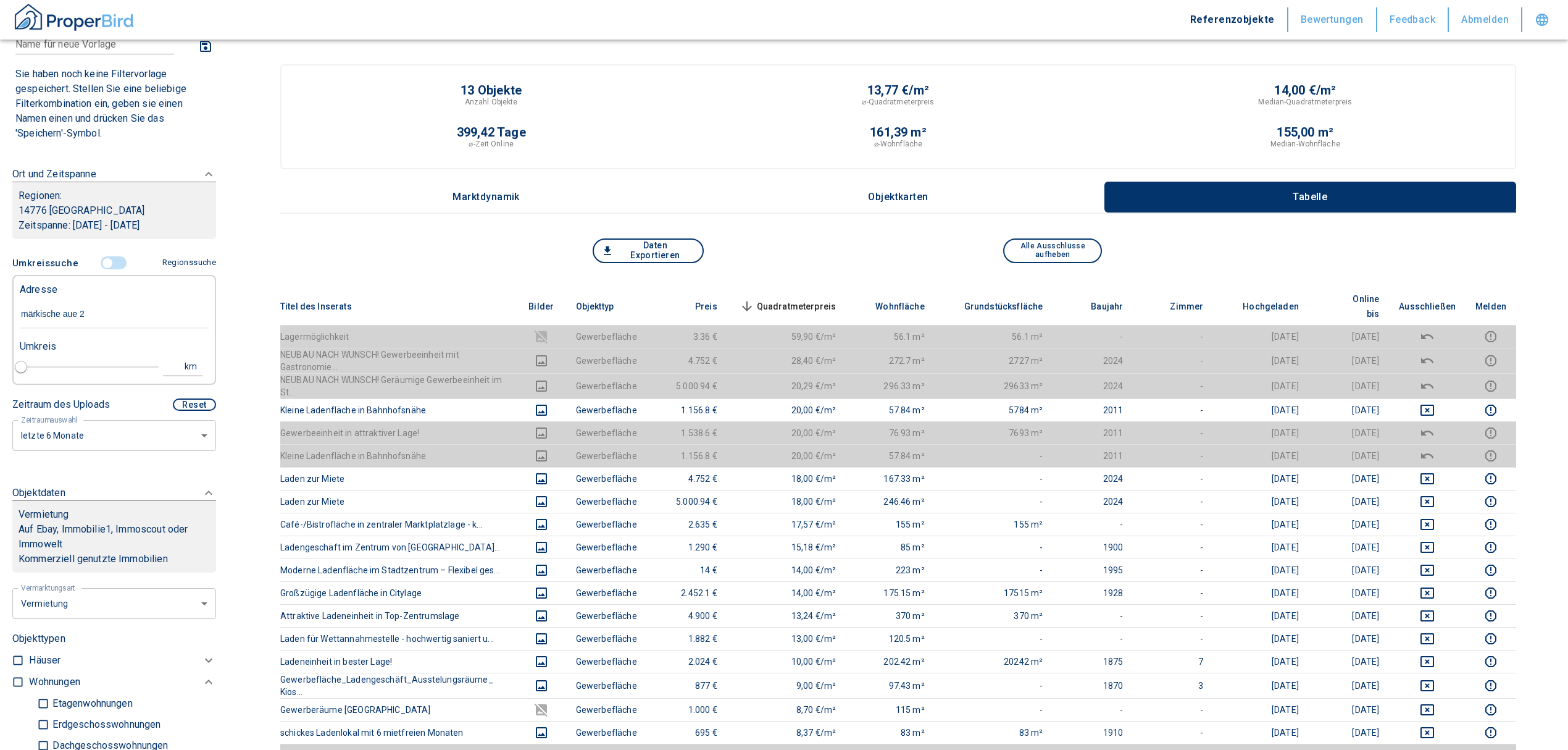
type input "2020"
type input "Märkische Aue 2, [GEOGRAPHIC_DATA]"
type input "1"
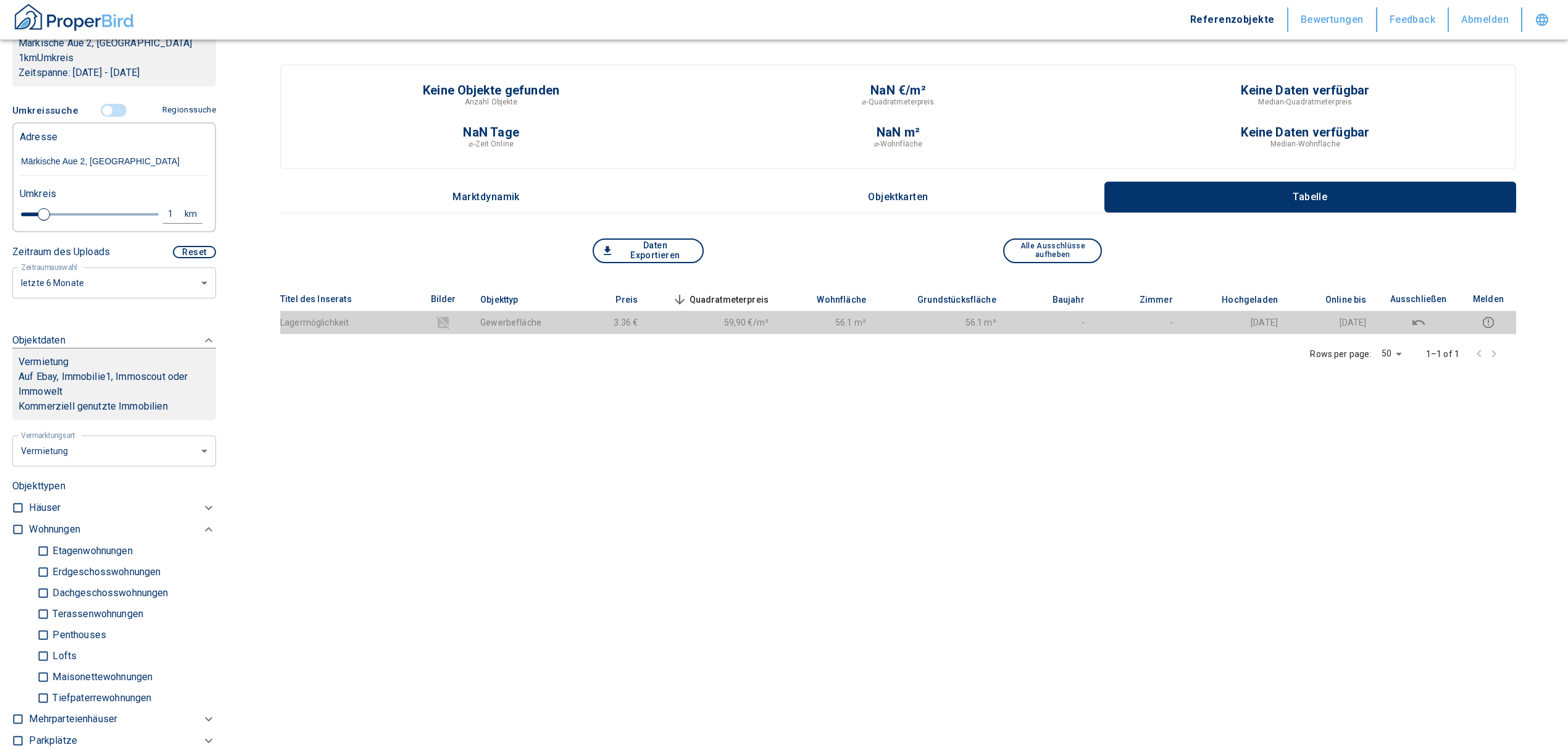
scroll to position [165, 0]
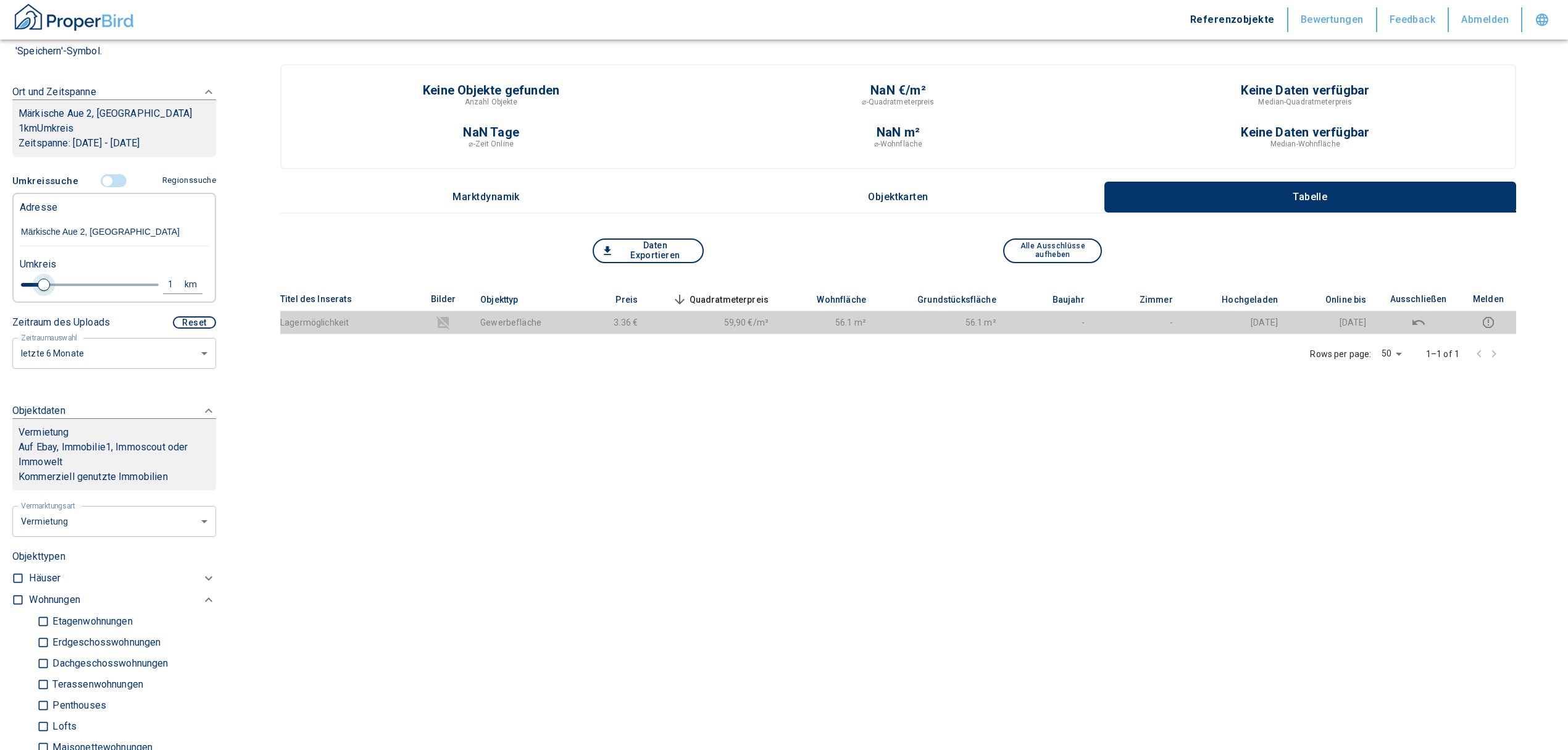
type input "Märkische Aue 2, [GEOGRAPHIC_DATA]"
type input "2020"
type input "1.2"
type input "2020"
type input "1.4"
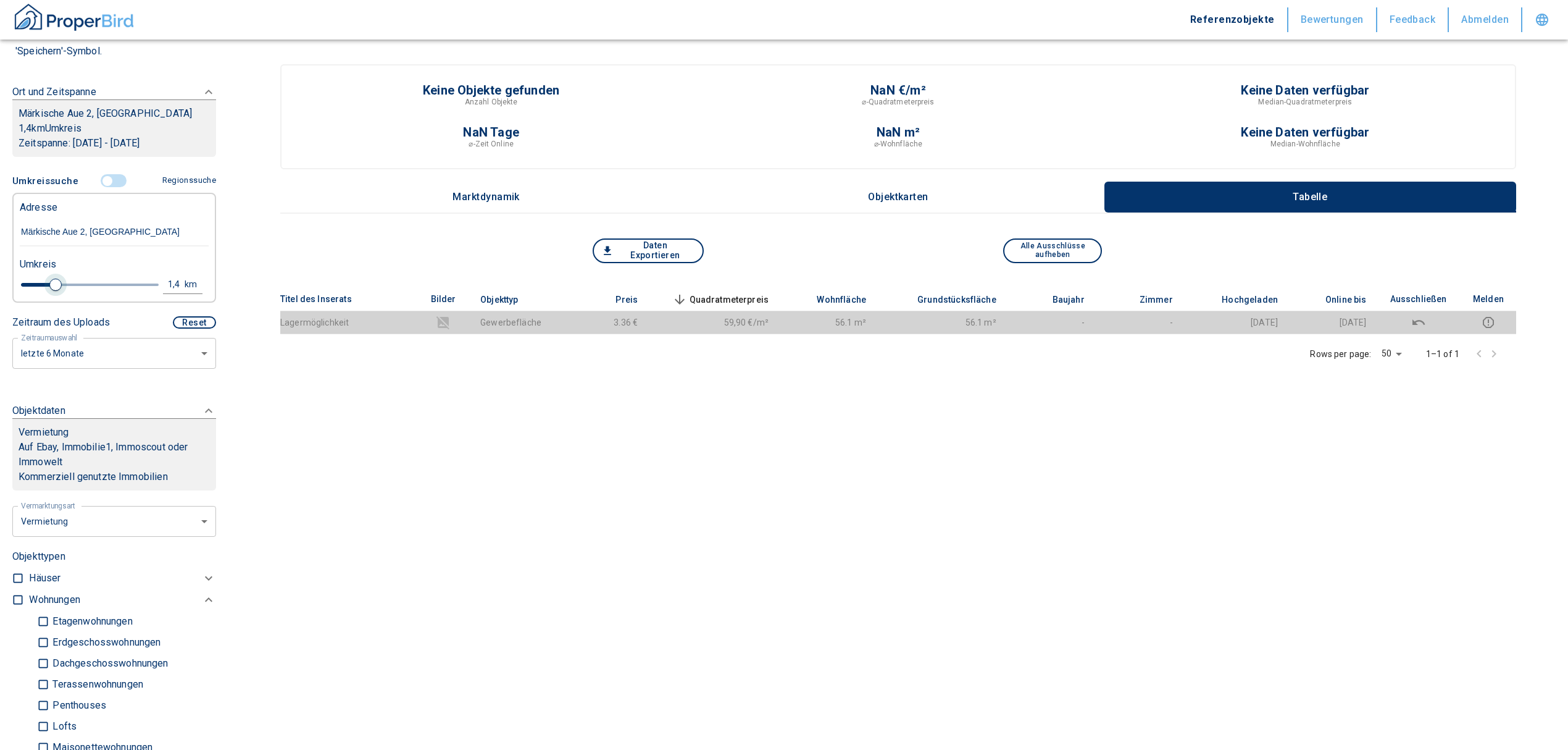
type input "2020"
type input "1.6"
type input "2020"
type input "1.8"
type input "2020"
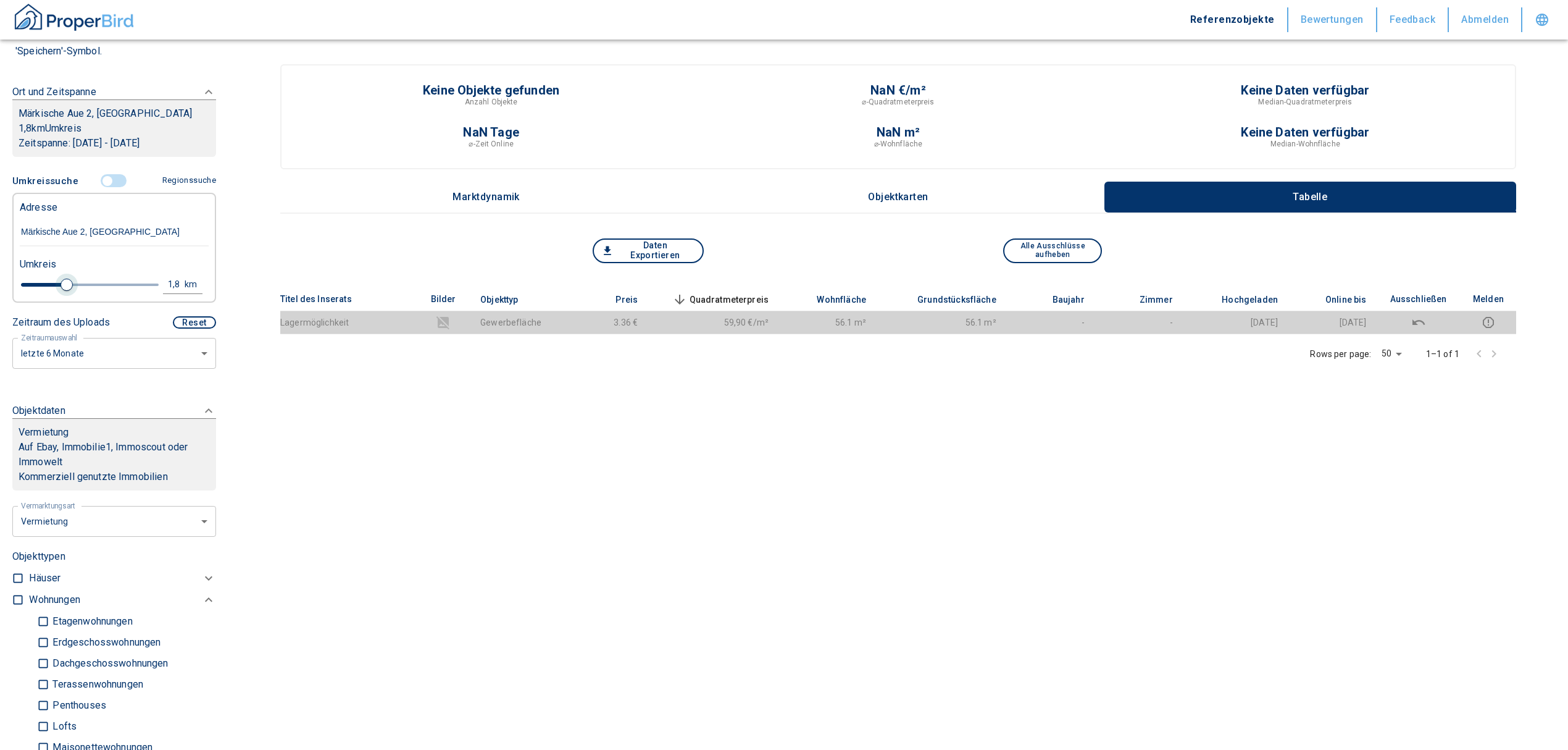
type input "2"
drag, startPoint x: 40, startPoint y: 293, endPoint x: 67, endPoint y: 294, distance: 27.0
click at [67, 291] on span at bounding box center [72, 284] width 12 height 12
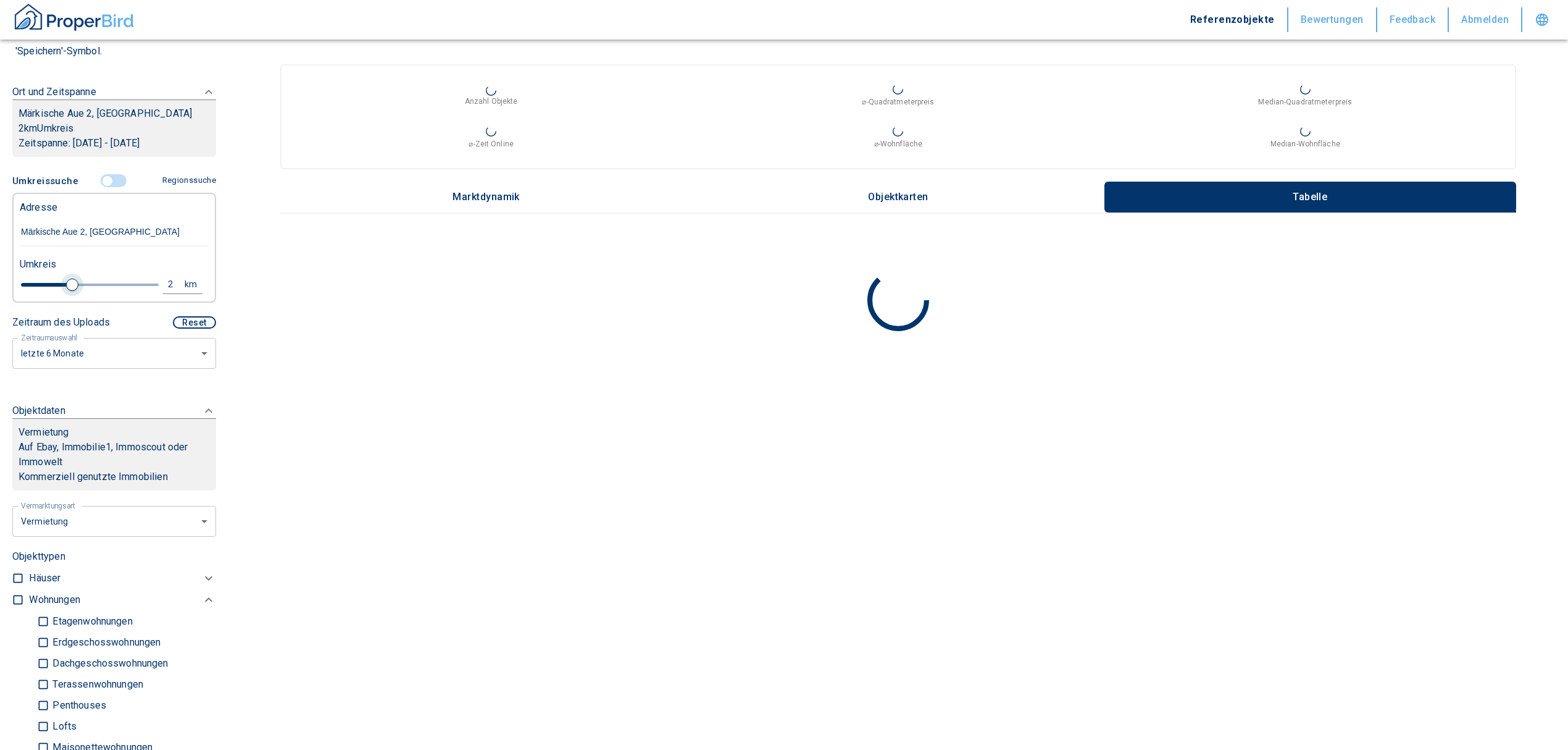
type input "2020"
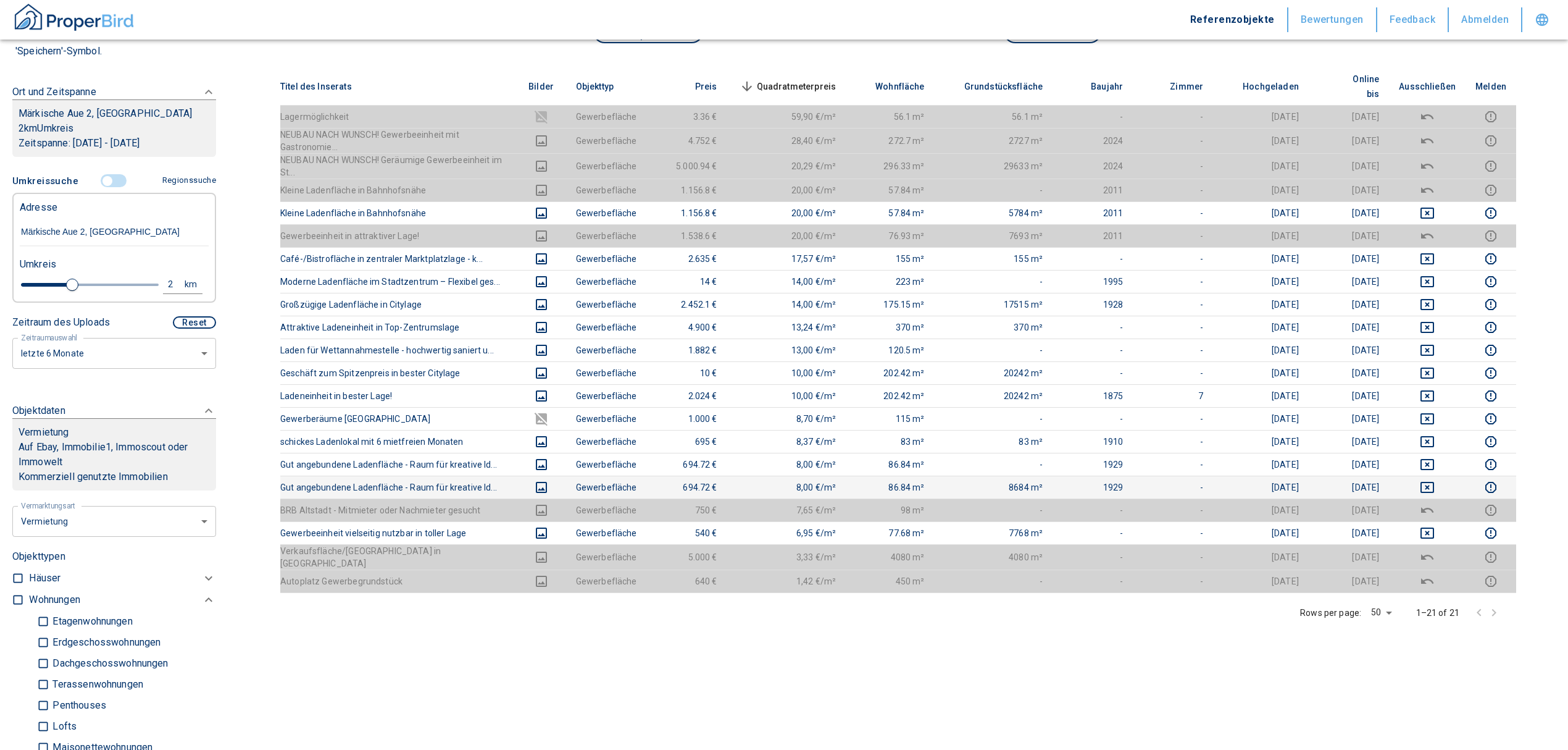
scroll to position [247, 0]
